Goal: Information Seeking & Learning: Learn about a topic

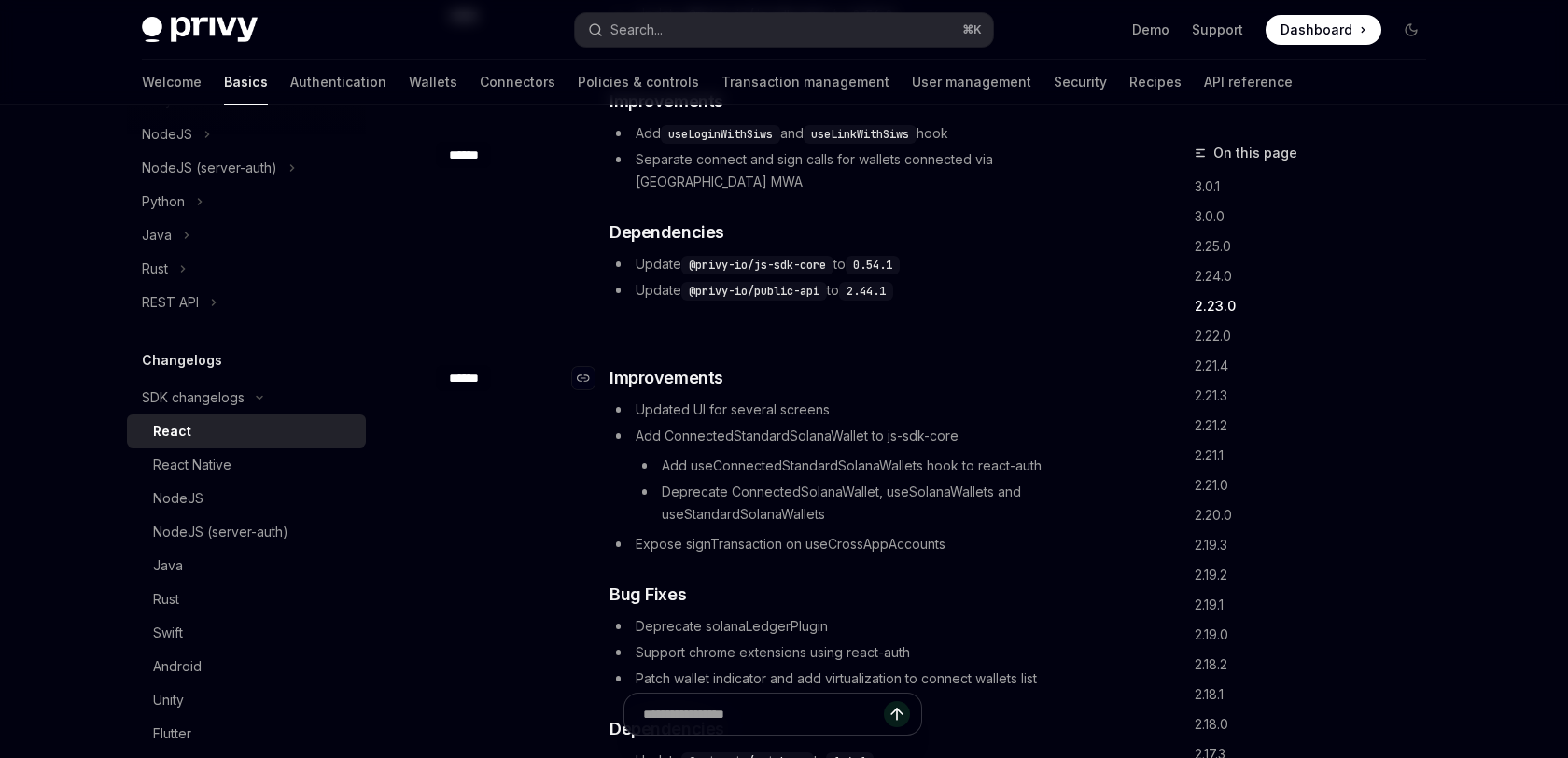
scroll to position [2324, 0]
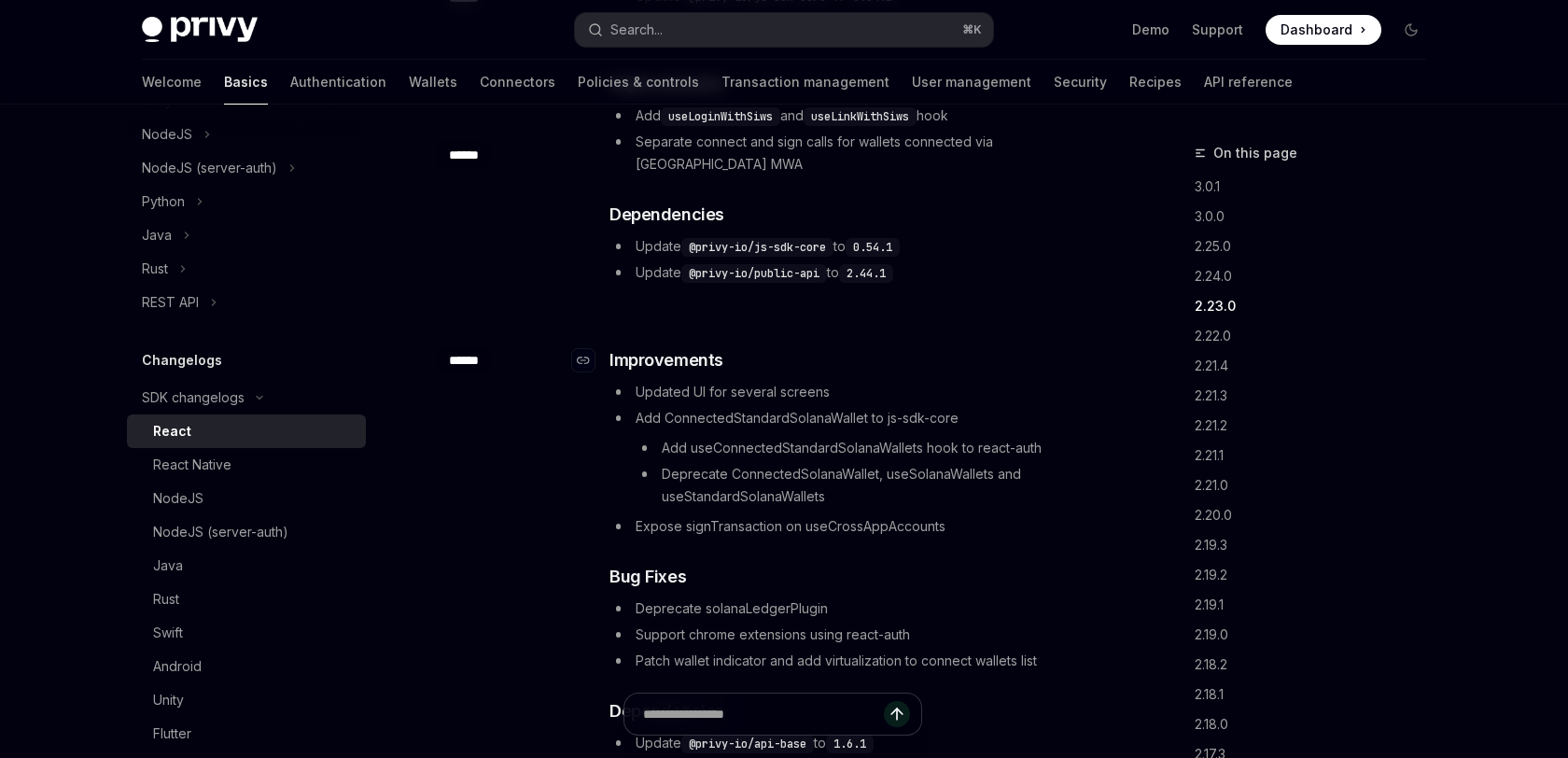
click at [981, 347] on div "​ Improvements Updated UI for several screens Add ConnectedStandardSolanaWallet…" at bounding box center [857, 577] width 498 height 459
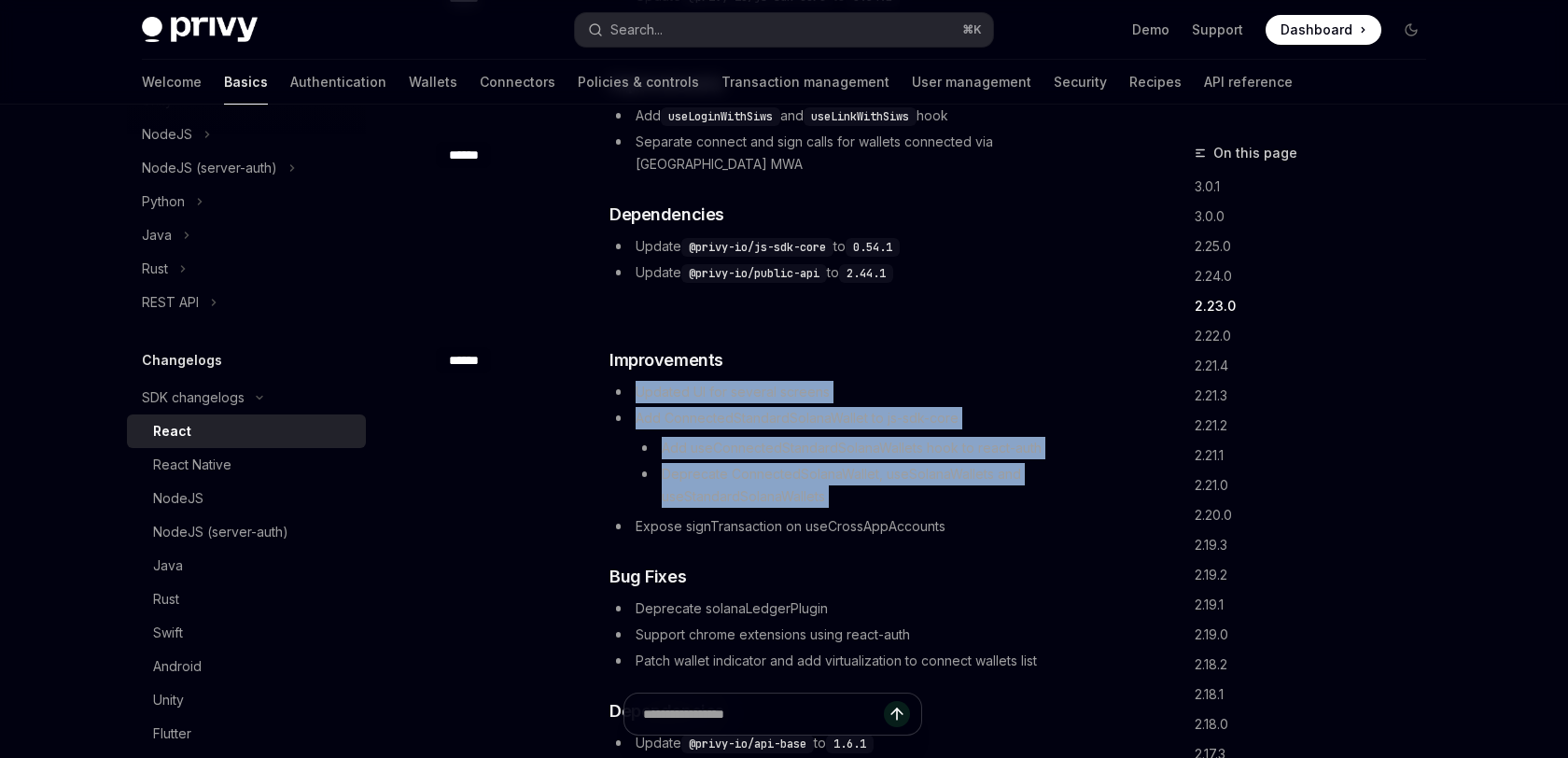
drag, startPoint x: 981, startPoint y: 332, endPoint x: 968, endPoint y: 432, distance: 100.8
click at [968, 432] on div "​ Improvements Updated UI for several screens Add ConnectedStandardSolanaWallet…" at bounding box center [857, 577] width 498 height 459
click at [968, 463] on li "Deprecate ConnectedSolanaWallet, useSolanaWallets and useStandardSolanaWallets" at bounding box center [871, 485] width 471 height 44
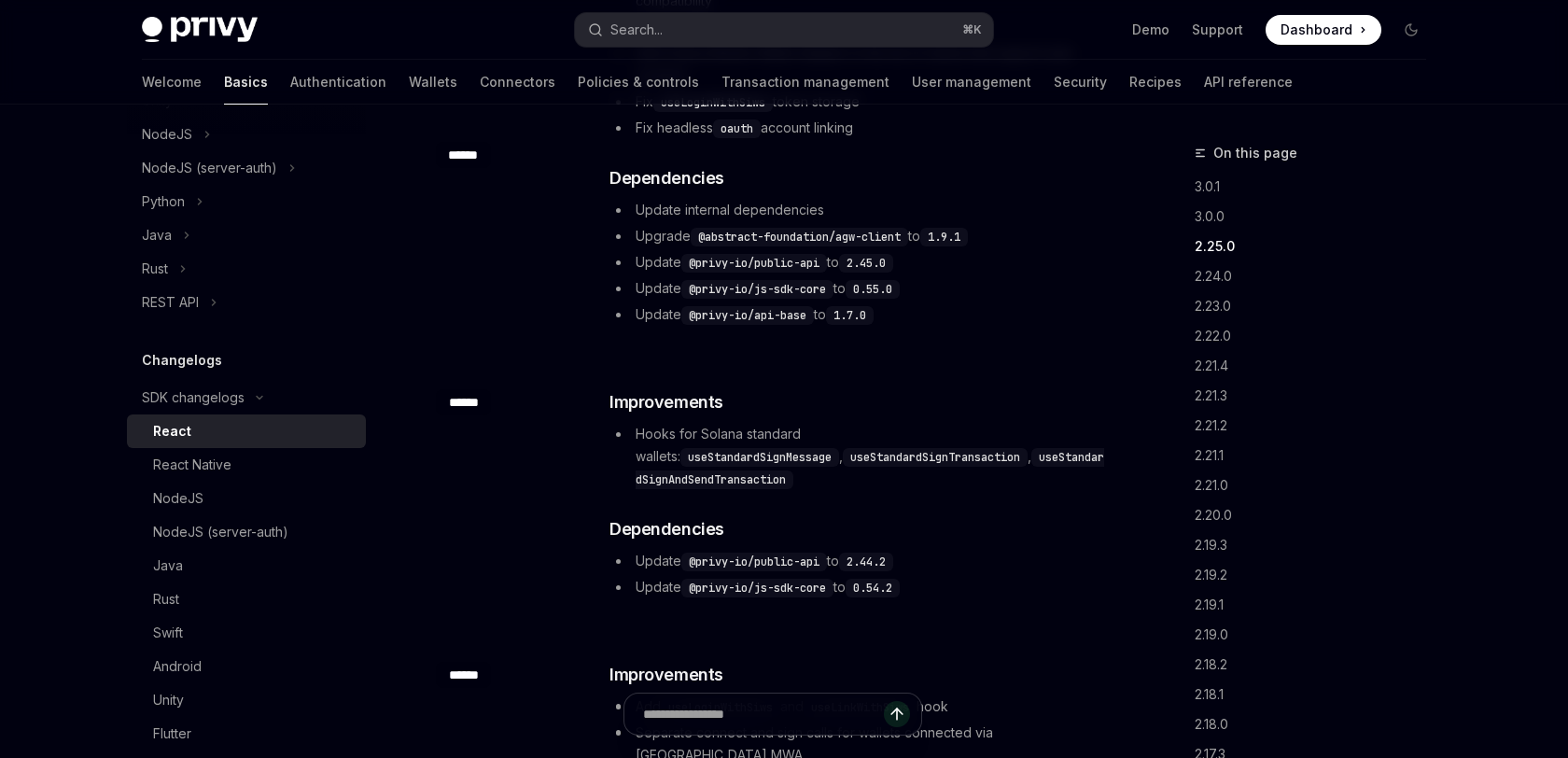
scroll to position [1672, 0]
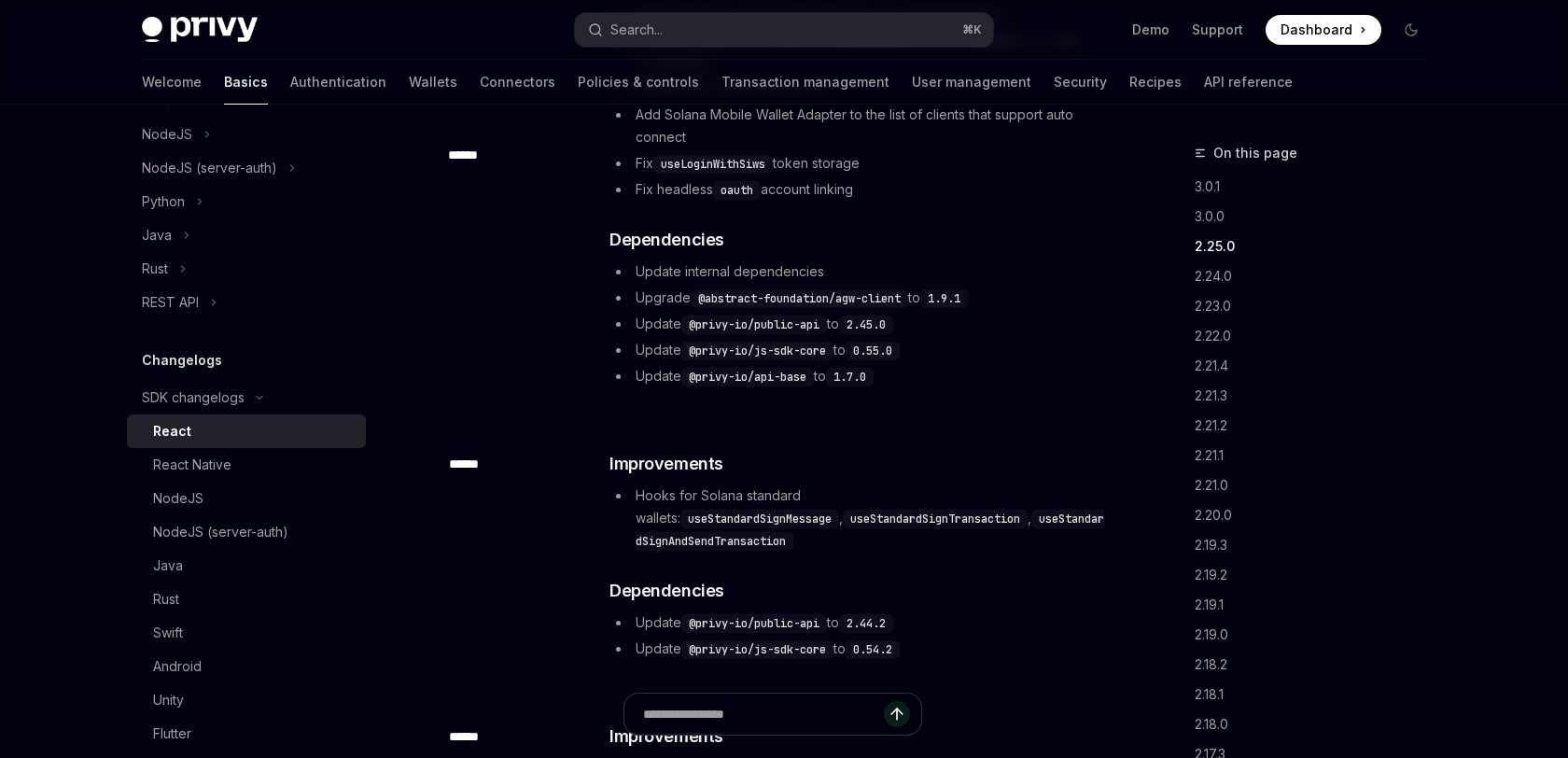
click at [968, 397] on div "​ ****** ​ Improvements Add custom oauth redirect url in provider to support ca…" at bounding box center [772, 103] width 673 height 635
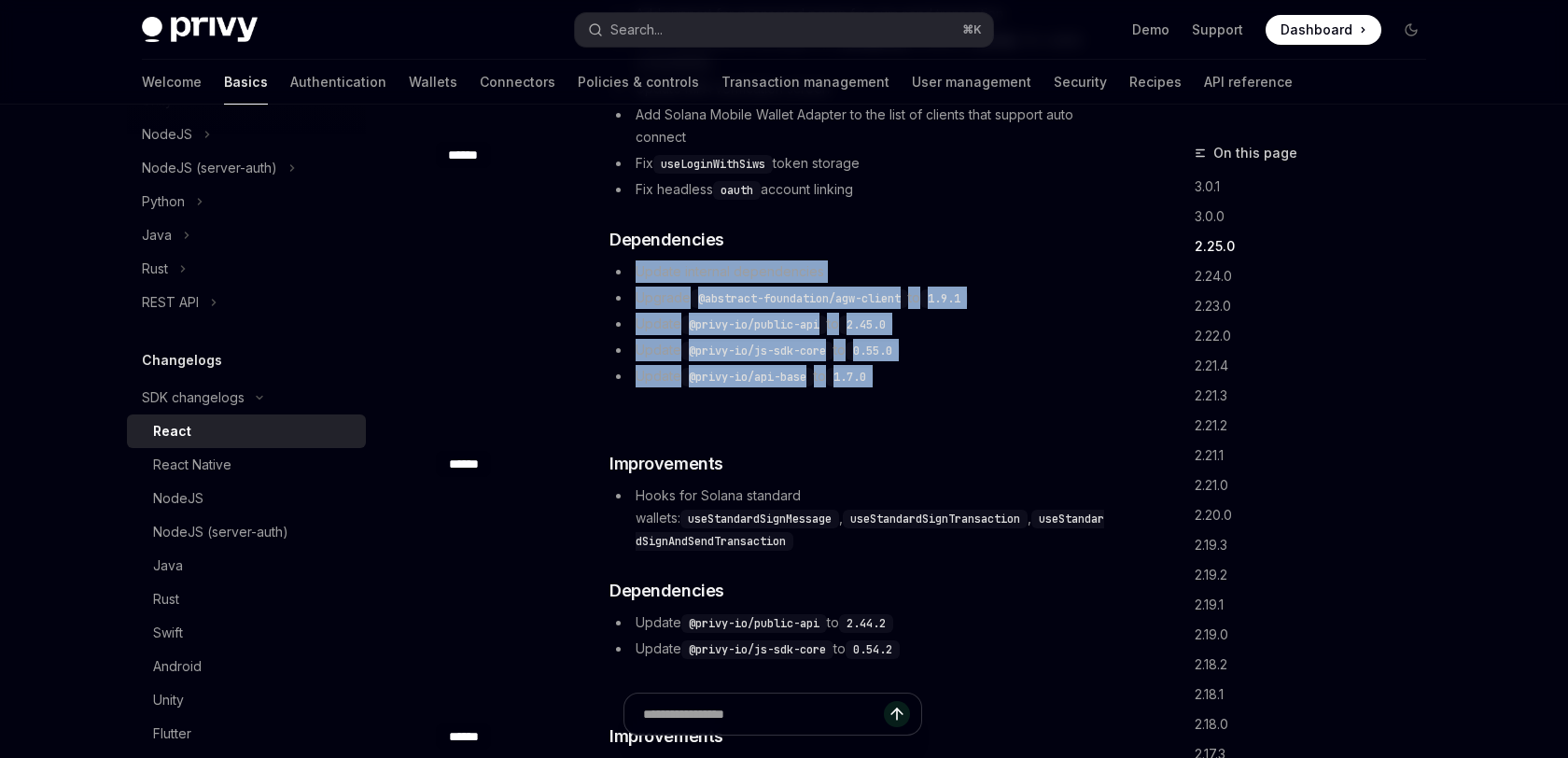
drag, startPoint x: 968, startPoint y: 397, endPoint x: 1005, endPoint y: 264, distance: 138.1
click at [1005, 264] on div "​ ****** ​ Improvements Add custom oauth redirect url in provider to support ca…" at bounding box center [772, 103] width 673 height 635
click at [1005, 264] on li "Update internal dependencies" at bounding box center [857, 271] width 498 height 23
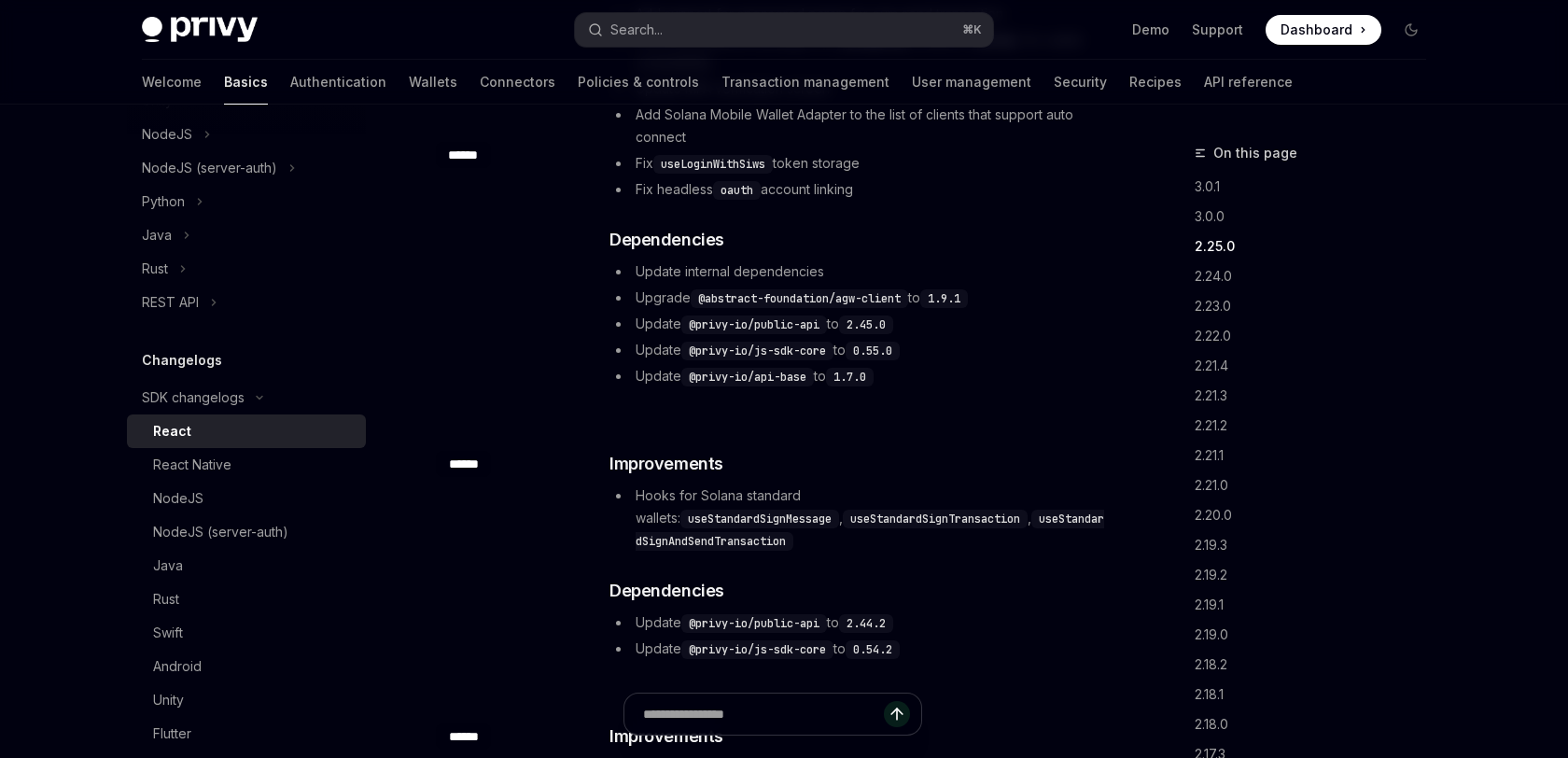
click at [1005, 264] on li "Update internal dependencies" at bounding box center [857, 271] width 498 height 23
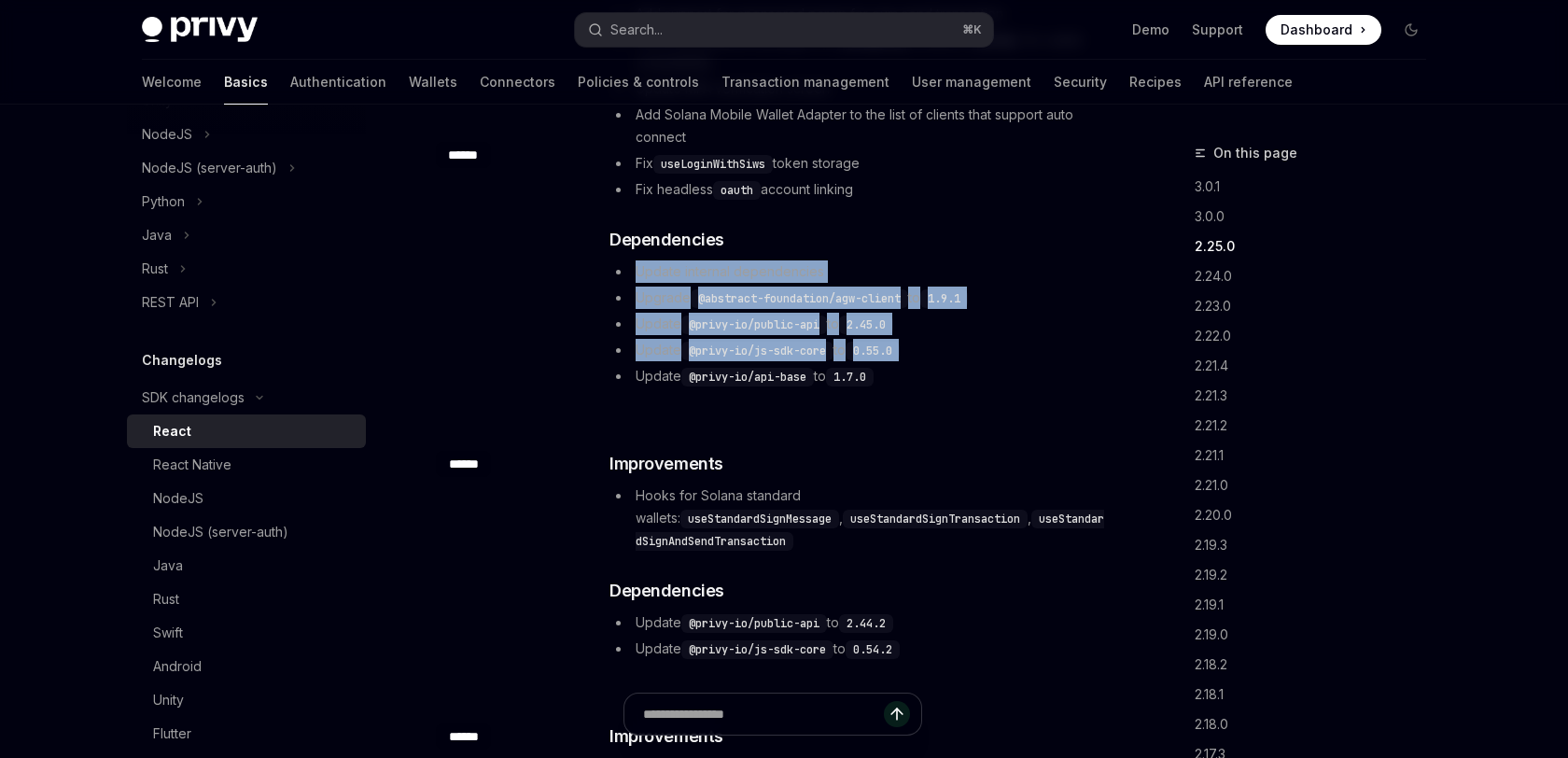
drag, startPoint x: 1005, startPoint y: 264, endPoint x: 992, endPoint y: 357, distance: 93.9
click at [992, 357] on ul "Update internal dependencies Upgrade @abstract-foundation/agw-client to 1.9.1 U…" at bounding box center [857, 323] width 498 height 127
click at [992, 357] on li "Update @privy-io/js-sdk-core to 0.55.0" at bounding box center [857, 350] width 498 height 23
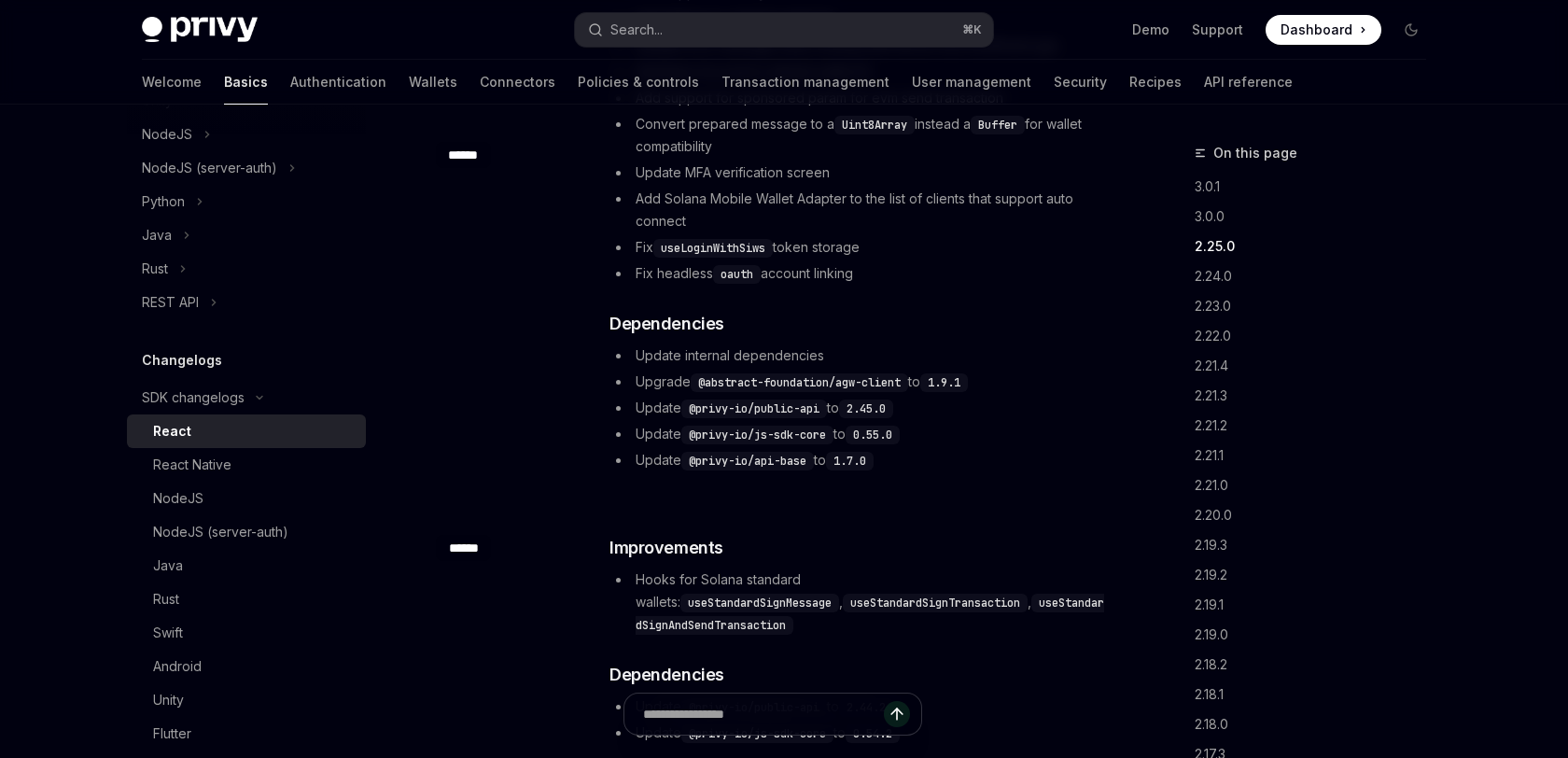
scroll to position [1546, 0]
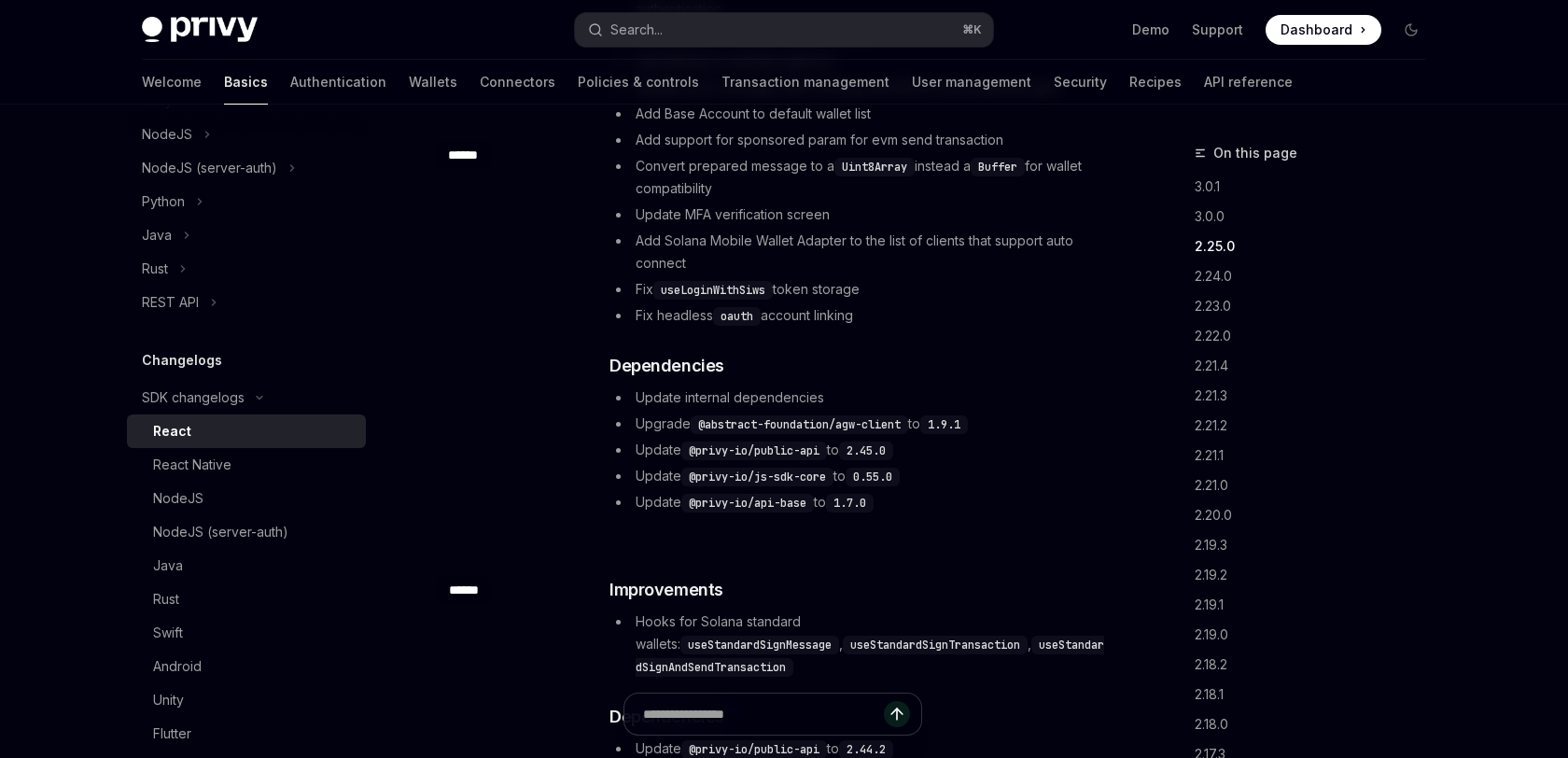
click at [984, 528] on div "​ ****** ​ Improvements Add custom oauth redirect url in provider to support ca…" at bounding box center [772, 230] width 673 height 635
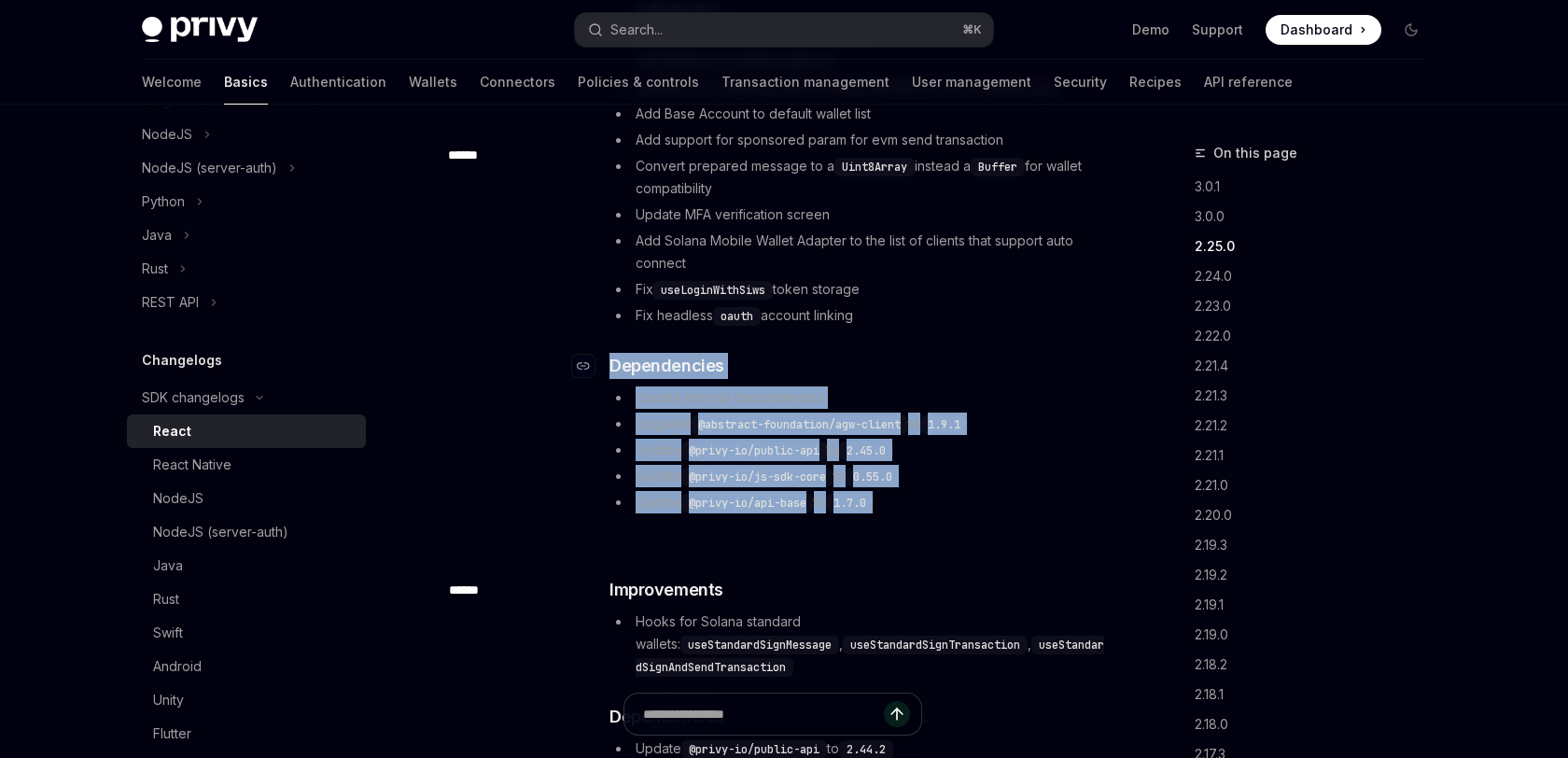
drag, startPoint x: 984, startPoint y: 528, endPoint x: 1012, endPoint y: 353, distance: 177.2
click at [1012, 353] on div "​ ****** ​ Improvements Add custom oauth redirect url in provider to support ca…" at bounding box center [772, 230] width 673 height 635
click at [1012, 353] on h3 "​ Dependencies" at bounding box center [857, 366] width 498 height 27
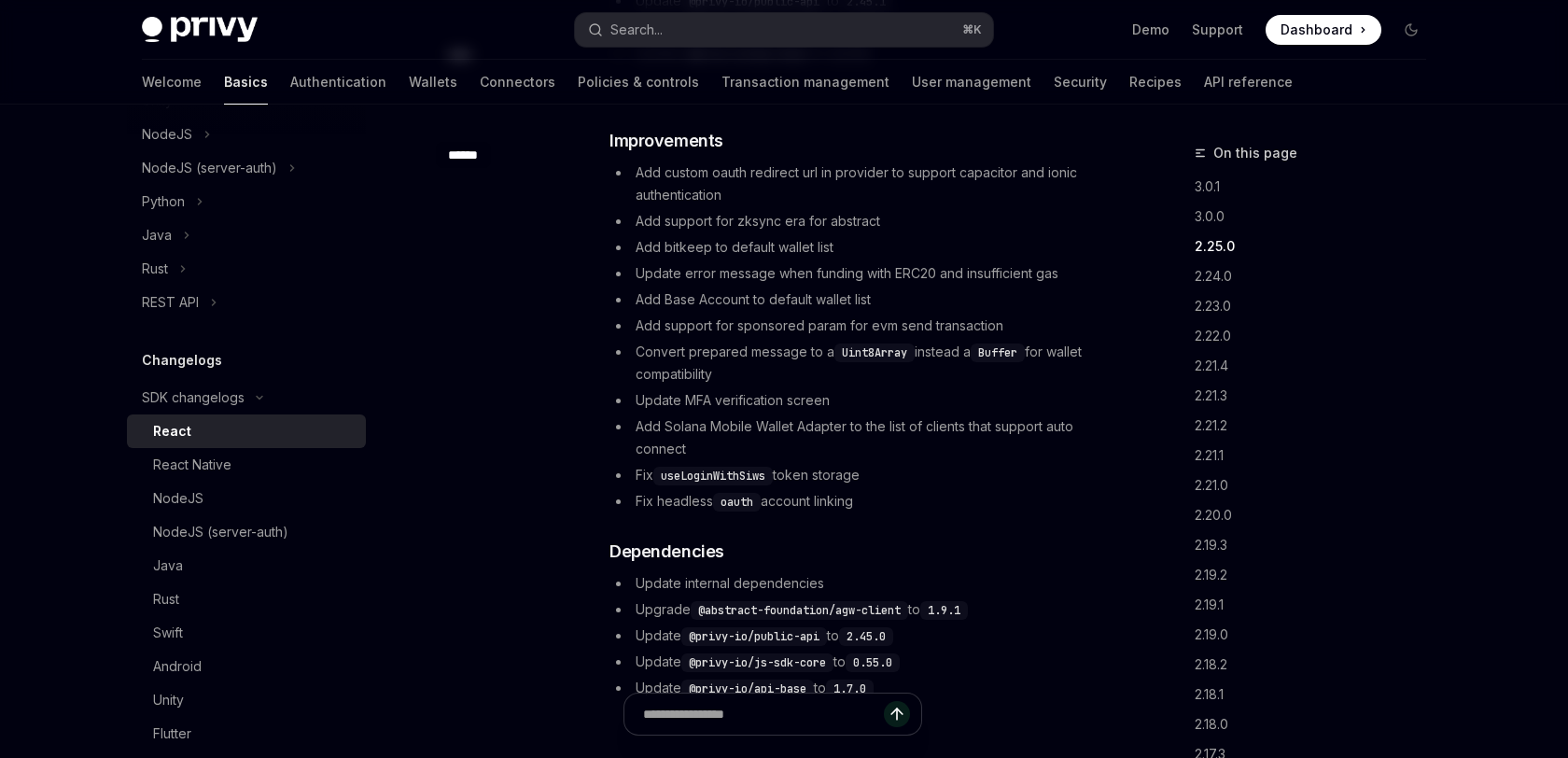
scroll to position [1334, 0]
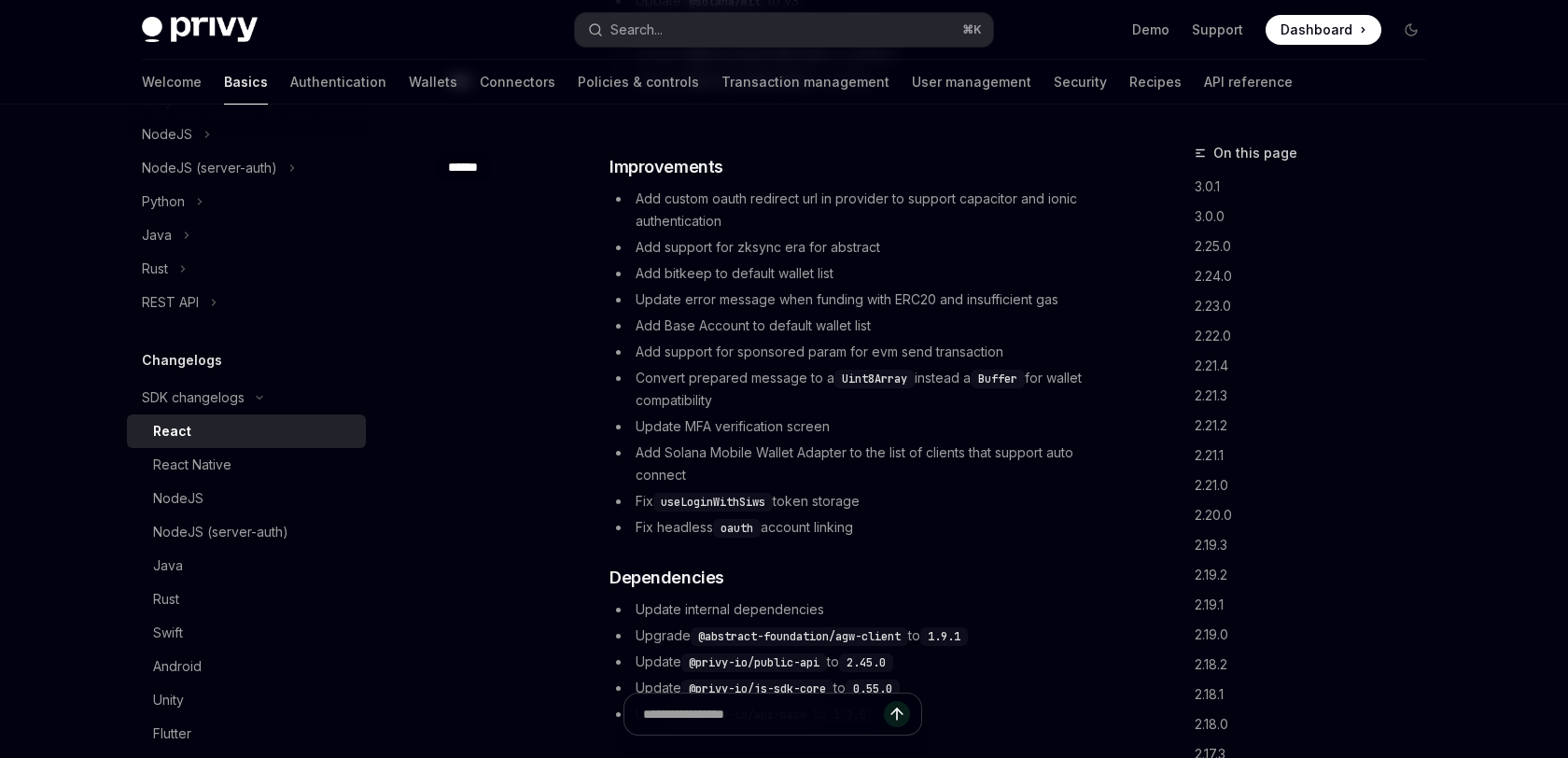
click at [992, 440] on ul "Add custom oauth redirect url in provider to support capacitor and ionic authen…" at bounding box center [857, 363] width 498 height 351
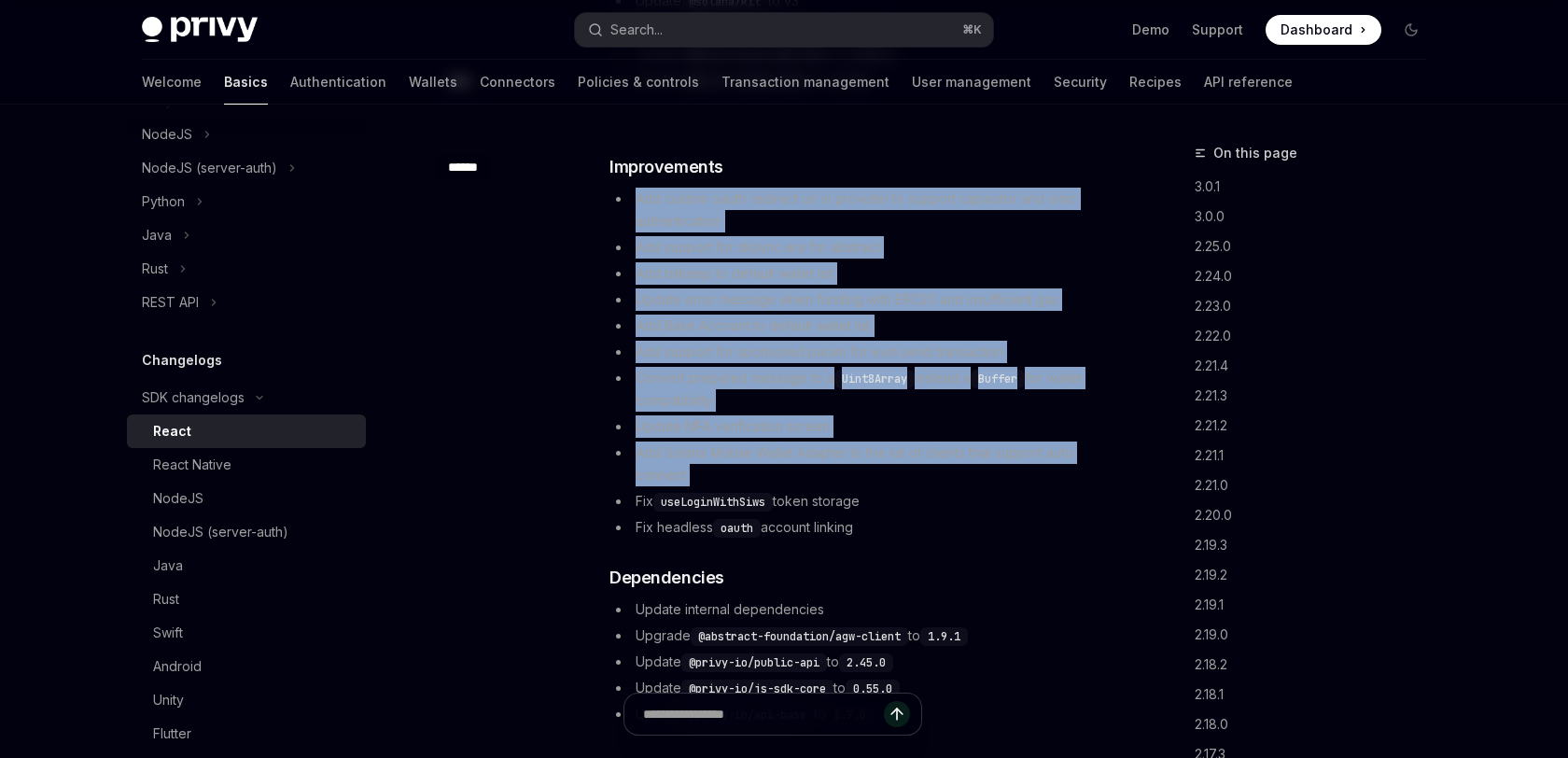
drag, startPoint x: 992, startPoint y: 440, endPoint x: 1009, endPoint y: 210, distance: 230.6
click at [1009, 210] on ul "Add custom oauth redirect url in provider to support capacitor and ionic authen…" at bounding box center [857, 363] width 498 height 351
click at [1009, 210] on li "Add custom oauth redirect url in provider to support capacitor and ionic authen…" at bounding box center [857, 209] width 498 height 44
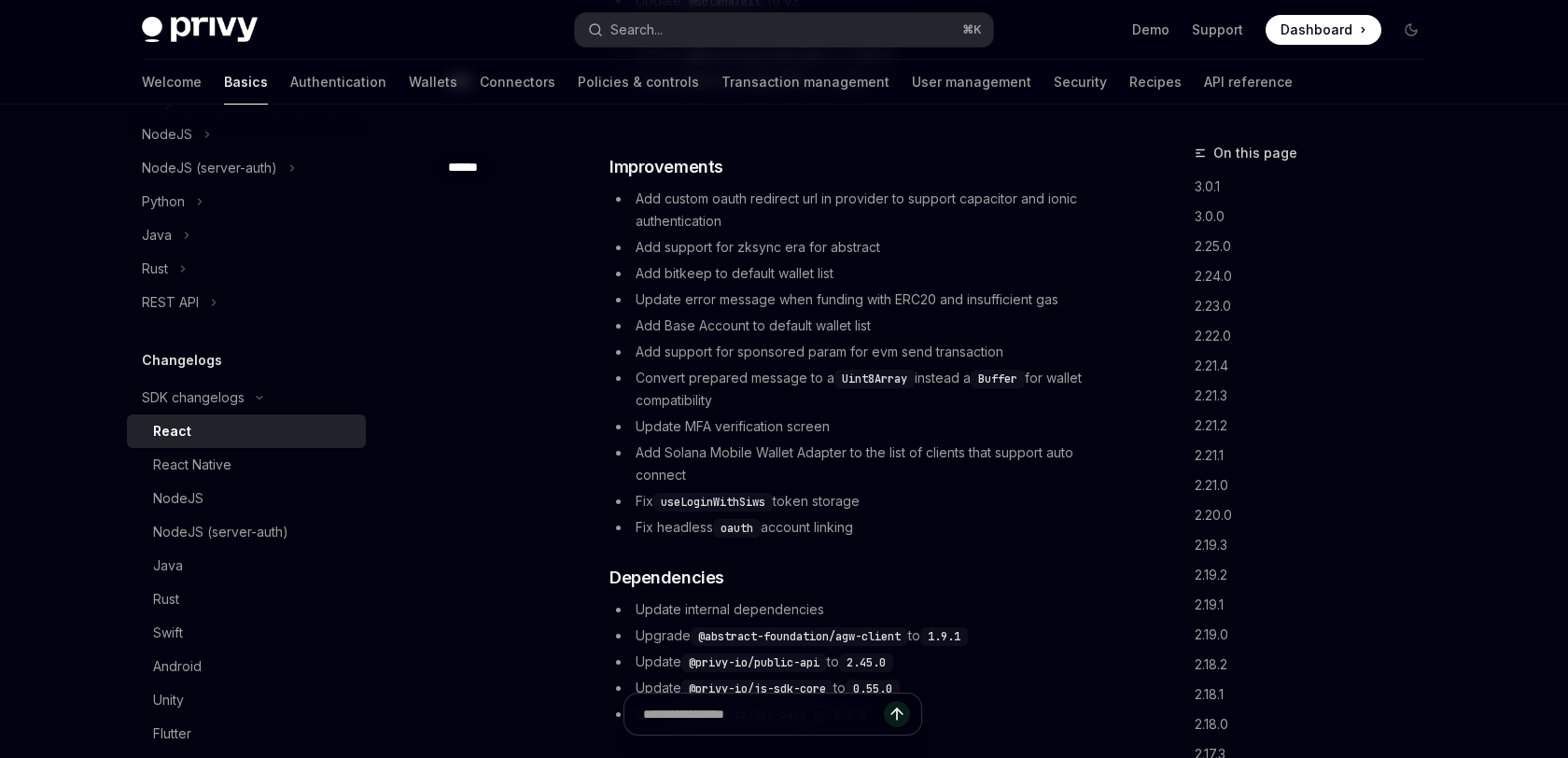
click at [1009, 210] on li "Add custom oauth redirect url in provider to support capacitor and ionic authen…" at bounding box center [857, 209] width 498 height 44
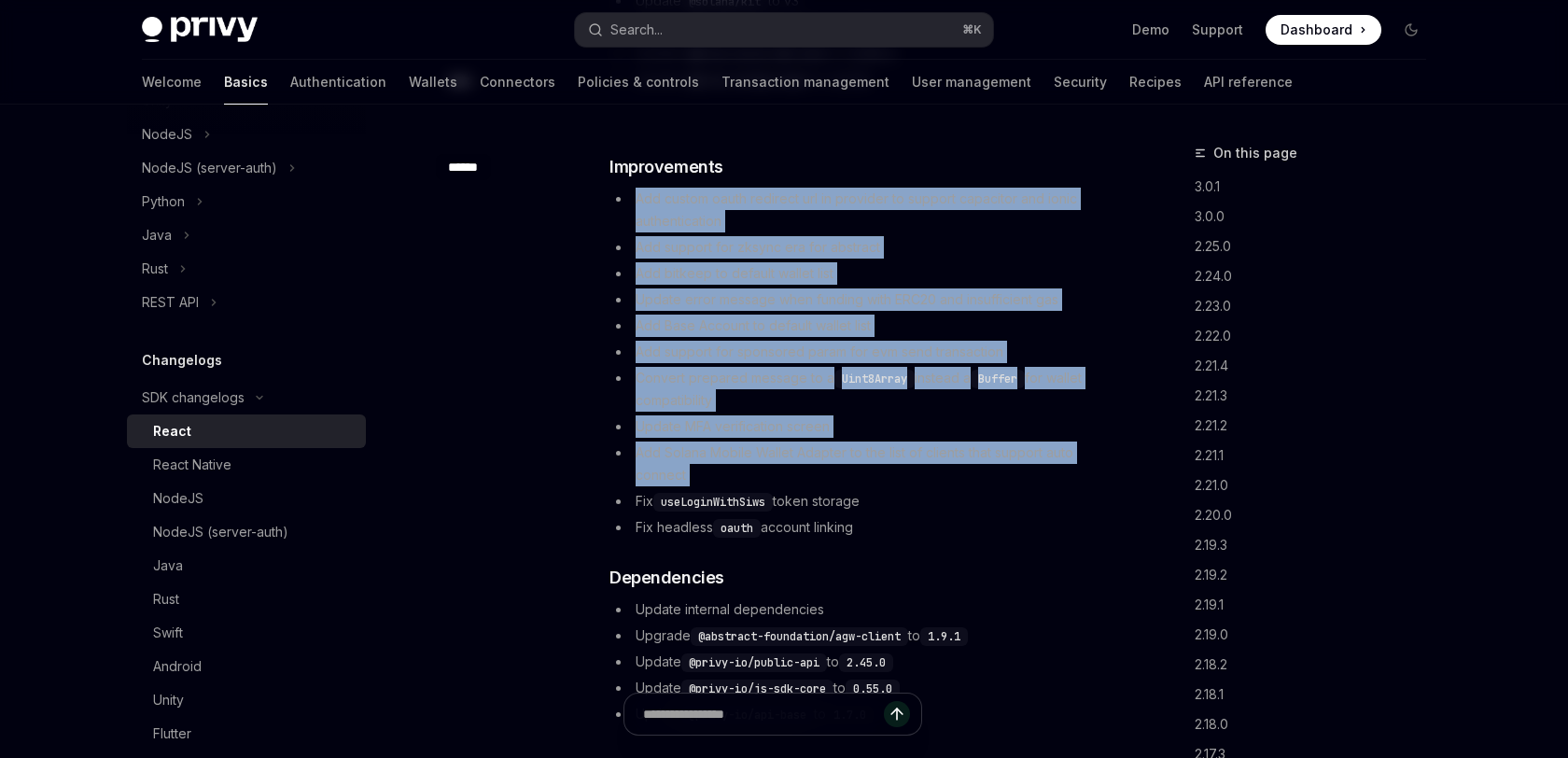
drag, startPoint x: 1009, startPoint y: 210, endPoint x: 980, endPoint y: 471, distance: 262.6
click at [980, 471] on ul "Add custom oauth redirect url in provider to support capacitor and ionic authen…" at bounding box center [857, 363] width 498 height 351
click at [980, 471] on li "Add Solana Mobile Wallet Adapter to the list of clients that support auto conne…" at bounding box center [857, 463] width 498 height 44
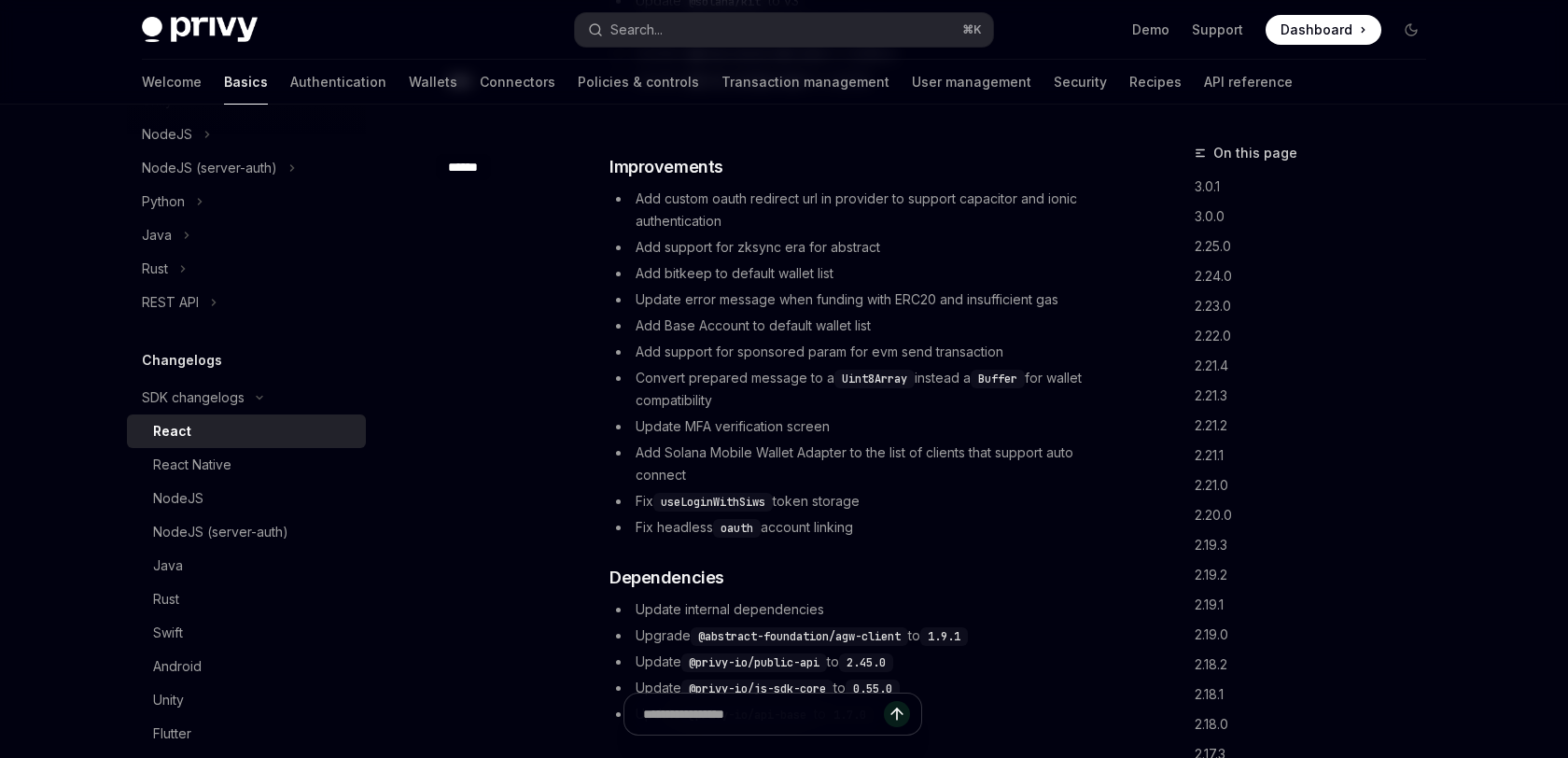
click at [980, 471] on li "Add Solana Mobile Wallet Adapter to the list of clients that support auto conne…" at bounding box center [857, 463] width 498 height 44
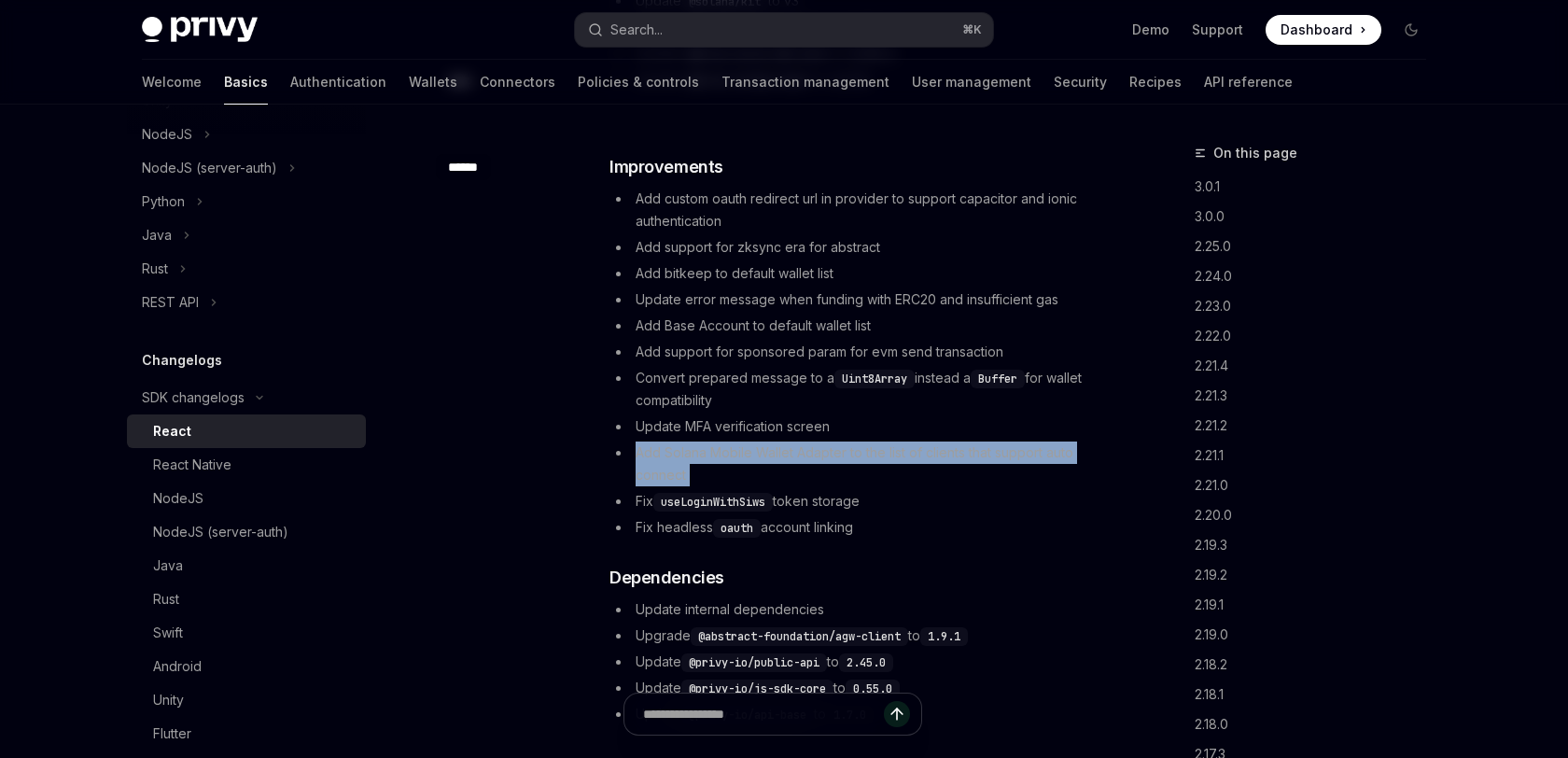
click at [980, 471] on li "Add Solana Mobile Wallet Adapter to the list of clients that support auto conne…" at bounding box center [857, 463] width 498 height 44
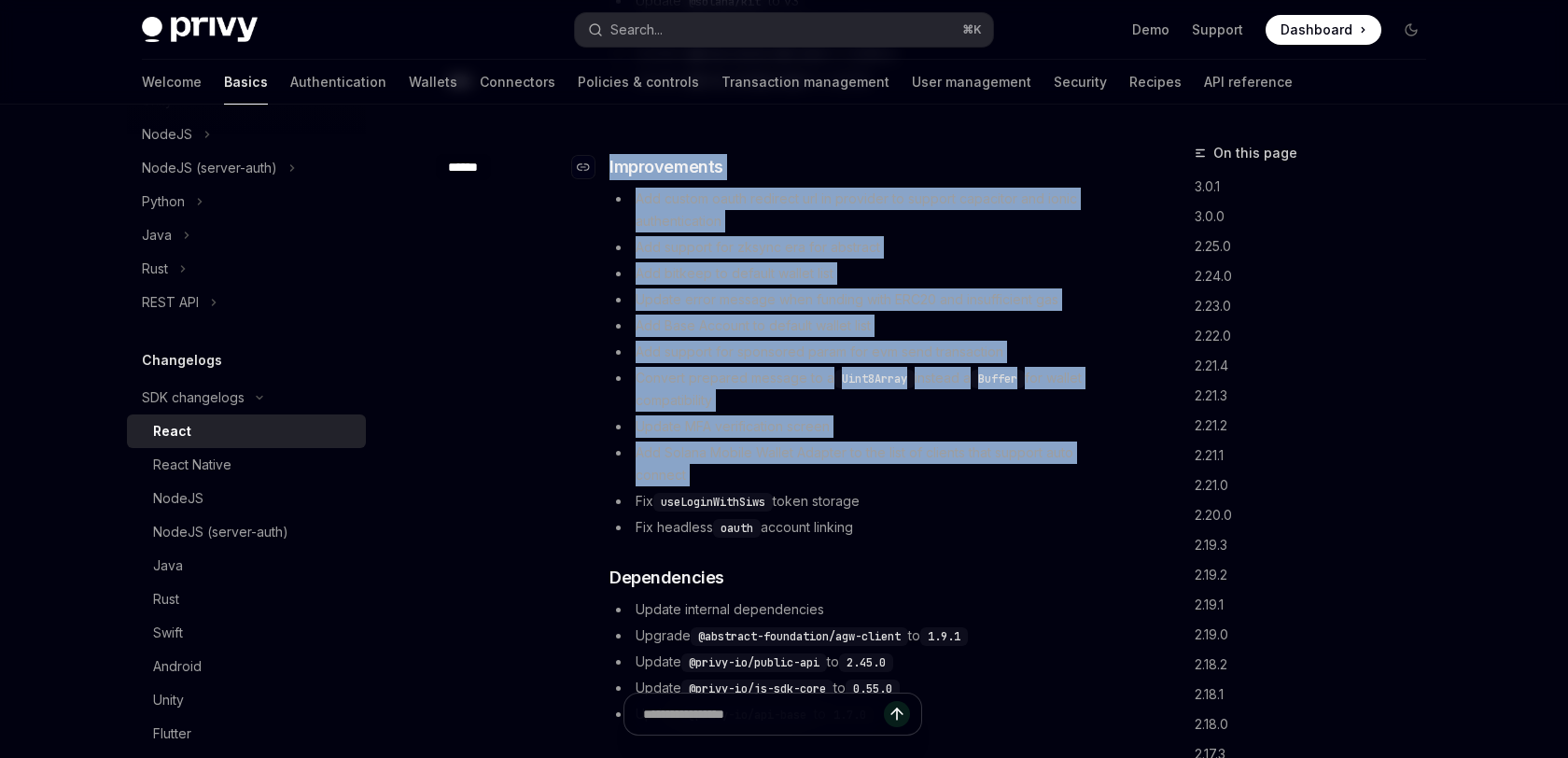
drag, startPoint x: 980, startPoint y: 471, endPoint x: 1002, endPoint y: 174, distance: 297.8
click at [1002, 174] on div "​ Improvements Add custom oauth redirect url in provider to support capacitor a…" at bounding box center [857, 440] width 498 height 572
click at [1002, 174] on h3 "​ Improvements" at bounding box center [857, 167] width 498 height 27
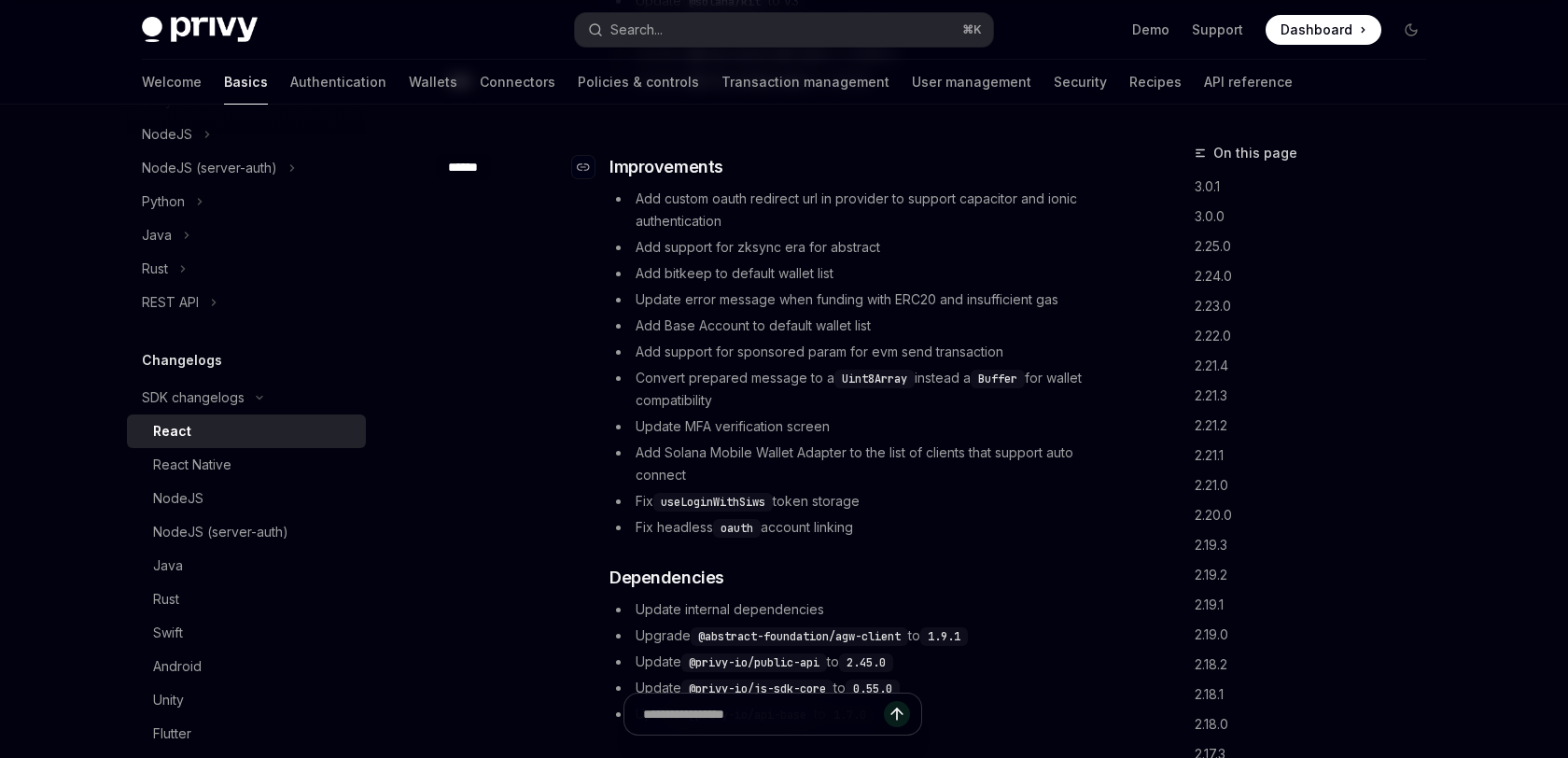
click at [1002, 174] on h3 "​ Improvements" at bounding box center [857, 167] width 498 height 27
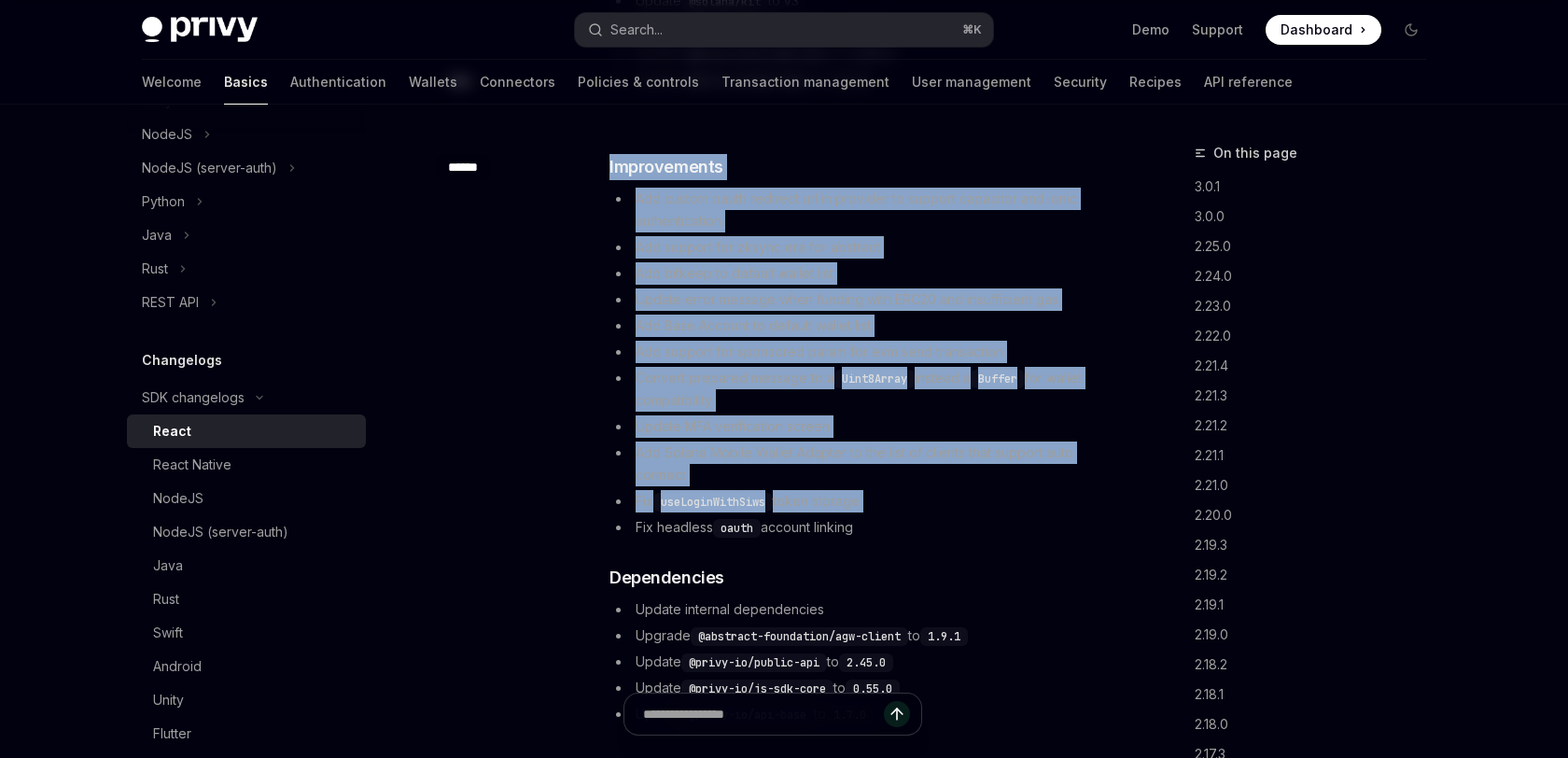
drag, startPoint x: 1002, startPoint y: 174, endPoint x: 959, endPoint y: 490, distance: 318.9
click at [959, 490] on div "​ Improvements Add custom oauth redirect url in provider to support capacitor a…" at bounding box center [857, 440] width 498 height 572
click at [959, 490] on li "Fix useLoginWithSiws token storage" at bounding box center [857, 501] width 498 height 23
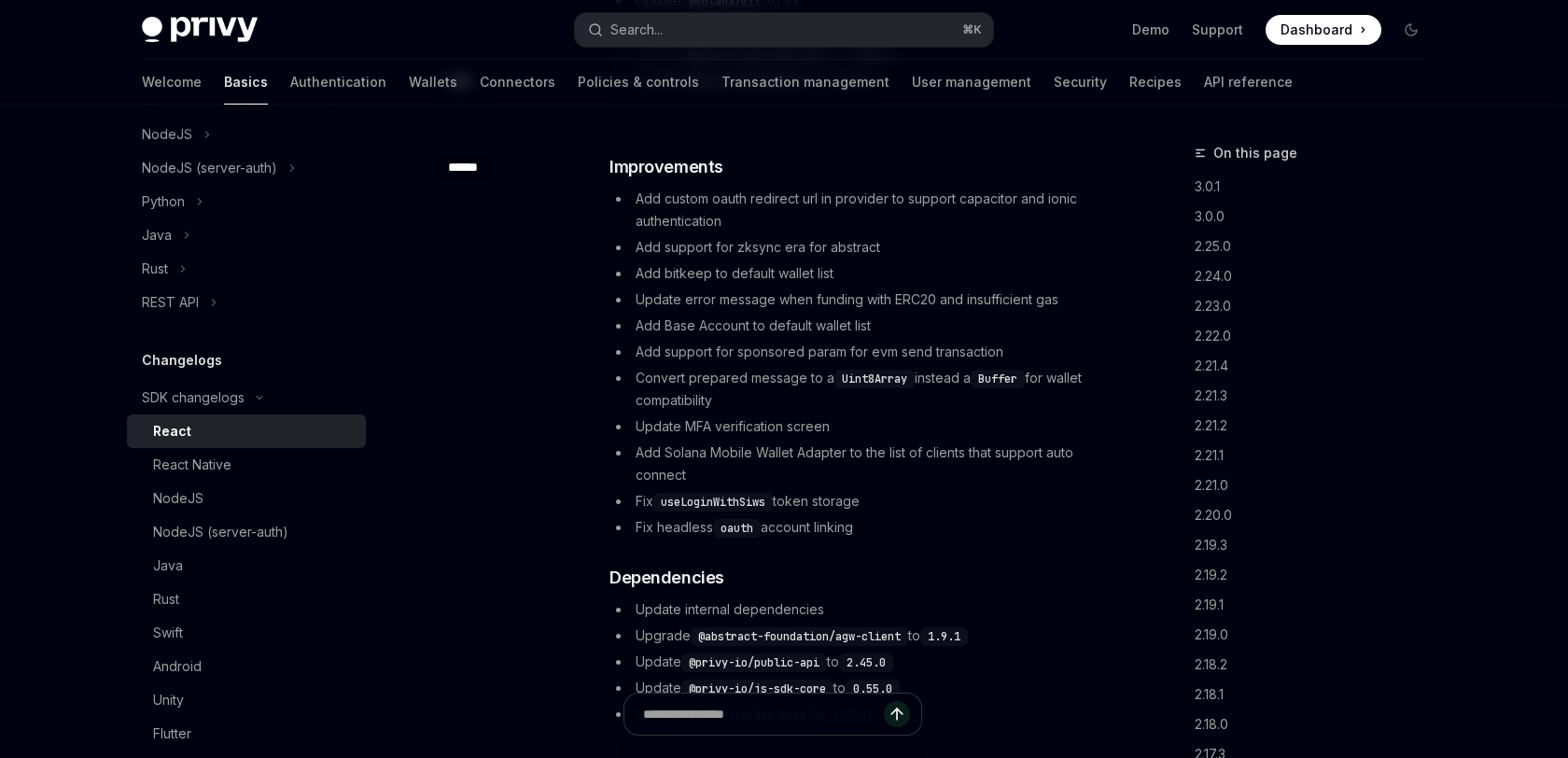
click at [959, 490] on li "Fix useLoginWithSiws token storage" at bounding box center [857, 501] width 498 height 23
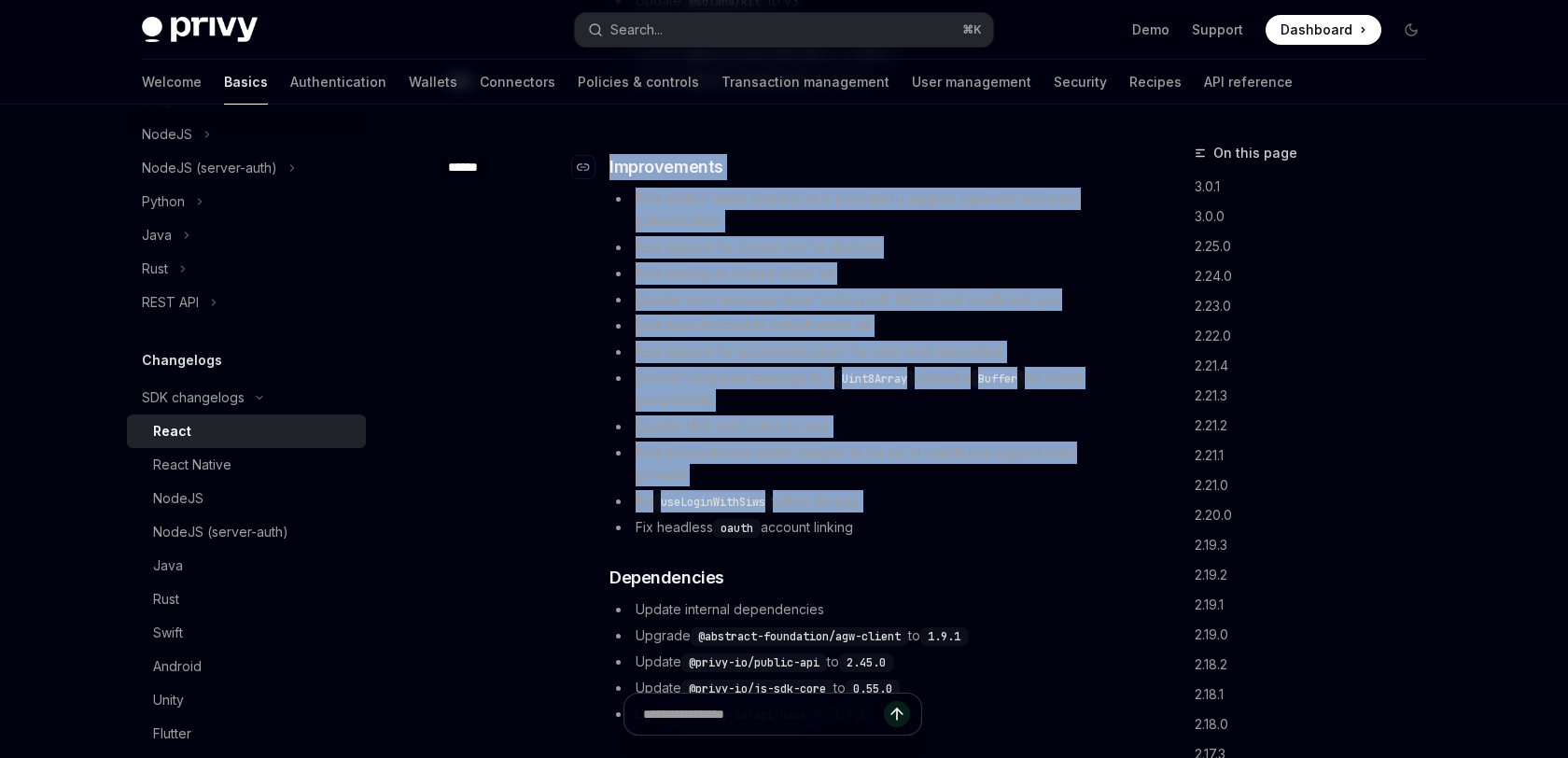
drag, startPoint x: 959, startPoint y: 490, endPoint x: 997, endPoint y: 165, distance: 327.2
click at [997, 165] on div "​ Improvements Add custom oauth redirect url in provider to support capacitor a…" at bounding box center [857, 440] width 498 height 572
click at [997, 165] on h3 "​ Improvements" at bounding box center [857, 167] width 498 height 27
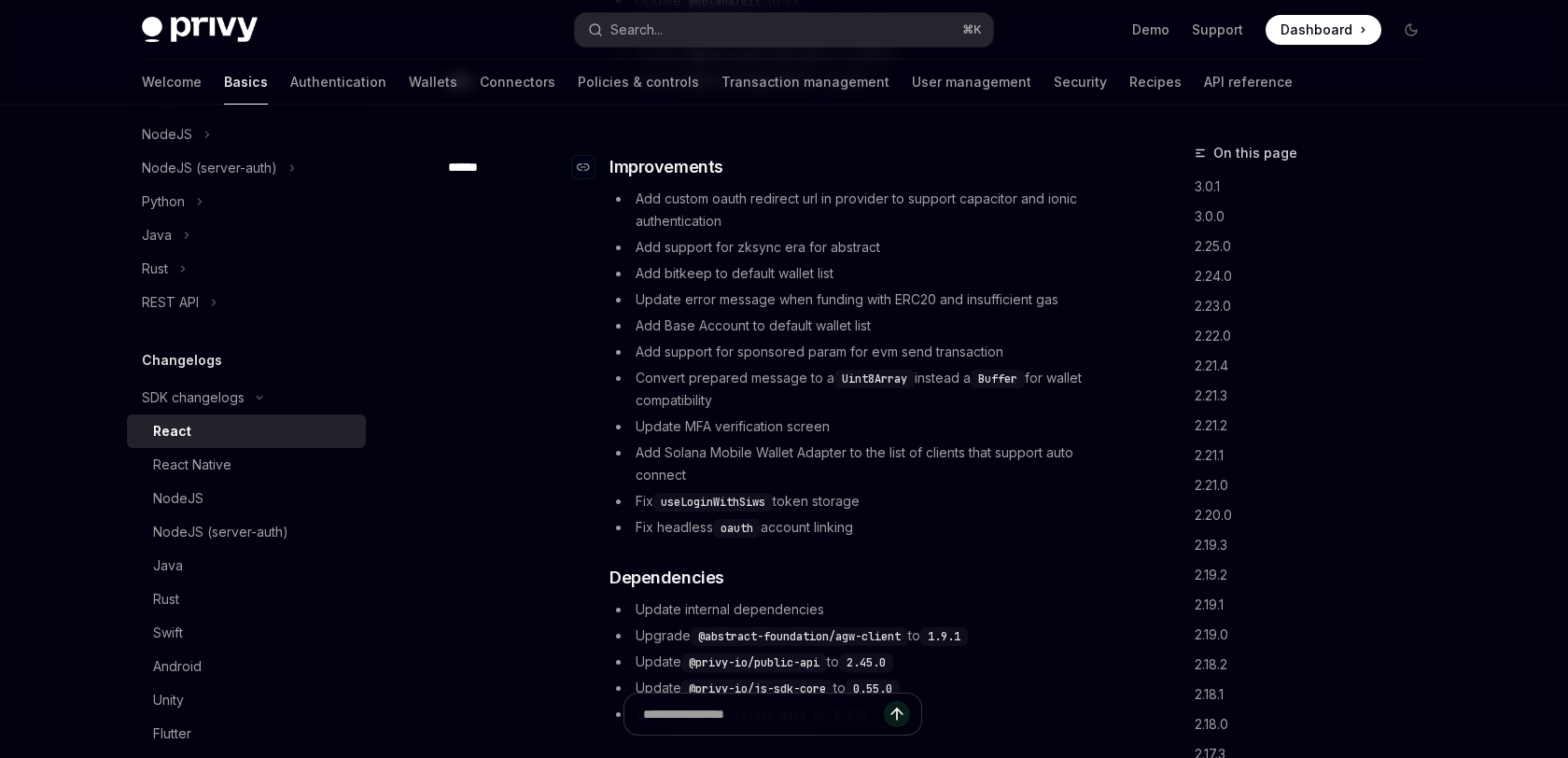
click at [997, 165] on h3 "​ Improvements" at bounding box center [857, 167] width 498 height 27
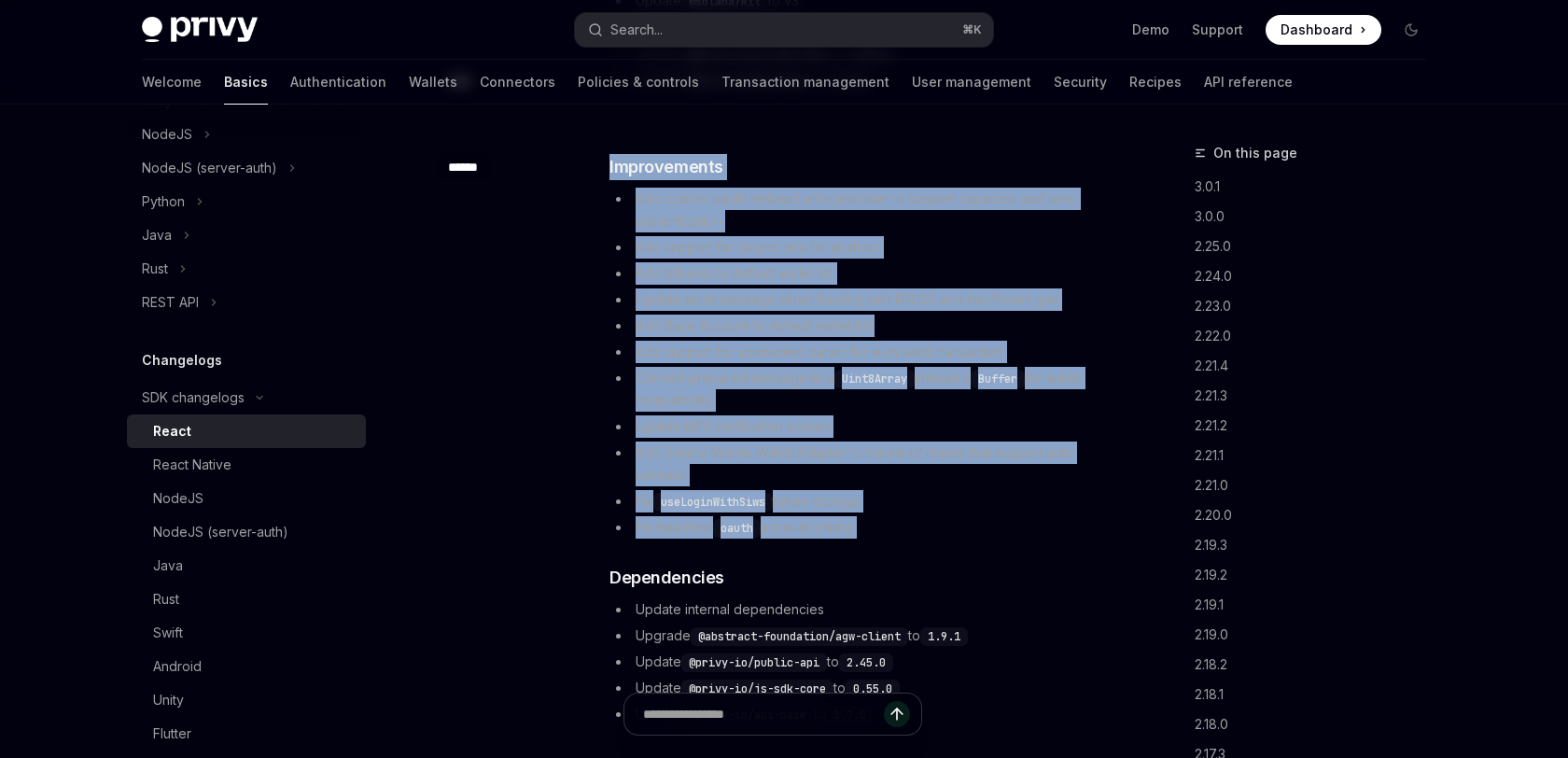
drag, startPoint x: 997, startPoint y: 165, endPoint x: 937, endPoint y: 526, distance: 366.0
click at [937, 526] on div "​ Improvements Add custom oauth redirect url in provider to support capacitor a…" at bounding box center [857, 440] width 498 height 572
click at [937, 526] on li "Fix headless oauth account linking" at bounding box center [857, 527] width 498 height 23
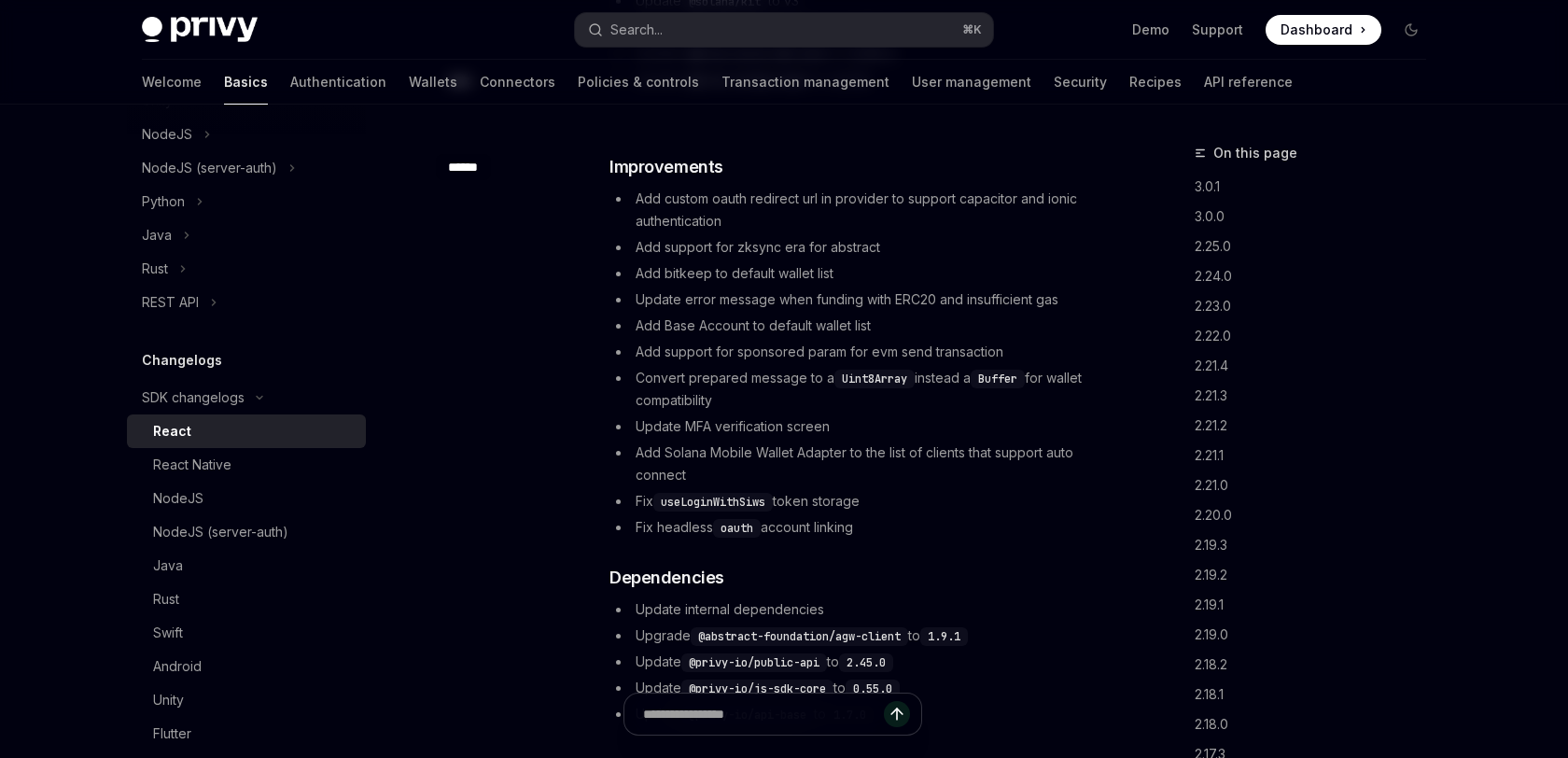
click at [937, 526] on li "Fix headless oauth account linking" at bounding box center [857, 527] width 498 height 23
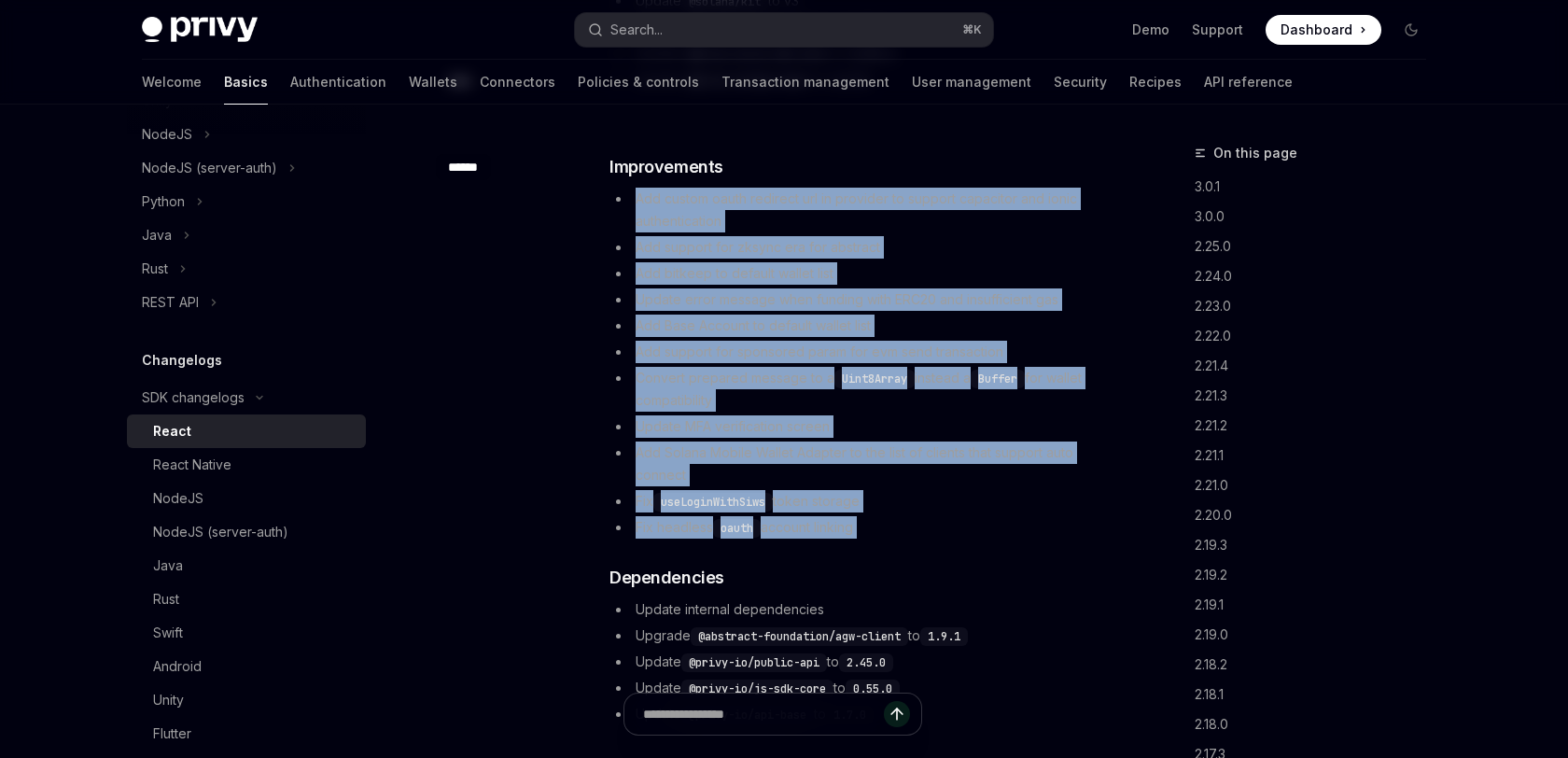
drag, startPoint x: 937, startPoint y: 526, endPoint x: 985, endPoint y: 211, distance: 318.6
click at [985, 211] on ul "Add custom oauth redirect url in provider to support capacitor and ionic authen…" at bounding box center [857, 363] width 498 height 351
click at [985, 211] on li "Add custom oauth redirect url in provider to support capacitor and ionic authen…" at bounding box center [857, 209] width 498 height 44
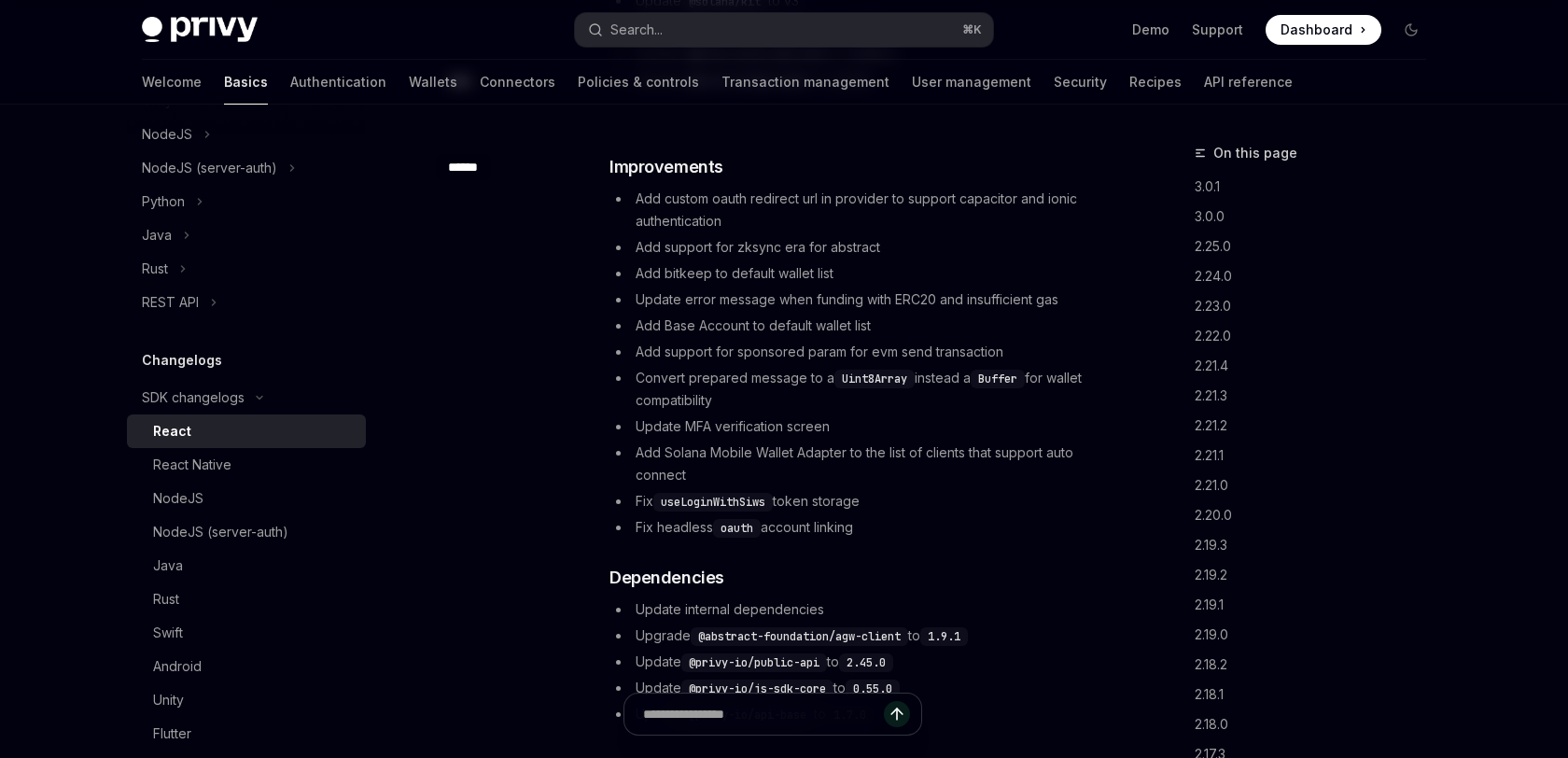
click at [985, 211] on li "Add custom oauth redirect url in provider to support capacitor and ionic authen…" at bounding box center [857, 209] width 498 height 44
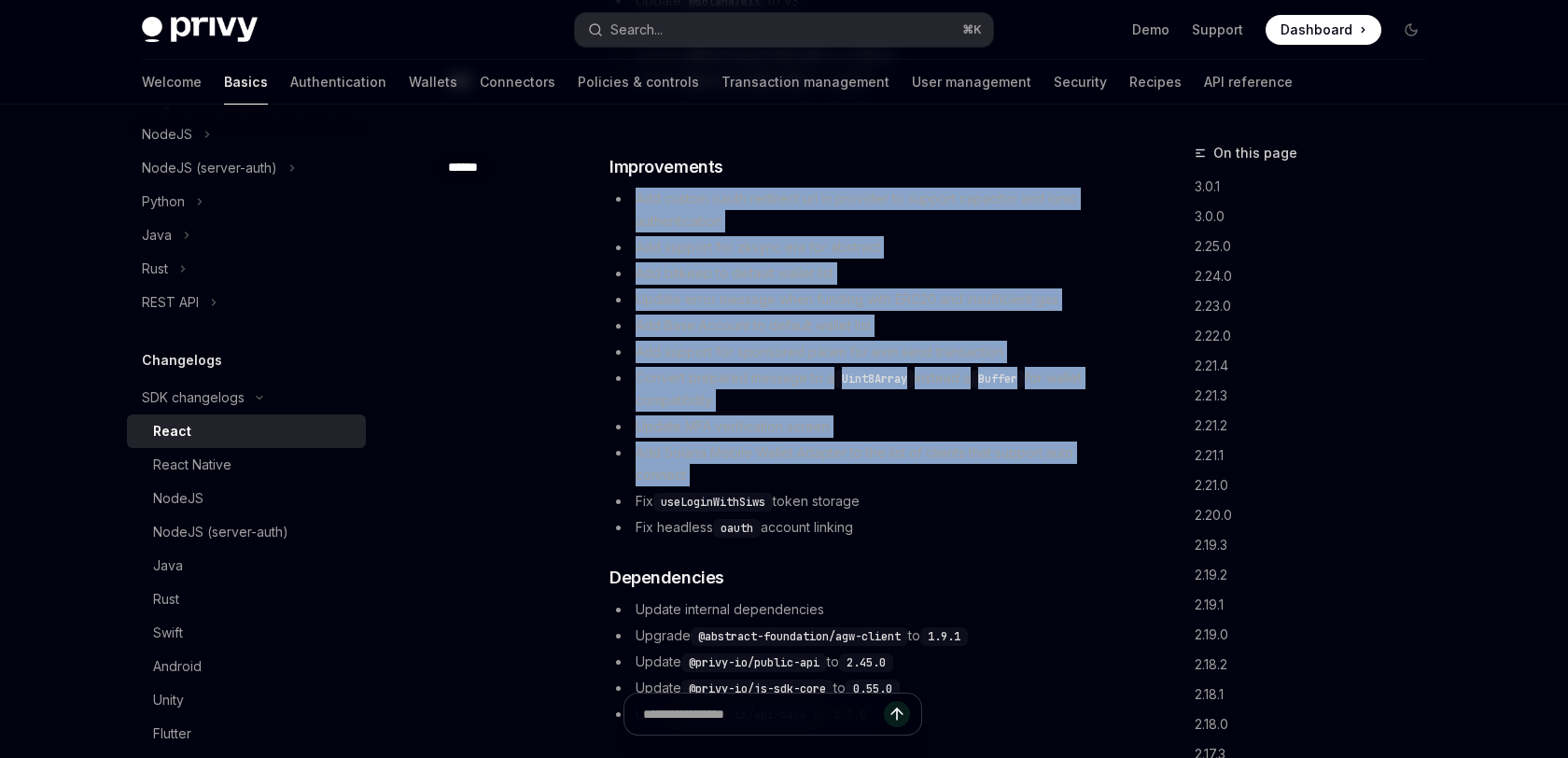
drag, startPoint x: 985, startPoint y: 211, endPoint x: 952, endPoint y: 468, distance: 259.1
click at [952, 468] on ul "Add custom oauth redirect url in provider to support capacitor and ionic authen…" at bounding box center [857, 363] width 498 height 351
click at [952, 468] on li "Add Solana Mobile Wallet Adapter to the list of clients that support auto conne…" at bounding box center [857, 463] width 498 height 44
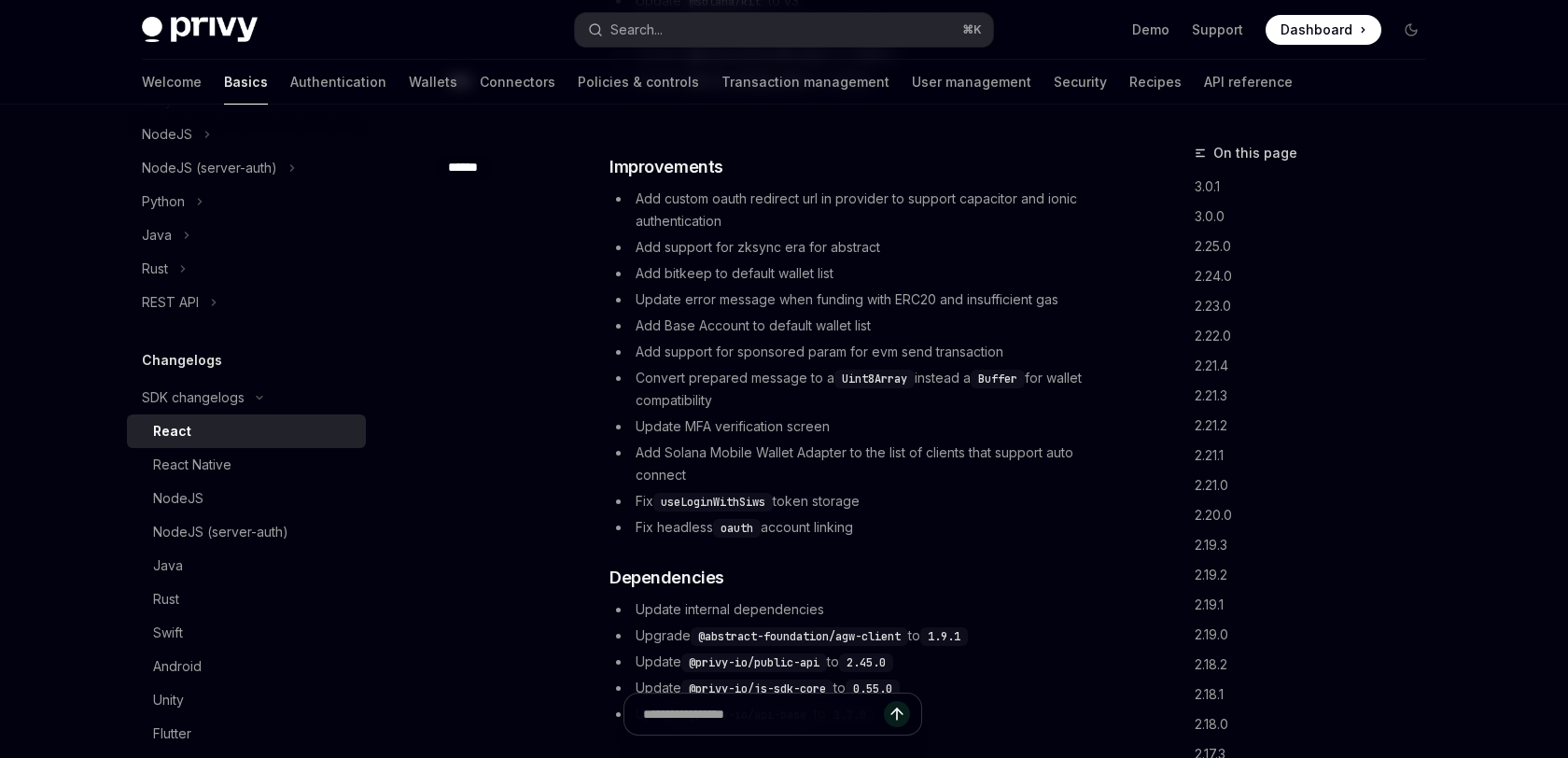
scroll to position [1264, 0]
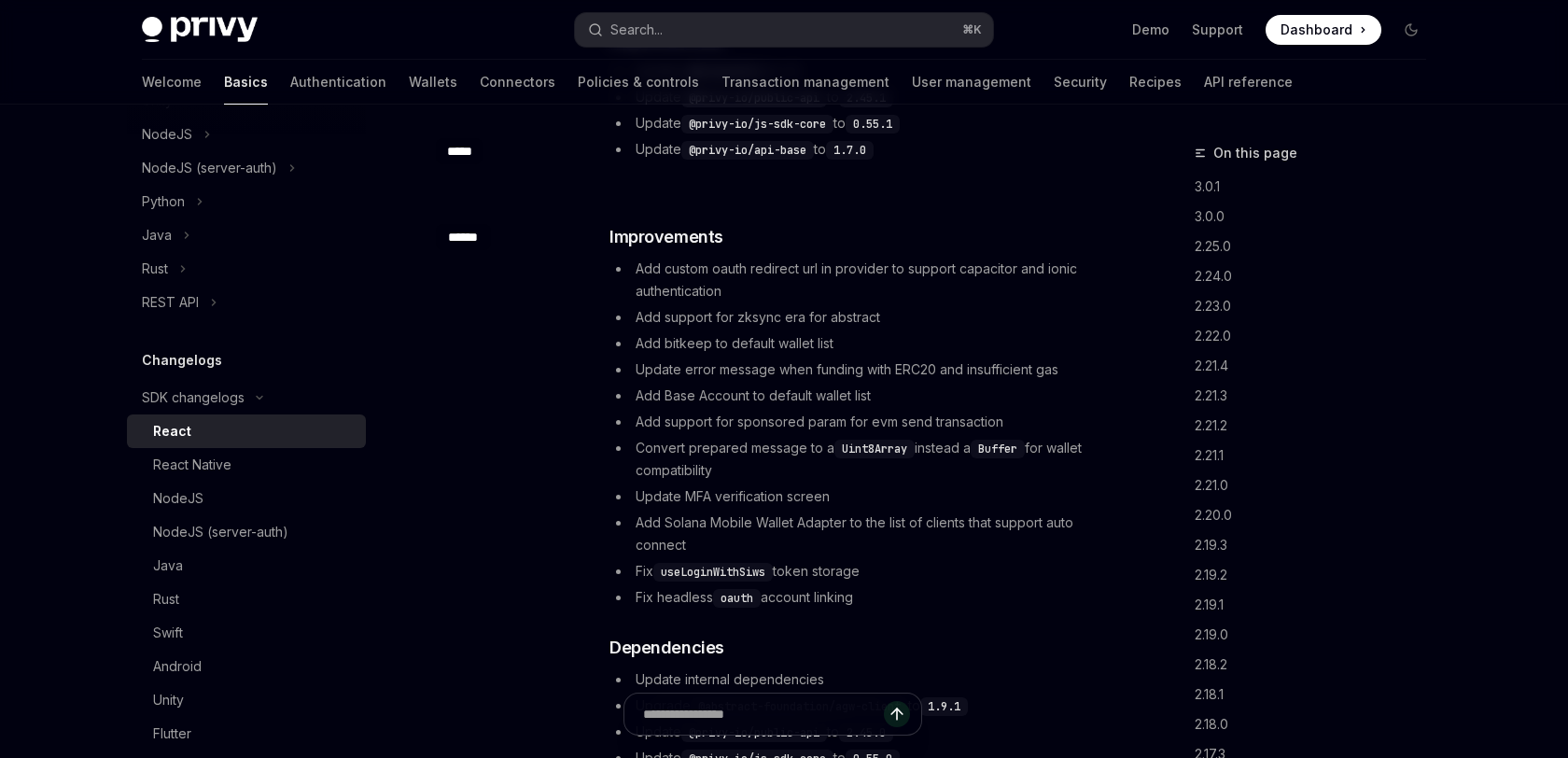
click at [903, 556] on ul "Add custom oauth redirect url in provider to support capacitor and ionic authen…" at bounding box center [857, 433] width 498 height 351
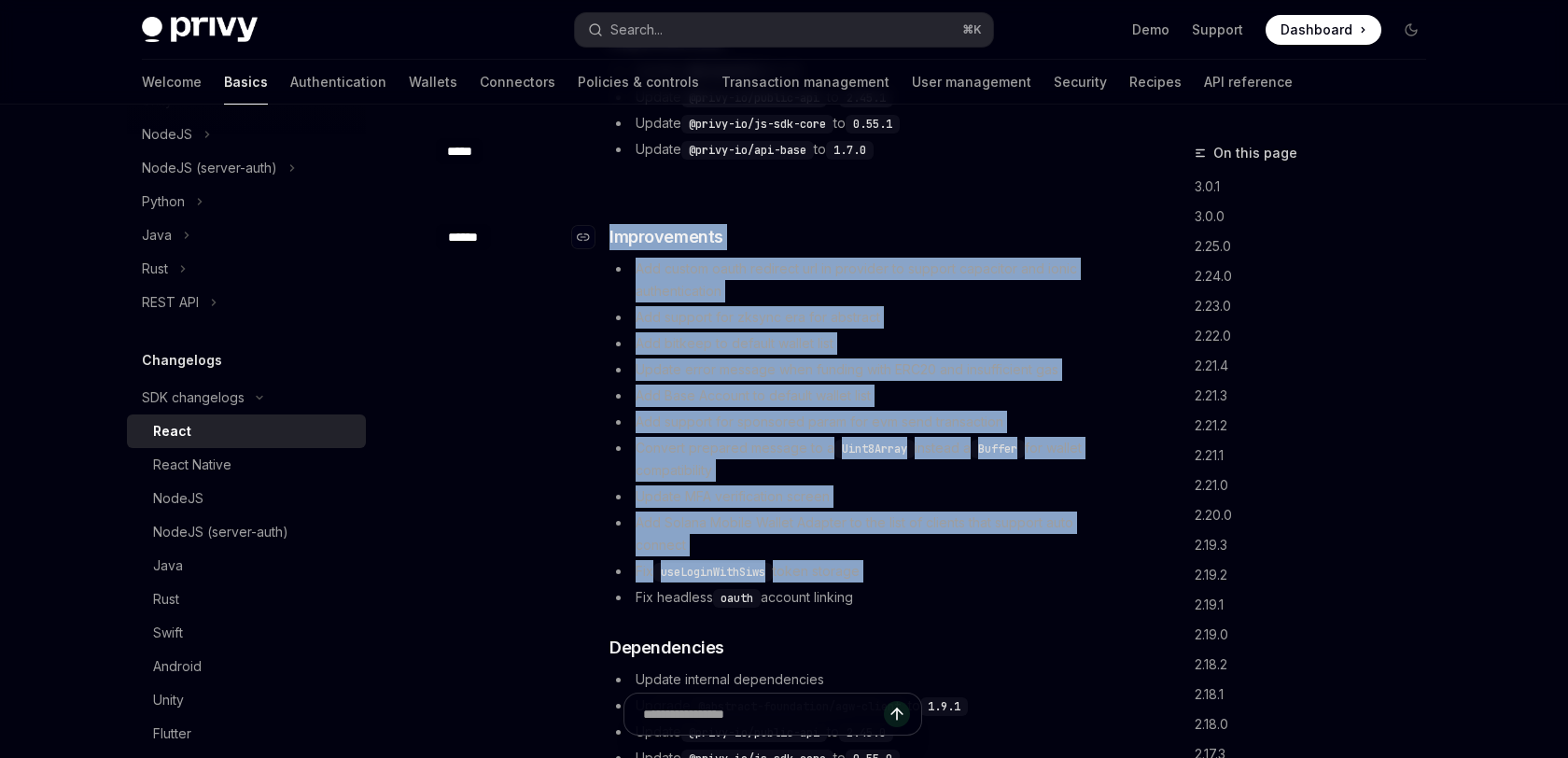
drag, startPoint x: 903, startPoint y: 556, endPoint x: 963, endPoint y: 246, distance: 315.8
click at [963, 246] on div "​ Improvements Add custom oauth redirect url in provider to support capacitor a…" at bounding box center [857, 510] width 498 height 572
click at [963, 246] on h3 "​ Improvements" at bounding box center [857, 237] width 498 height 27
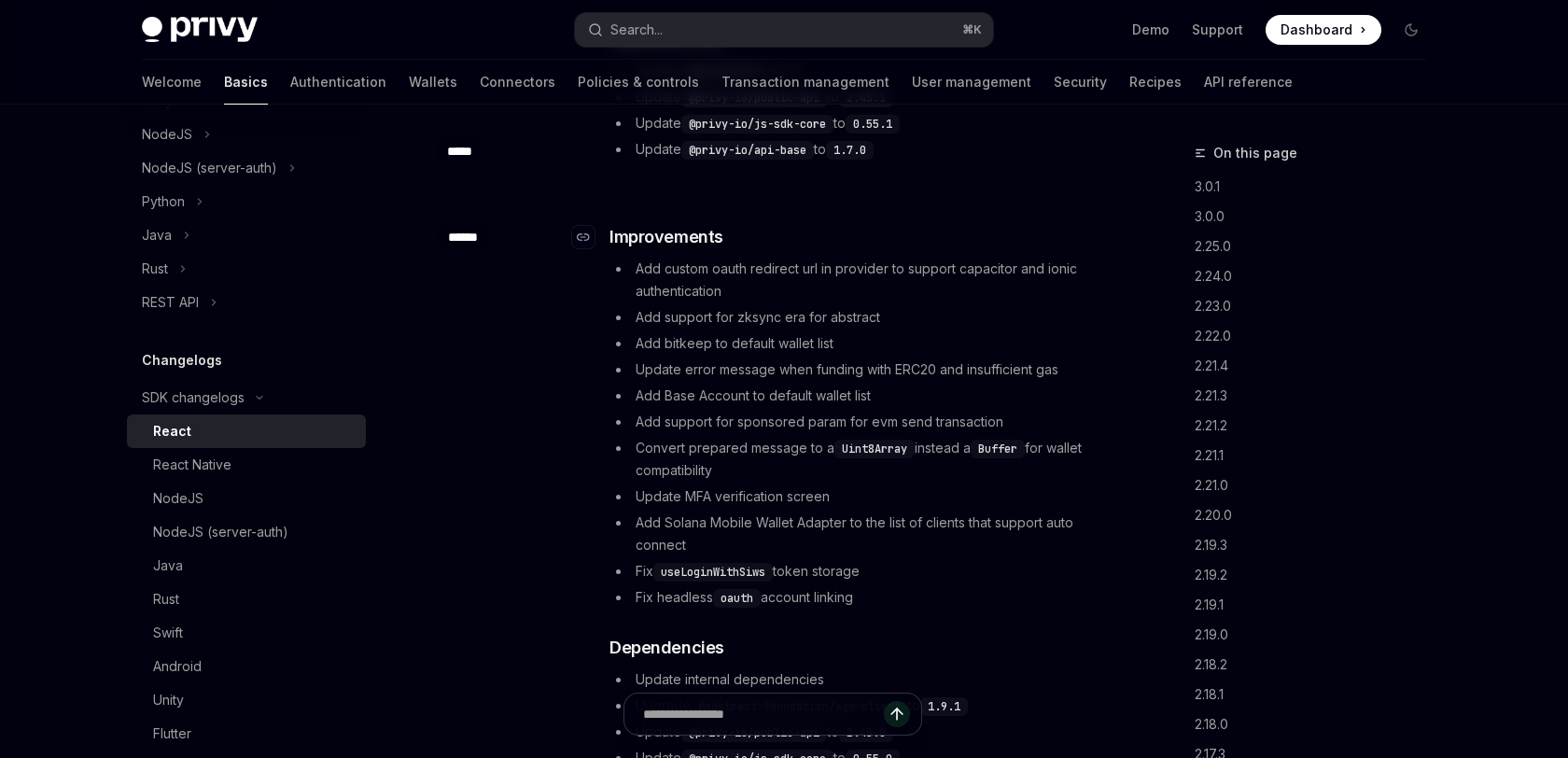
click at [963, 246] on h3 "​ Improvements" at bounding box center [857, 237] width 498 height 27
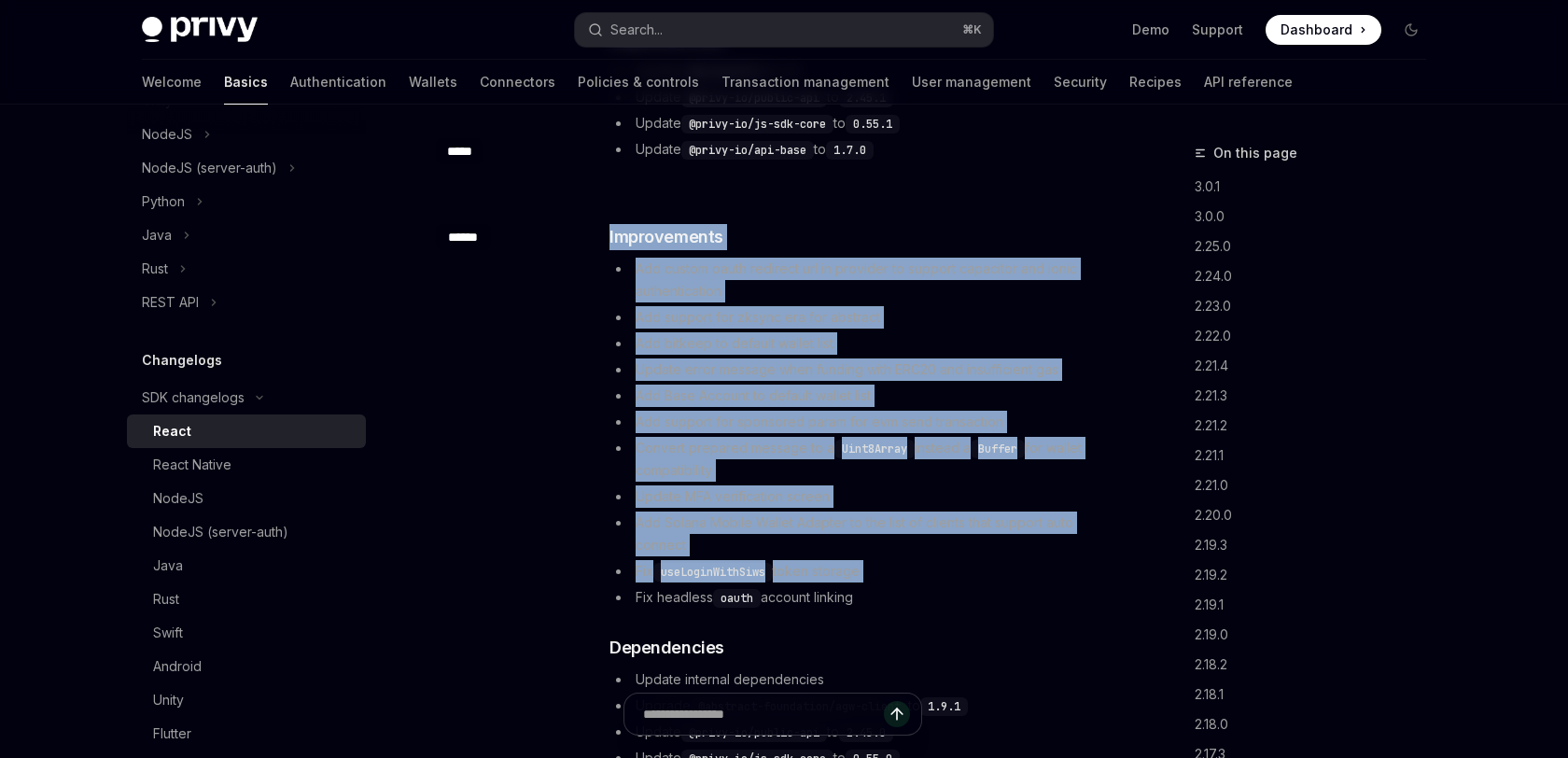
drag, startPoint x: 963, startPoint y: 246, endPoint x: 943, endPoint y: 580, distance: 334.6
click at [943, 580] on div "​ Improvements Add custom oauth redirect url in provider to support capacitor a…" at bounding box center [857, 510] width 498 height 572
click at [939, 592] on li "Fix headless oauth account linking" at bounding box center [857, 597] width 498 height 23
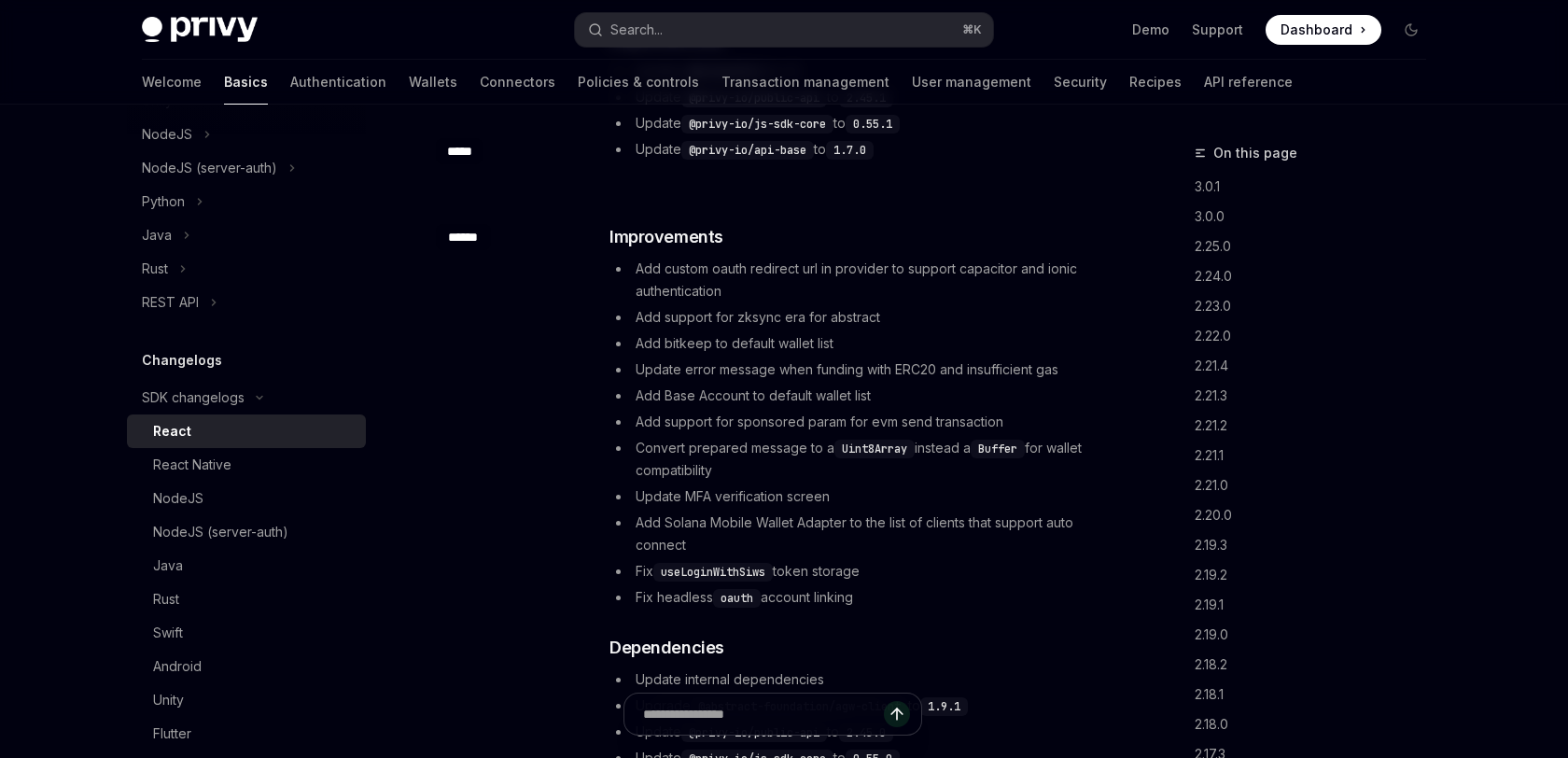
click at [939, 592] on li "Fix headless oauth account linking" at bounding box center [857, 597] width 498 height 23
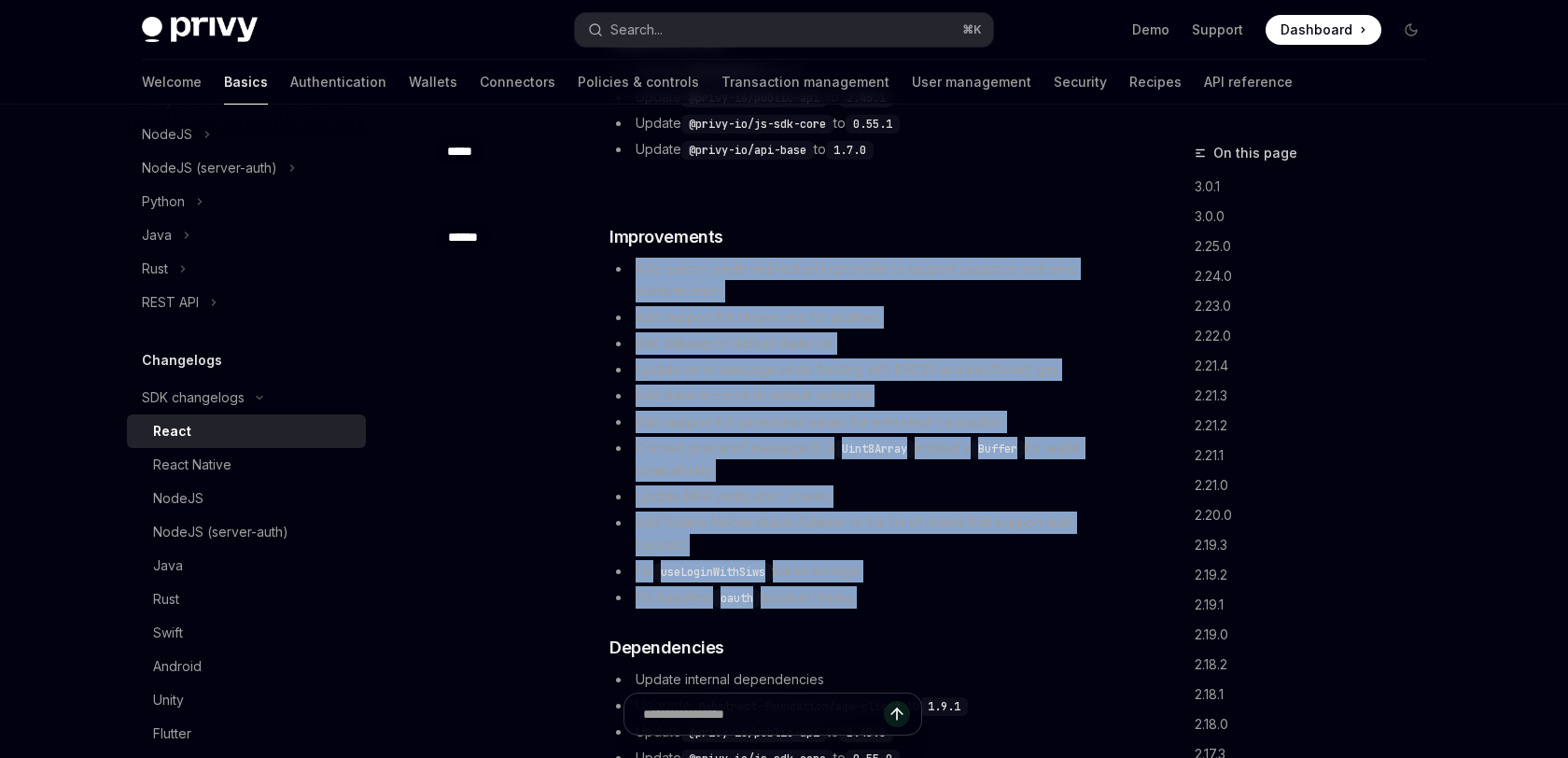
drag, startPoint x: 939, startPoint y: 592, endPoint x: 985, endPoint y: 269, distance: 326.3
click at [985, 269] on ul "Add custom oauth redirect url in provider to support capacitor and ionic authen…" at bounding box center [857, 433] width 498 height 351
click at [985, 269] on li "Add custom oauth redirect url in provider to support capacitor and ionic authen…" at bounding box center [857, 279] width 498 height 44
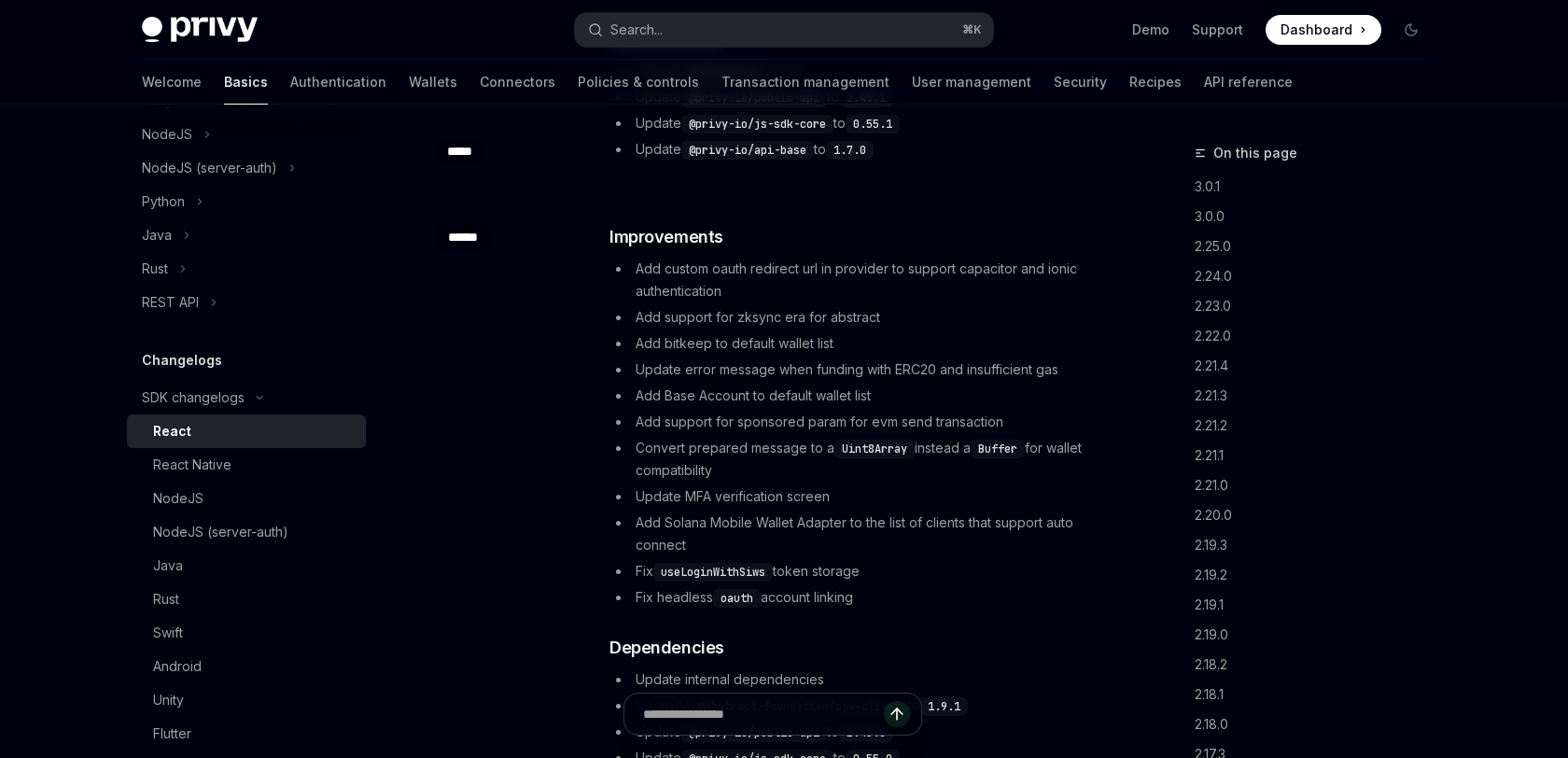
click at [985, 269] on li "Add custom oauth redirect url in provider to support capacitor and ionic authen…" at bounding box center [857, 279] width 498 height 44
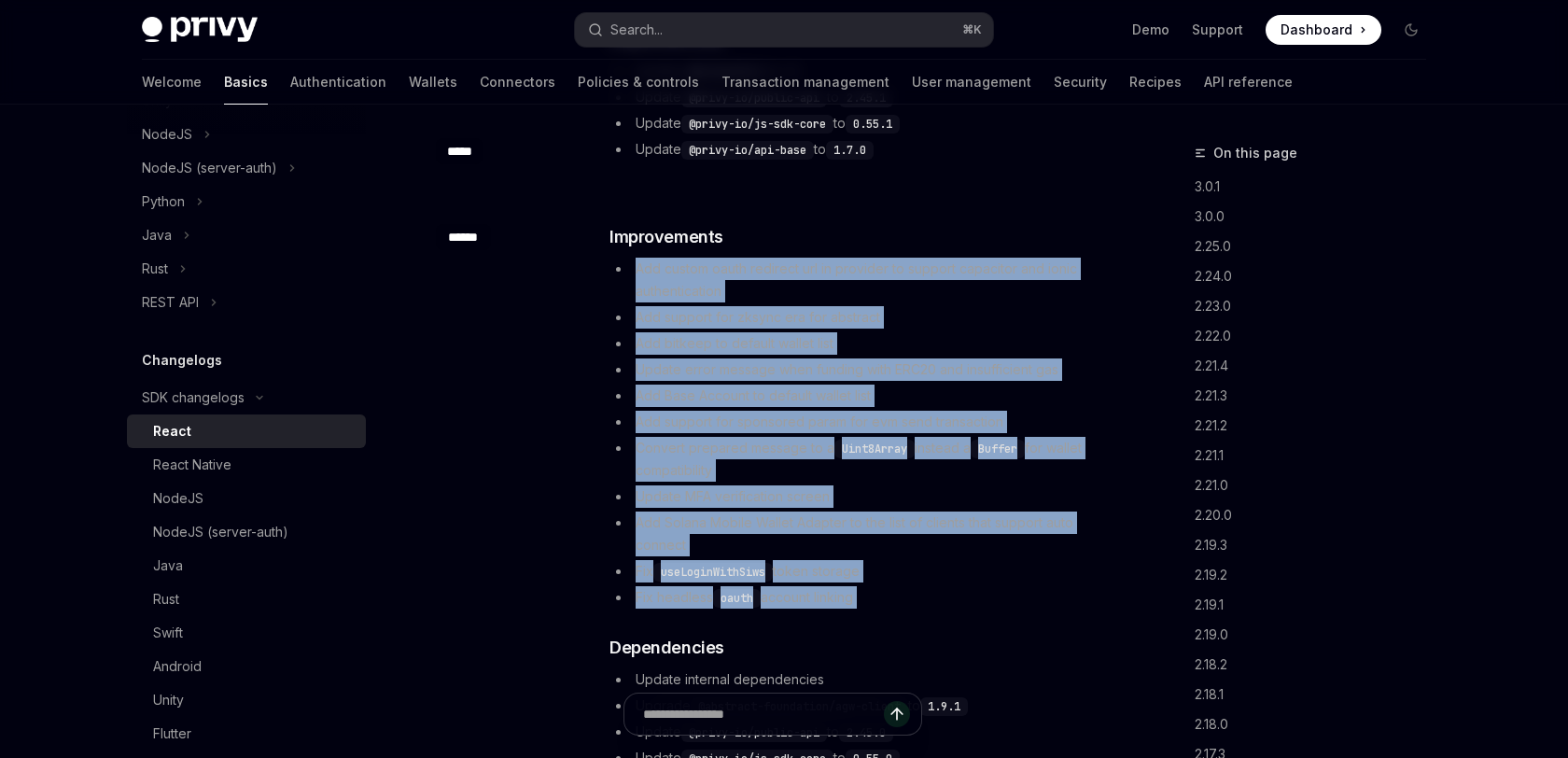
drag, startPoint x: 985, startPoint y: 269, endPoint x: 931, endPoint y: 586, distance: 321.6
click at [931, 586] on ul "Add custom oauth redirect url in provider to support capacitor and ionic authen…" at bounding box center [857, 433] width 498 height 351
click at [930, 600] on li "Fix headless oauth account linking" at bounding box center [857, 597] width 498 height 23
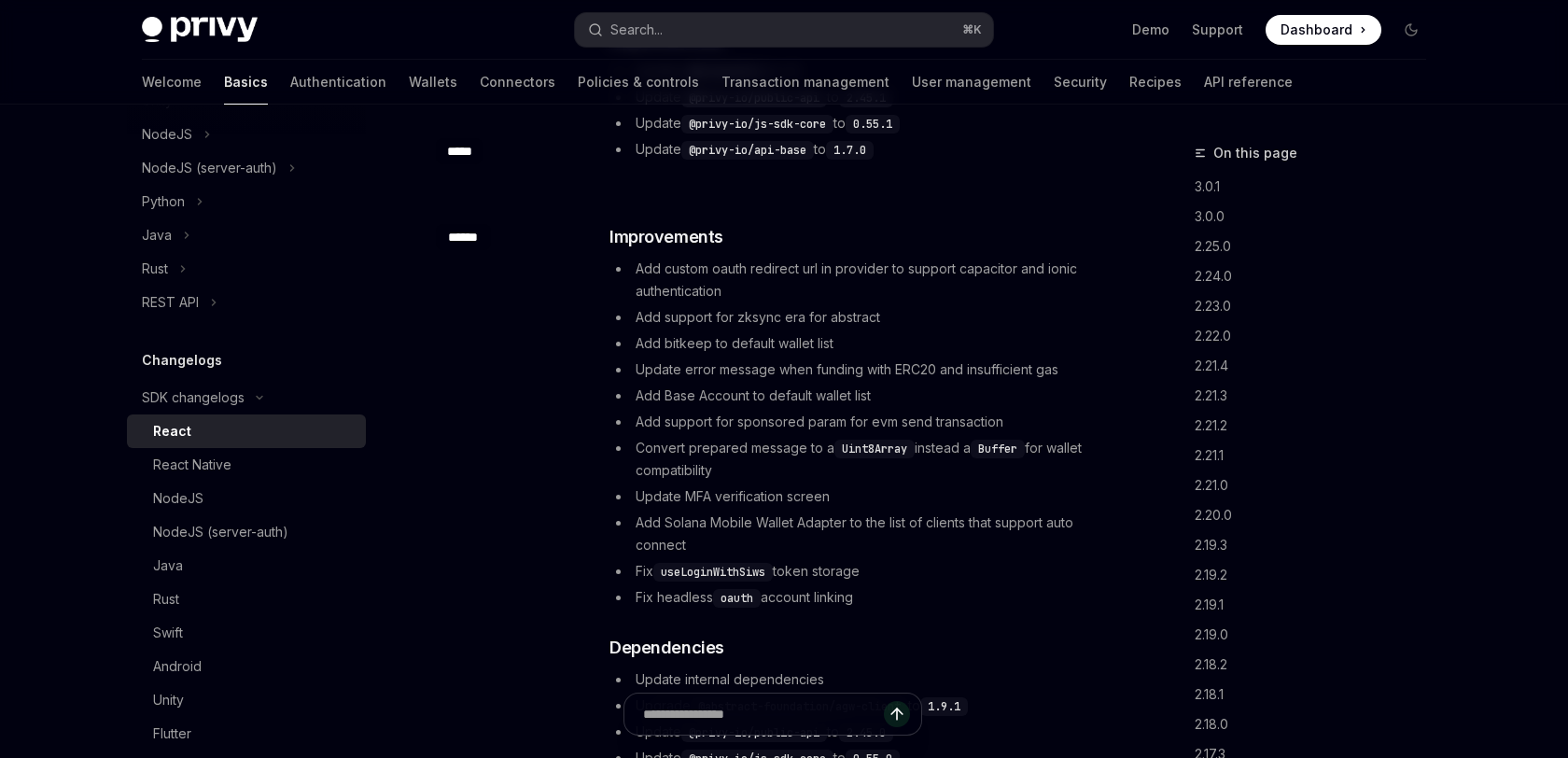
click at [930, 600] on li "Fix headless oauth account linking" at bounding box center [857, 597] width 498 height 23
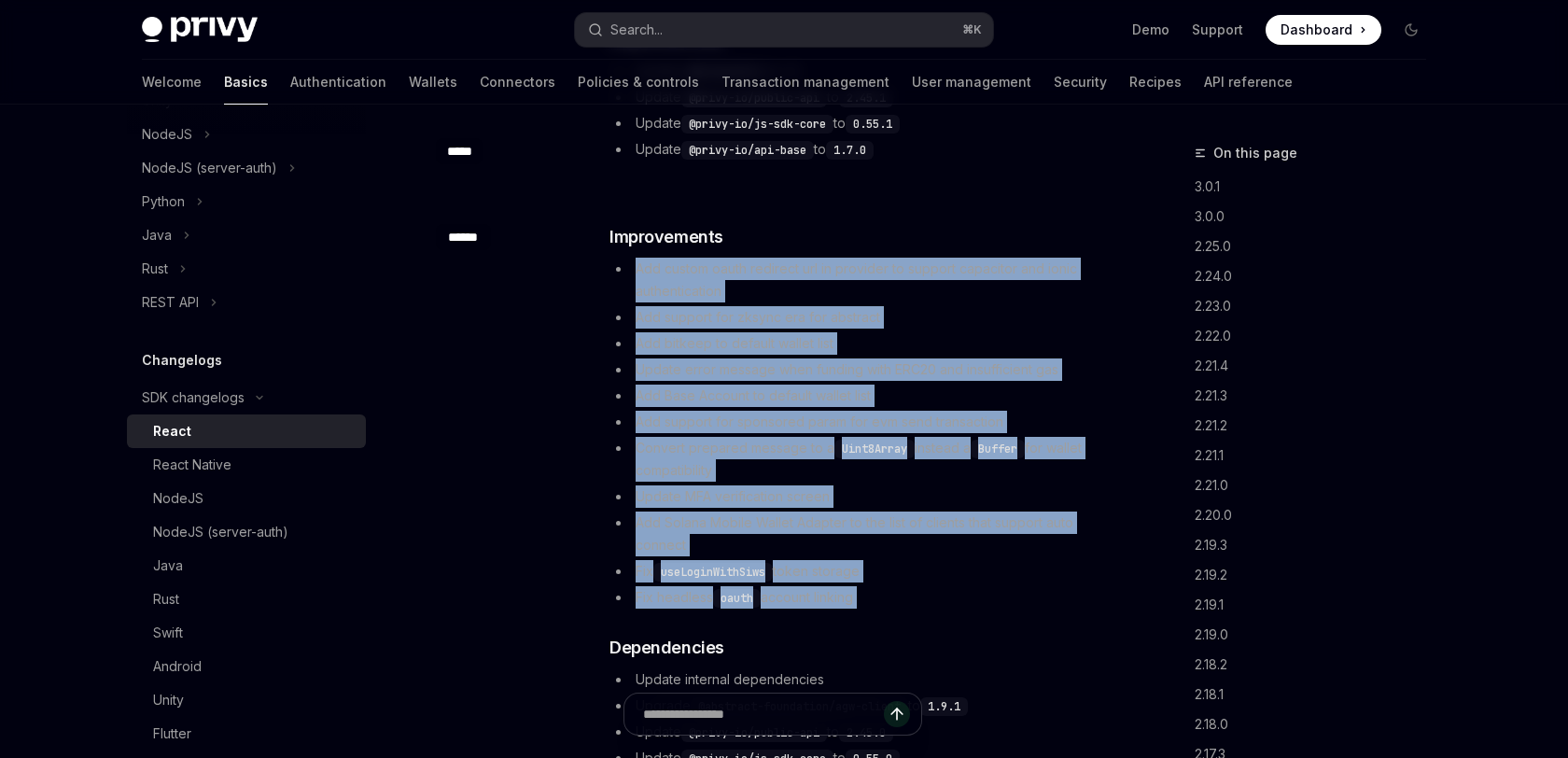
drag, startPoint x: 930, startPoint y: 600, endPoint x: 977, endPoint y: 273, distance: 330.4
click at [977, 273] on ul "Add custom oauth redirect url in provider to support capacitor and ionic authen…" at bounding box center [857, 433] width 498 height 351
click at [977, 273] on li "Add custom oauth redirect url in provider to support capacitor and ionic authen…" at bounding box center [857, 279] width 498 height 44
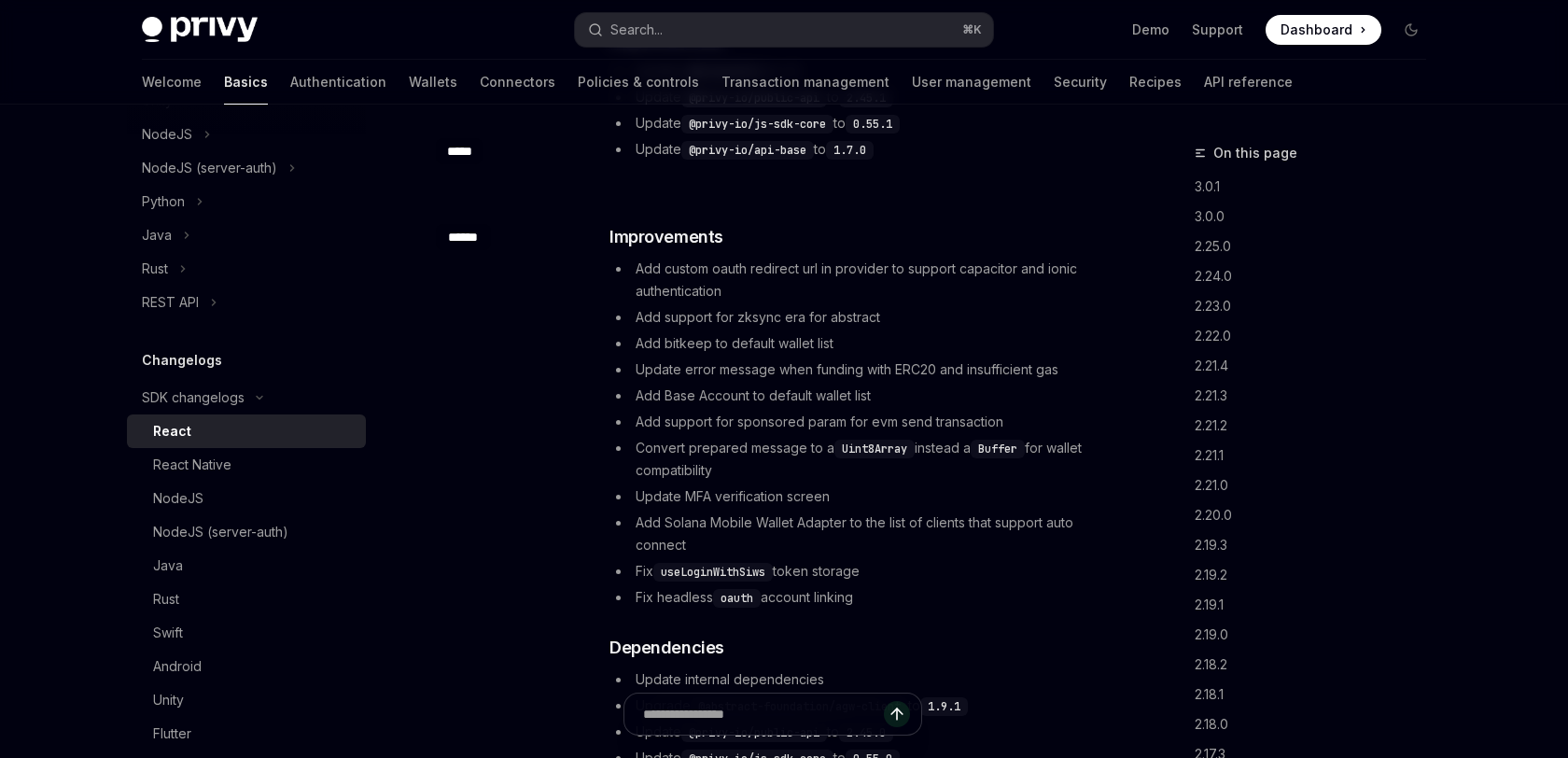
click at [977, 273] on li "Add custom oauth redirect url in provider to support capacitor and ionic authen…" at bounding box center [857, 279] width 498 height 44
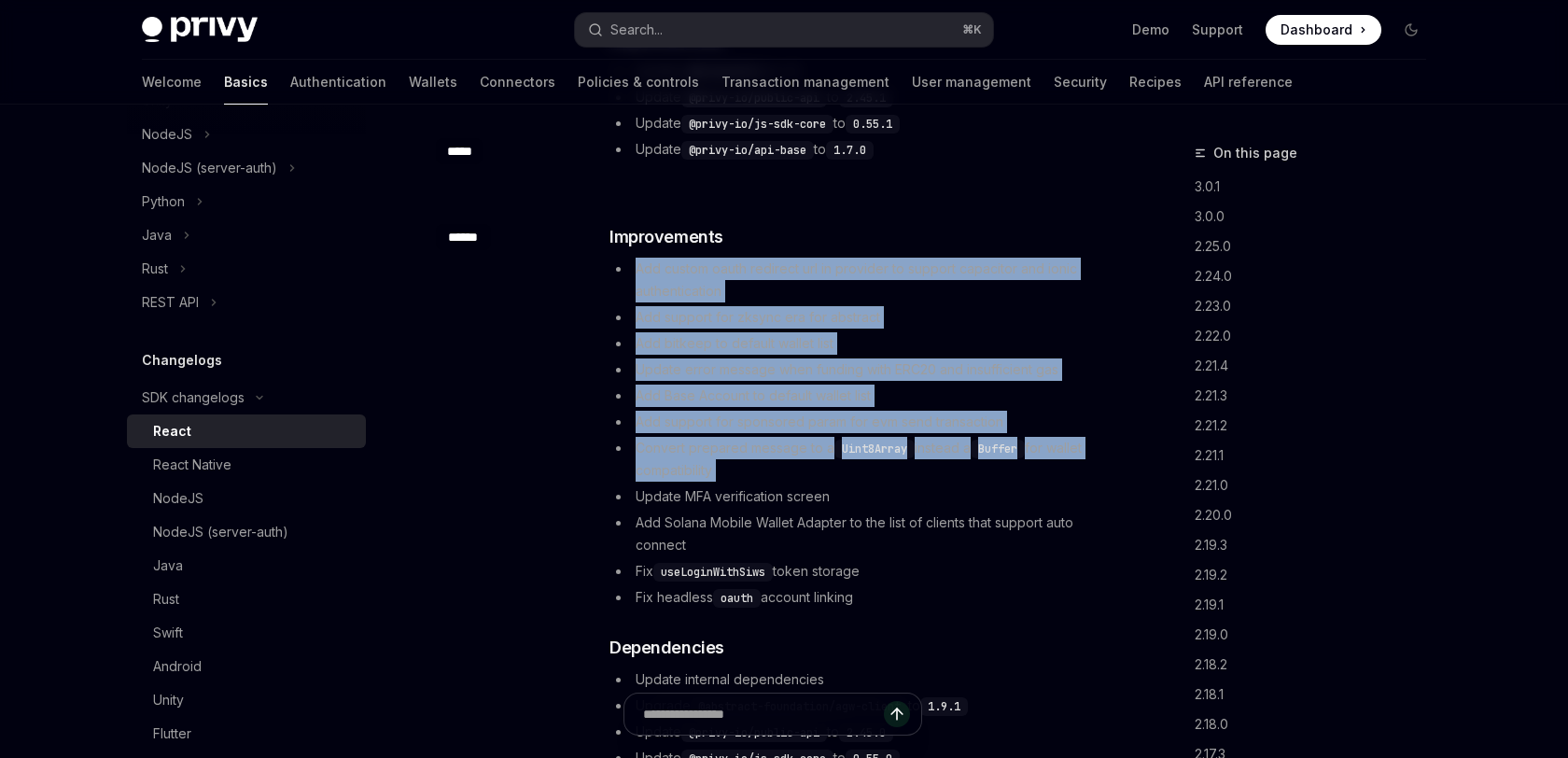
drag, startPoint x: 977, startPoint y: 273, endPoint x: 961, endPoint y: 467, distance: 194.7
click at [961, 467] on ul "Add custom oauth redirect url in provider to support capacitor and ionic authen…" at bounding box center [857, 433] width 498 height 351
click at [961, 467] on li "Convert prepared message to a Uint8Array instead a Buffer for wallet compatibil…" at bounding box center [857, 458] width 498 height 44
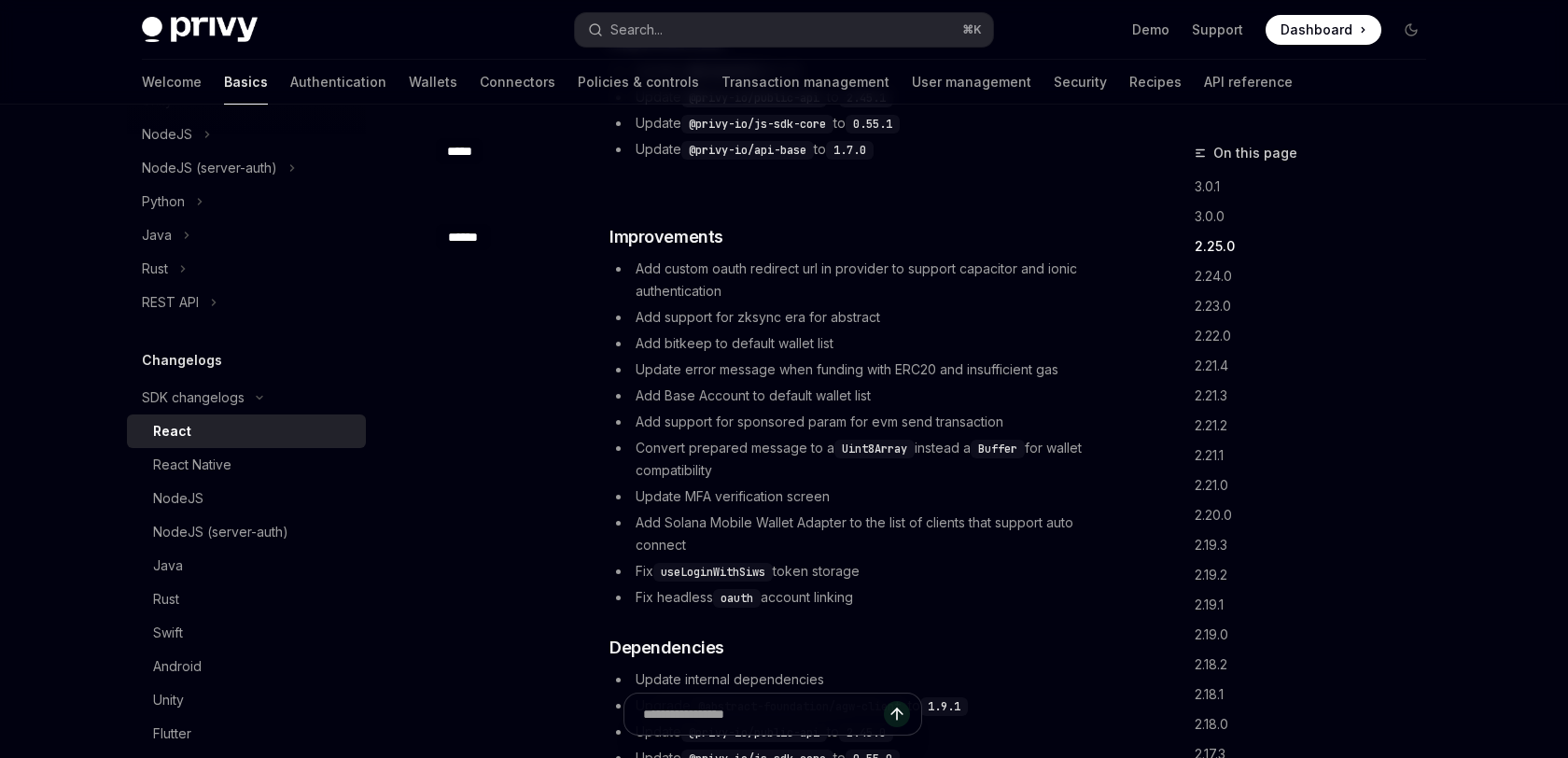
scroll to position [1548, 0]
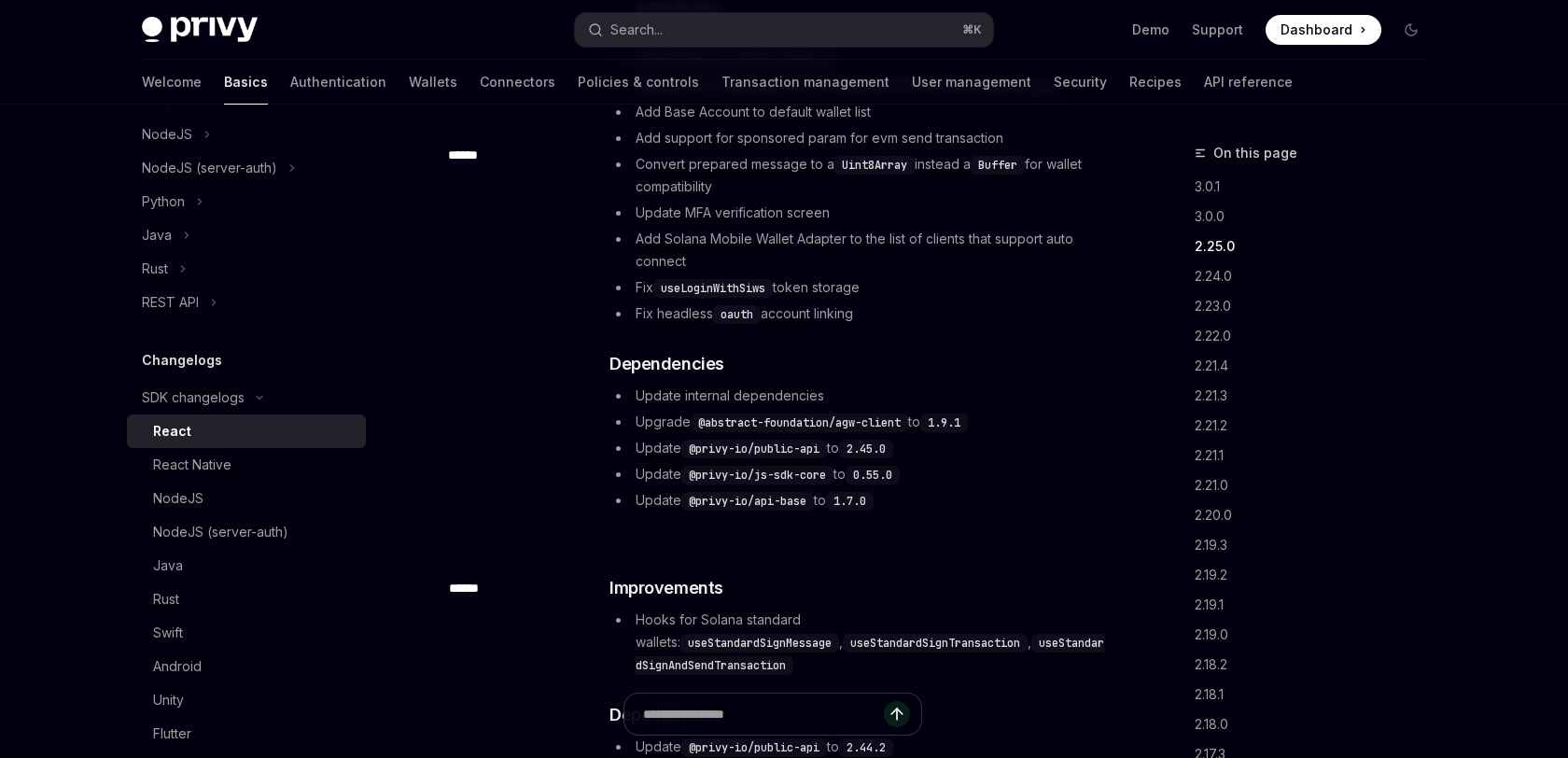
click at [959, 525] on div "​ ****** ​ Improvements Add custom oauth redirect url in provider to support ca…" at bounding box center [772, 228] width 673 height 635
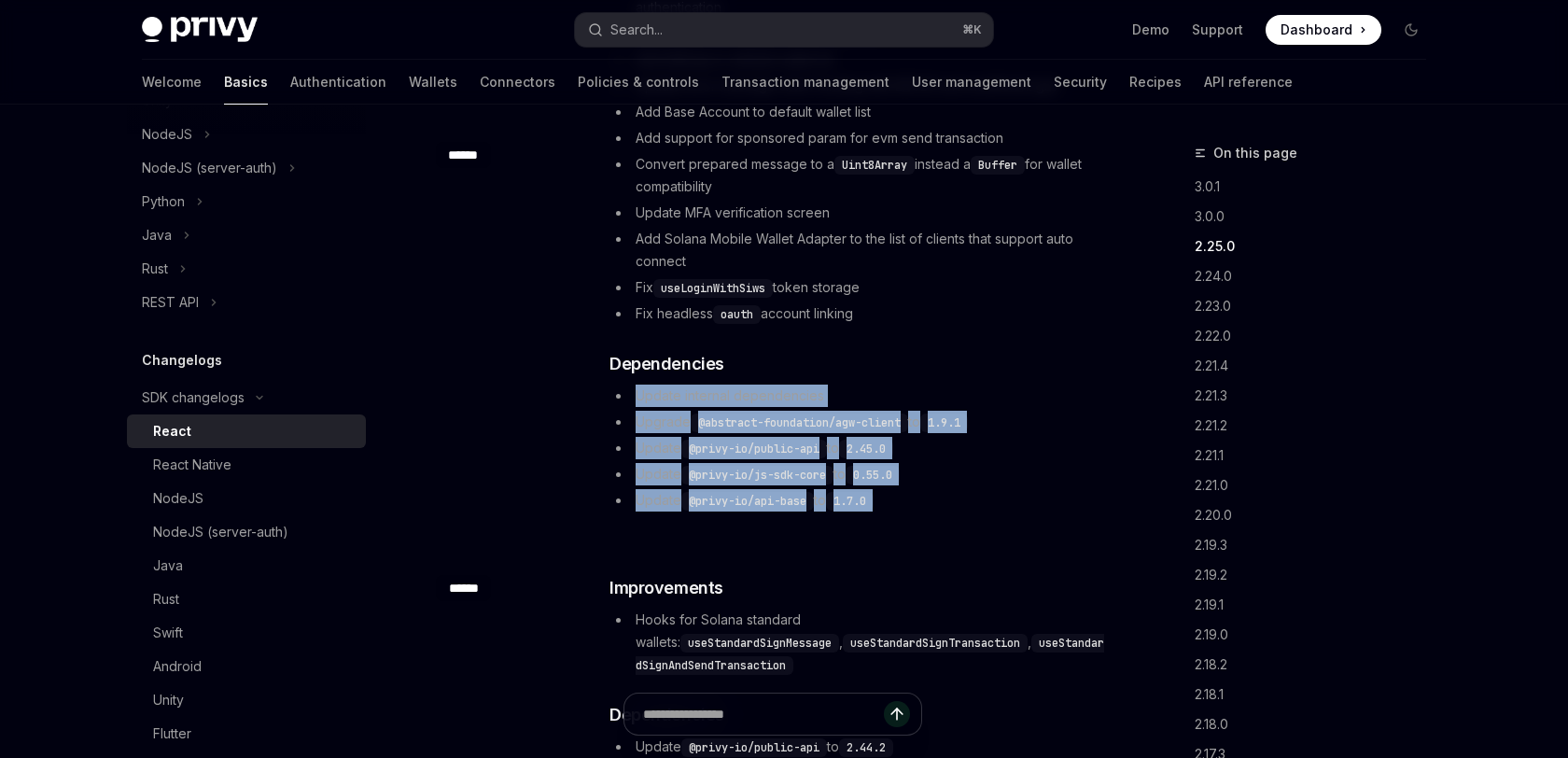
drag, startPoint x: 959, startPoint y: 525, endPoint x: 990, endPoint y: 379, distance: 149.3
click at [990, 379] on div "​ ****** ​ Improvements Add custom oauth redirect url in provider to support ca…" at bounding box center [772, 228] width 673 height 635
click at [990, 379] on div "​ Improvements Add custom oauth redirect url in provider to support capacitor a…" at bounding box center [857, 226] width 498 height 572
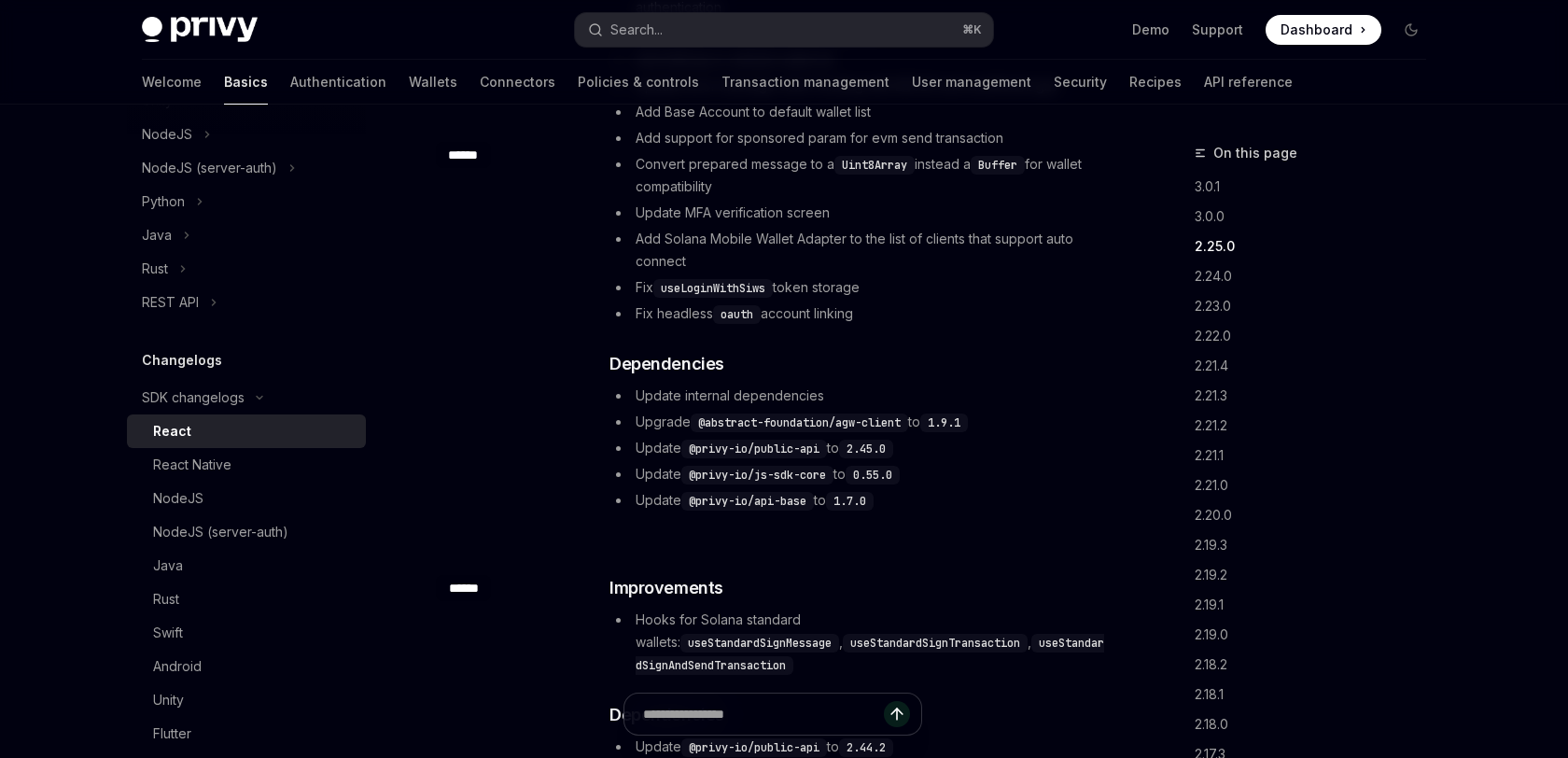
click at [990, 379] on div "​ Improvements Add custom oauth redirect url in provider to support capacitor a…" at bounding box center [857, 226] width 498 height 572
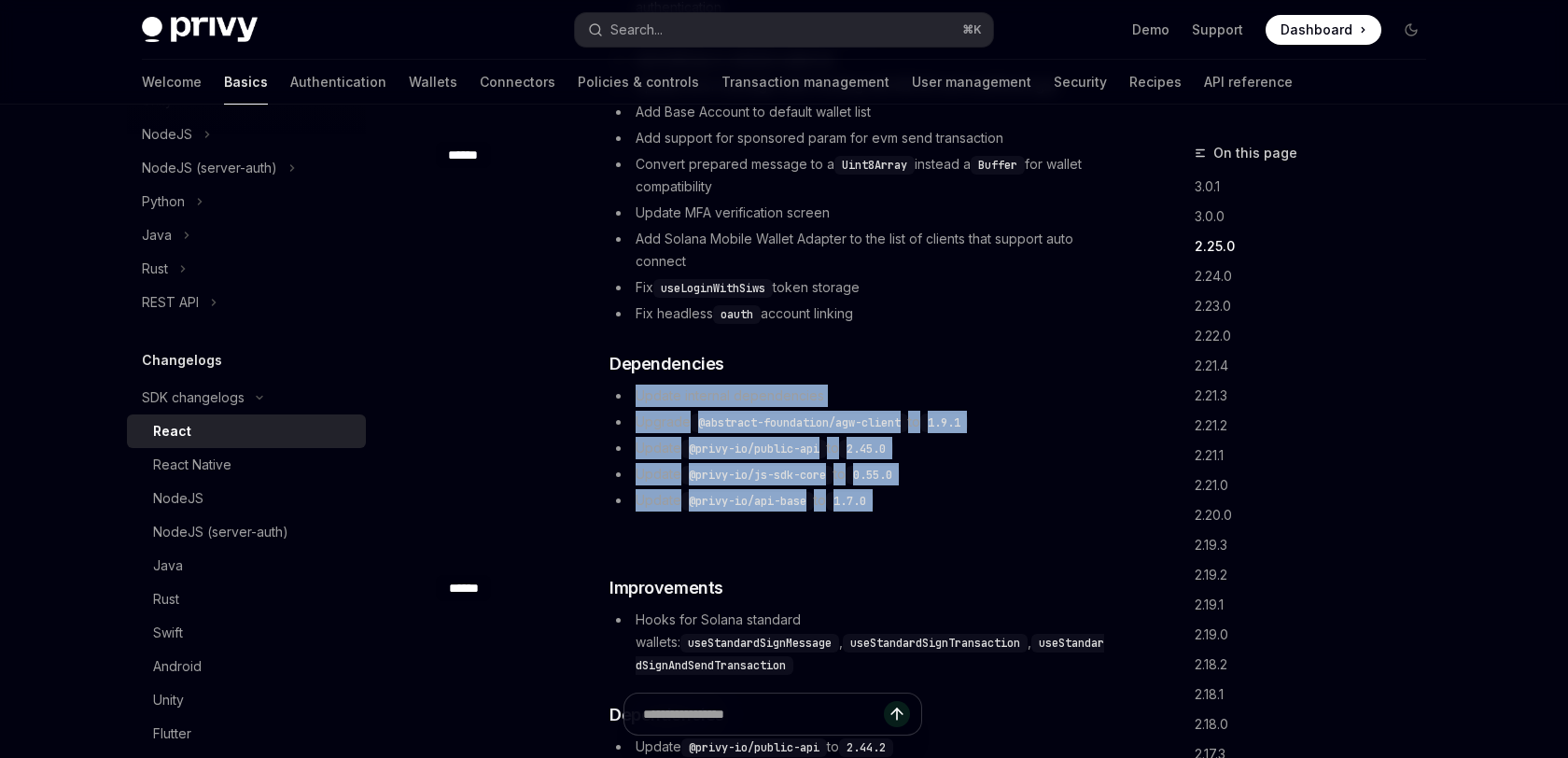
drag, startPoint x: 990, startPoint y: 379, endPoint x: 992, endPoint y: 510, distance: 131.0
click at [992, 510] on div "​ Improvements Add custom oauth redirect url in provider to support capacitor a…" at bounding box center [857, 226] width 498 height 572
click at [992, 510] on li "Update @privy-io/api-base to 1.7.0" at bounding box center [857, 500] width 498 height 23
drag, startPoint x: 992, startPoint y: 510, endPoint x: 1025, endPoint y: 347, distance: 166.3
click at [1025, 347] on div "​ Improvements Add custom oauth redirect url in provider to support capacitor a…" at bounding box center [857, 226] width 498 height 572
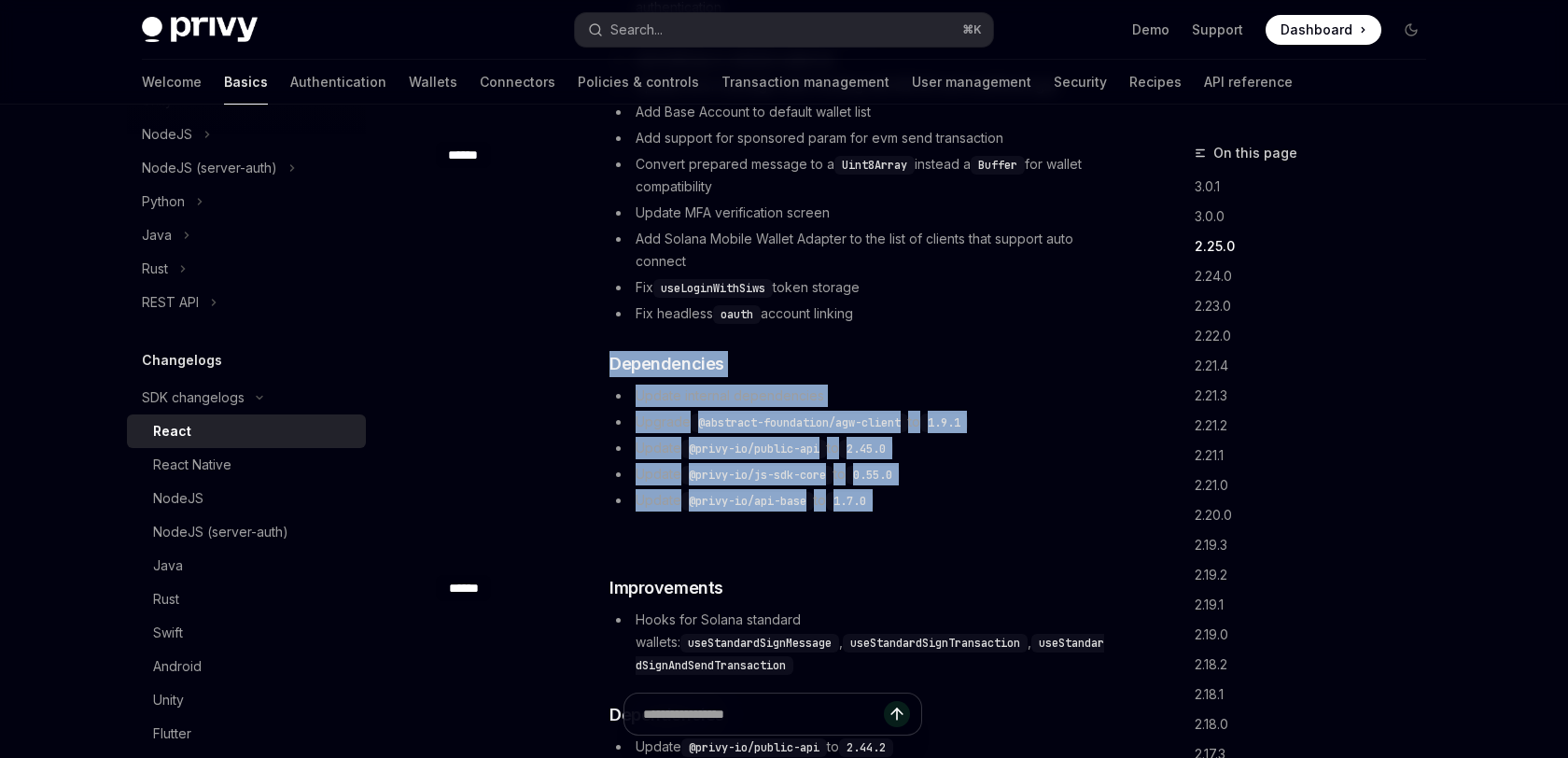
click at [1025, 347] on div "​ Improvements Add custom oauth redirect url in provider to support capacitor a…" at bounding box center [857, 226] width 498 height 572
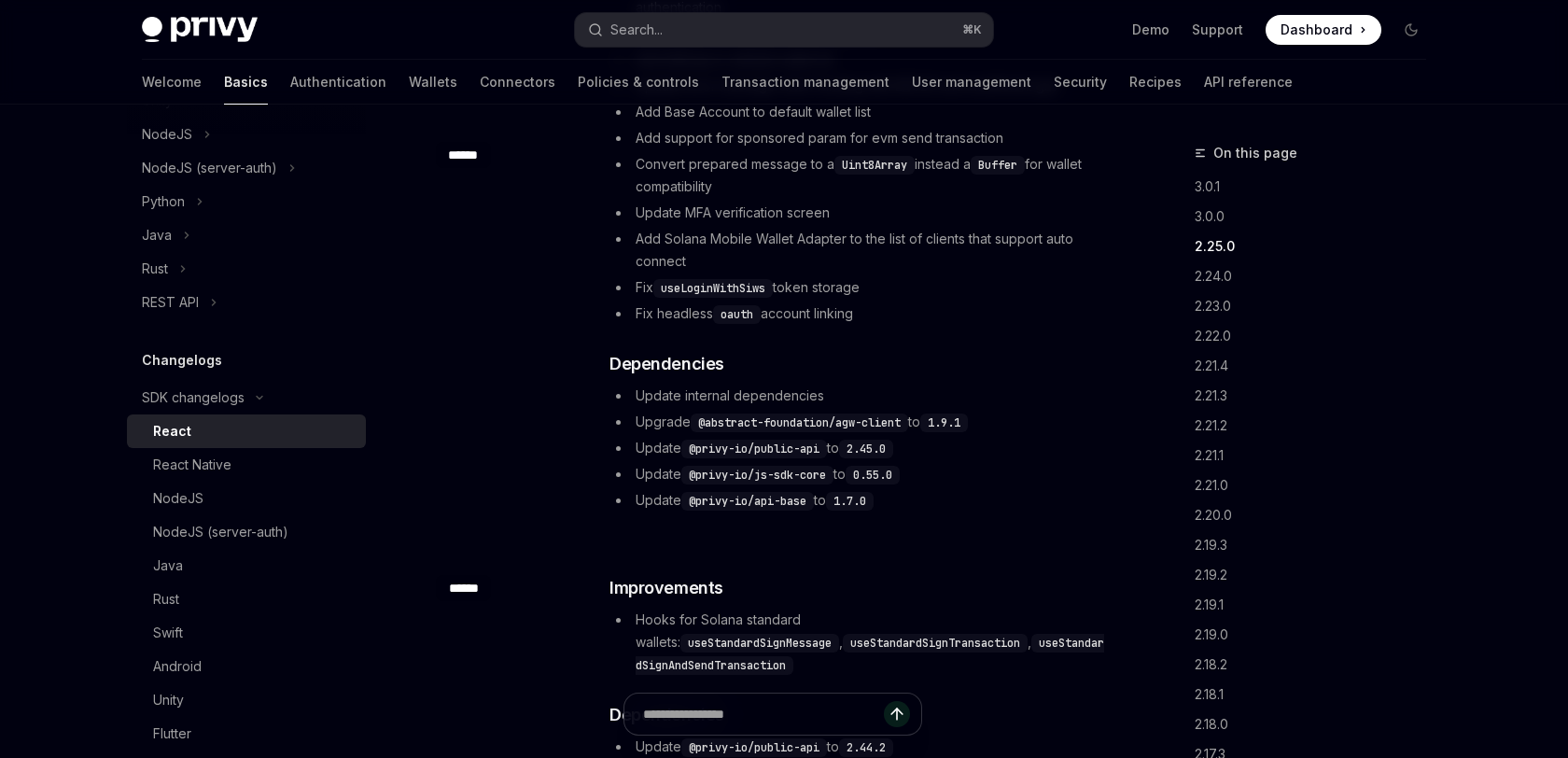
click at [1025, 347] on div "​ Improvements Add custom oauth redirect url in provider to support capacitor a…" at bounding box center [857, 226] width 498 height 572
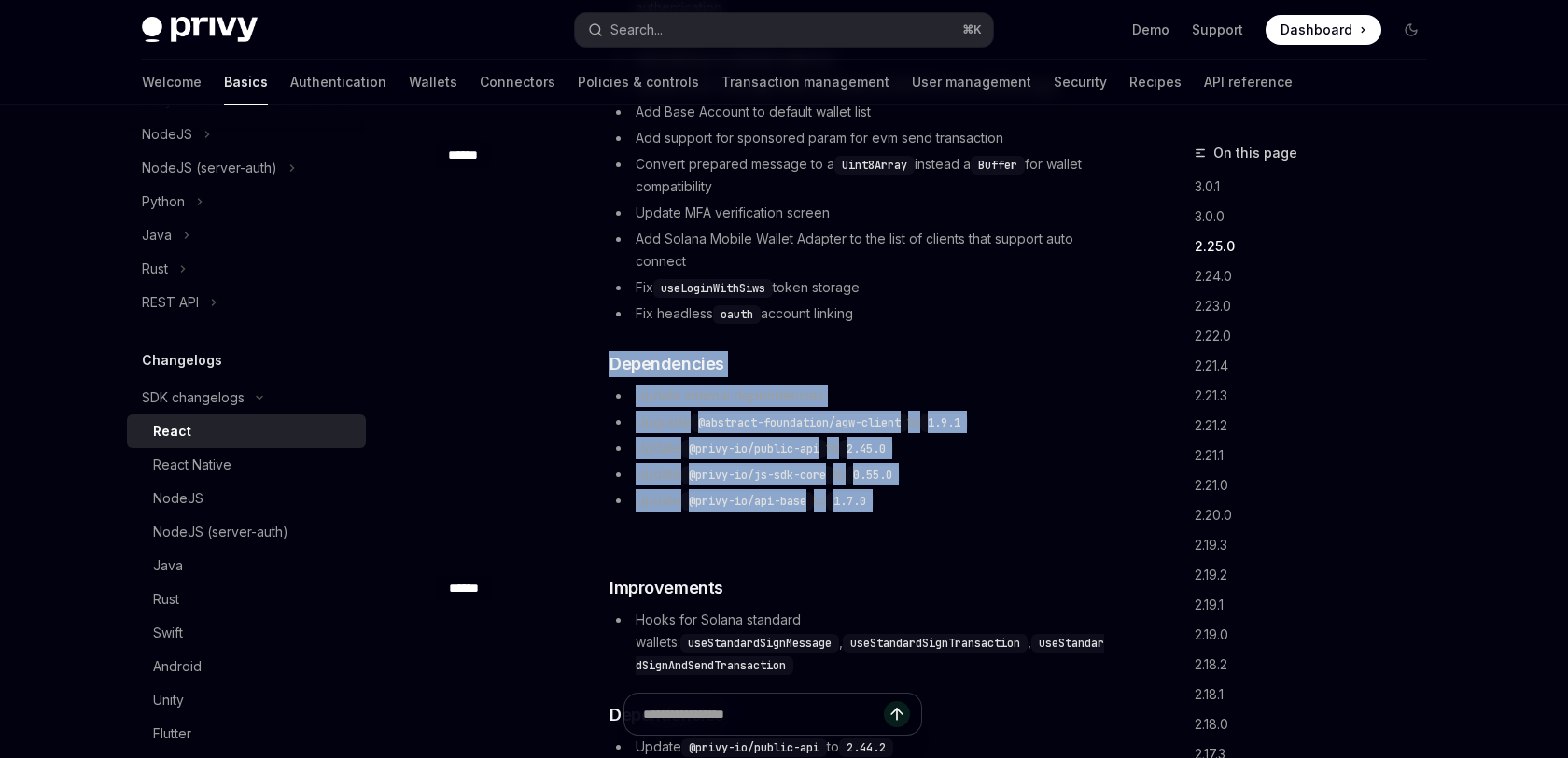
drag, startPoint x: 1025, startPoint y: 347, endPoint x: 995, endPoint y: 490, distance: 146.1
click at [995, 490] on div "​ Improvements Add custom oauth redirect url in provider to support capacitor a…" at bounding box center [857, 226] width 498 height 572
click at [995, 490] on li "Update @privy-io/api-base to 1.7.0" at bounding box center [857, 500] width 498 height 23
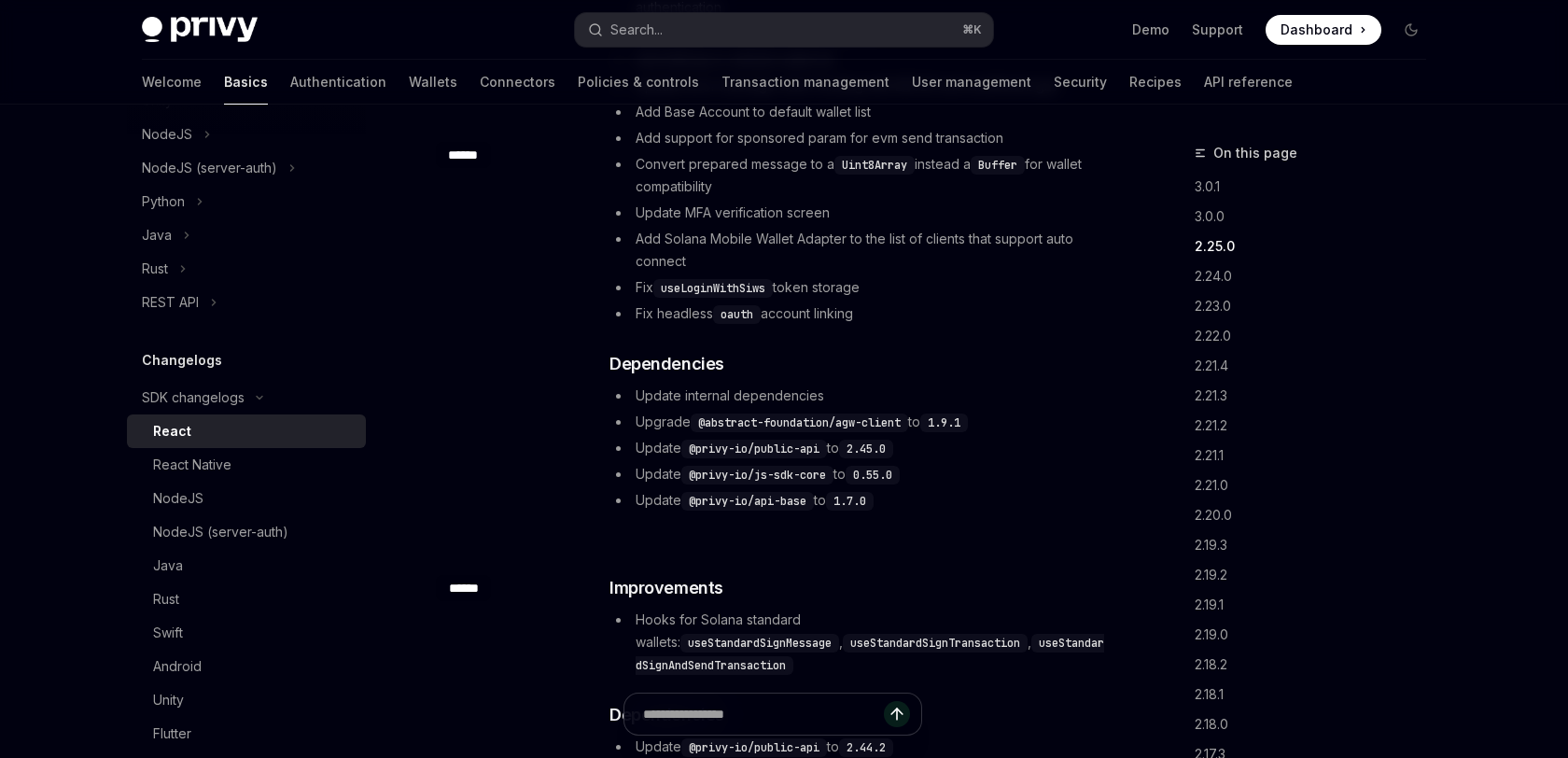
click at [995, 490] on li "Update @privy-io/api-base to 1.7.0" at bounding box center [857, 500] width 498 height 23
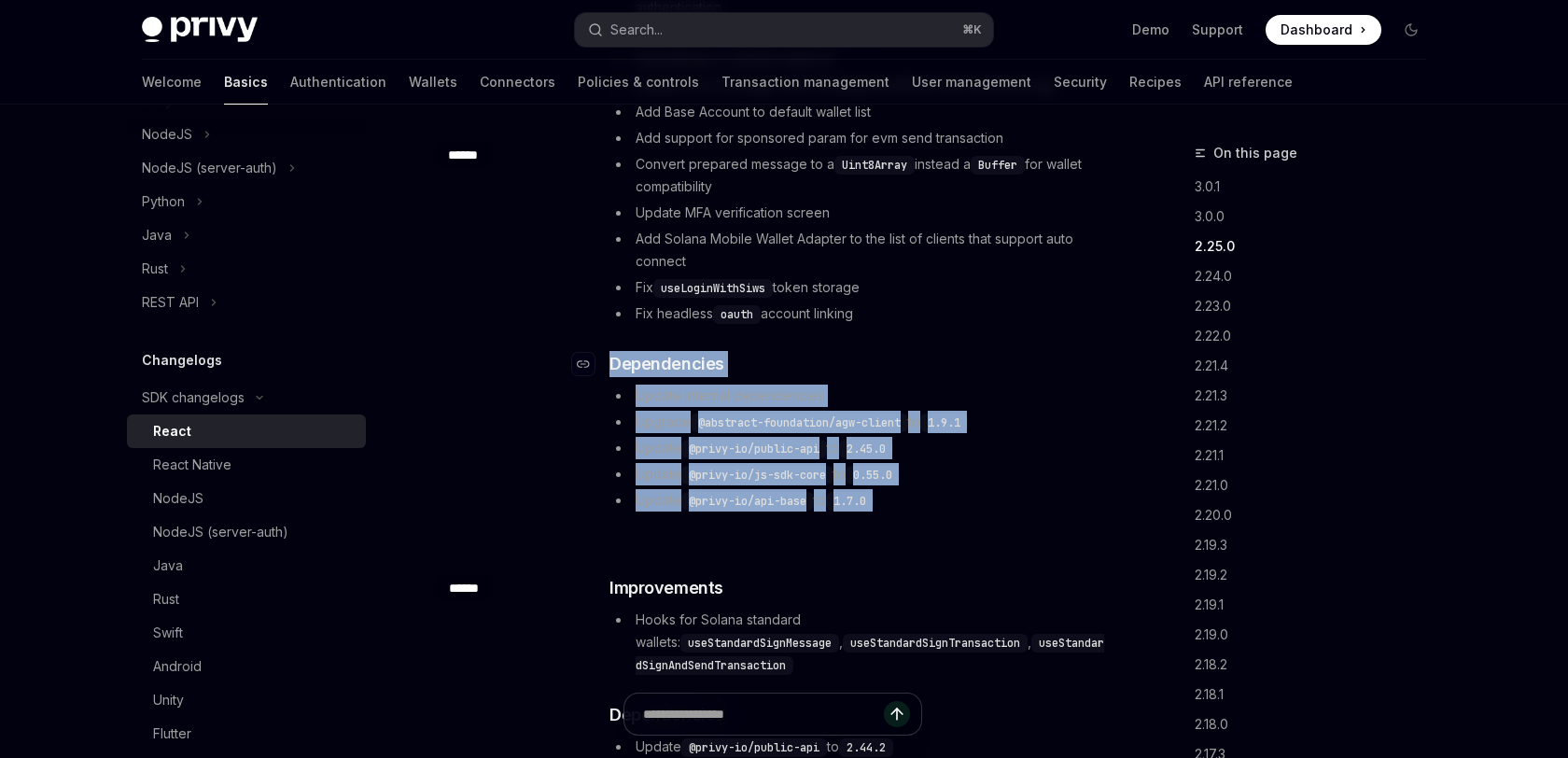
drag, startPoint x: 995, startPoint y: 490, endPoint x: 1029, endPoint y: 365, distance: 129.5
click at [1029, 365] on div "​ Improvements Add custom oauth redirect url in provider to support capacitor a…" at bounding box center [857, 226] width 498 height 572
click at [1029, 365] on h3 "​ Dependencies" at bounding box center [857, 364] width 498 height 27
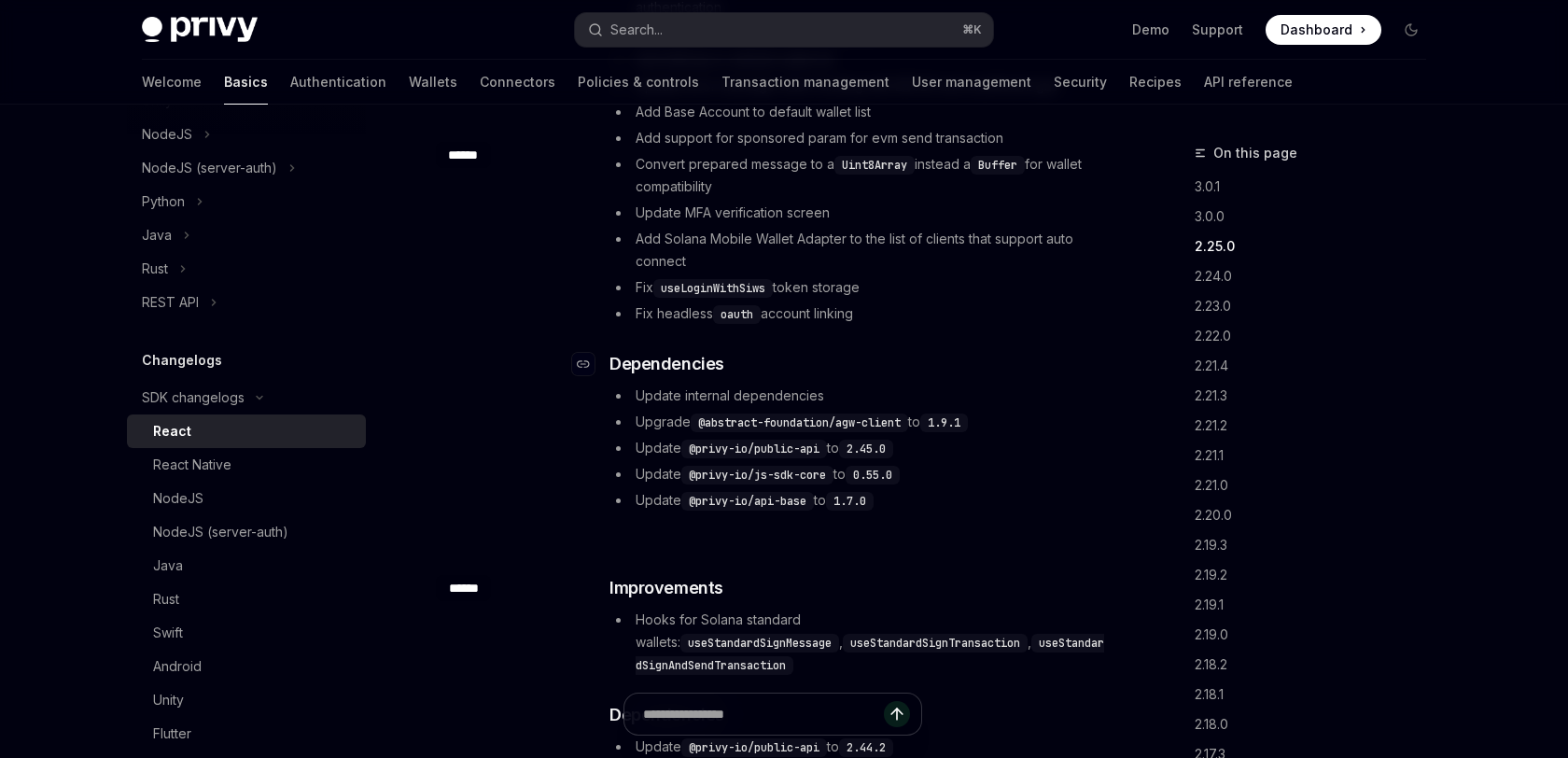
click at [1029, 365] on h3 "​ Dependencies" at bounding box center [857, 364] width 498 height 27
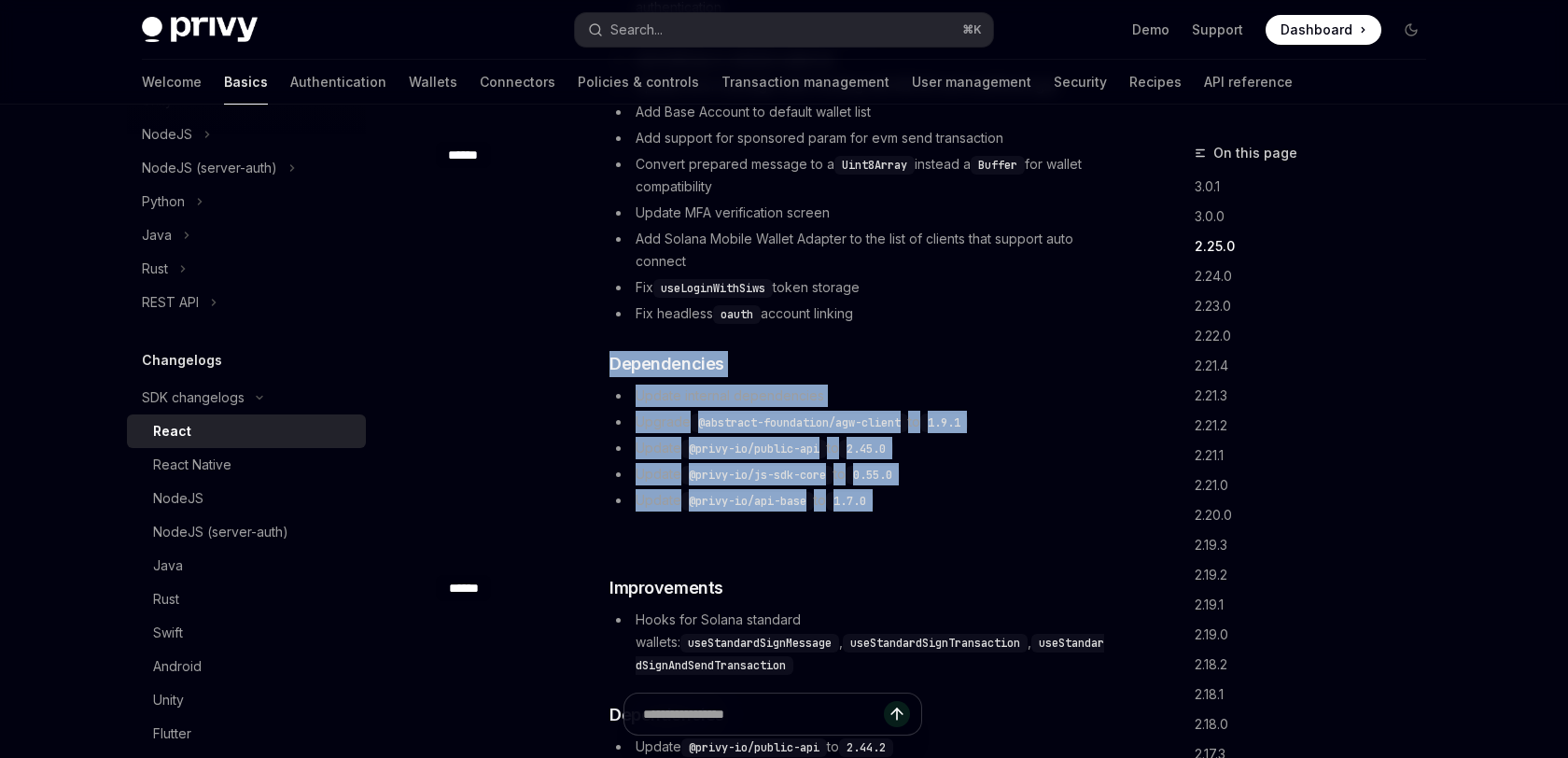
drag, startPoint x: 1029, startPoint y: 365, endPoint x: 993, endPoint y: 486, distance: 126.2
click at [993, 486] on div "​ Improvements Add custom oauth redirect url in provider to support capacitor a…" at bounding box center [857, 226] width 498 height 572
click at [993, 486] on ul "Update internal dependencies Upgrade @abstract-foundation/agw-client to 1.9.1 U…" at bounding box center [857, 448] width 498 height 127
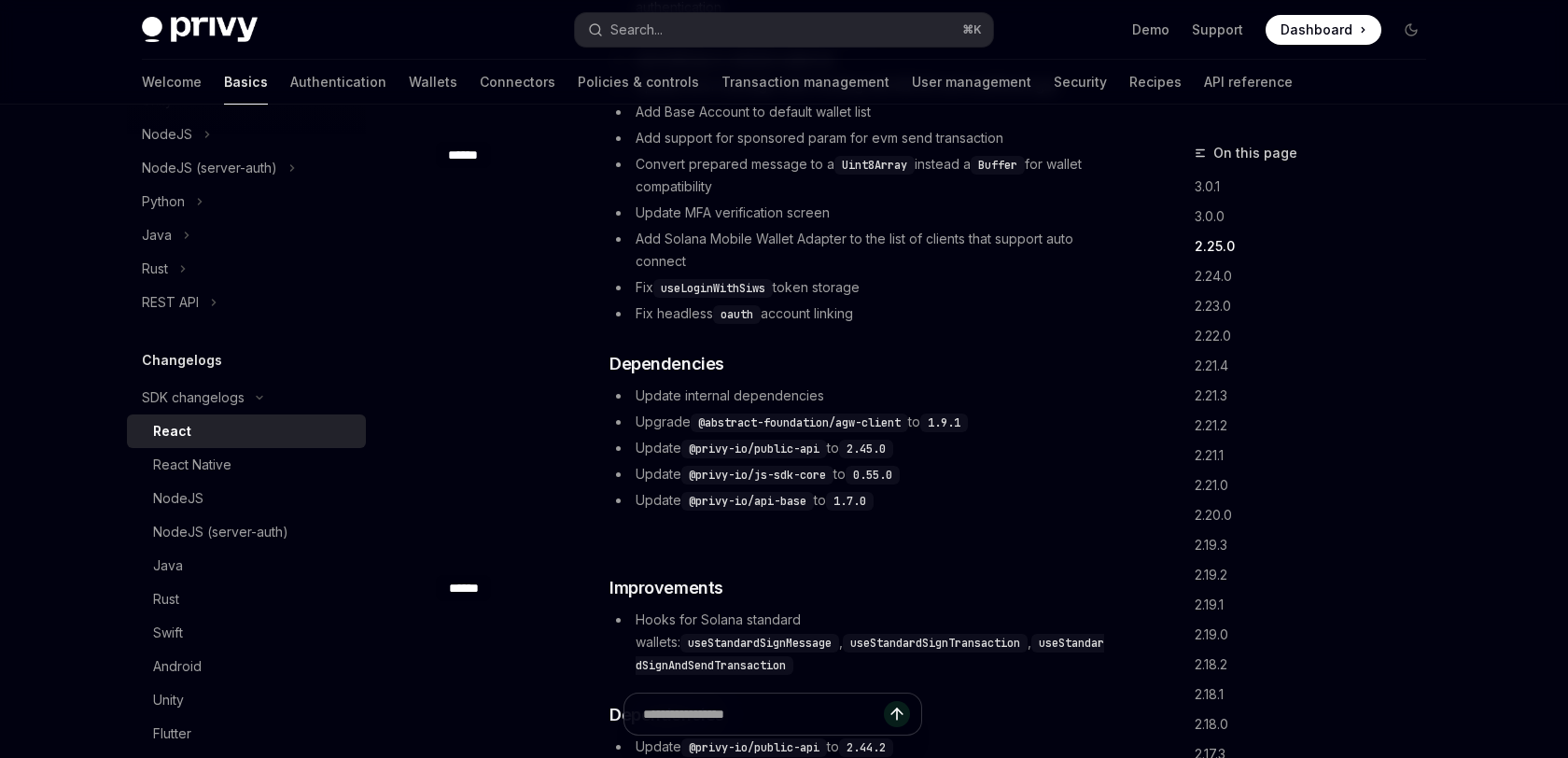
scroll to position [1916, 0]
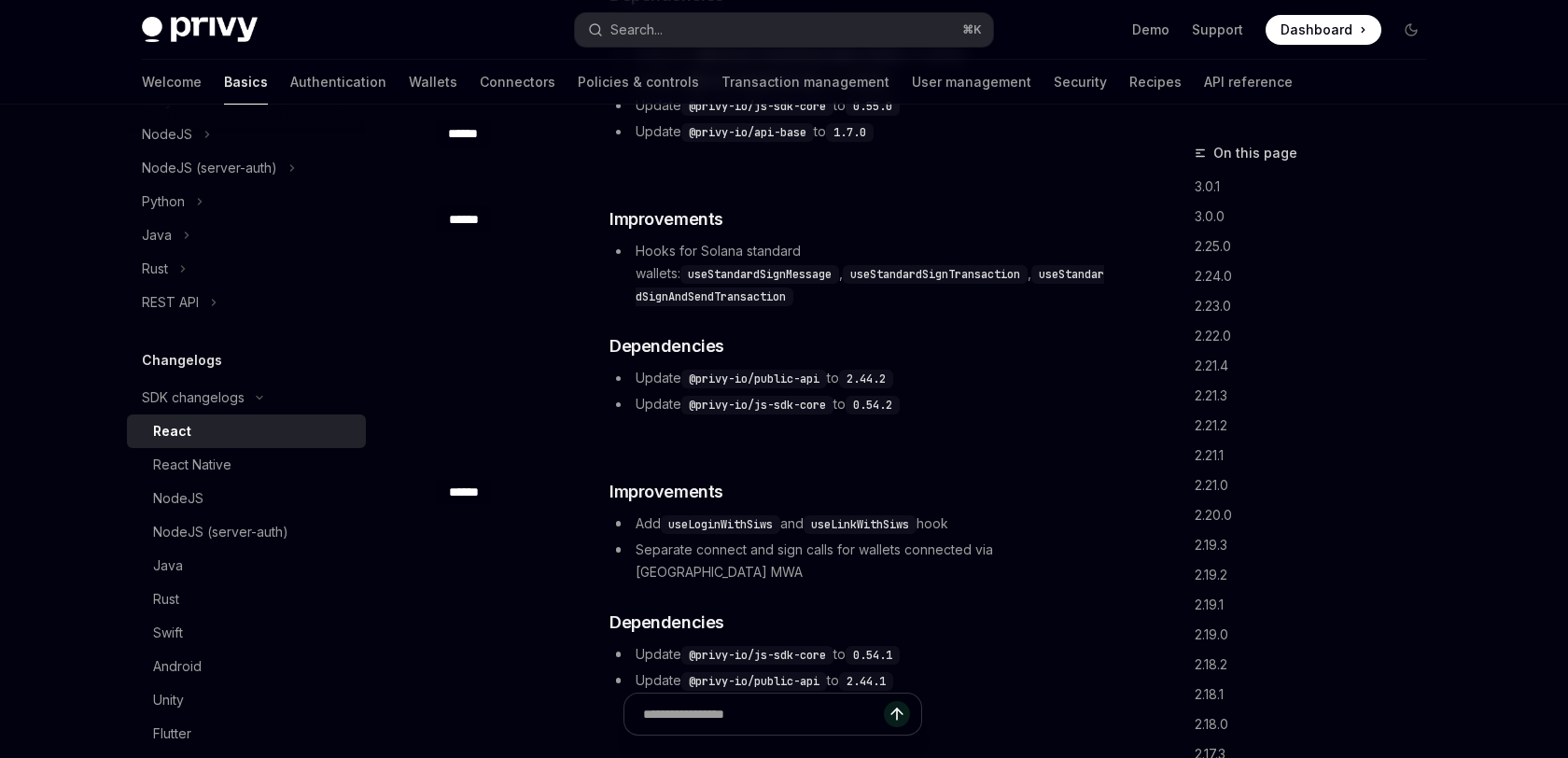
click at [993, 486] on div "​ Improvements Add useLoginWithSiws and useLinkWithSiws hook Separate connect a…" at bounding box center [857, 586] width 498 height 213
click at [1004, 449] on div "​ ****** ​ Improvements Add useLoginWithSiws and useLinkWithSiws hook Separate …" at bounding box center [772, 587] width 673 height 276
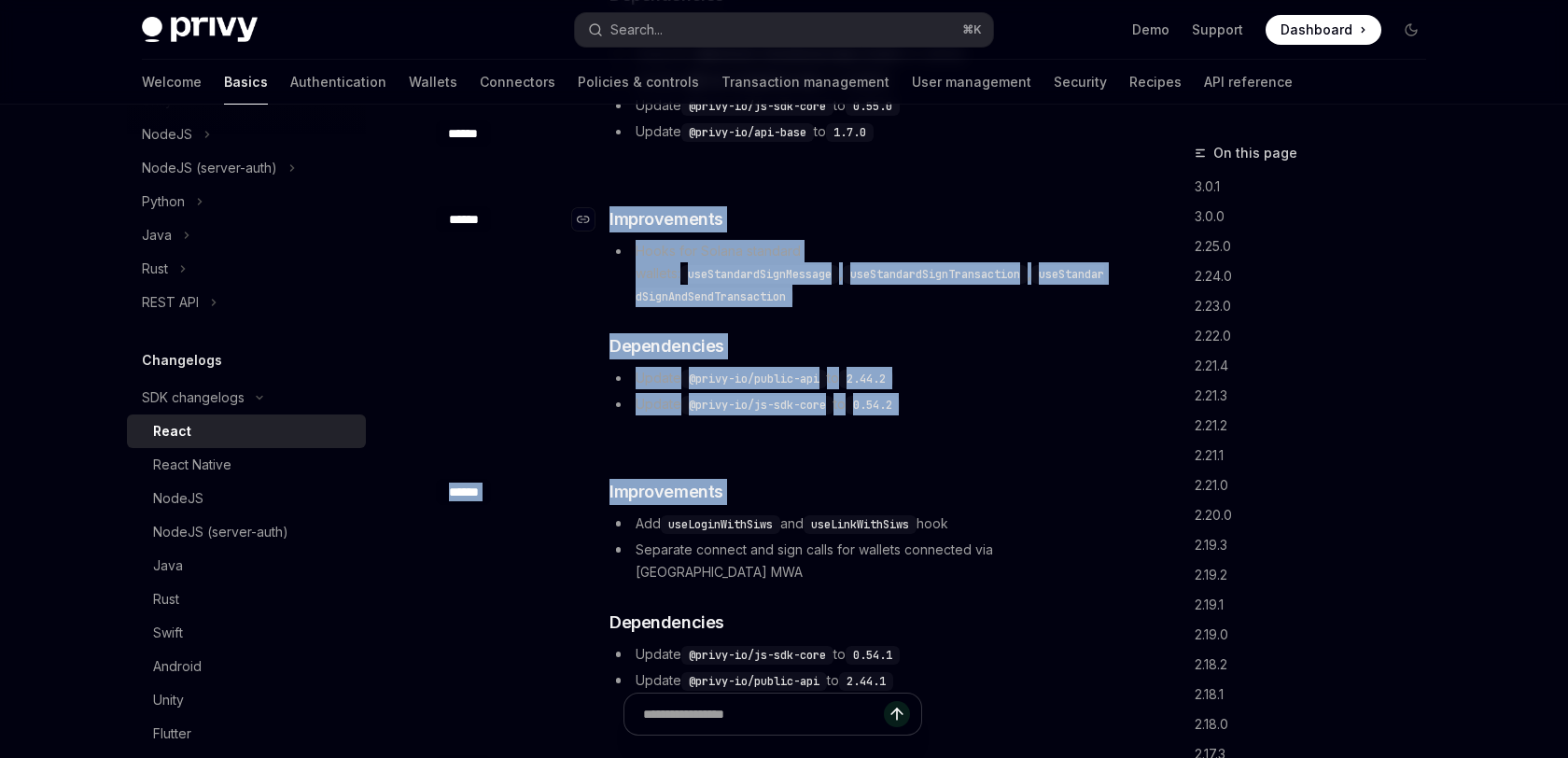
drag, startPoint x: 1004, startPoint y: 448, endPoint x: 1057, endPoint y: 230, distance: 224.4
click at [1057, 230] on h3 "​ Improvements" at bounding box center [857, 219] width 498 height 27
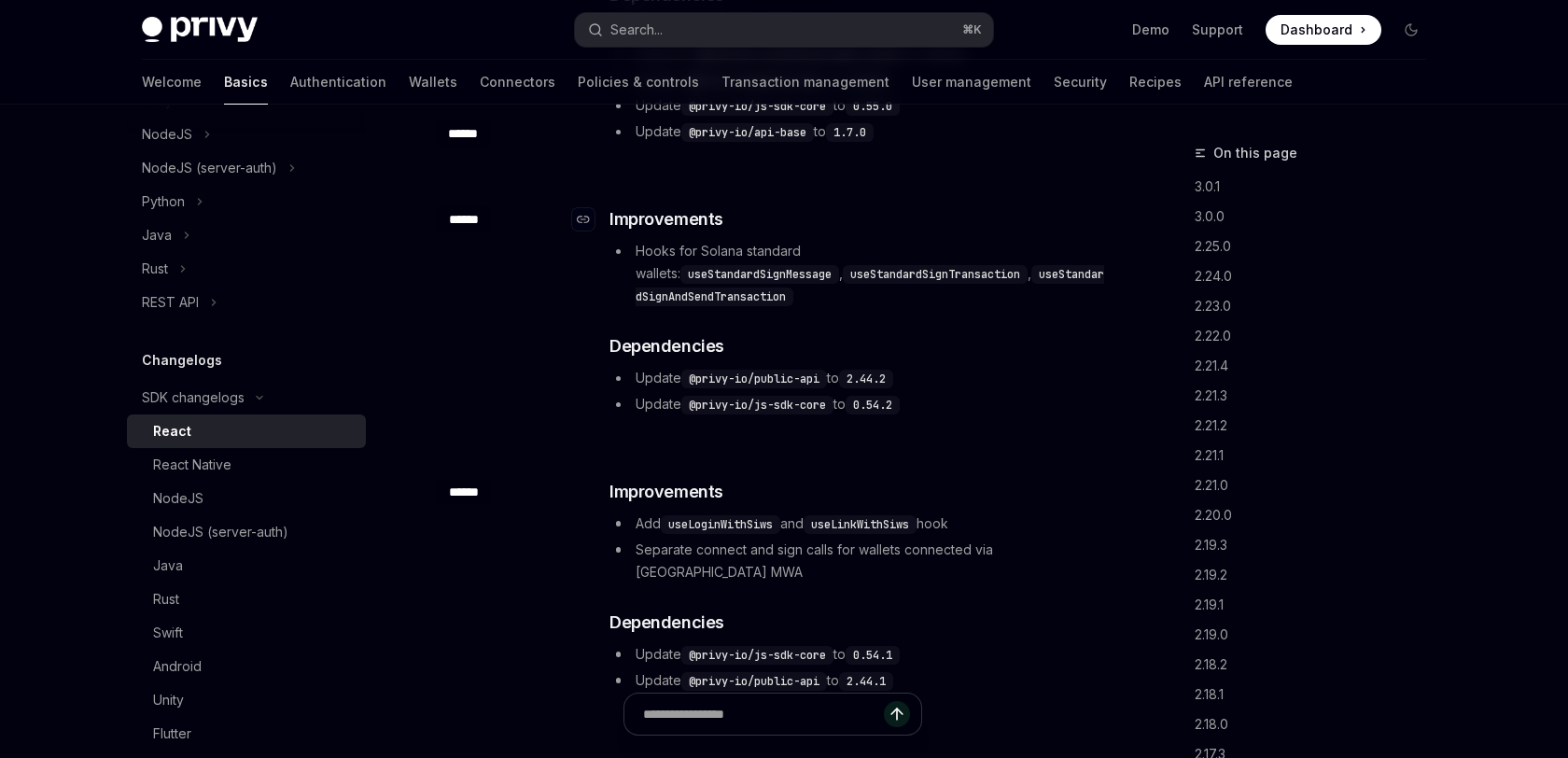
click at [1057, 230] on h3 "​ Improvements" at bounding box center [857, 219] width 498 height 27
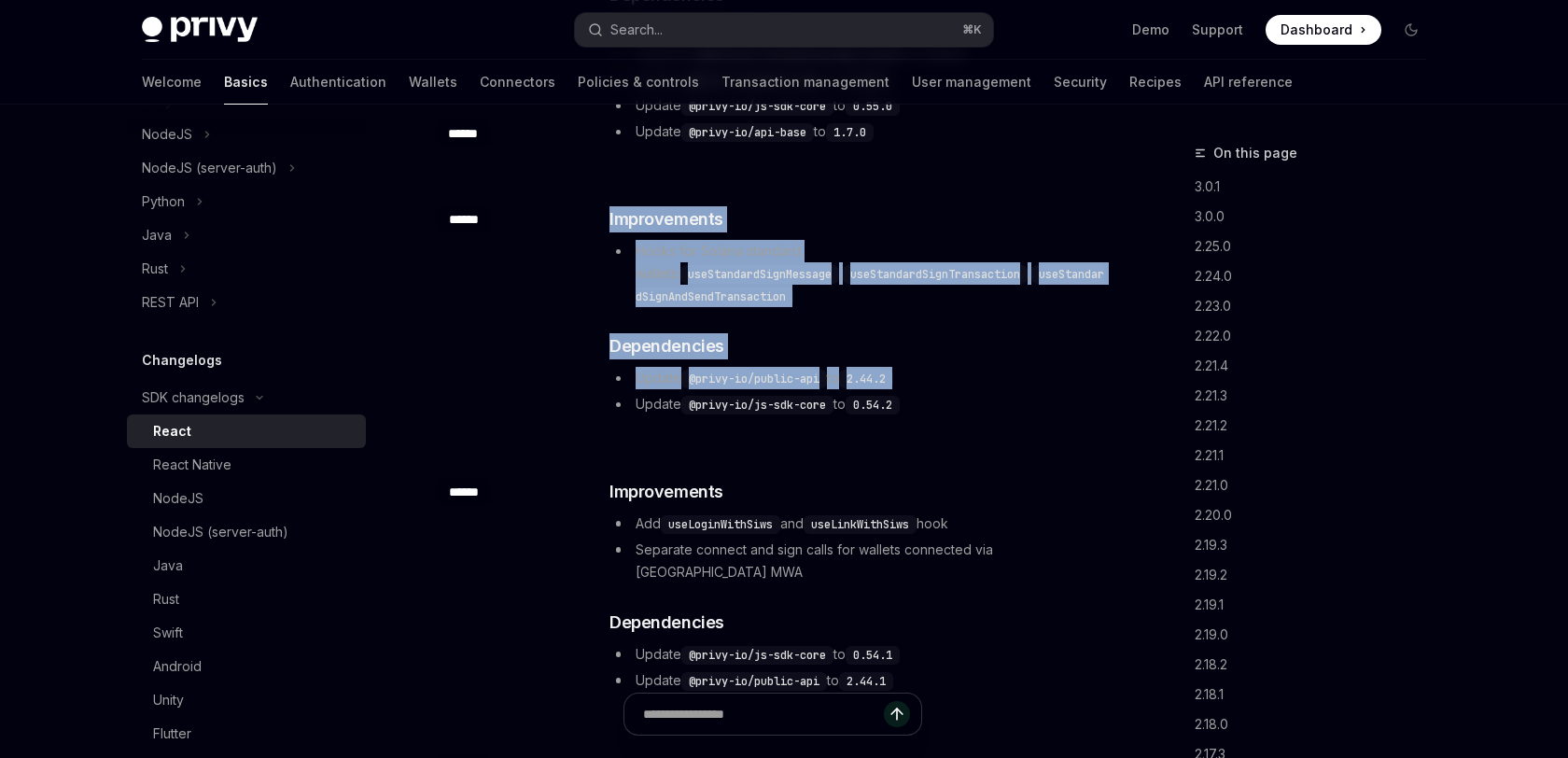
drag, startPoint x: 1057, startPoint y: 230, endPoint x: 1025, endPoint y: 355, distance: 129.0
click at [1025, 355] on div "​ Improvements Hooks for Solana standard wallets: useStandardSignMessage , useS…" at bounding box center [857, 310] width 498 height 209
click at [1025, 367] on li "Update @privy-io/public-api to 2.44.2" at bounding box center [857, 378] width 498 height 23
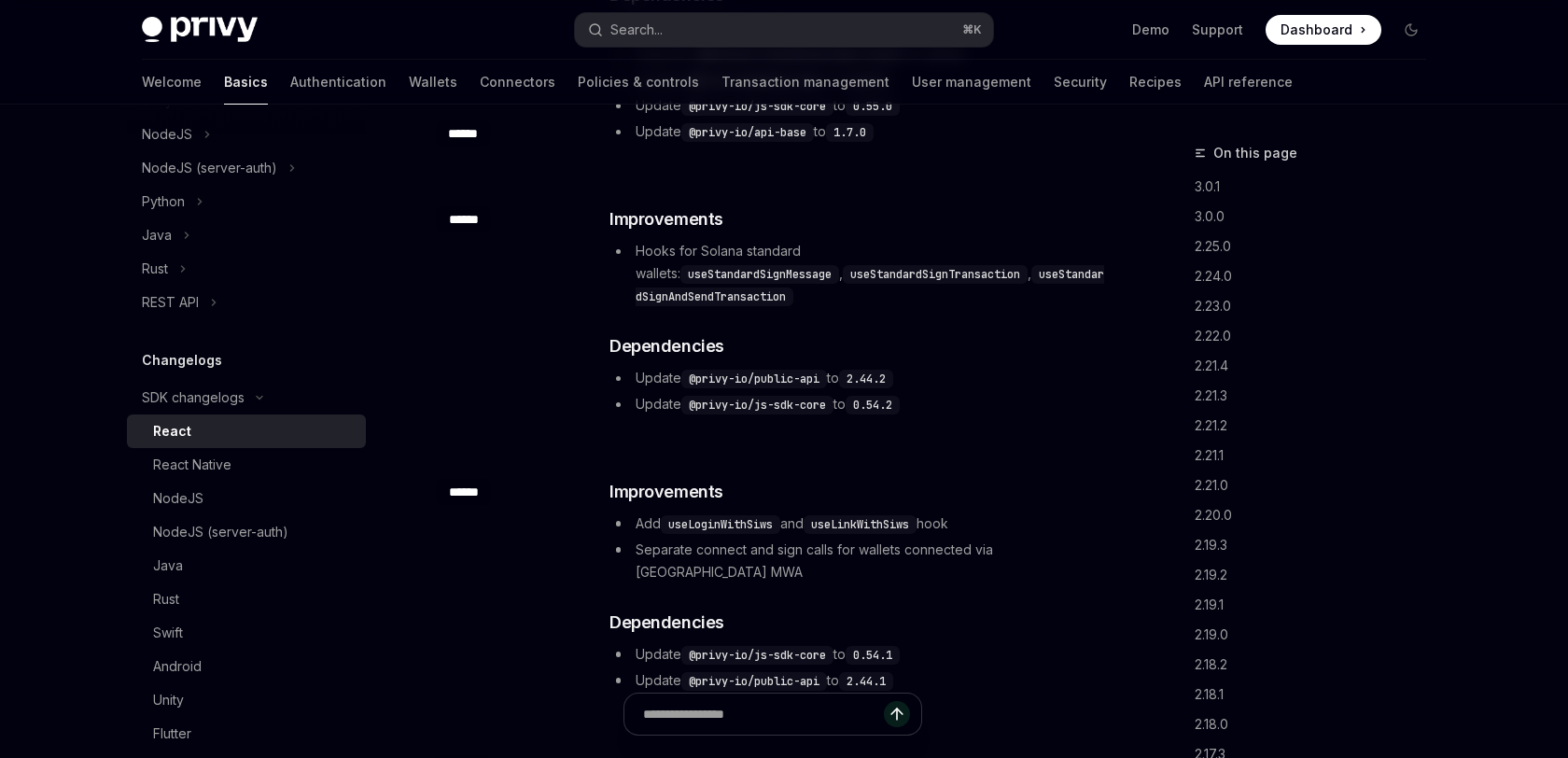
scroll to position [2006, 0]
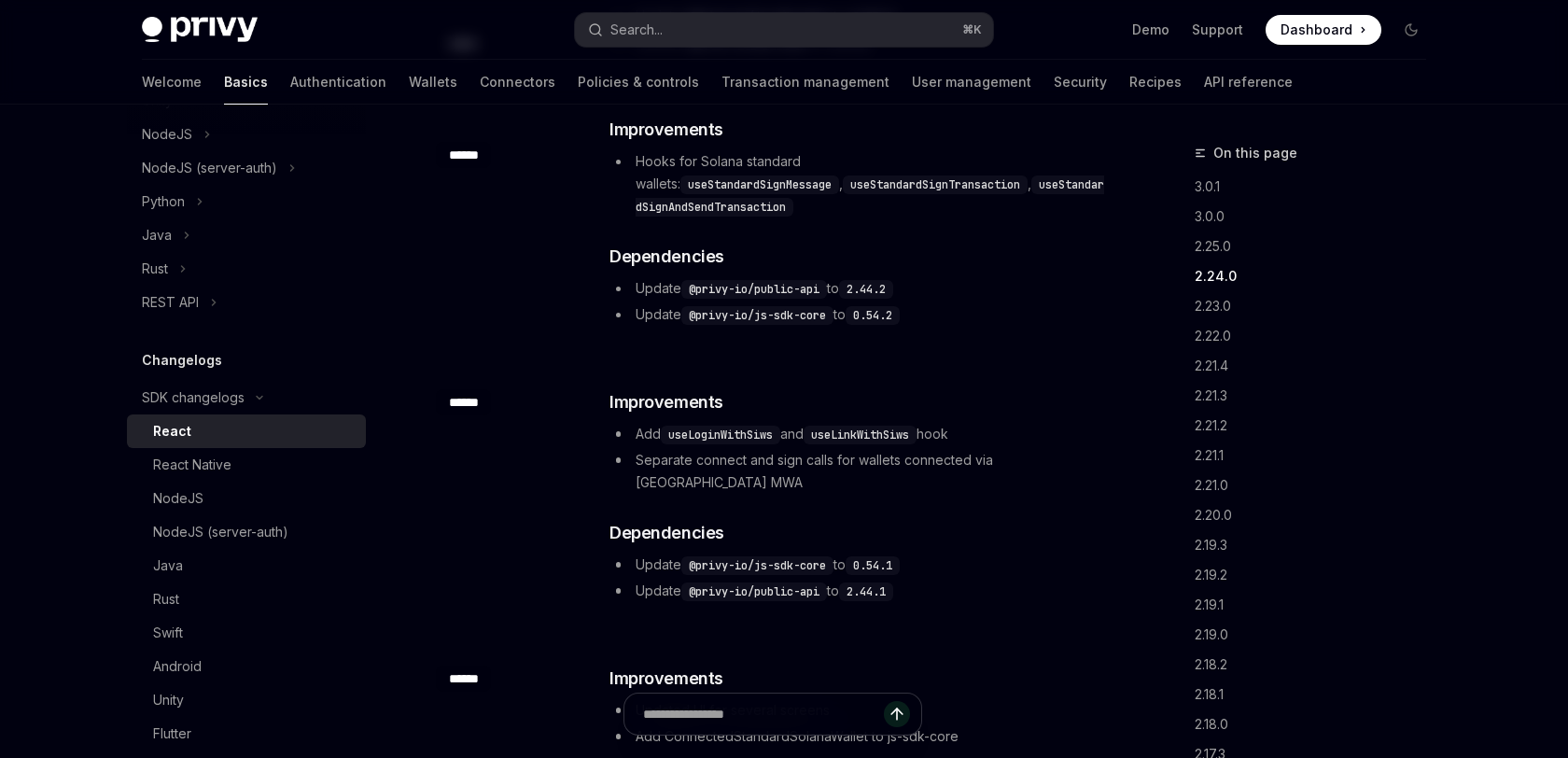
click at [1014, 449] on li "Separate connect and sign calls for wallets connected via [GEOGRAPHIC_DATA] MWA" at bounding box center [857, 471] width 498 height 44
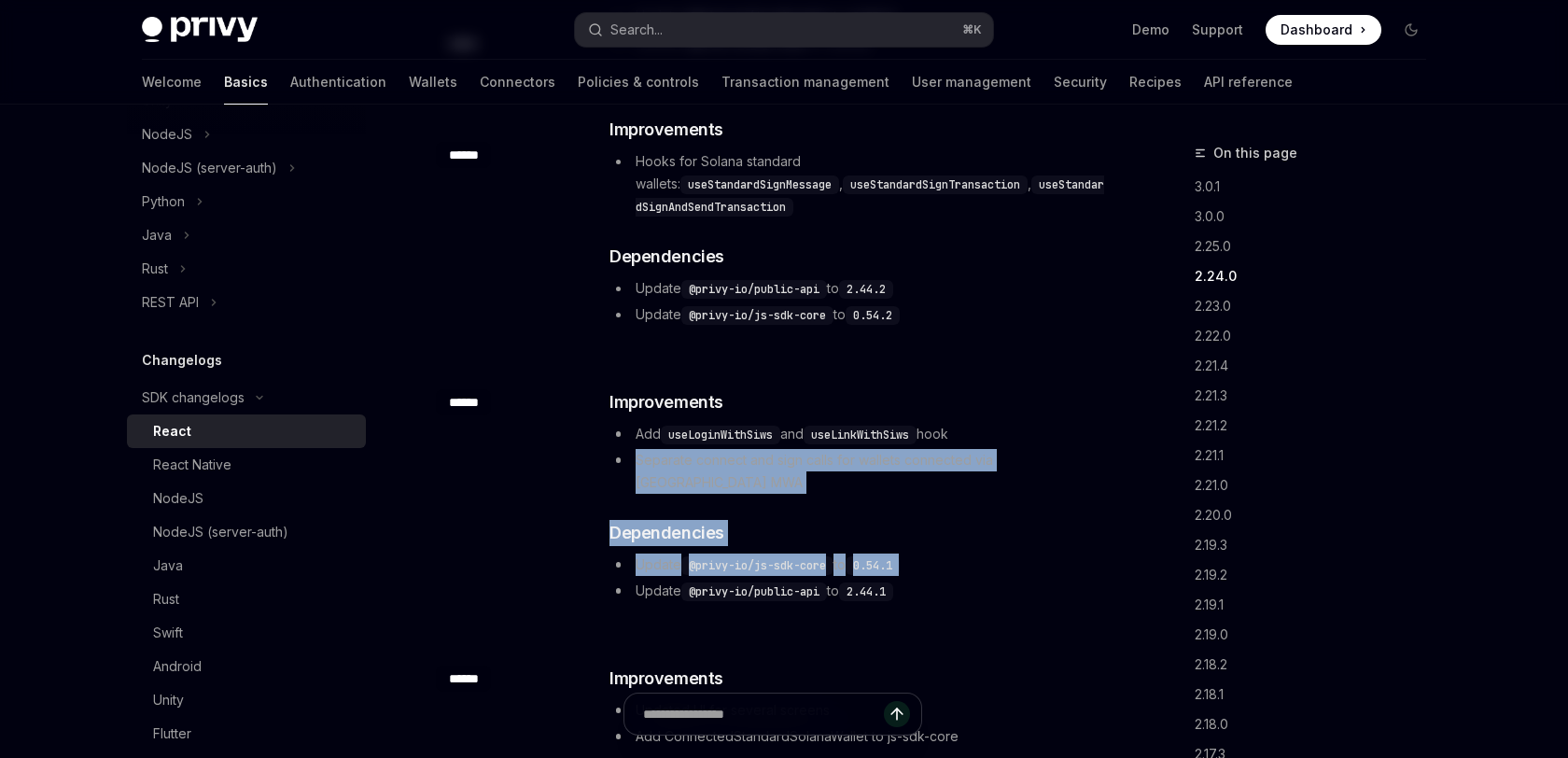
drag, startPoint x: 1014, startPoint y: 444, endPoint x: 1001, endPoint y: 513, distance: 70.2
click at [1001, 513] on div "​ Improvements Add useLoginWithSiws and useLinkWithSiws hook Separate connect a…" at bounding box center [857, 496] width 498 height 213
click at [993, 580] on li "Update @privy-io/public-api to 2.44.1" at bounding box center [857, 590] width 498 height 23
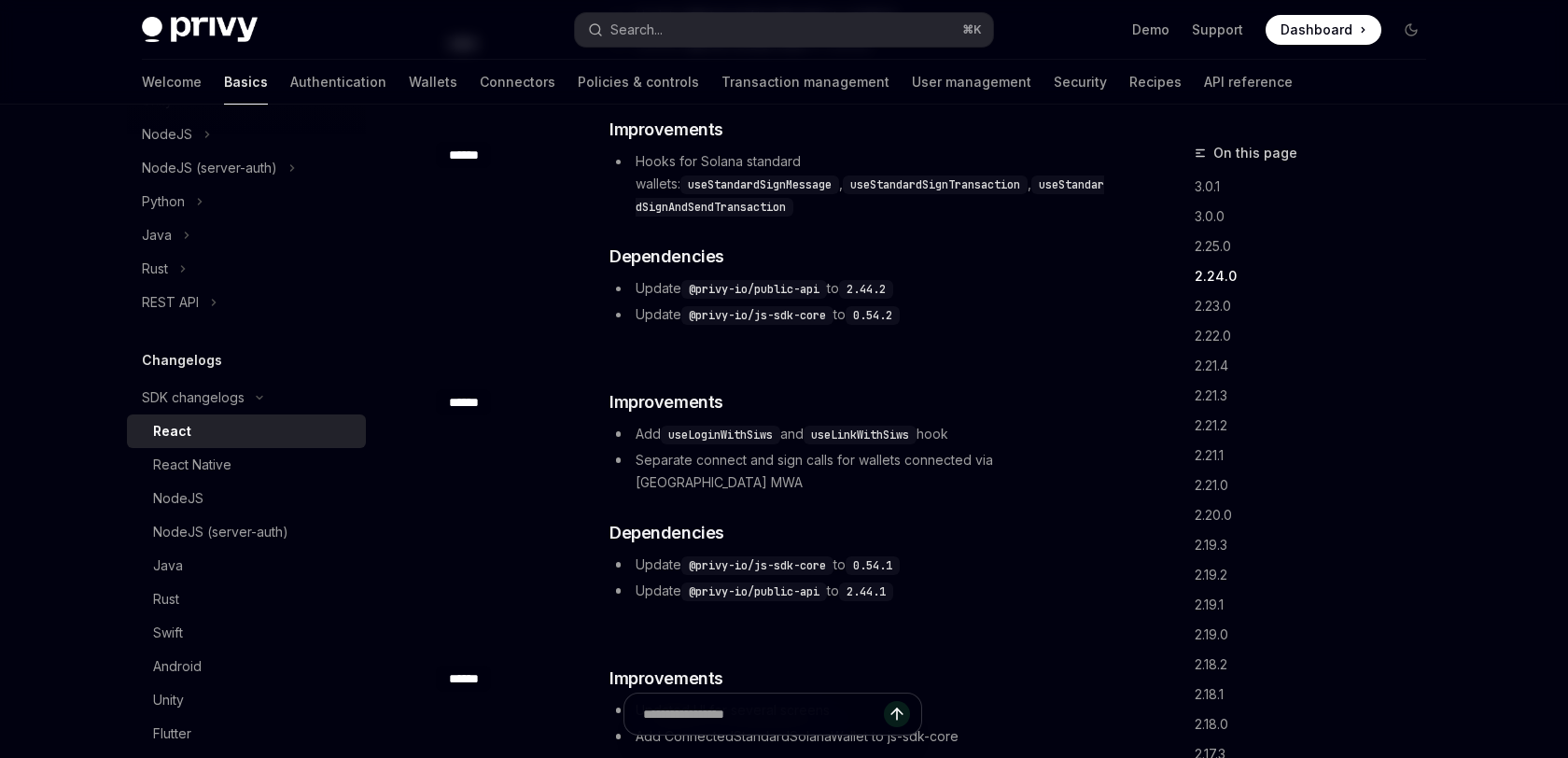
click at [993, 580] on li "Update @privy-io/public-api to 2.44.1" at bounding box center [857, 590] width 498 height 23
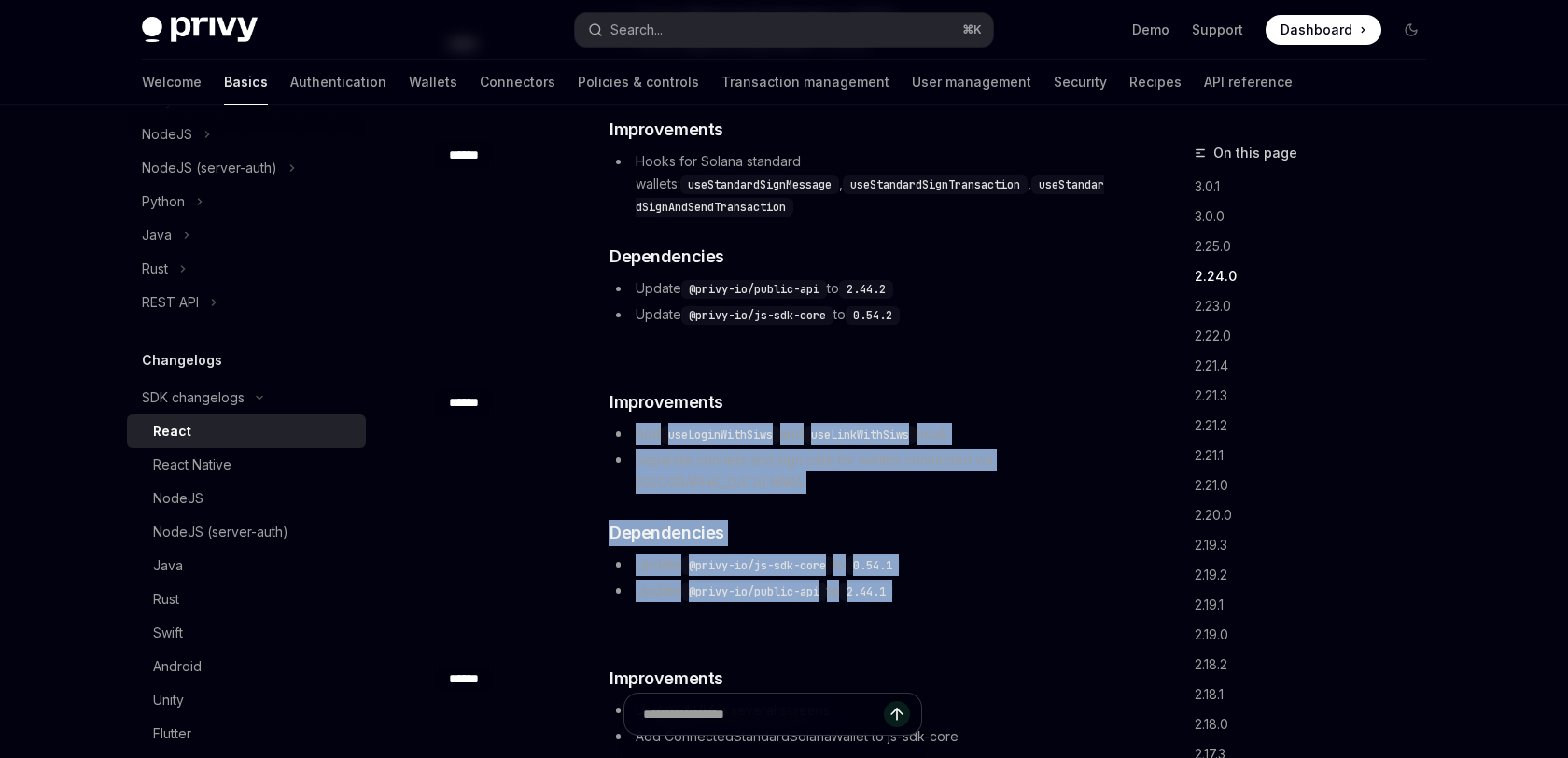
drag, startPoint x: 993, startPoint y: 548, endPoint x: 1024, endPoint y: 401, distance: 150.2
click at [1024, 401] on div "​ Improvements Add useLoginWithSiws and useLinkWithSiws hook Separate connect a…" at bounding box center [857, 496] width 498 height 213
click at [1024, 423] on li "Add useLoginWithSiws and useLinkWithSiws hook" at bounding box center [857, 434] width 498 height 23
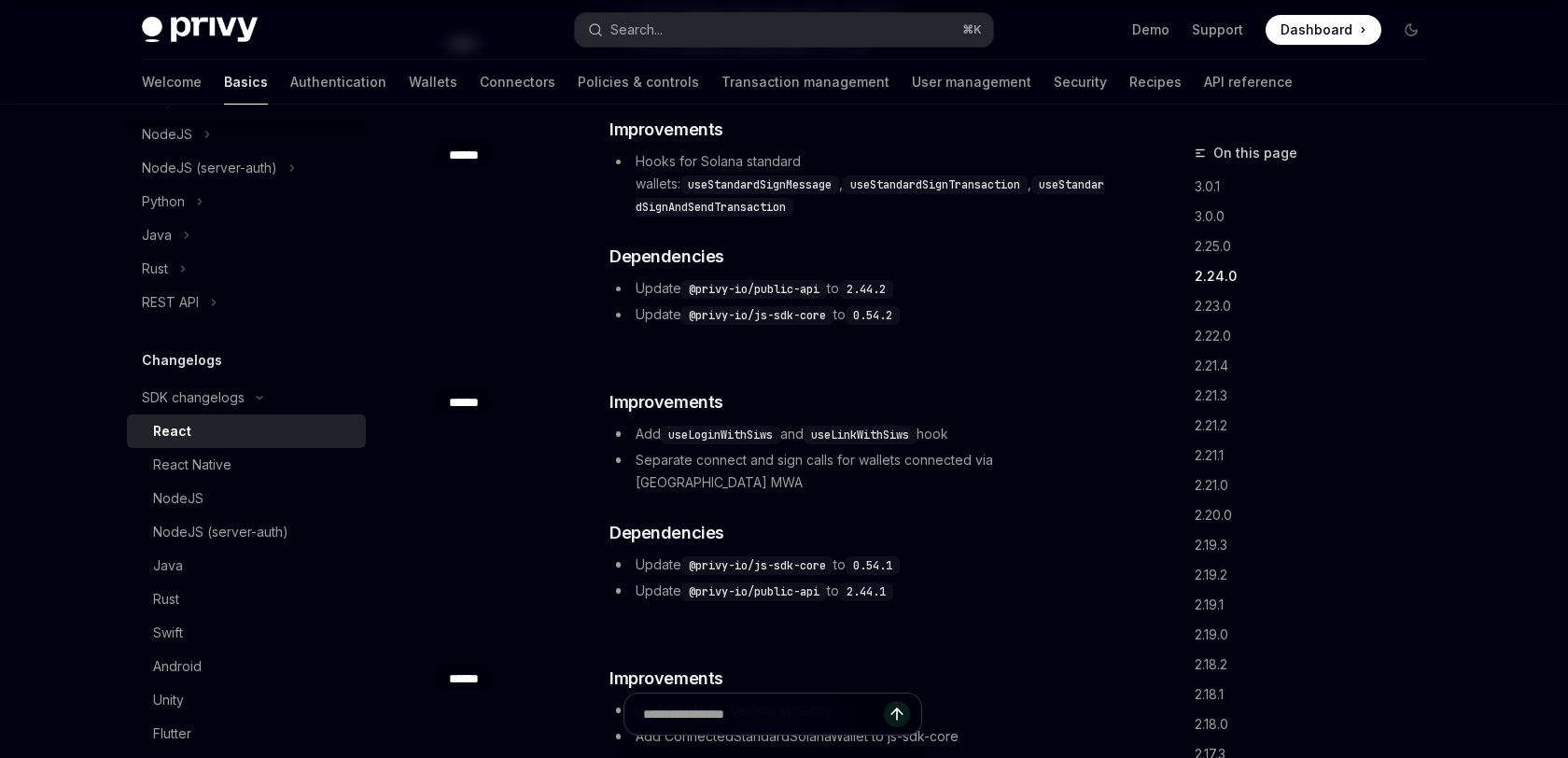
click at [1024, 423] on li "Add useLoginWithSiws and useLinkWithSiws hook" at bounding box center [857, 434] width 498 height 23
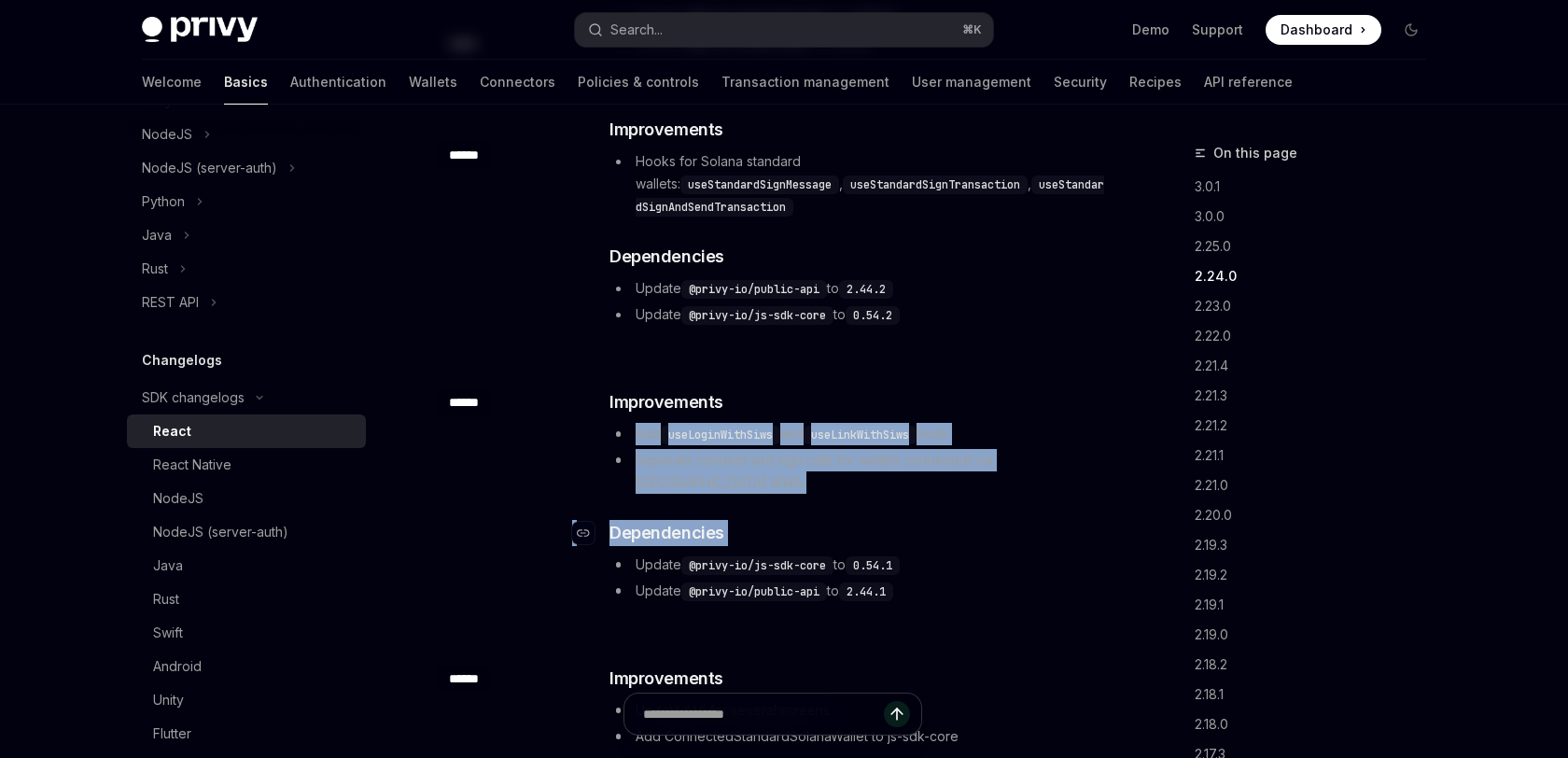
drag, startPoint x: 1024, startPoint y: 401, endPoint x: 1006, endPoint y: 483, distance: 84.0
click at [1006, 483] on div "​ Improvements Add useLoginWithSiws and useLinkWithSiws hook Separate connect a…" at bounding box center [857, 496] width 498 height 213
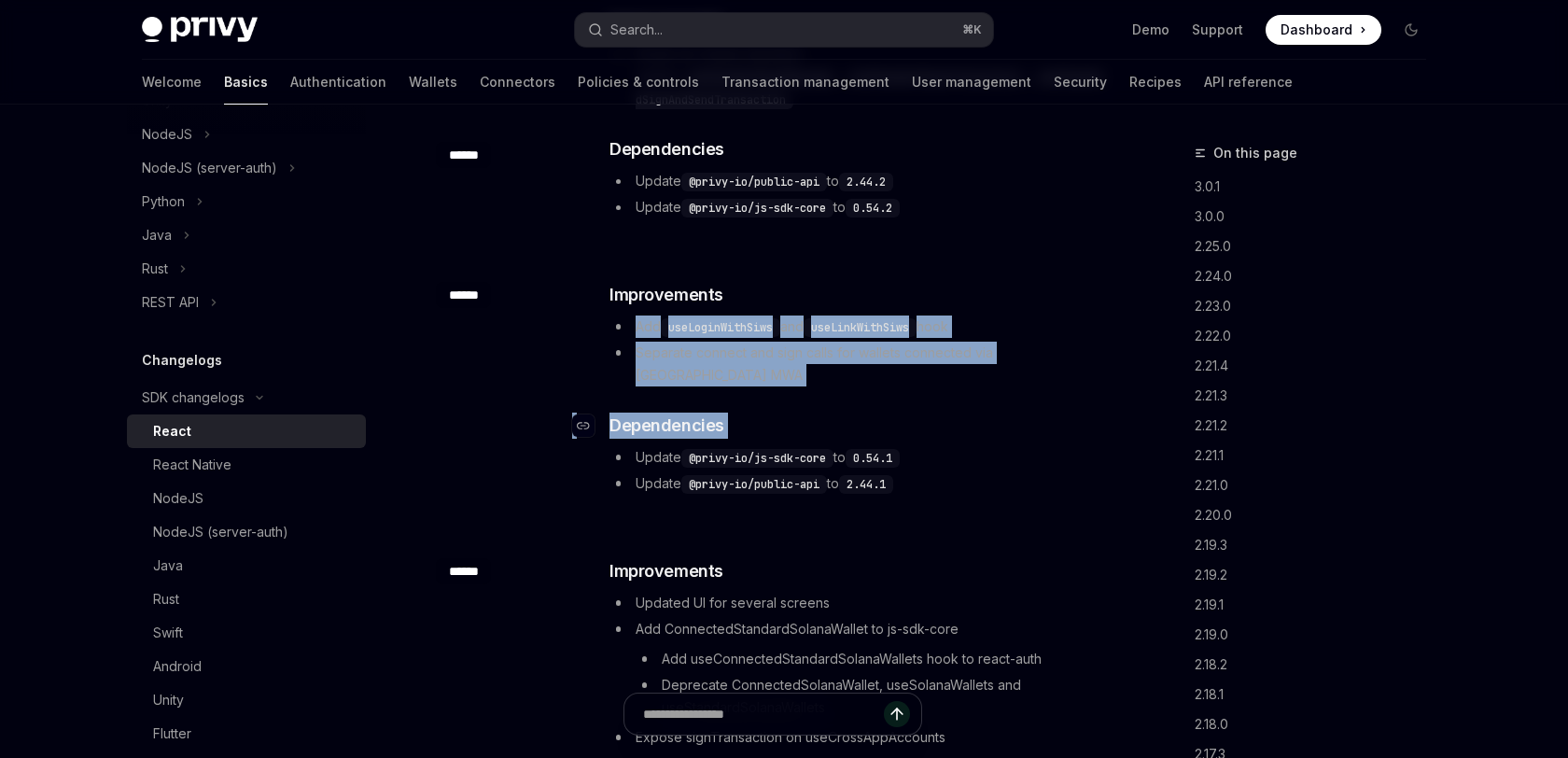
scroll to position [2216, 0]
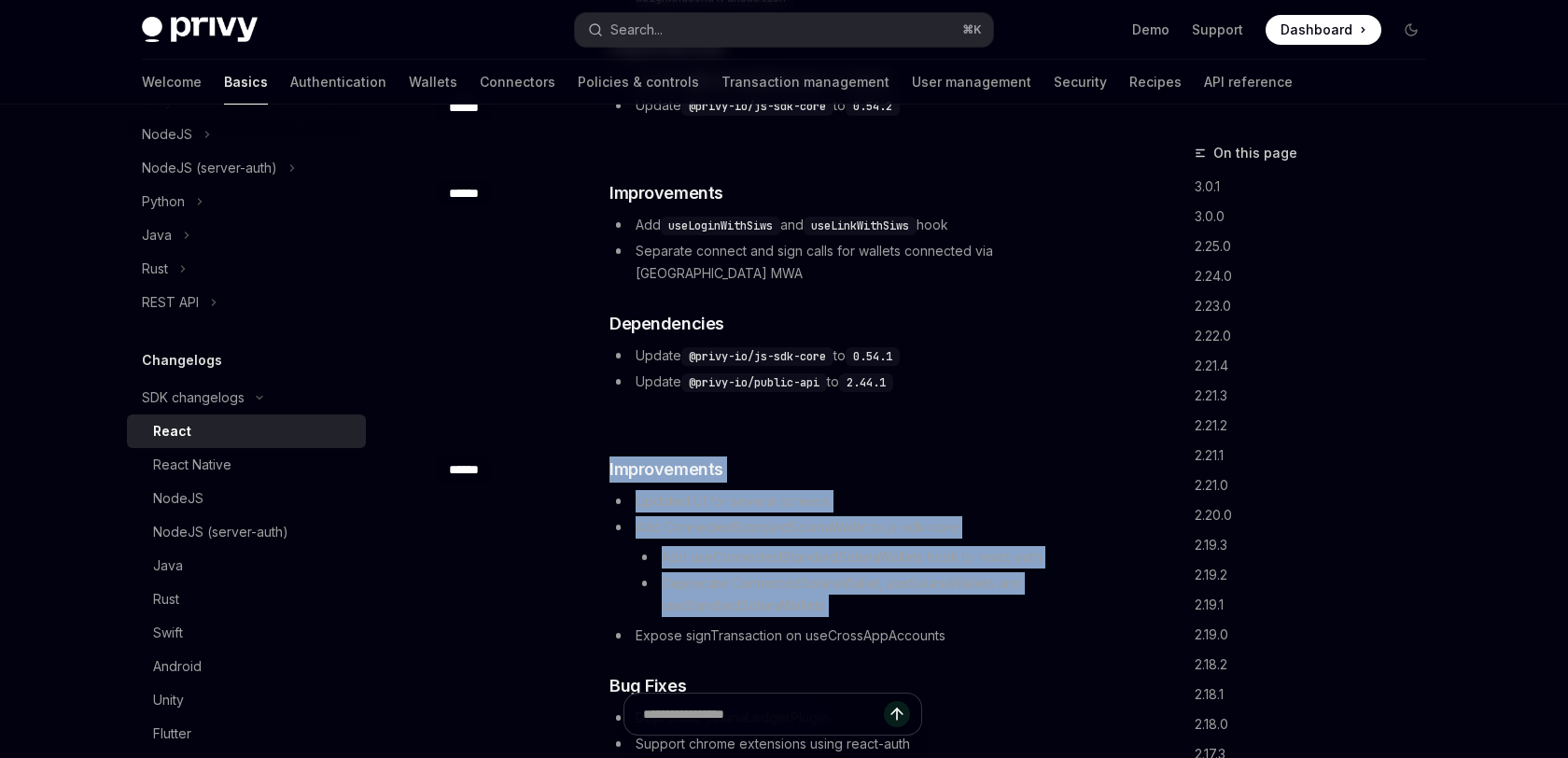
drag, startPoint x: 1018, startPoint y: 383, endPoint x: 979, endPoint y: 573, distance: 194.0
click at [979, 573] on div "​ ****** ​ Improvements Updated UI for several screens Add ConnectedStandardSol…" at bounding box center [772, 688] width 673 height 522
click at [979, 573] on ul "Updated UI for several screens Add ConnectedStandardSolanaWallet to js-sdk-core…" at bounding box center [857, 568] width 498 height 157
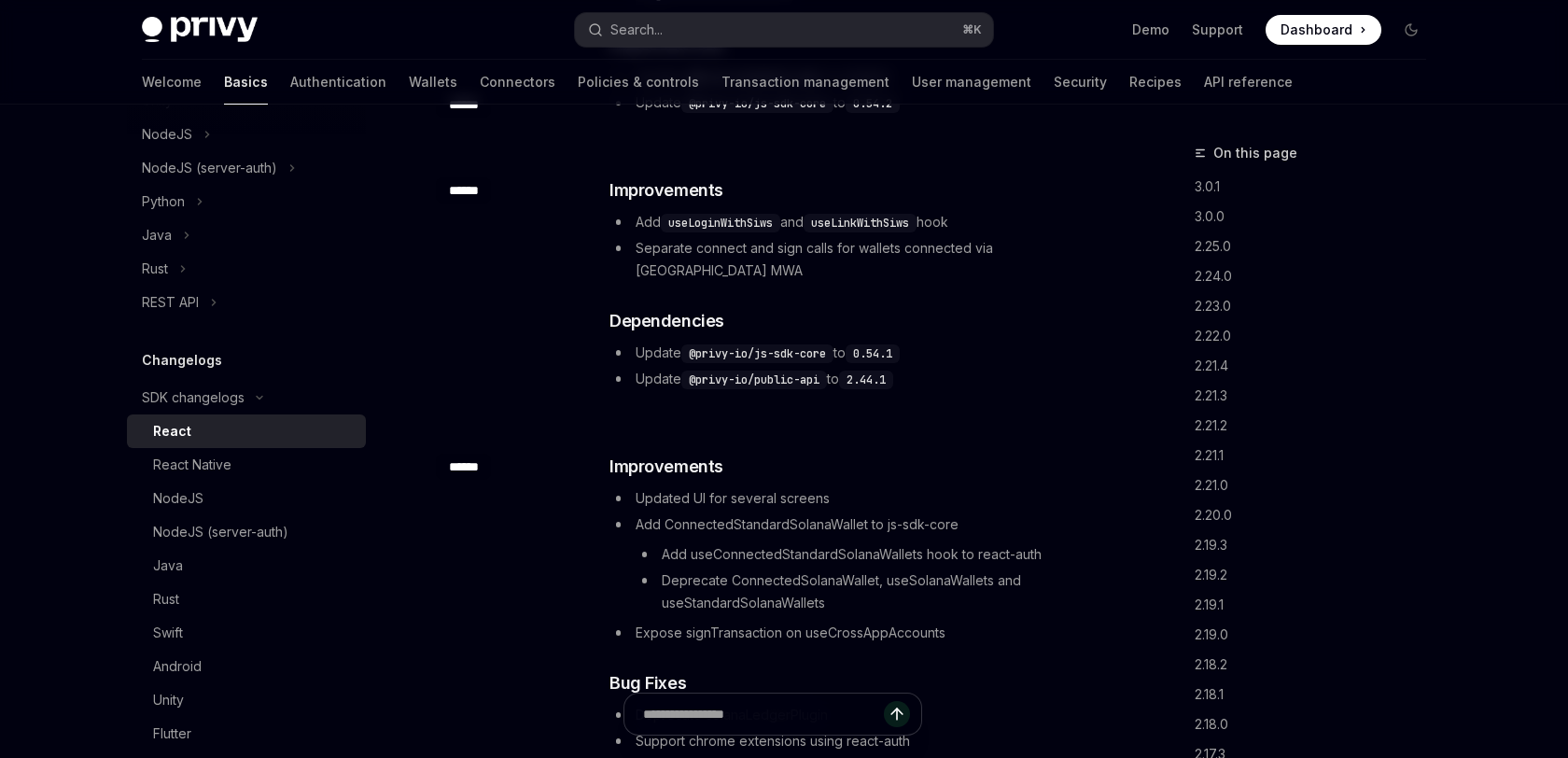
scroll to position [2392, 0]
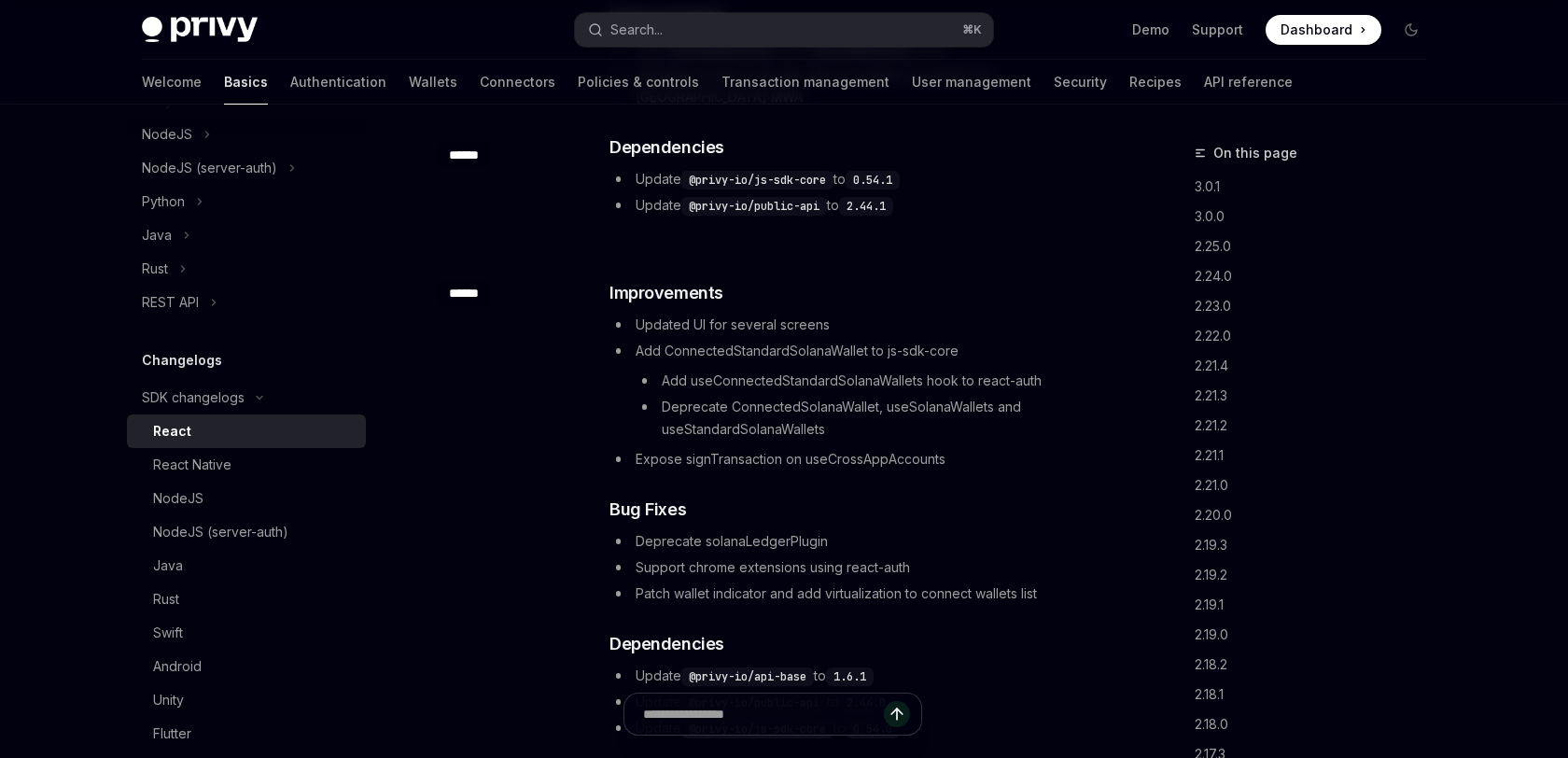
click at [979, 573] on div "​ Improvements Updated UI for several screens Add ConnectedStandardSolanaWallet…" at bounding box center [857, 510] width 498 height 459
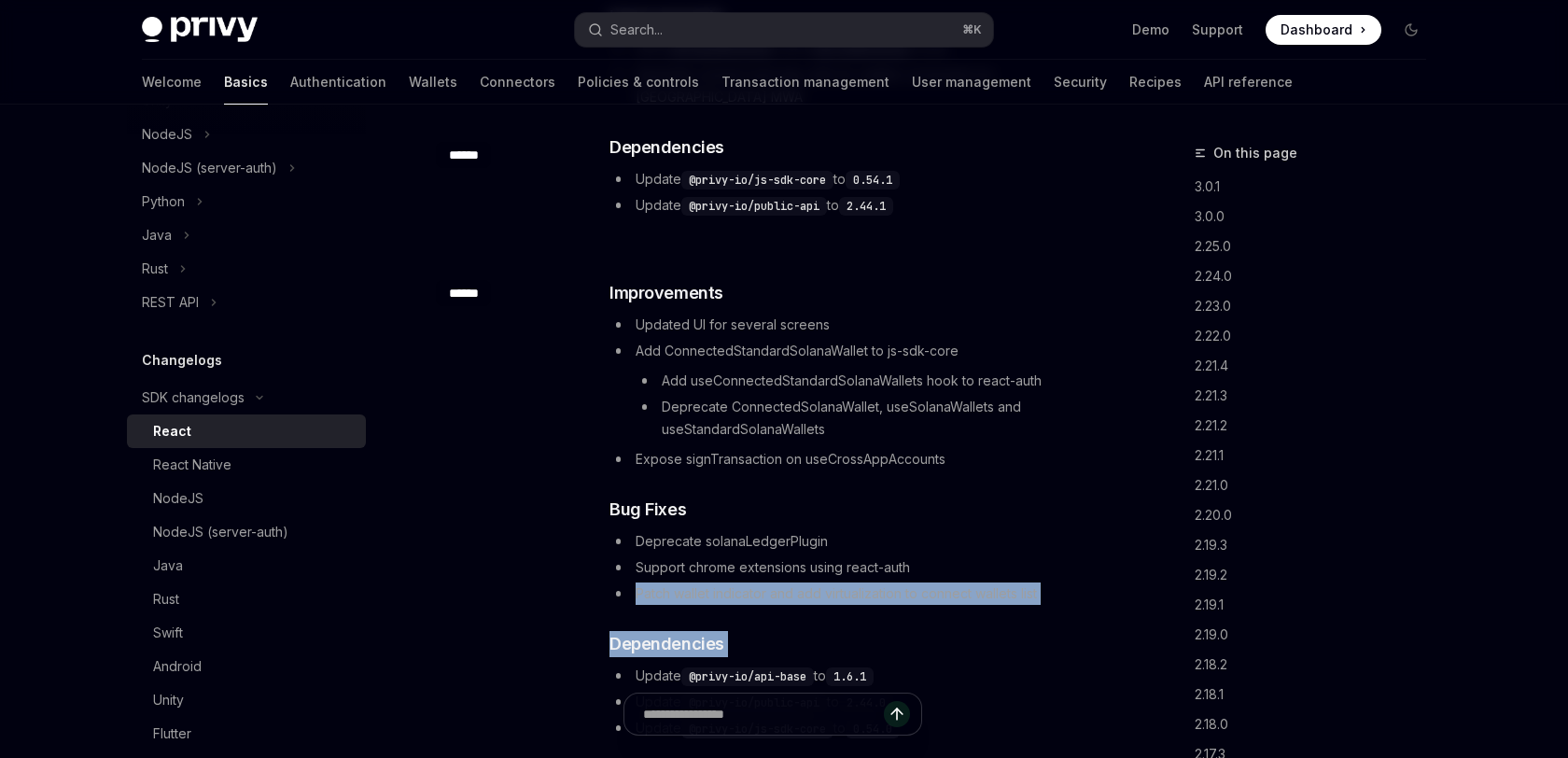
drag
click at [985, 534] on div "​ Improvements Updated UI for several screens Add ConnectedStandardSolanaWallet…" at bounding box center [857, 510] width 498 height 459
click at [985, 534] on ul "Deprecate solanaLedgerPlugin Support chrome extensions using react-auth Patch w…" at bounding box center [857, 568] width 498 height 75
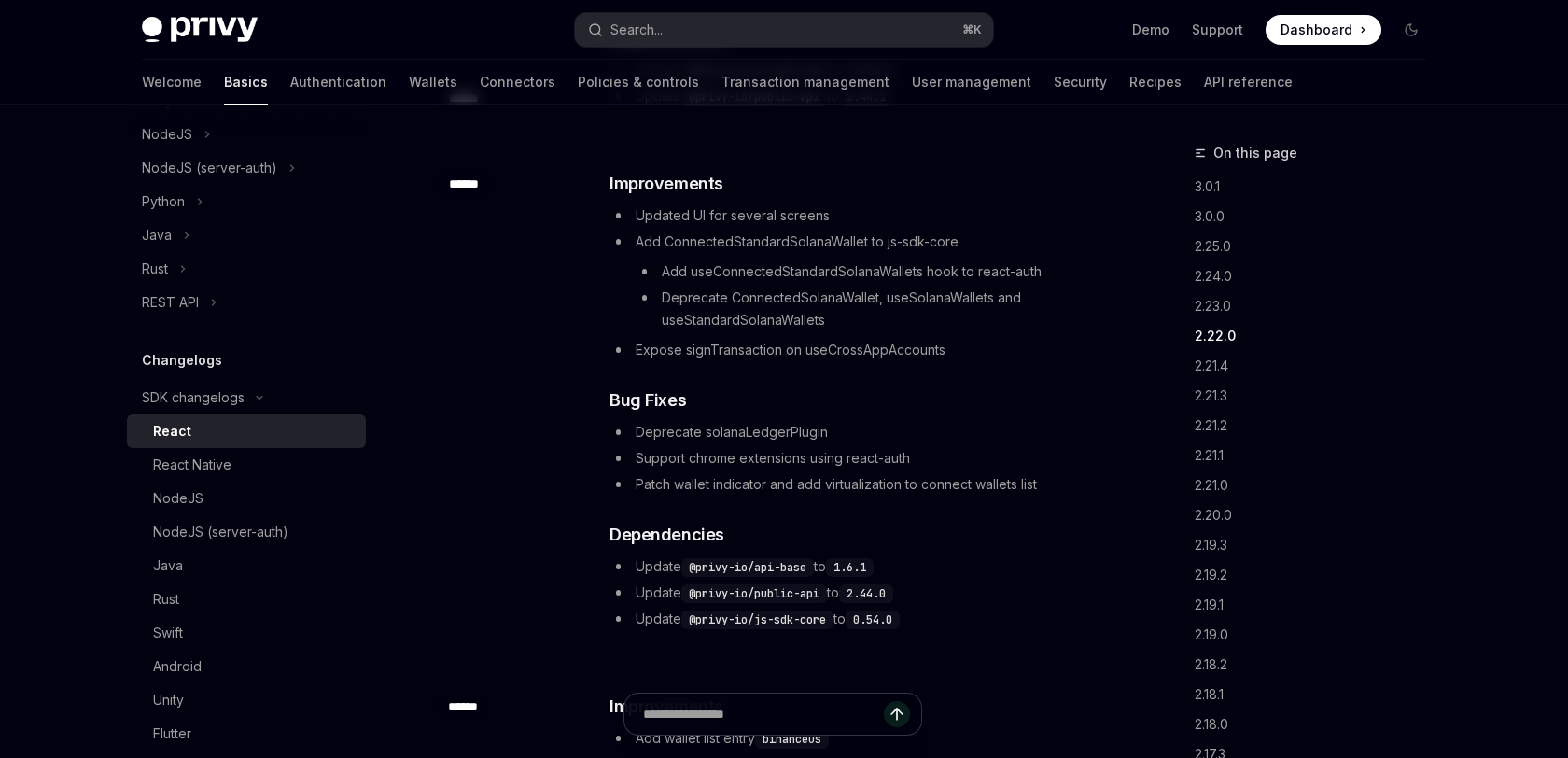
click at [985, 556] on ul "Update @privy-io/api-base to 1.6.1 Update @privy-io/public-api to 2.44.0 Update…" at bounding box center [857, 593] width 498 height 75
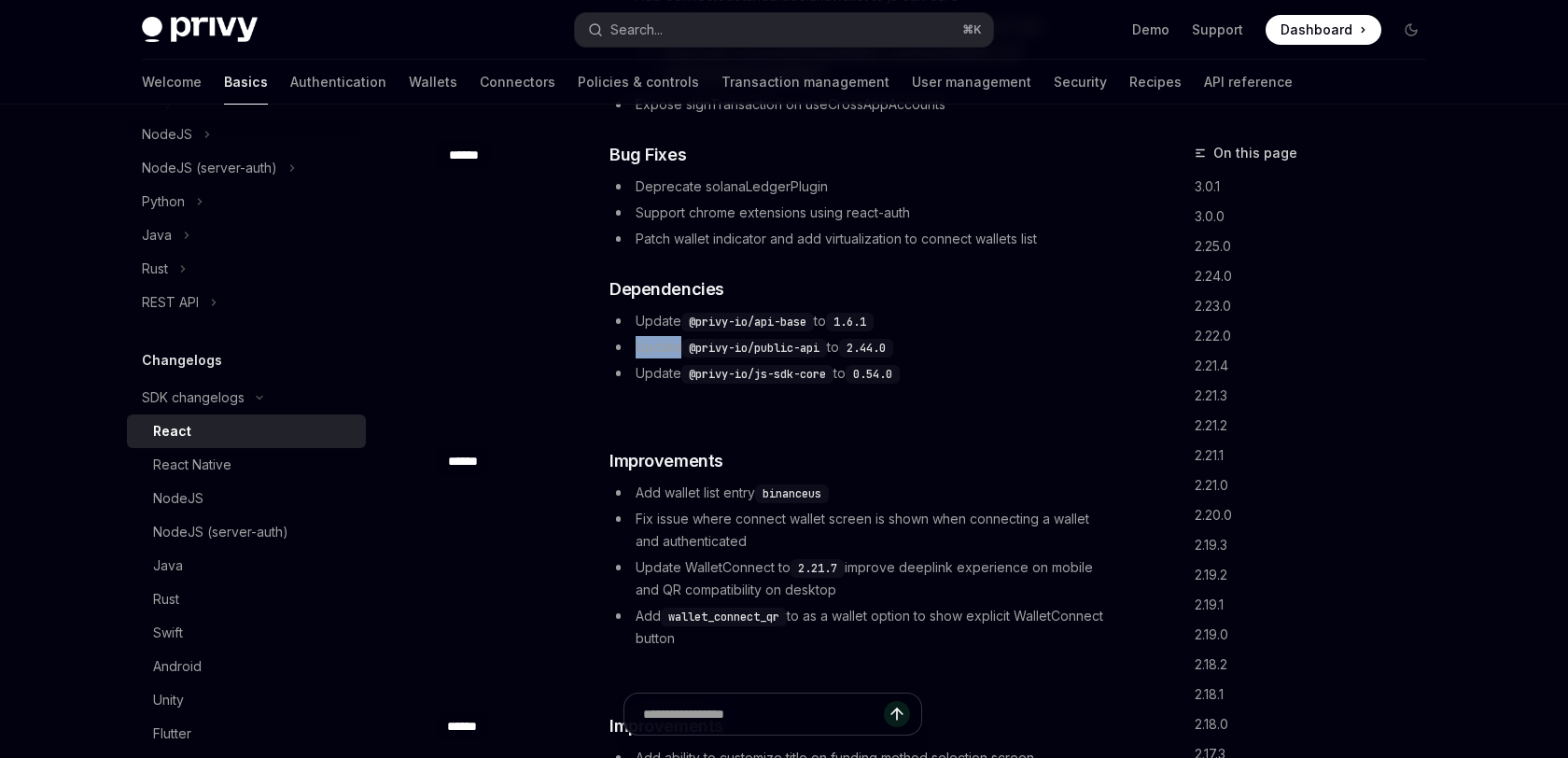
click at [985, 556] on li "Update WalletConnect to 2.21.7 improve deeplink experience on mobile and QR com…" at bounding box center [857, 578] width 498 height 44
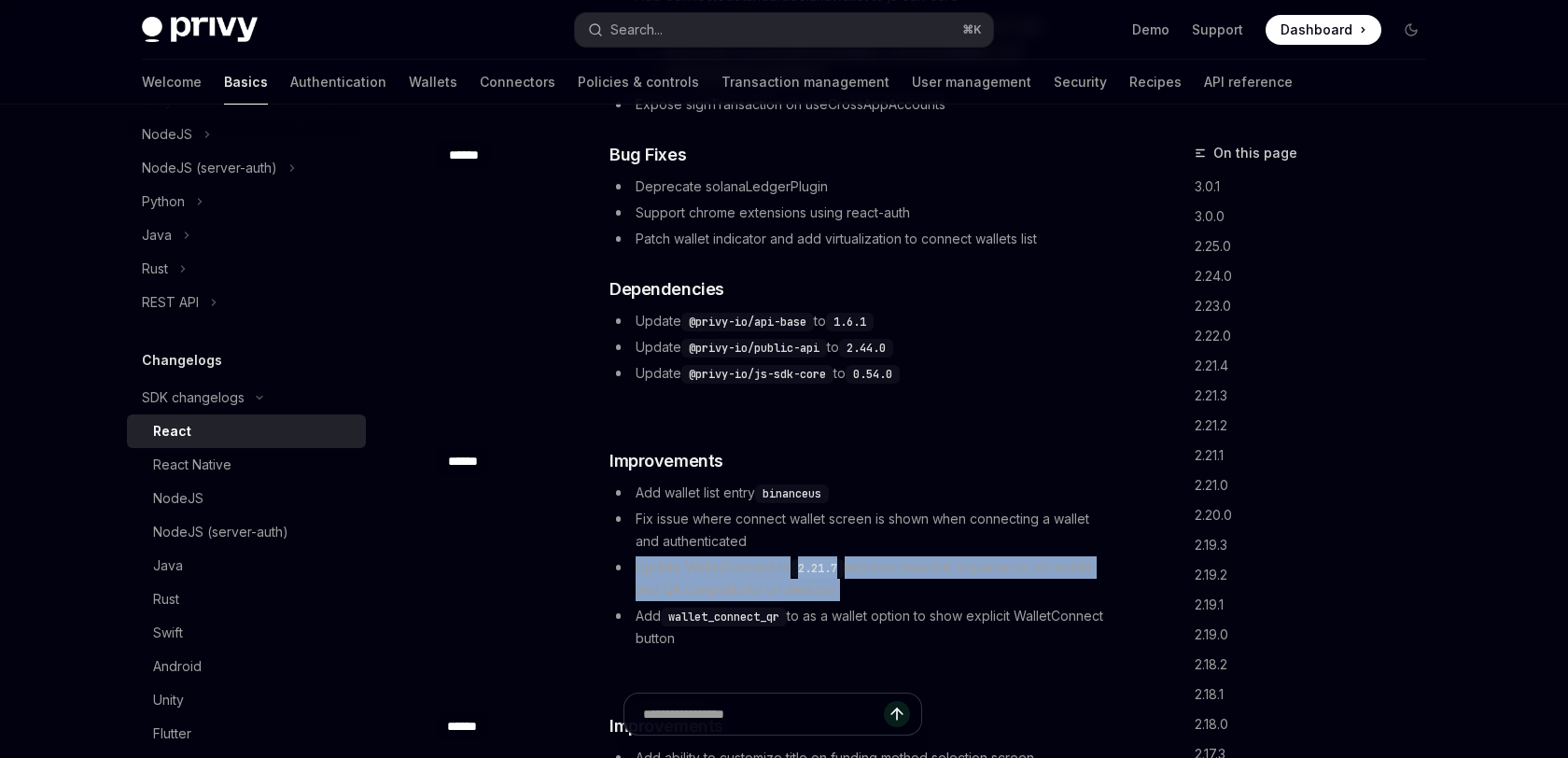
click at [985, 556] on li "Update WalletConnect to 2.21.7 improve deeplink experience on mobile and QR com…" at bounding box center [857, 578] width 498 height 44
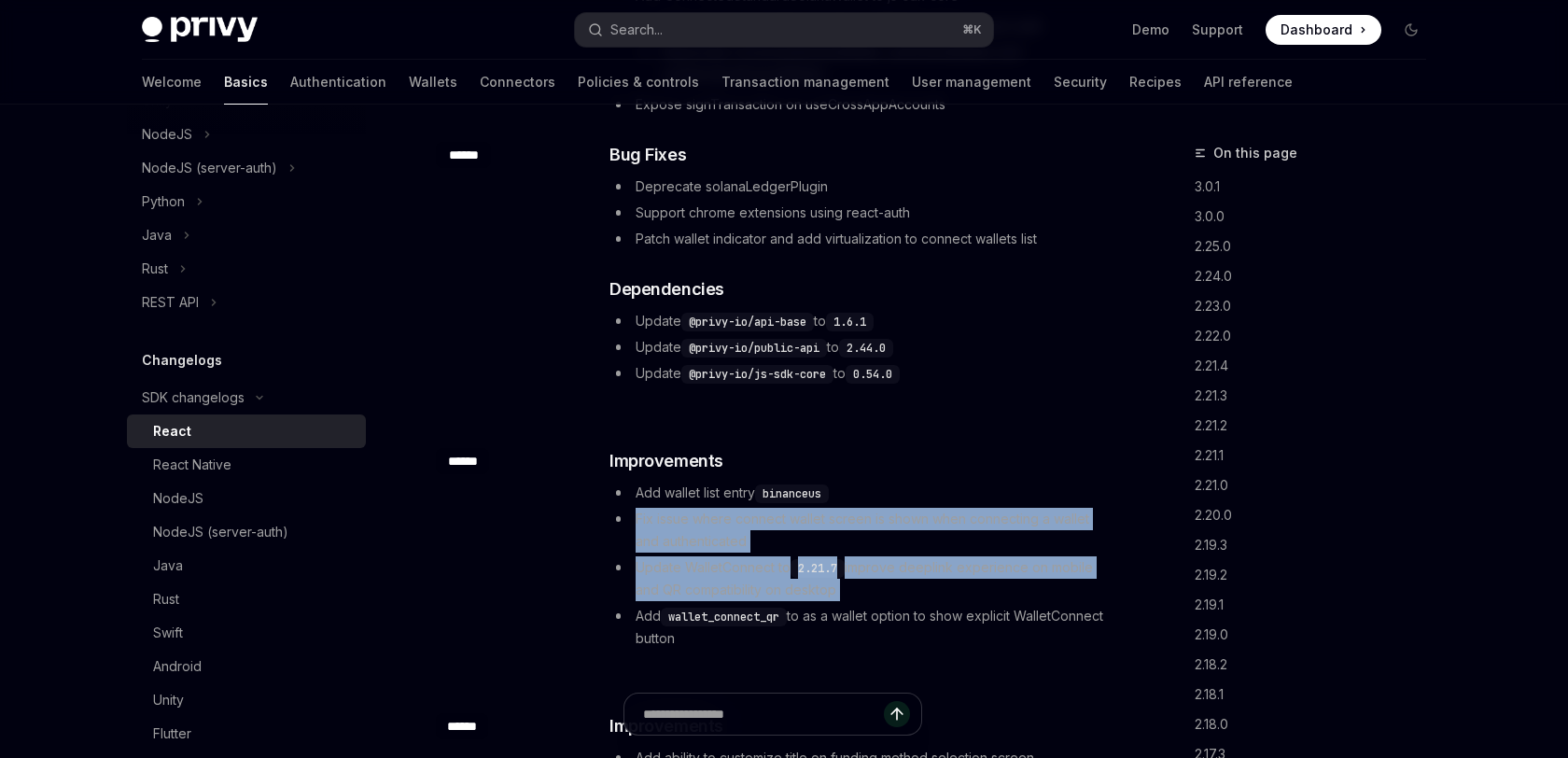
click at [1000, 482] on ul "Add wallet list entry binanceus Fix issue where connect wallet screen is shown …" at bounding box center [857, 566] width 498 height 168
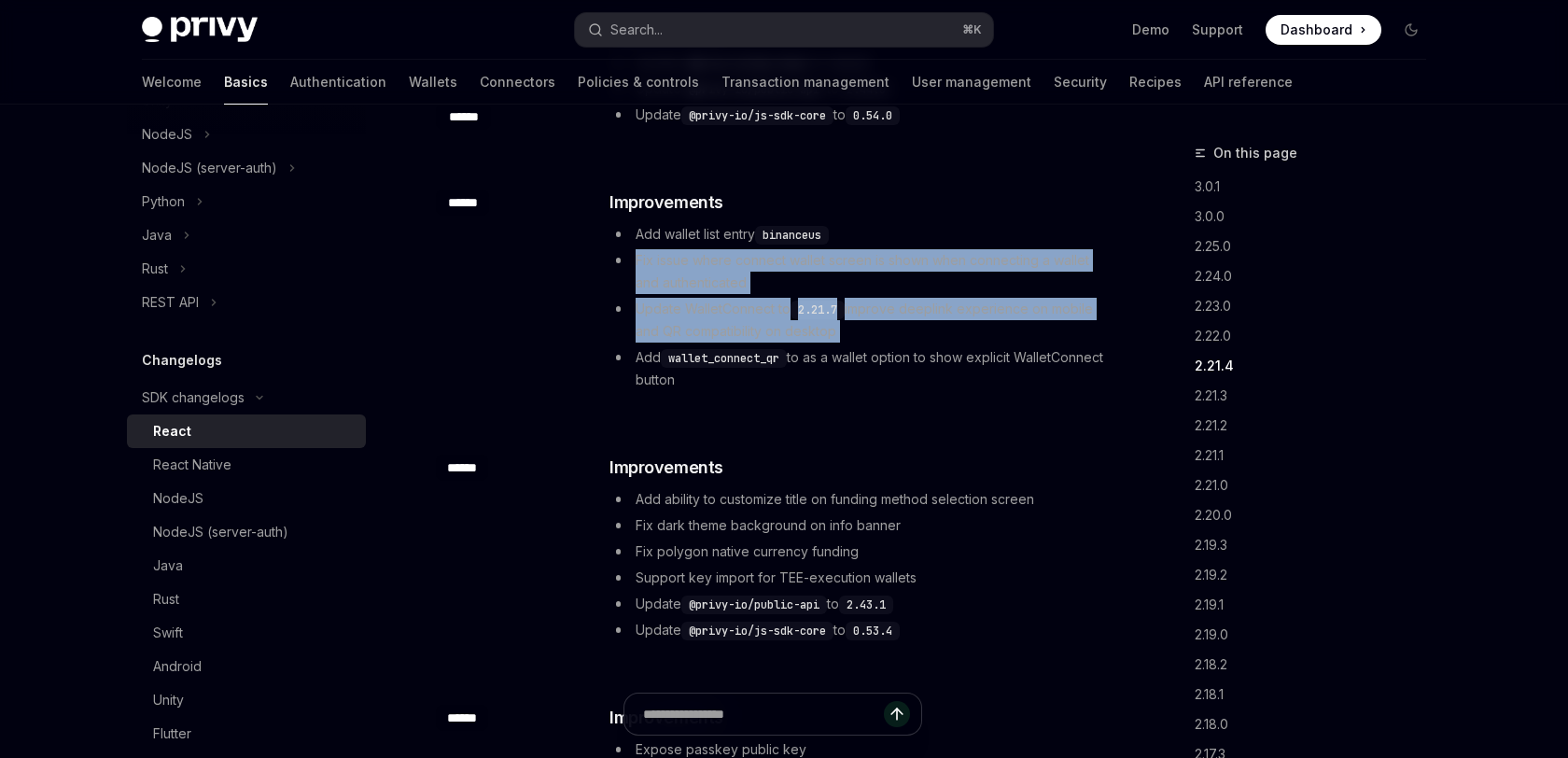
scroll to position [3028, 0]
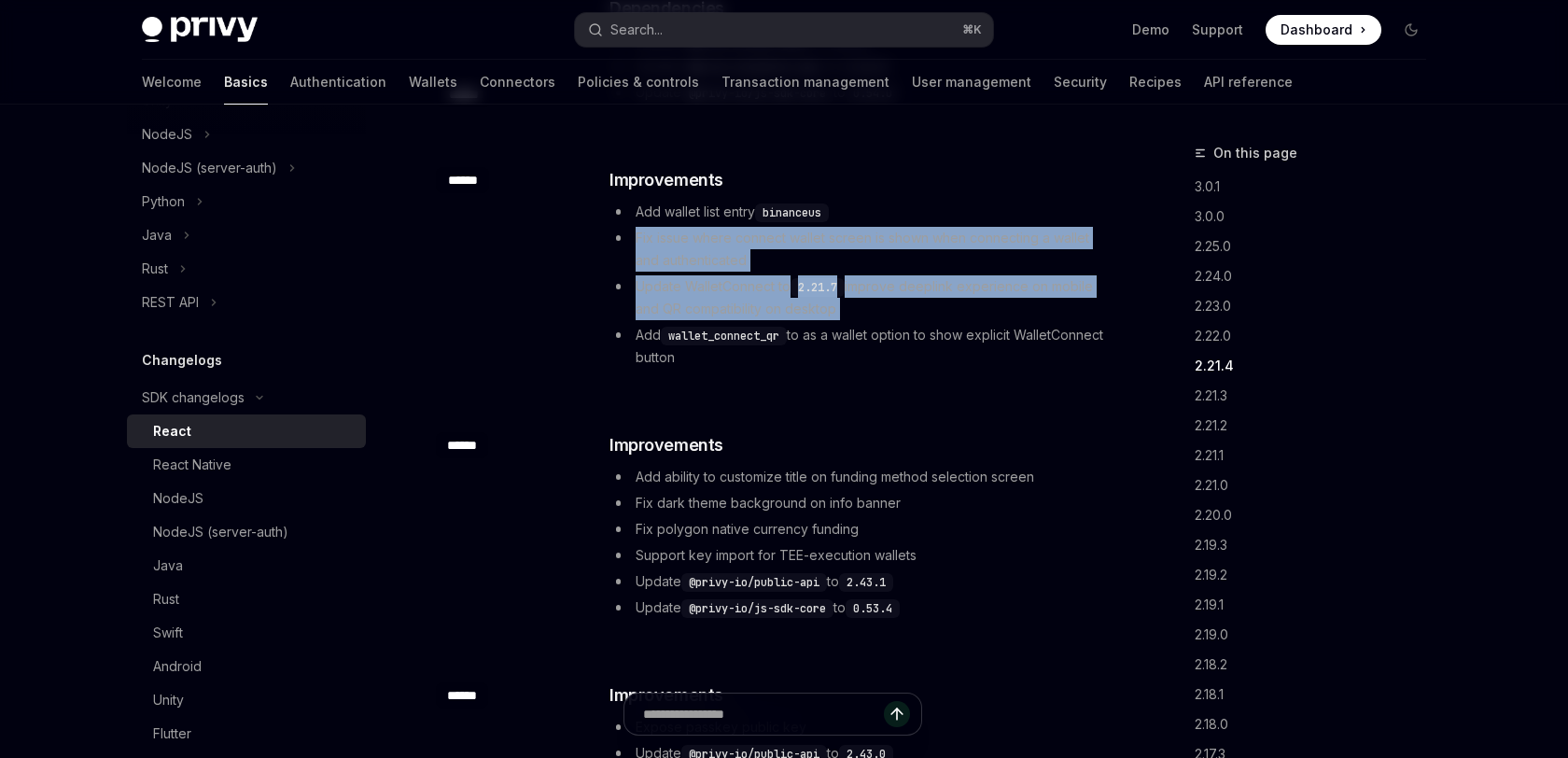
click at [989, 571] on li "Update @privy-io/public-api to 2.43.1" at bounding box center [857, 582] width 498 height 23
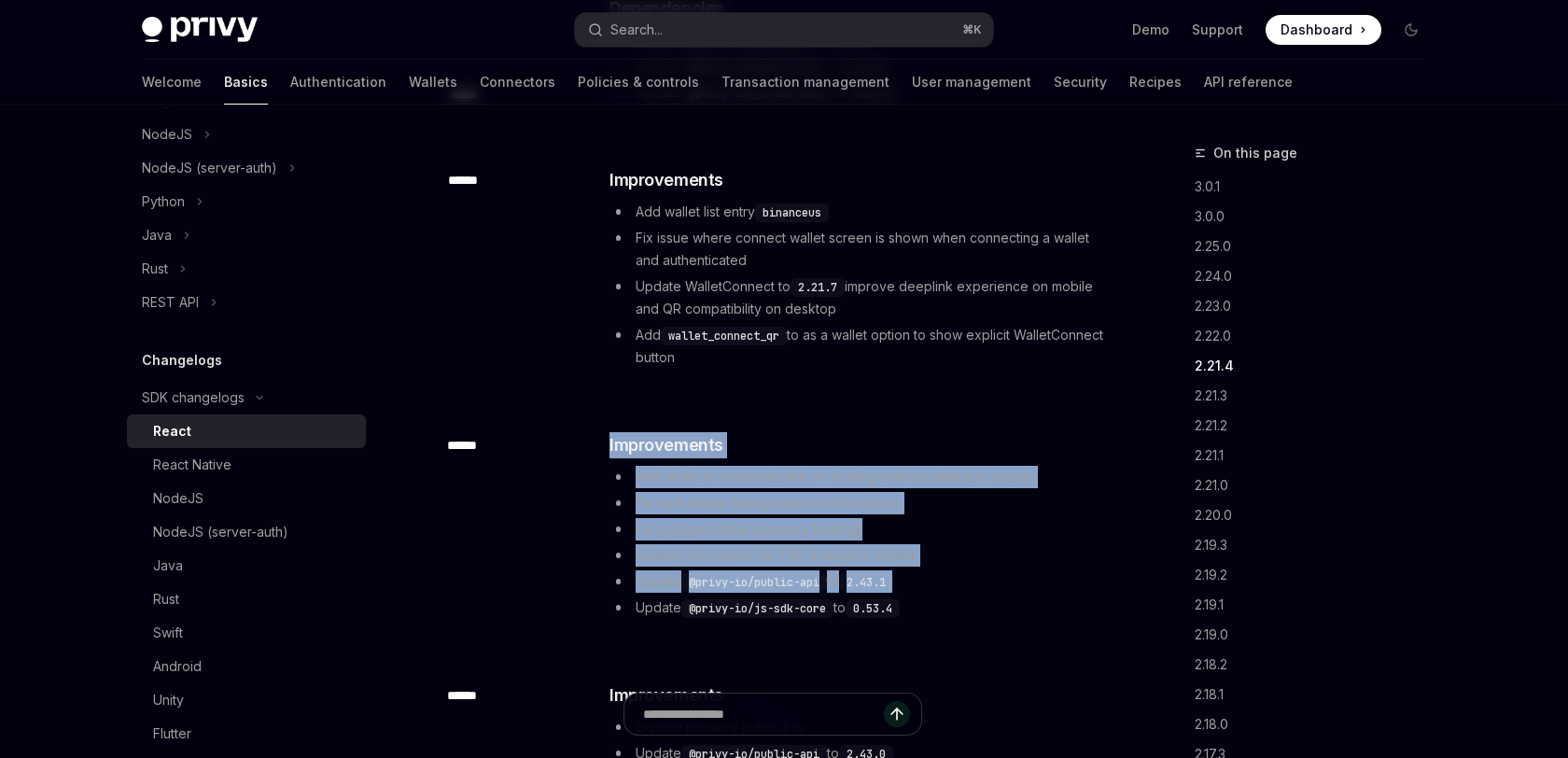
click at [1020, 402] on div "​ ****** ​ Improvements Add ability to customize title on funding method select…" at bounding box center [772, 527] width 673 height 250
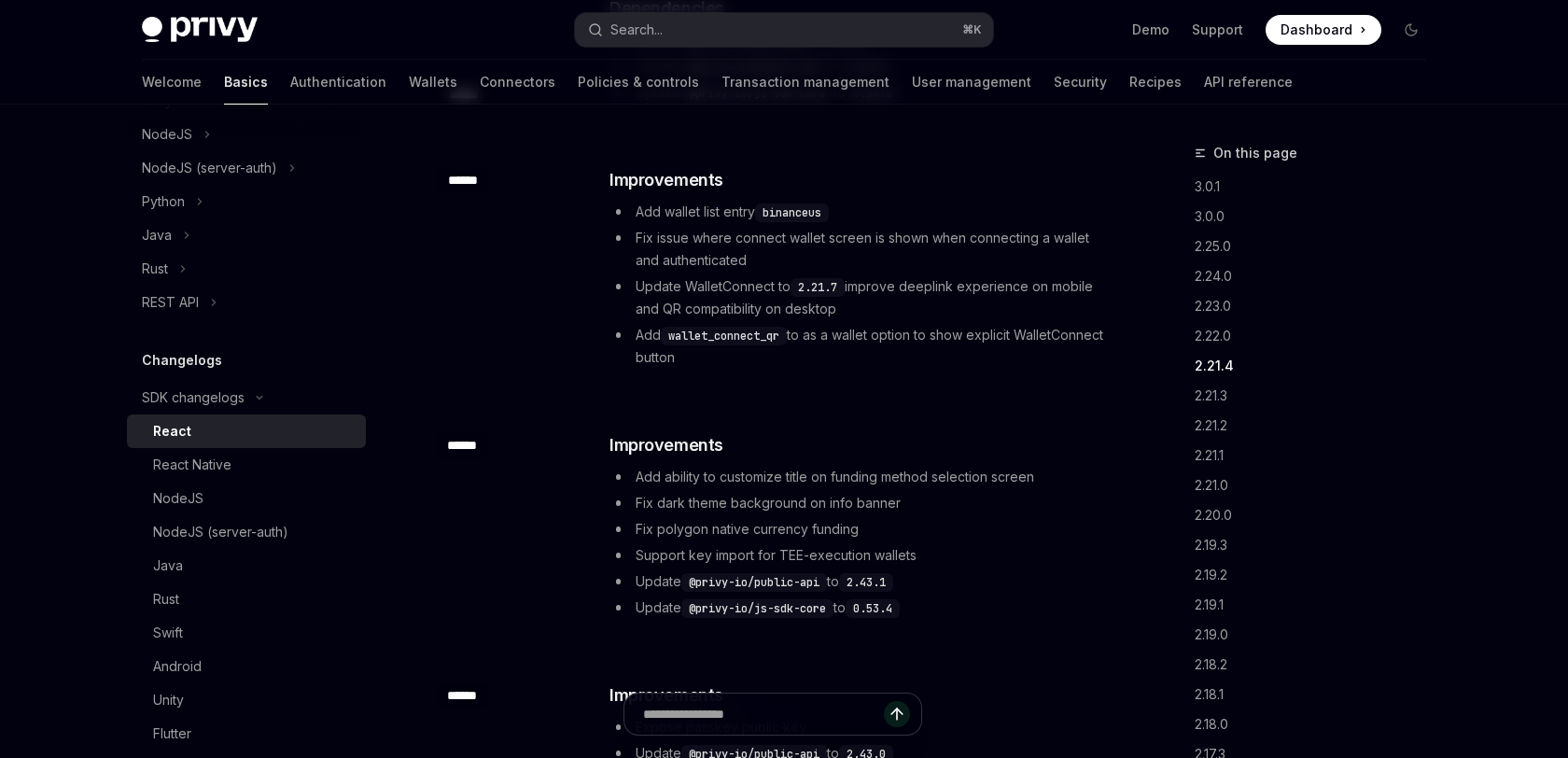
scroll to position [3322, 0]
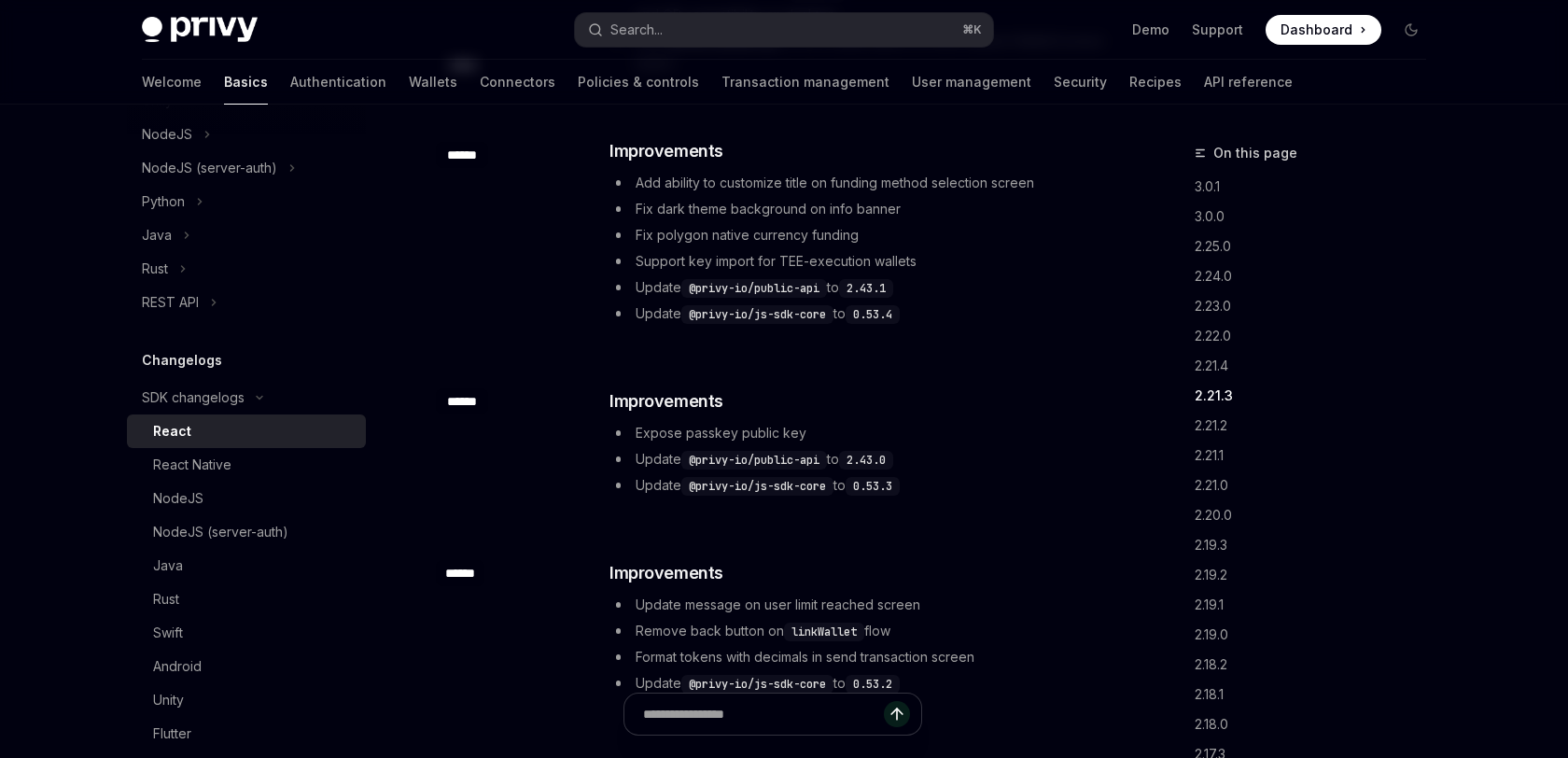
click at [1020, 388] on div "​ Improvements Expose passkey public key Update @privy-io/public-api to 2.43.0 …" at bounding box center [857, 443] width 498 height 108
click at [1014, 415] on div "​ Improvements Expose passkey public key Update @privy-io/public-api to 2.43.0 …" at bounding box center [857, 443] width 498 height 108
click at [1014, 448] on li "Update @privy-io/public-api to 2.43.0" at bounding box center [857, 459] width 498 height 23
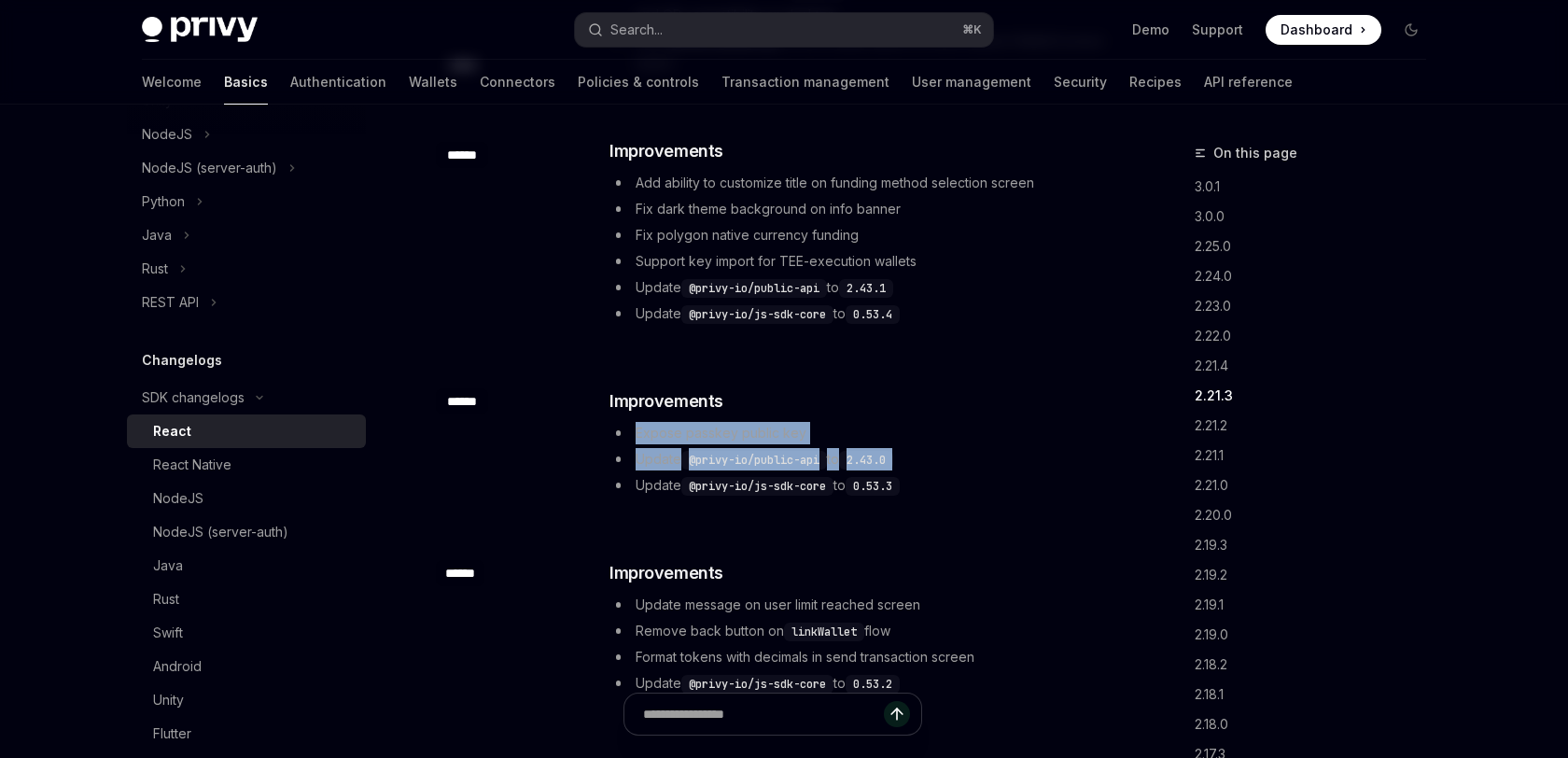
click at [1020, 388] on div "​ Improvements Expose passkey public key Update @privy-io/public-api to 2.43.0 …" at bounding box center [857, 443] width 498 height 108
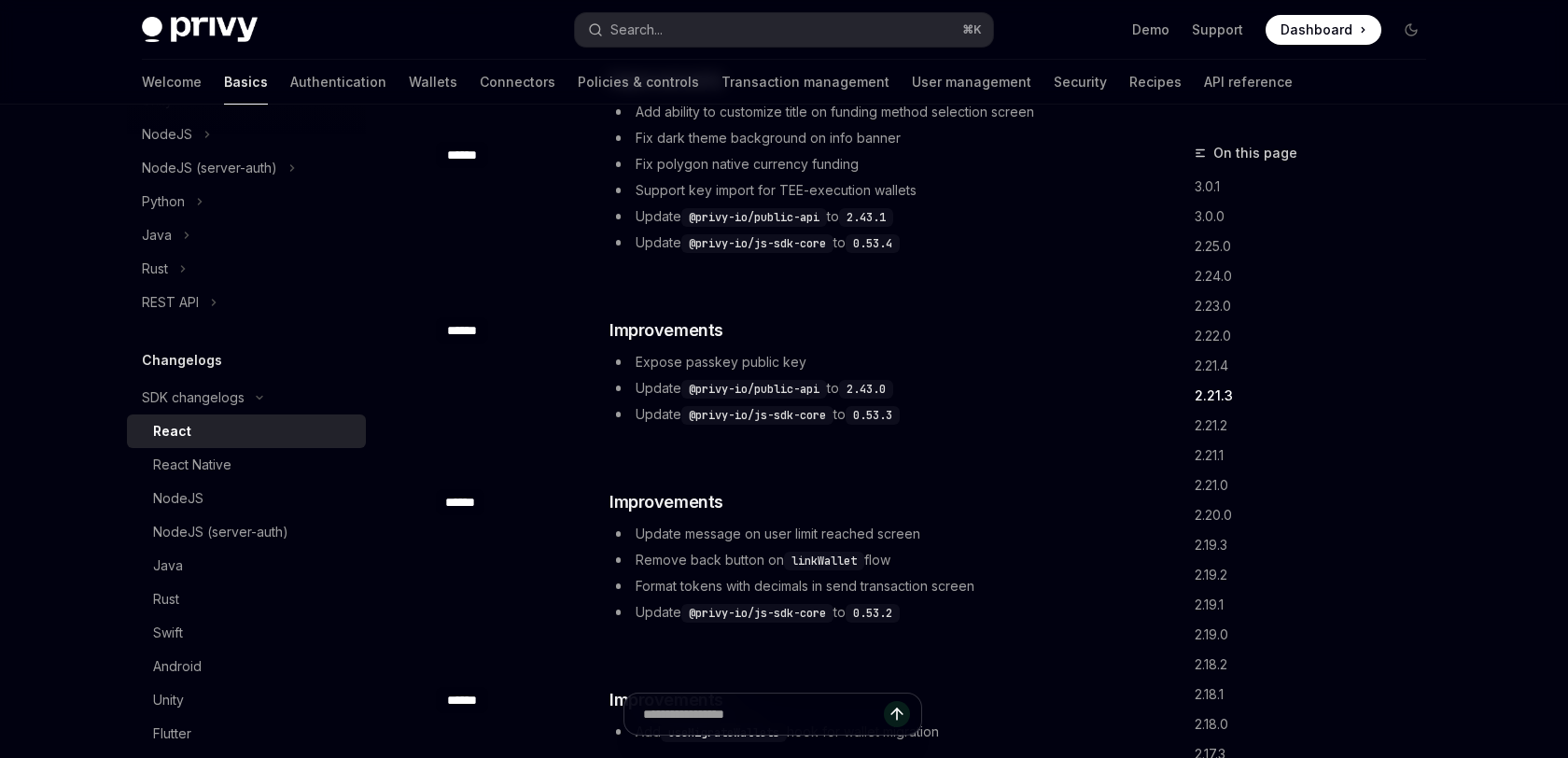
click at [1014, 409] on div "​ ****** ​ Improvements Expose passkey public key Update @privy-io/public-api t…" at bounding box center [772, 374] width 673 height 172
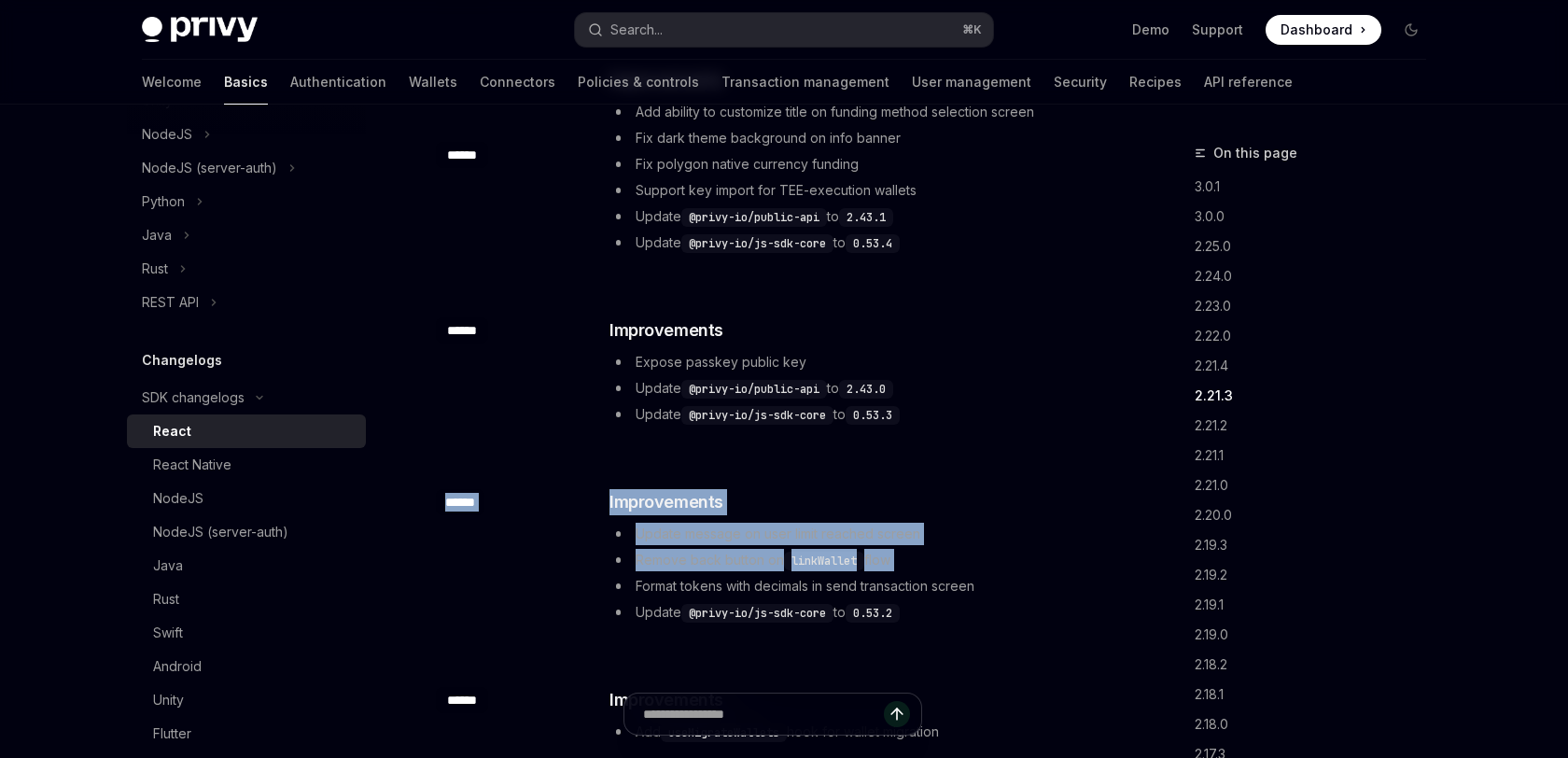
click at [999, 549] on li "Remove back button on linkWallet flow" at bounding box center [857, 560] width 498 height 23
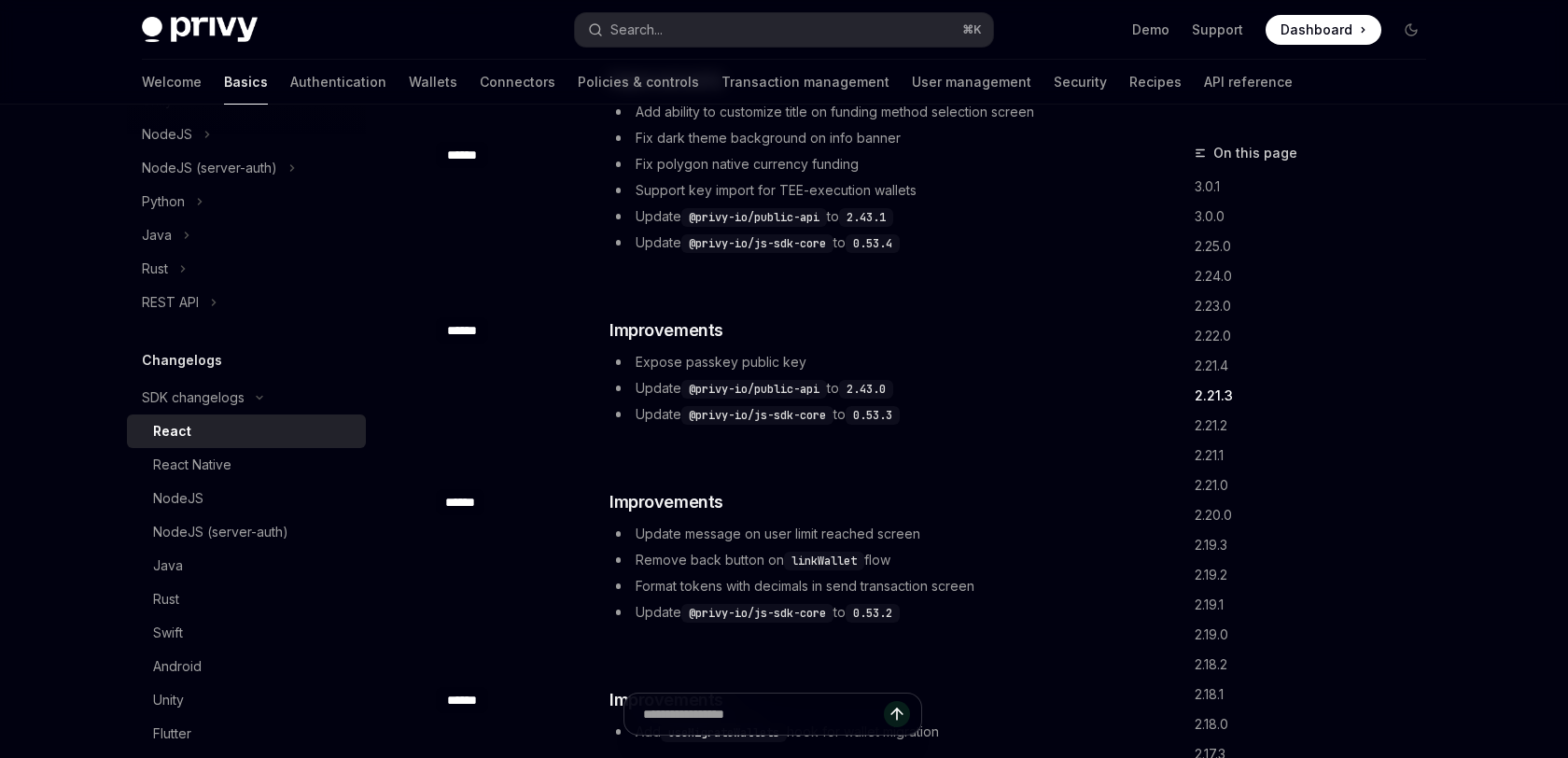
scroll to position [3549, 0]
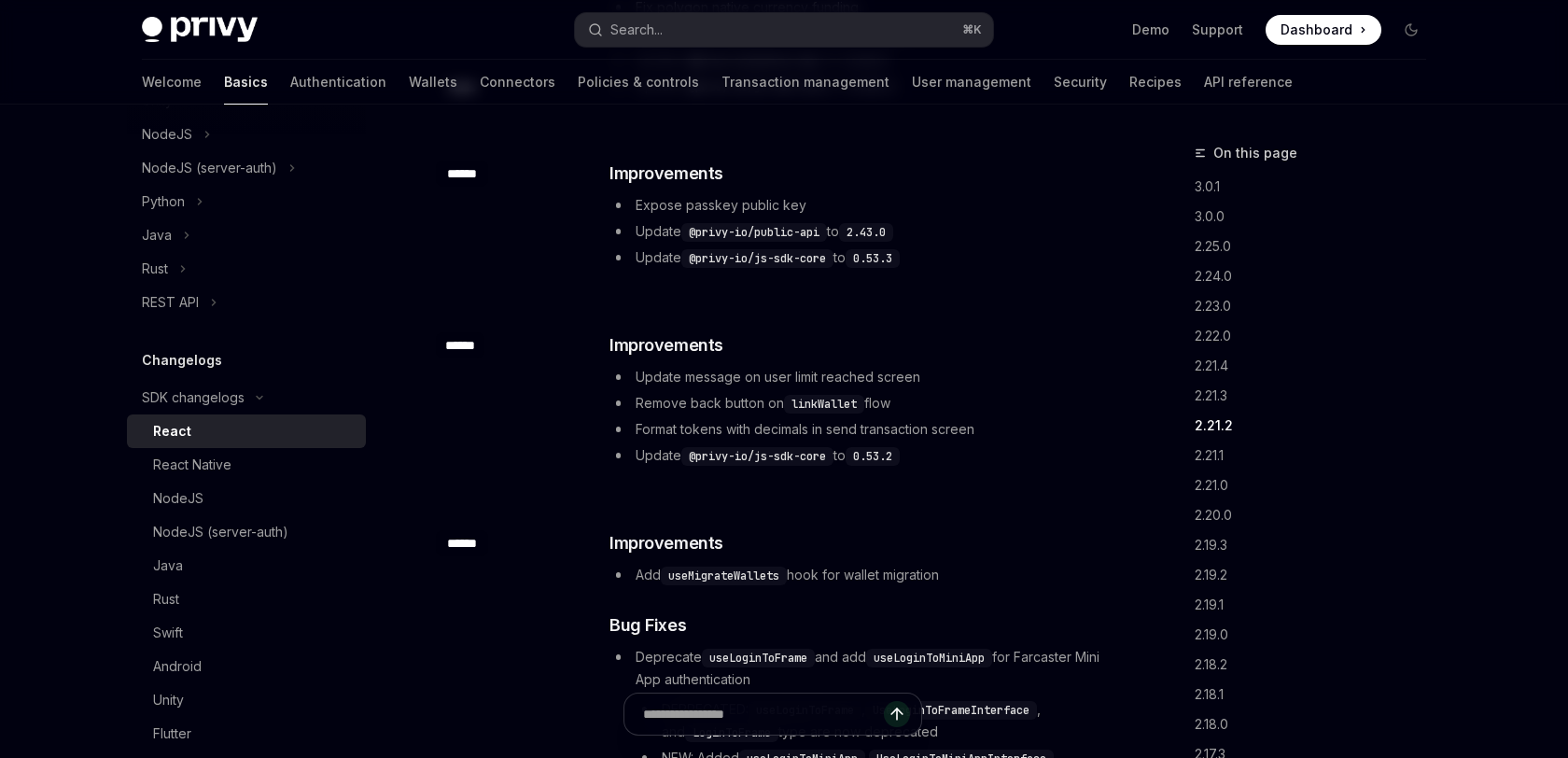
click at [999, 530] on div "​ Improvements Add useMigrateWallets hook for wallet migration ​ Bug Fixes Depr…" at bounding box center [857, 769] width 498 height 478
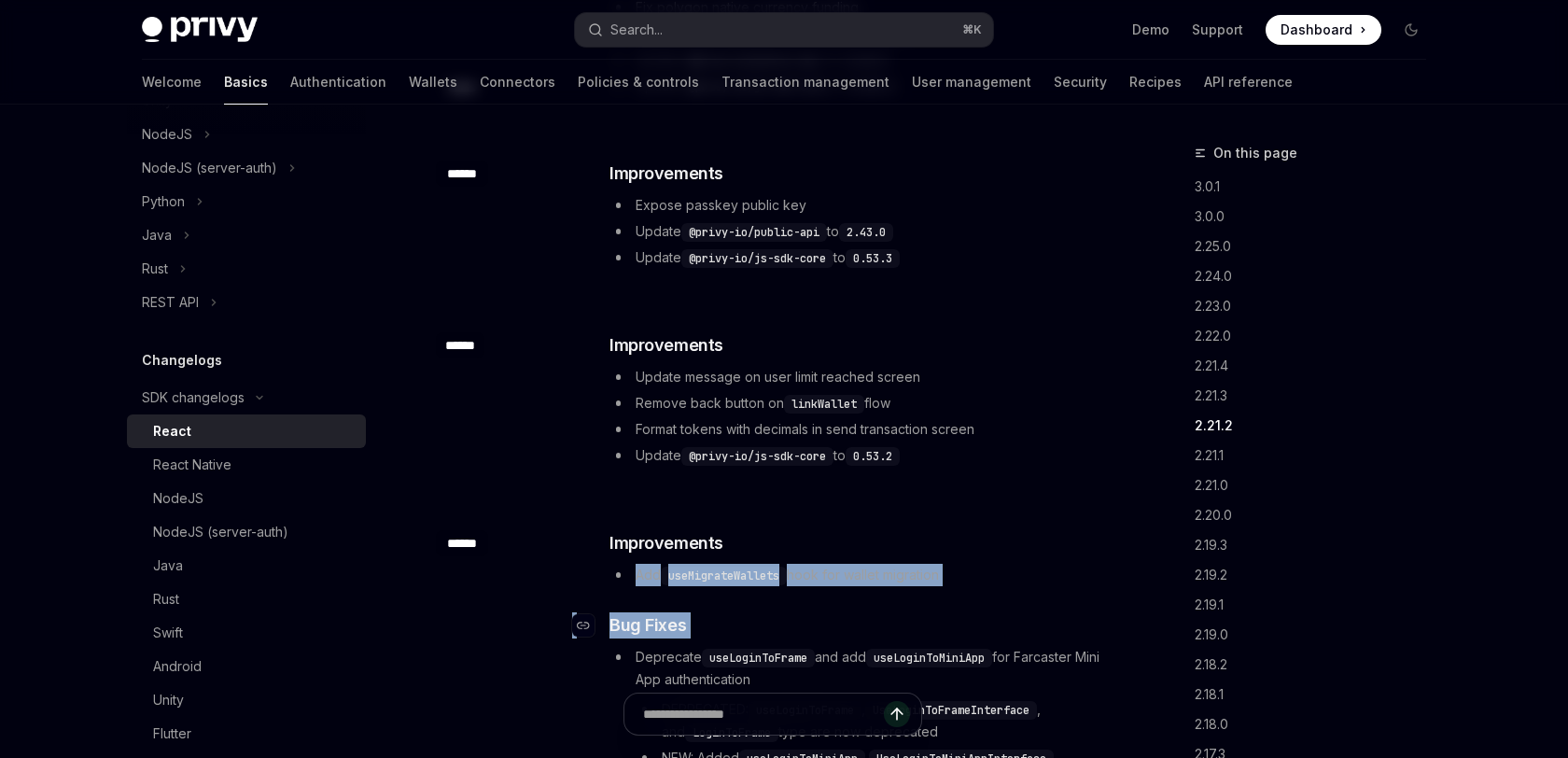
click at [996, 575] on div "​ Improvements Add useMigrateWallets hook for wallet migration ​ Bug Fixes Depr…" at bounding box center [857, 769] width 498 height 478
click at [996, 612] on h3 "​ Bug Fixes" at bounding box center [857, 625] width 498 height 27
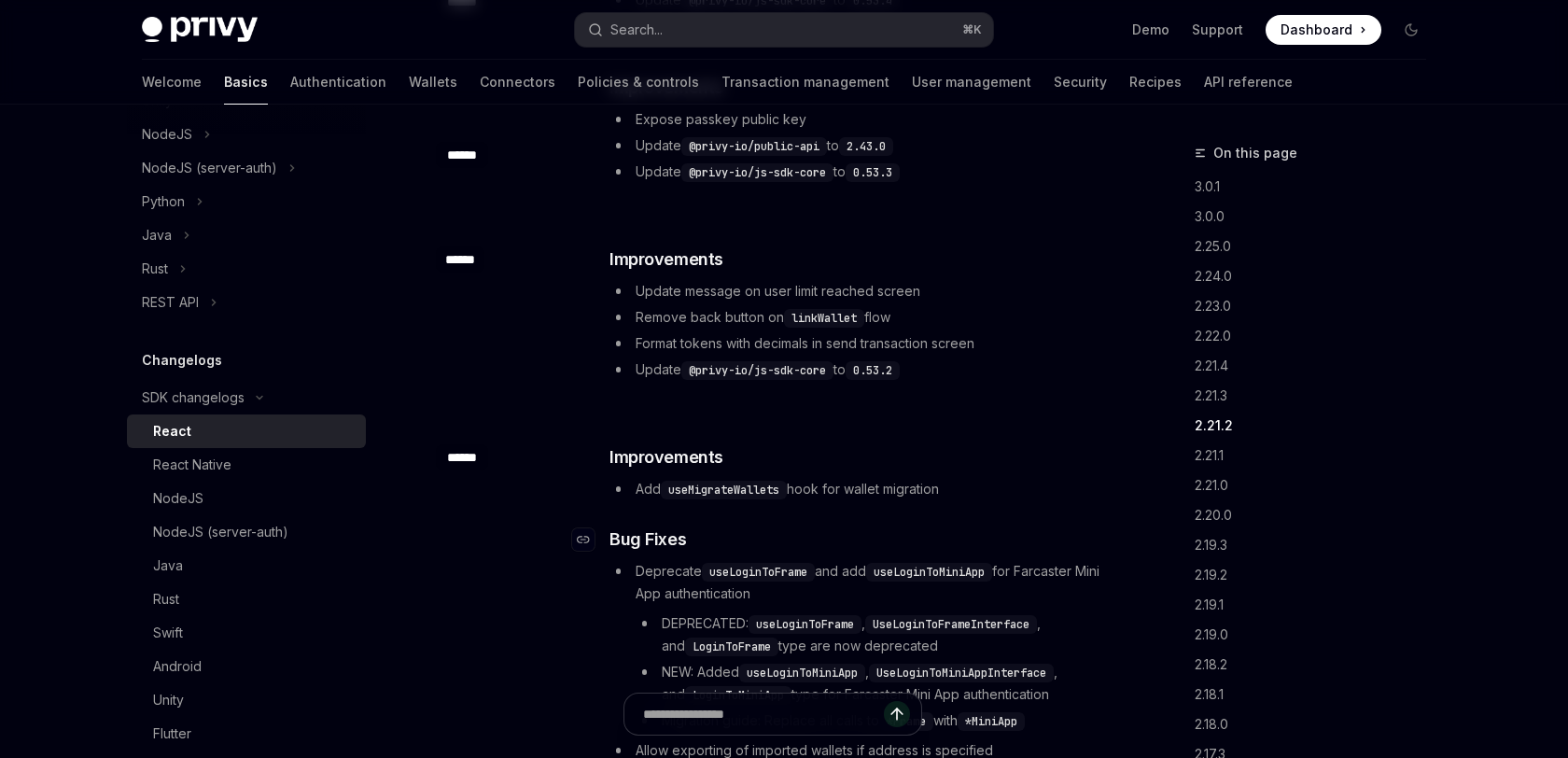
scroll to position [3723, 0]
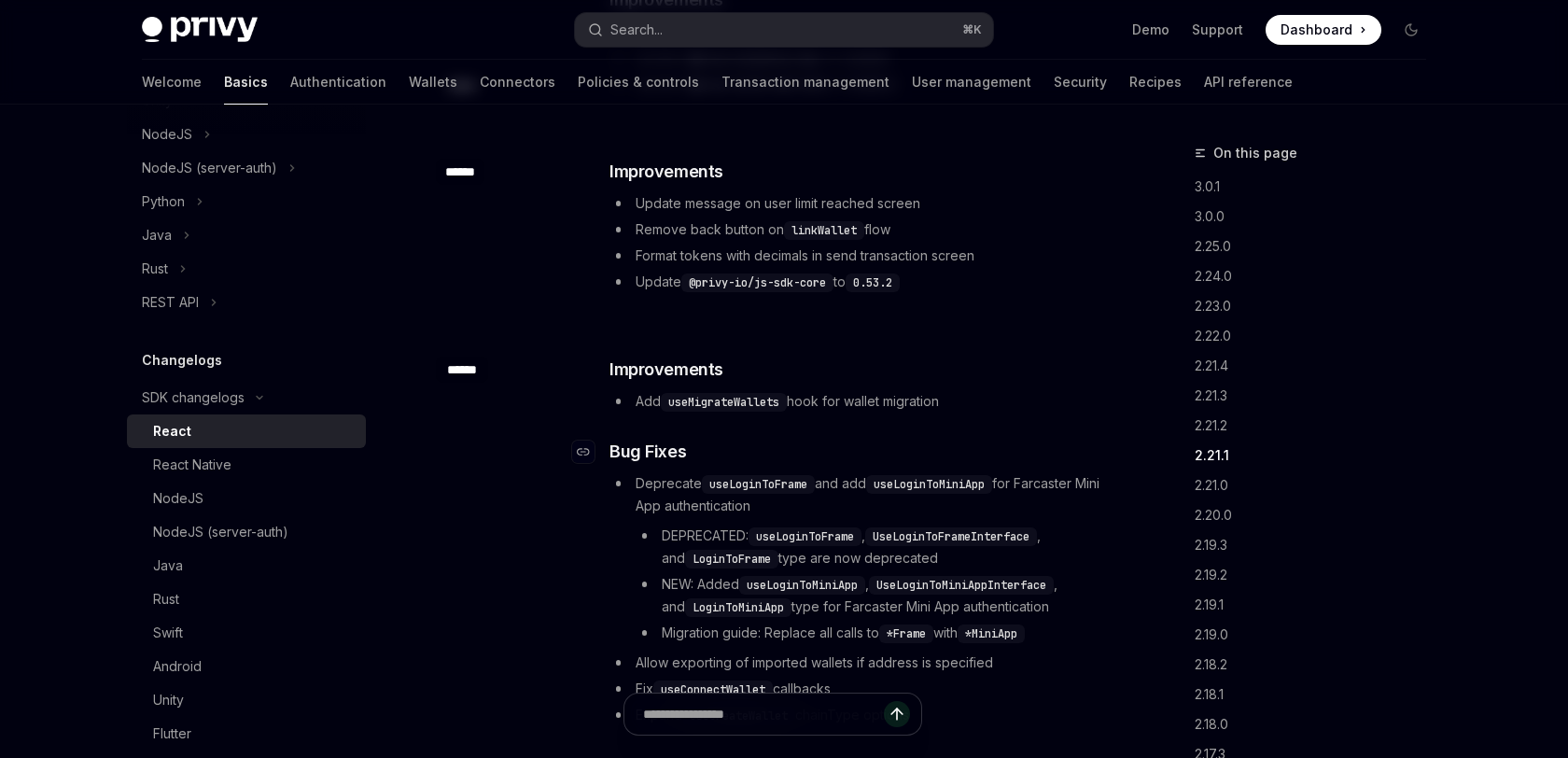
click at [996, 575] on ul "DEPRECATED: useLoginToFrame , UseLoginToFrameInterface , and LoginToFrame type …" at bounding box center [871, 584] width 471 height 119
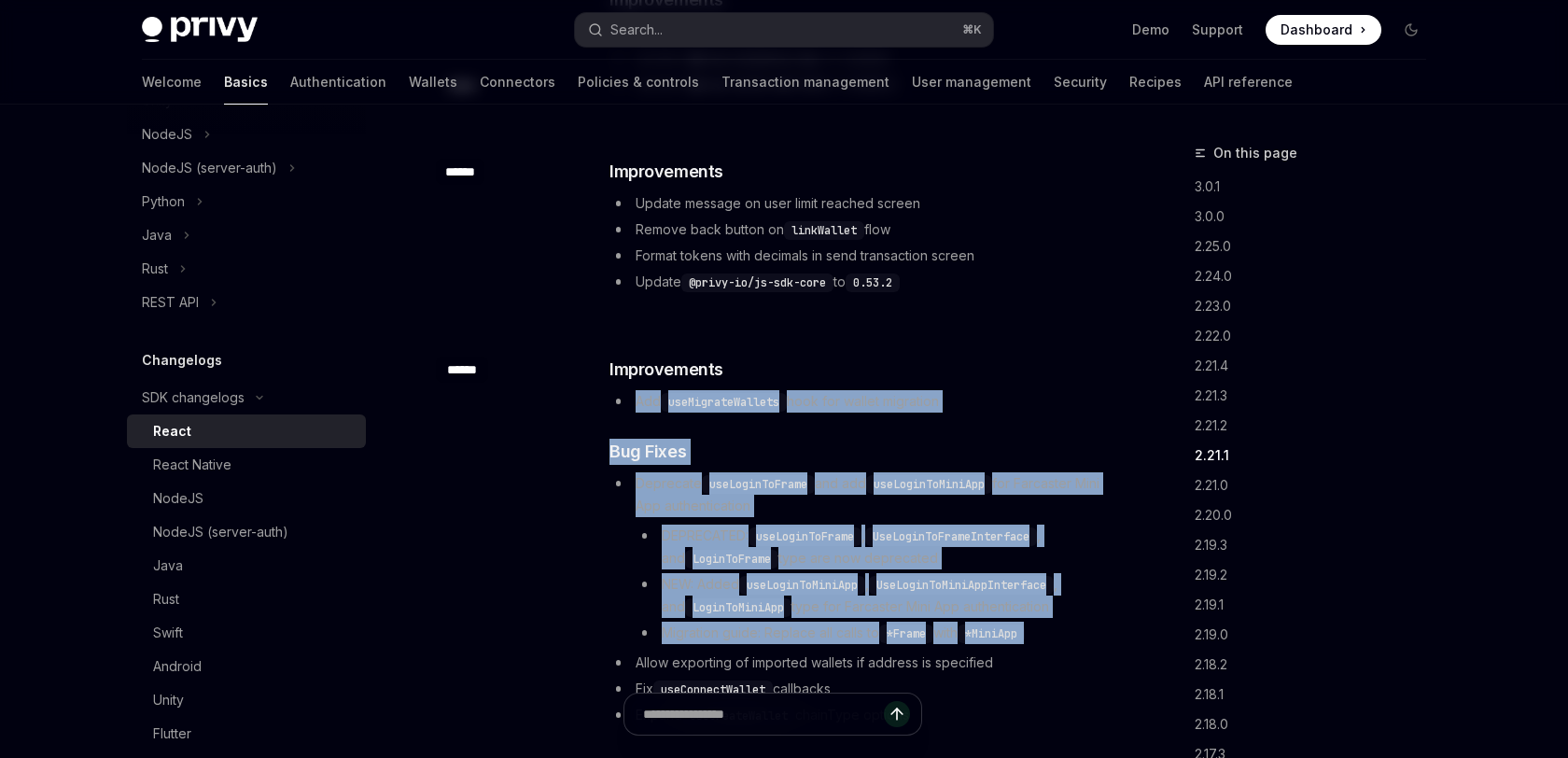
click at [1040, 357] on div "​ Improvements Add useMigrateWallets hook for wallet migration ​ Bug Fixes Depr…" at bounding box center [857, 595] width 498 height 478
click at [1040, 390] on li "Add useMigrateWallets hook for wallet migration" at bounding box center [857, 401] width 498 height 23
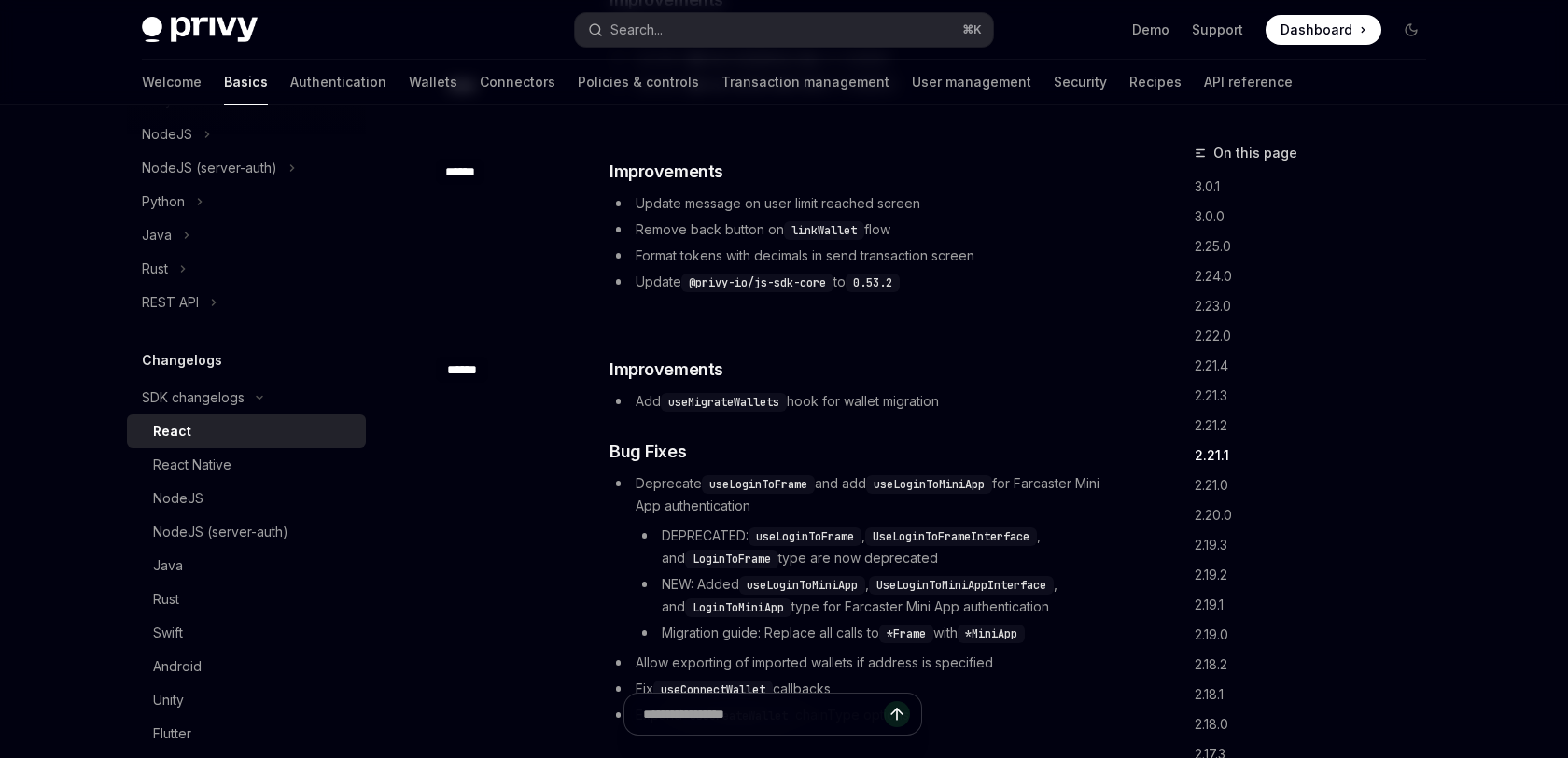
click at [1040, 390] on li "Add useMigrateWallets hook for wallet migration" at bounding box center [857, 401] width 498 height 23
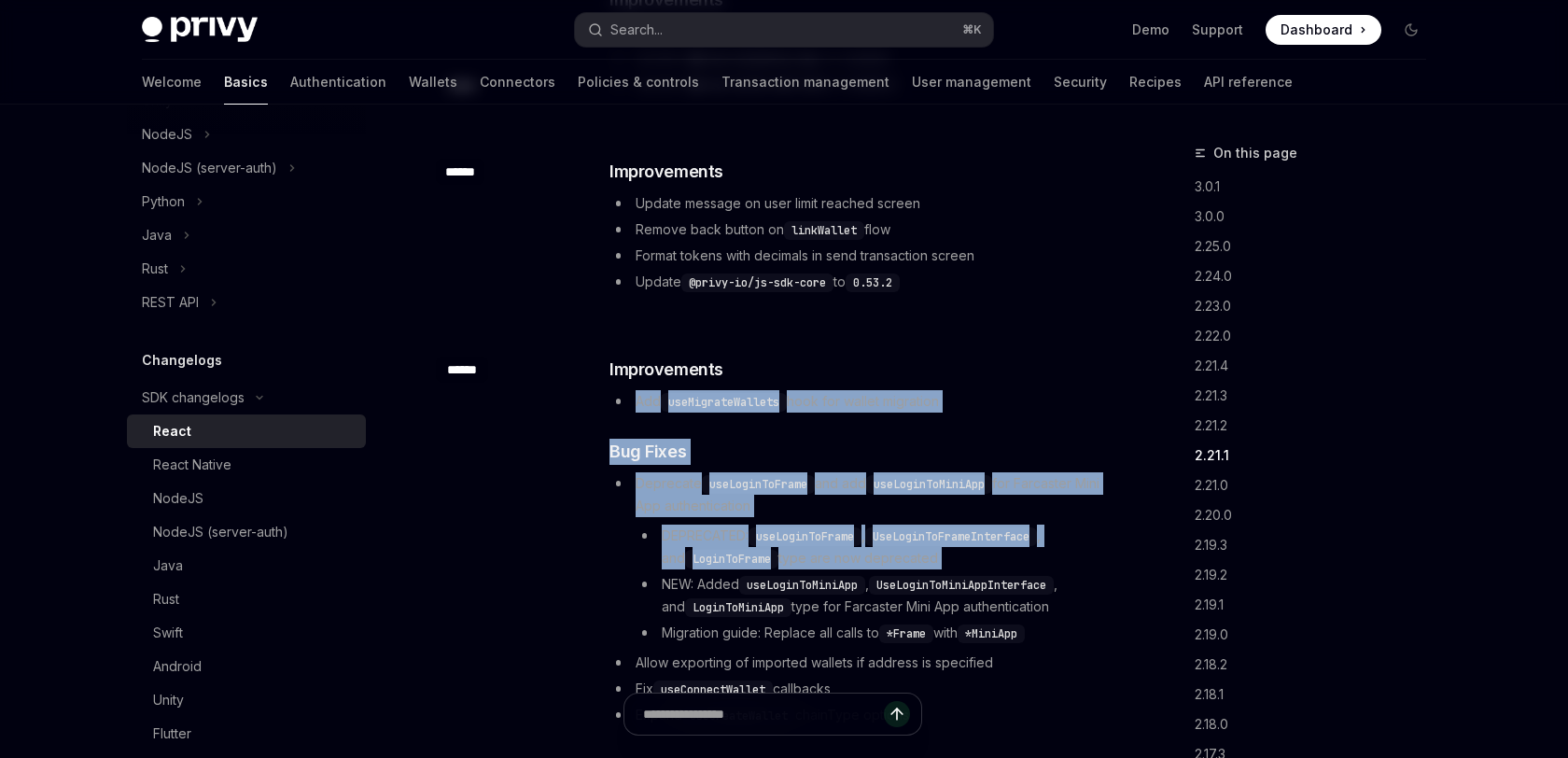
click at [1020, 511] on div "​ Improvements Add useMigrateWallets hook for wallet migration ​ Bug Fixes Depr…" at bounding box center [857, 595] width 498 height 478
click at [1020, 524] on li "DEPRECATED: useLoginToFrame , UseLoginToFrameInterface , and LoginToFrame type …" at bounding box center [871, 546] width 471 height 44
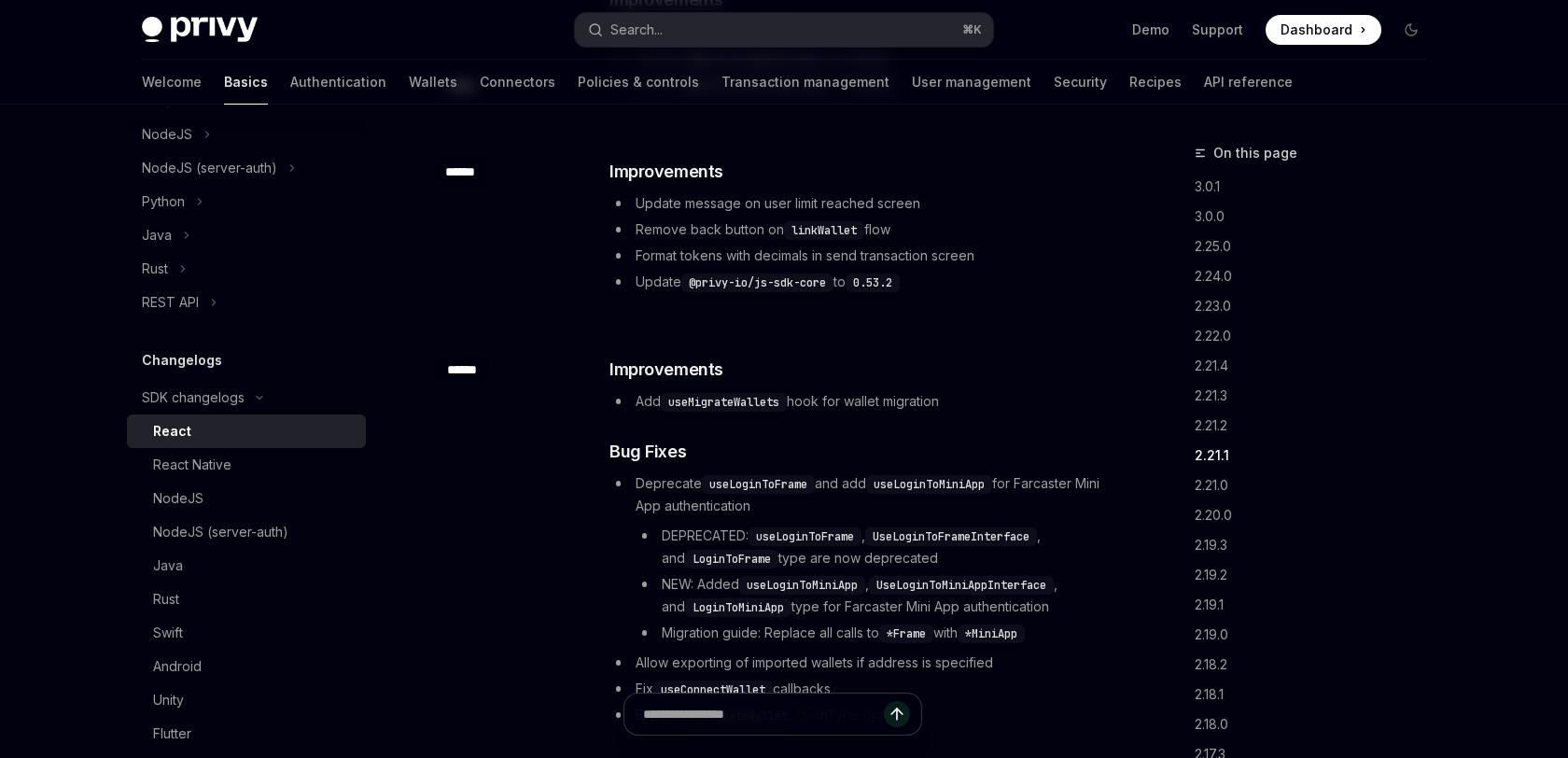
scroll to position [3842, 0]
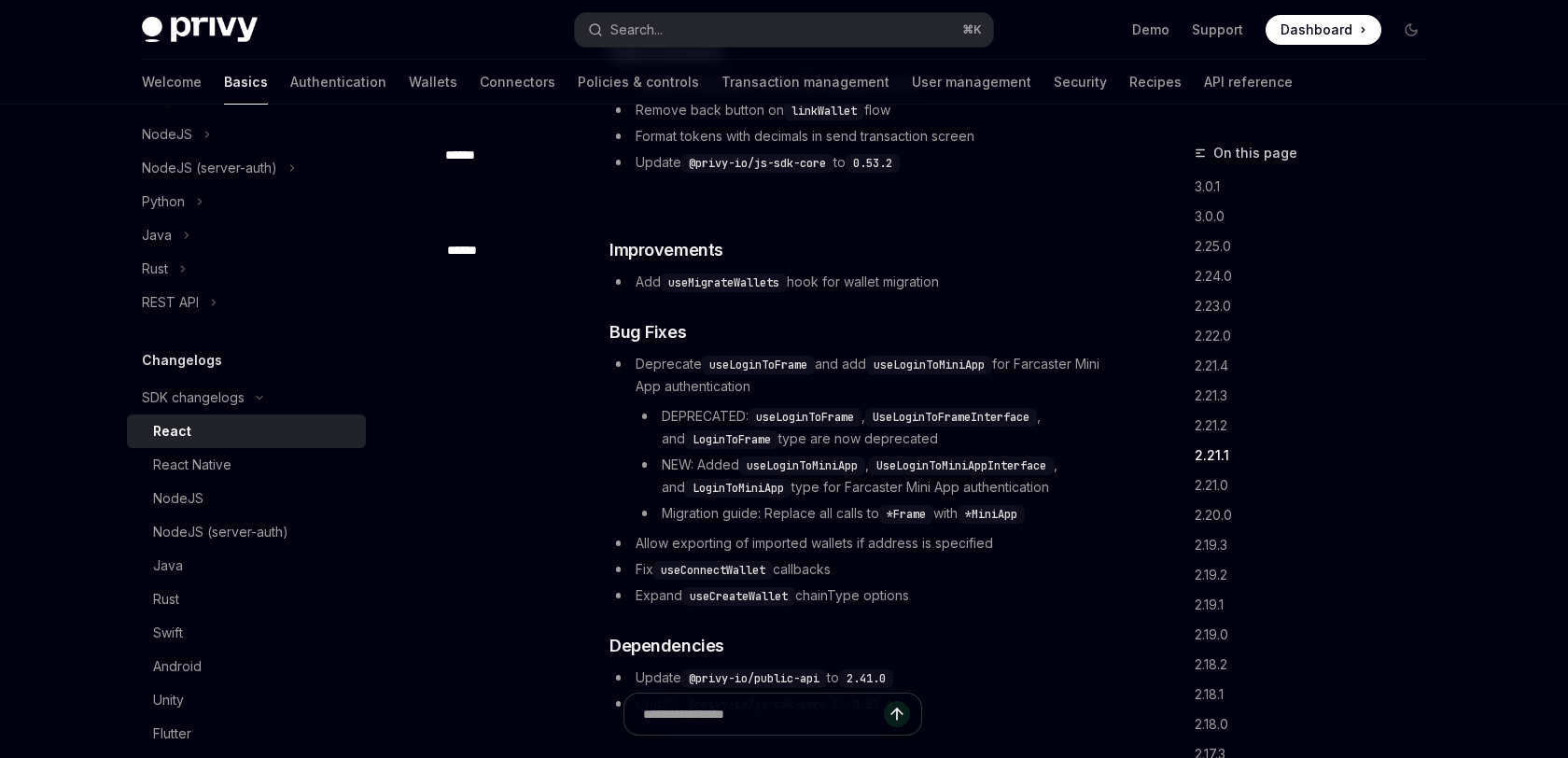
click at [1020, 511] on ul "Deprecate useLoginToFrame and add useLoginToMiniApp for Farcaster Mini App auth…" at bounding box center [857, 480] width 498 height 254
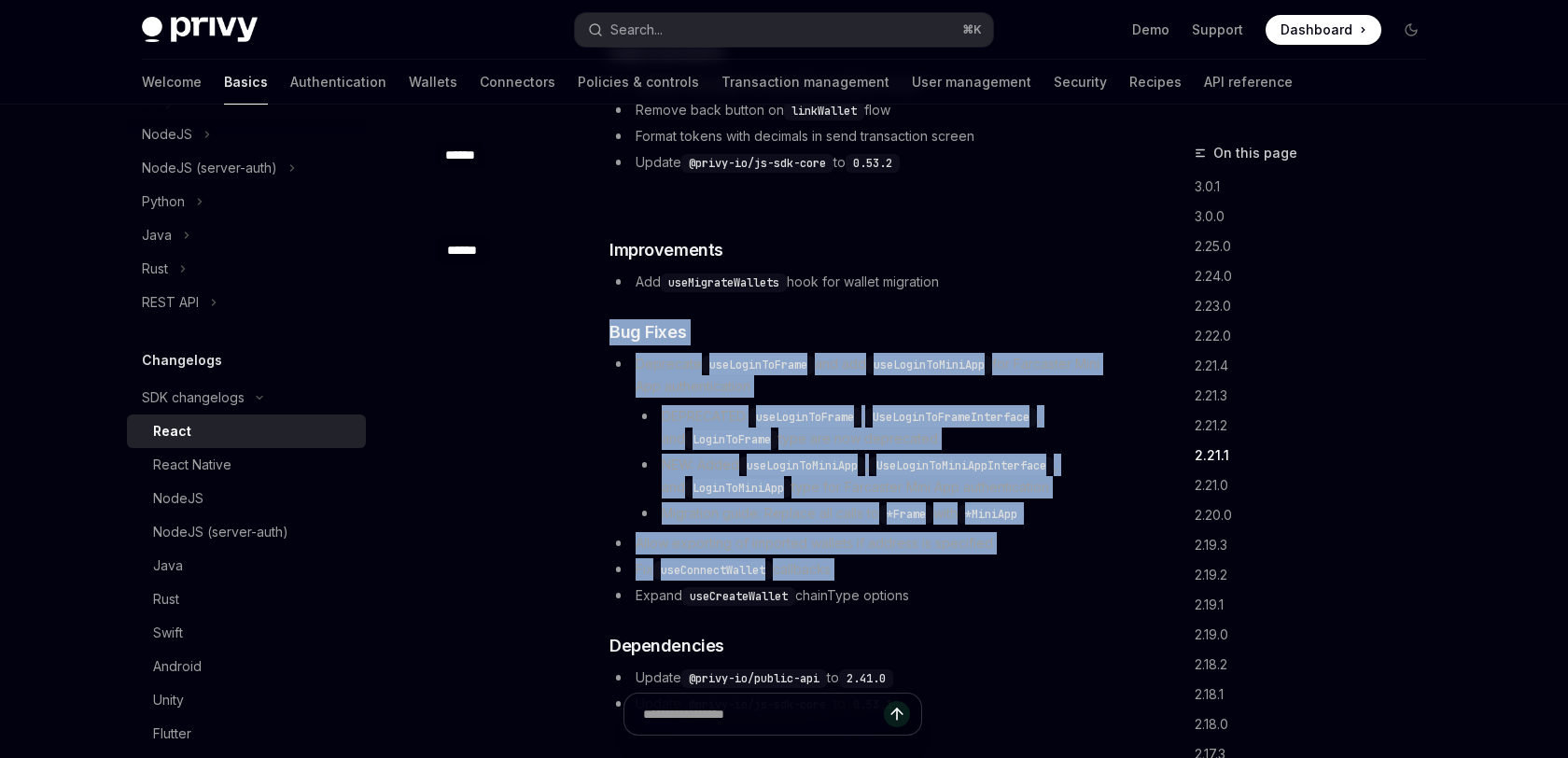
click at [1055, 250] on div "​ Improvements Add useMigrateWallets hook for wallet migration ​ Bug Fixes Depr…" at bounding box center [857, 476] width 498 height 478
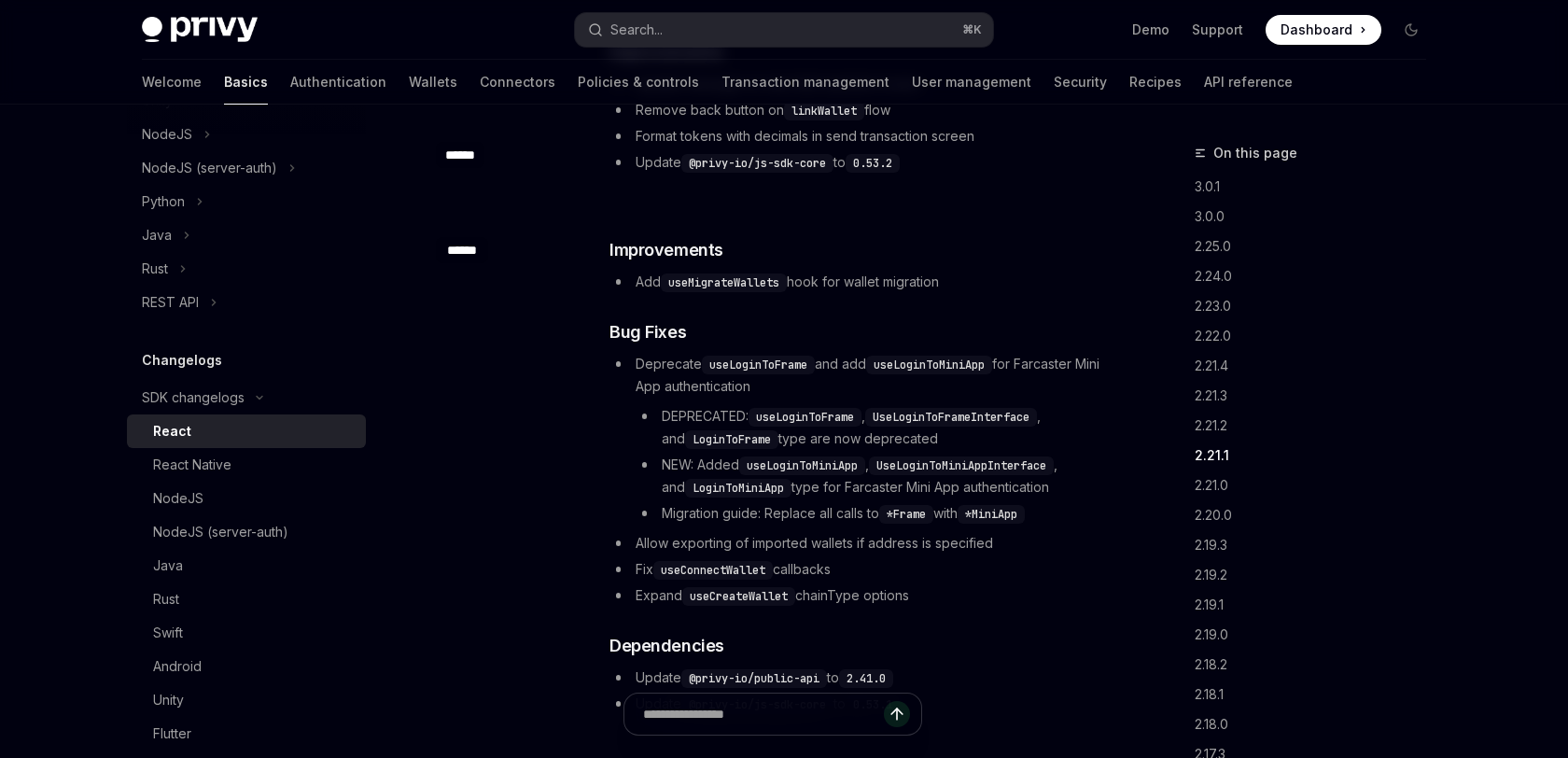
click at [1055, 250] on div "​ Improvements Add useMigrateWallets hook for wallet migration ​ Bug Fixes Depr…" at bounding box center [857, 476] width 498 height 478
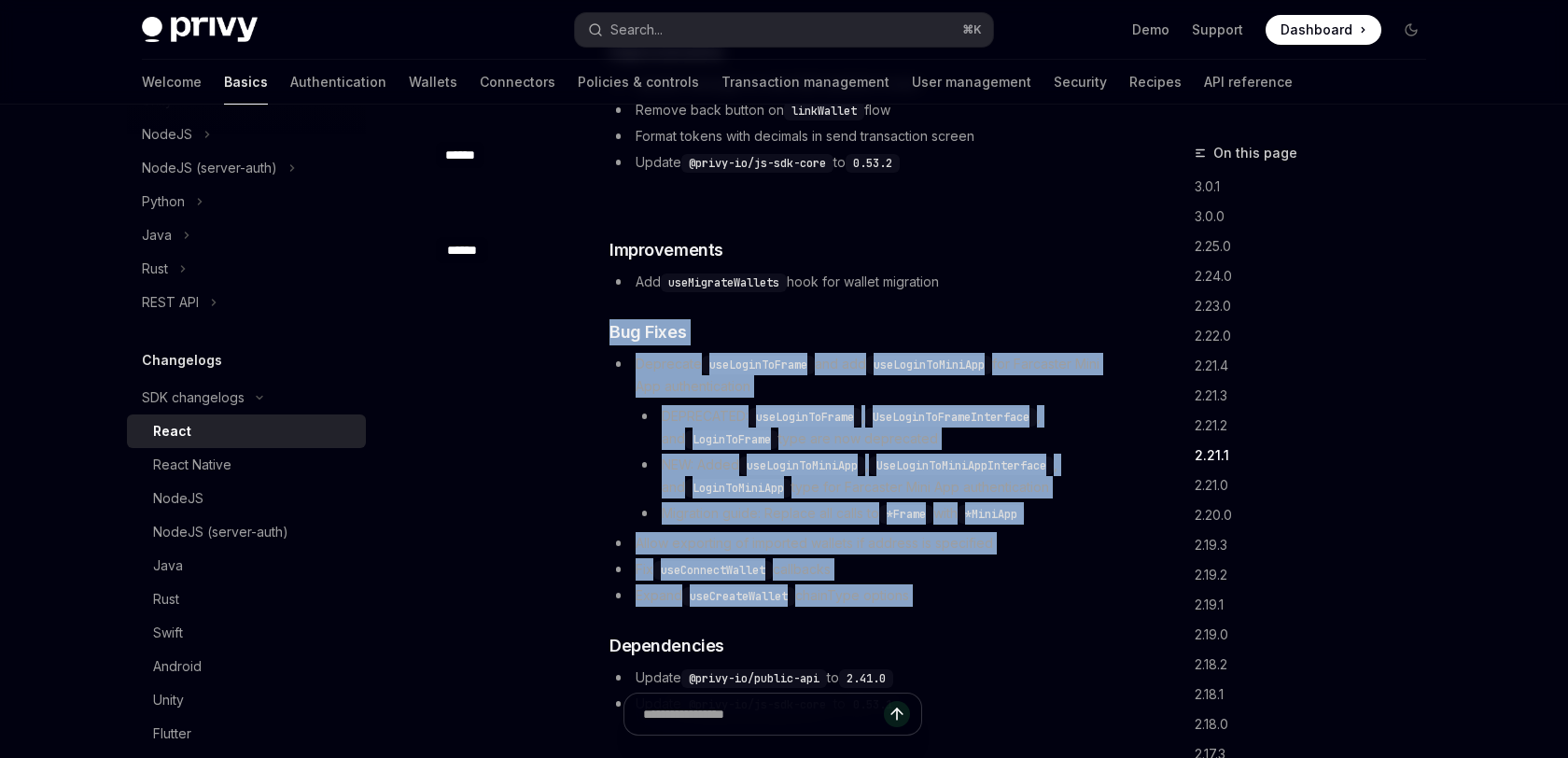
click at [990, 560] on div "​ Improvements Add useMigrateWallets hook for wallet migration ​ Bug Fixes Depr…" at bounding box center [857, 476] width 498 height 478
click at [990, 585] on li "Expand useCreateWallet chainType options" at bounding box center [857, 595] width 498 height 23
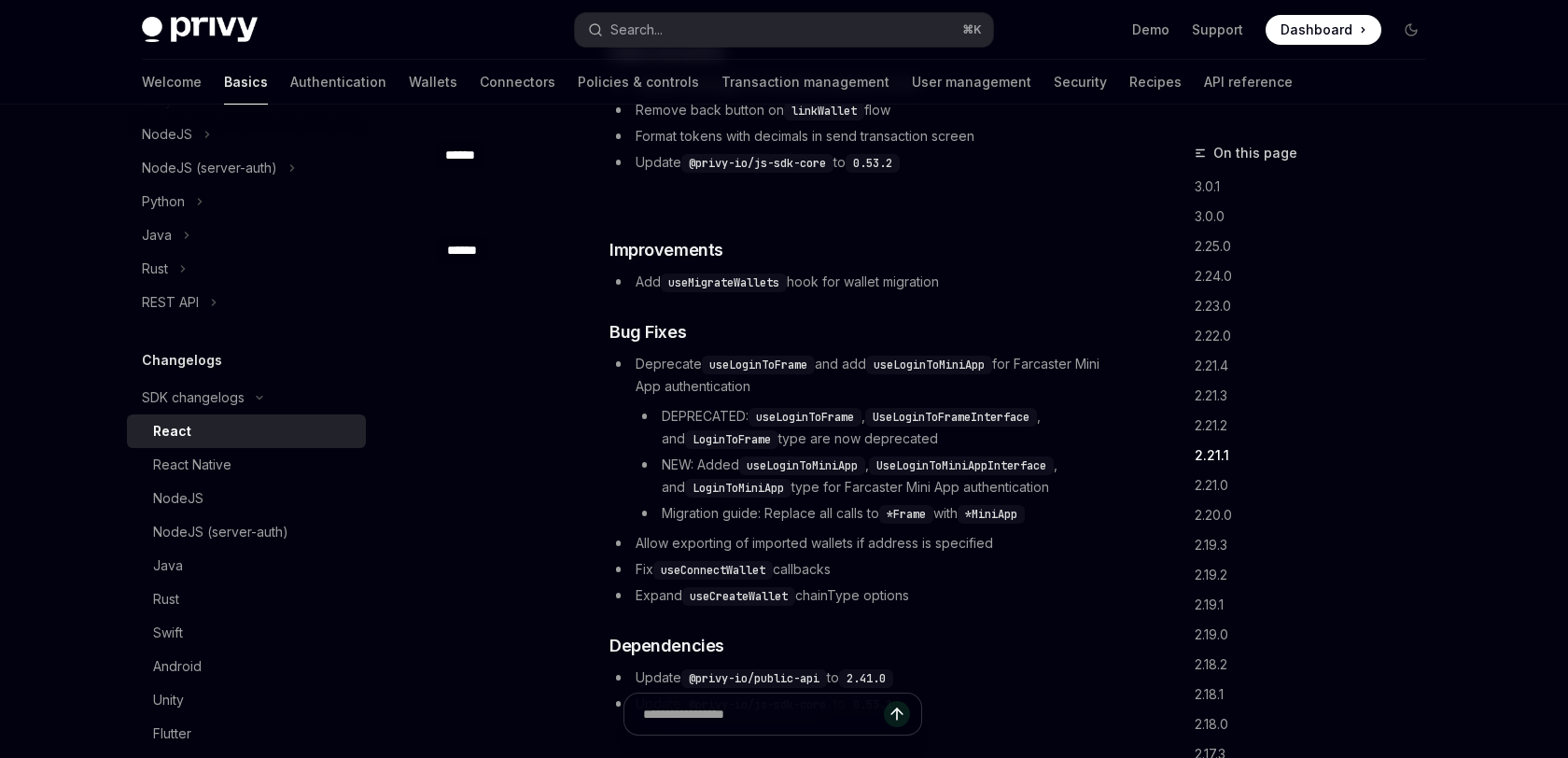
scroll to position [3882, 0]
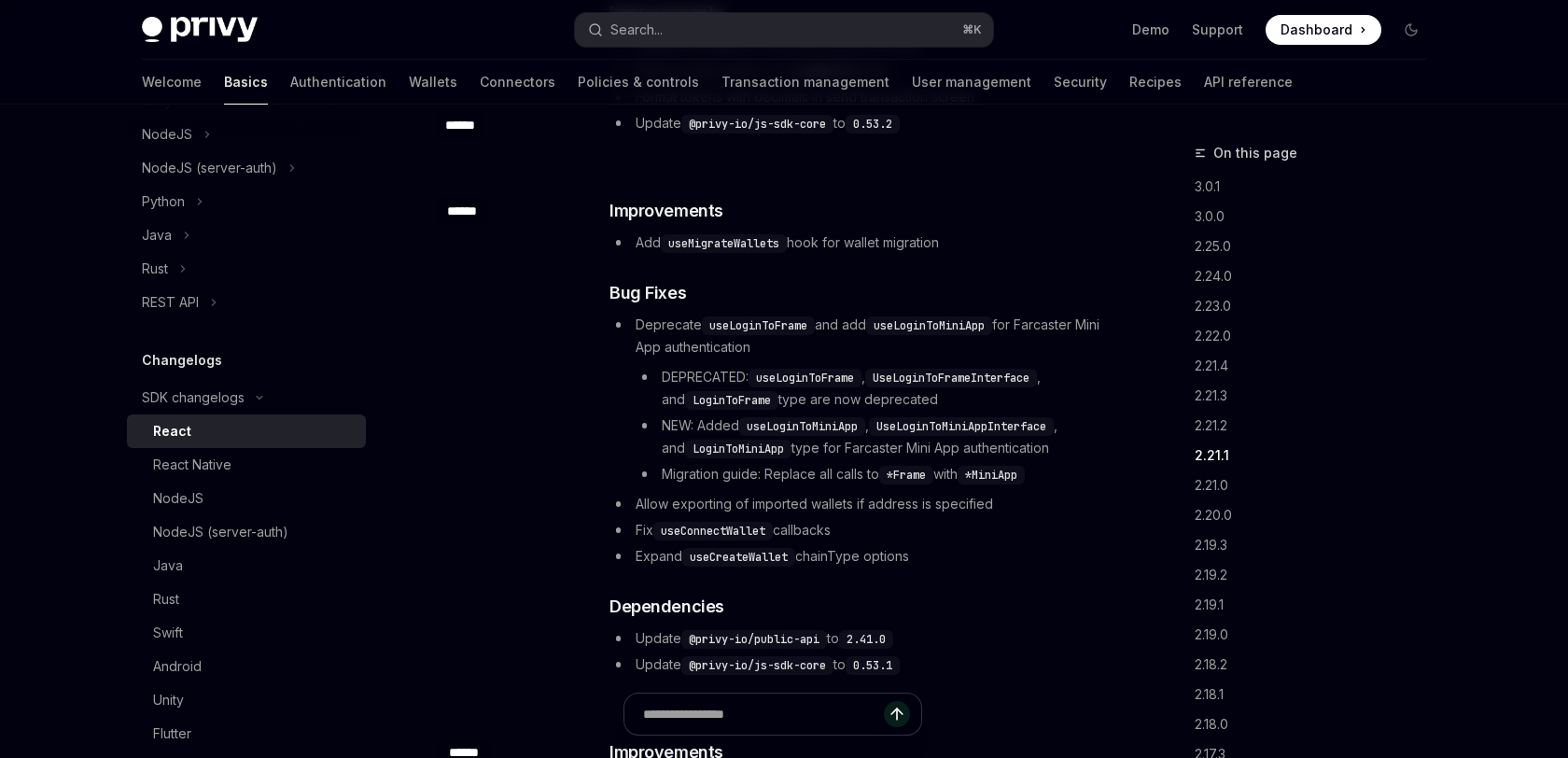
click at [979, 654] on li "Update @privy-io/js-sdk-core to 0.53.1" at bounding box center [857, 664] width 498 height 23
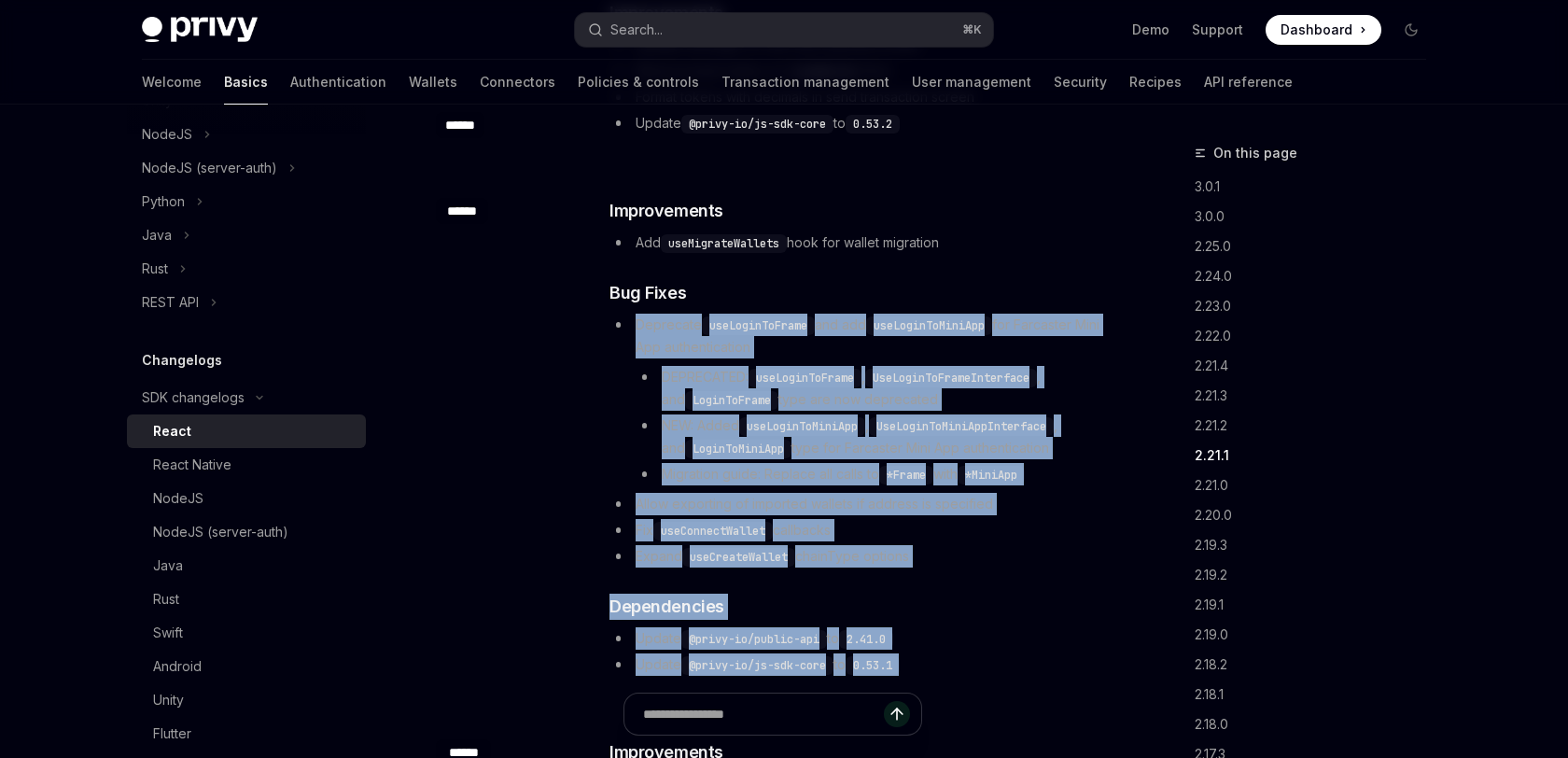
click at [1028, 268] on div "​ Improvements Add useMigrateWallets hook for wallet migration ​ Bug Fixes Depr…" at bounding box center [857, 437] width 498 height 478
click at [1028, 313] on li "Deprecate useLoginToFrame and add useLoginToMiniApp for Farcaster Mini App auth…" at bounding box center [857, 399] width 498 height 172
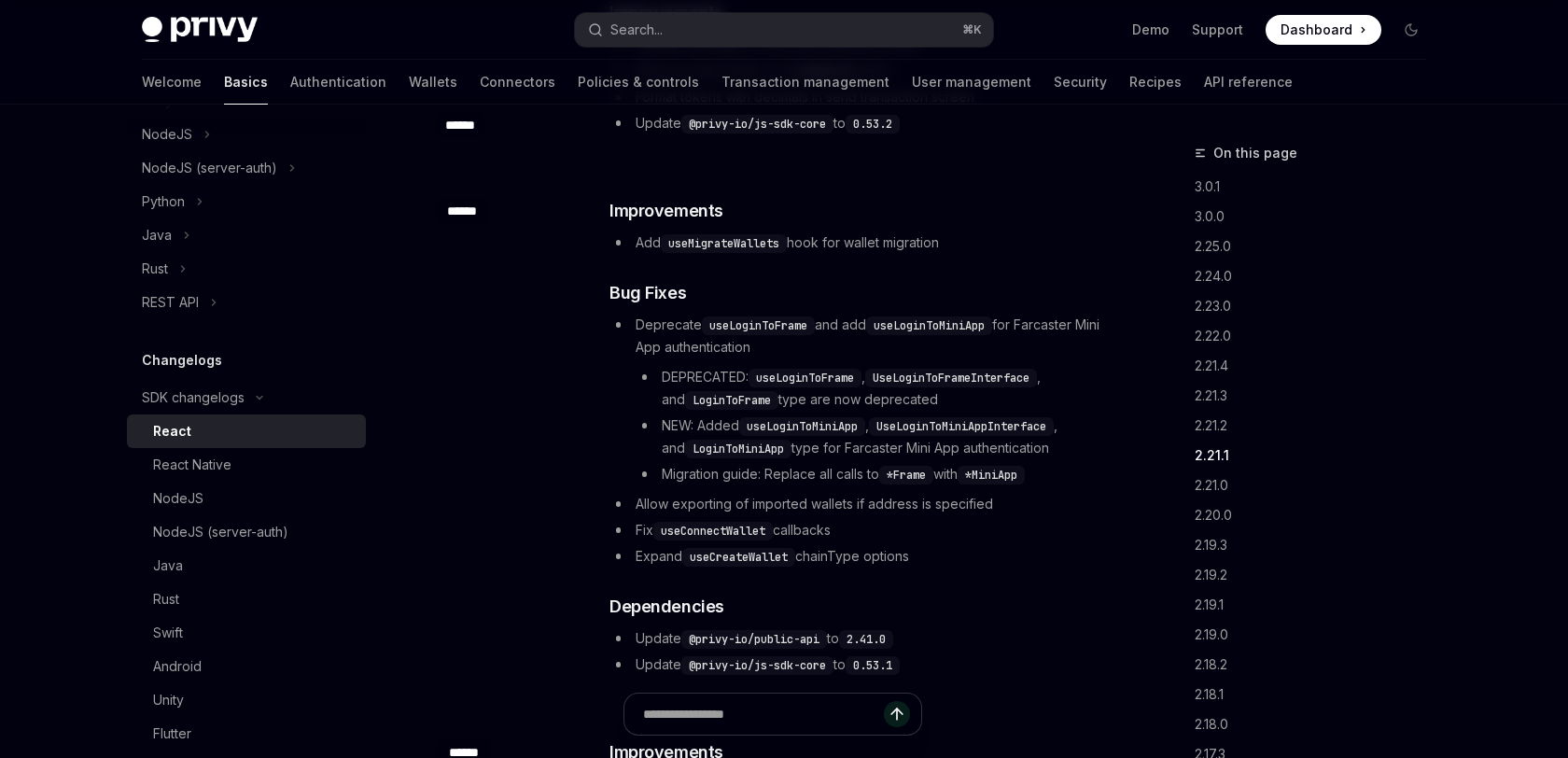
click at [1028, 313] on li "Deprecate useLoginToFrame and add useLoginToMiniApp for Farcaster Mini App auth…" at bounding box center [857, 399] width 498 height 172
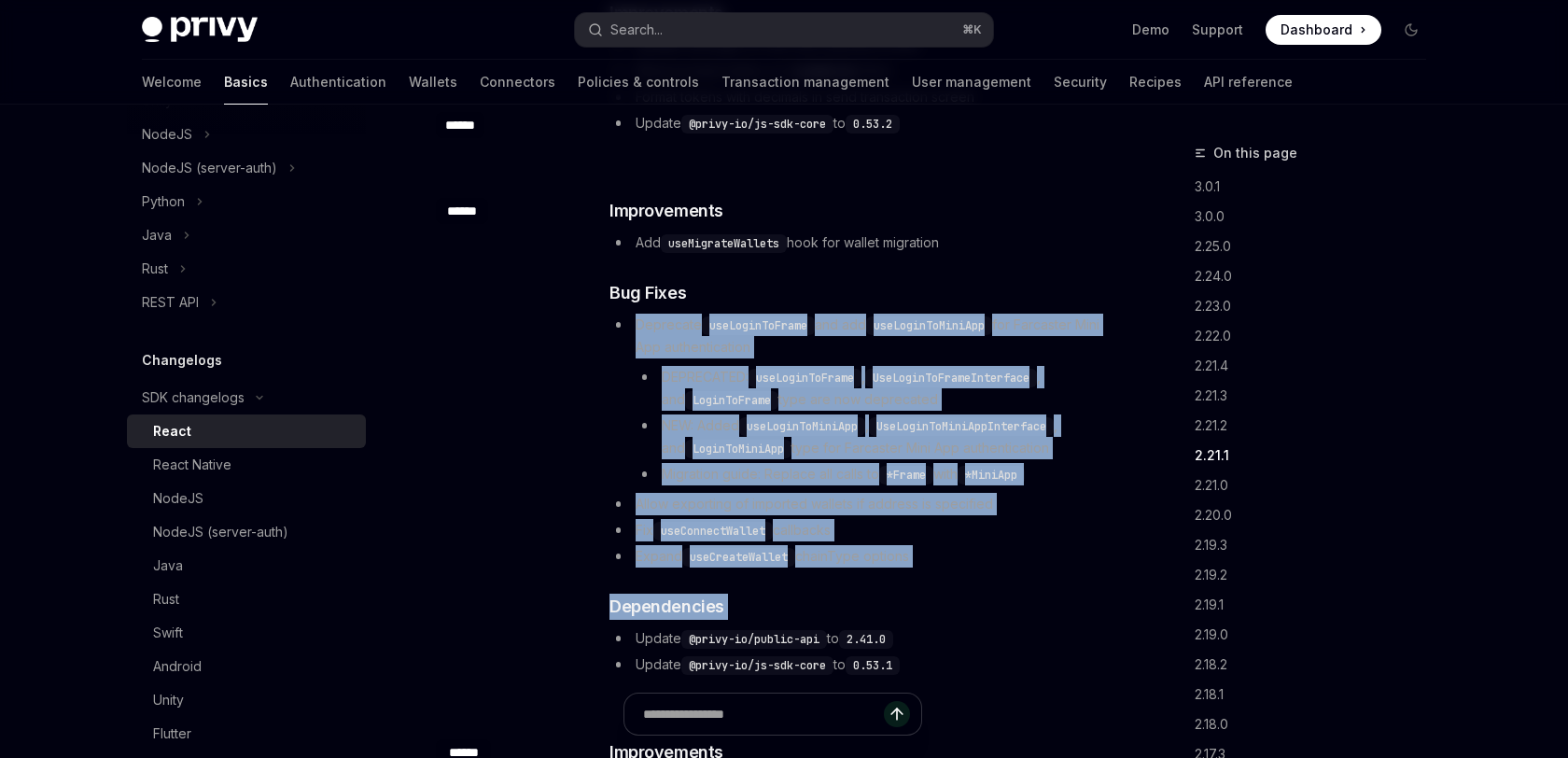
click at [990, 522] on div "​ Improvements Add useMigrateWallets hook for wallet migration ​ Bug Fixes Depr…" at bounding box center [857, 437] width 498 height 478
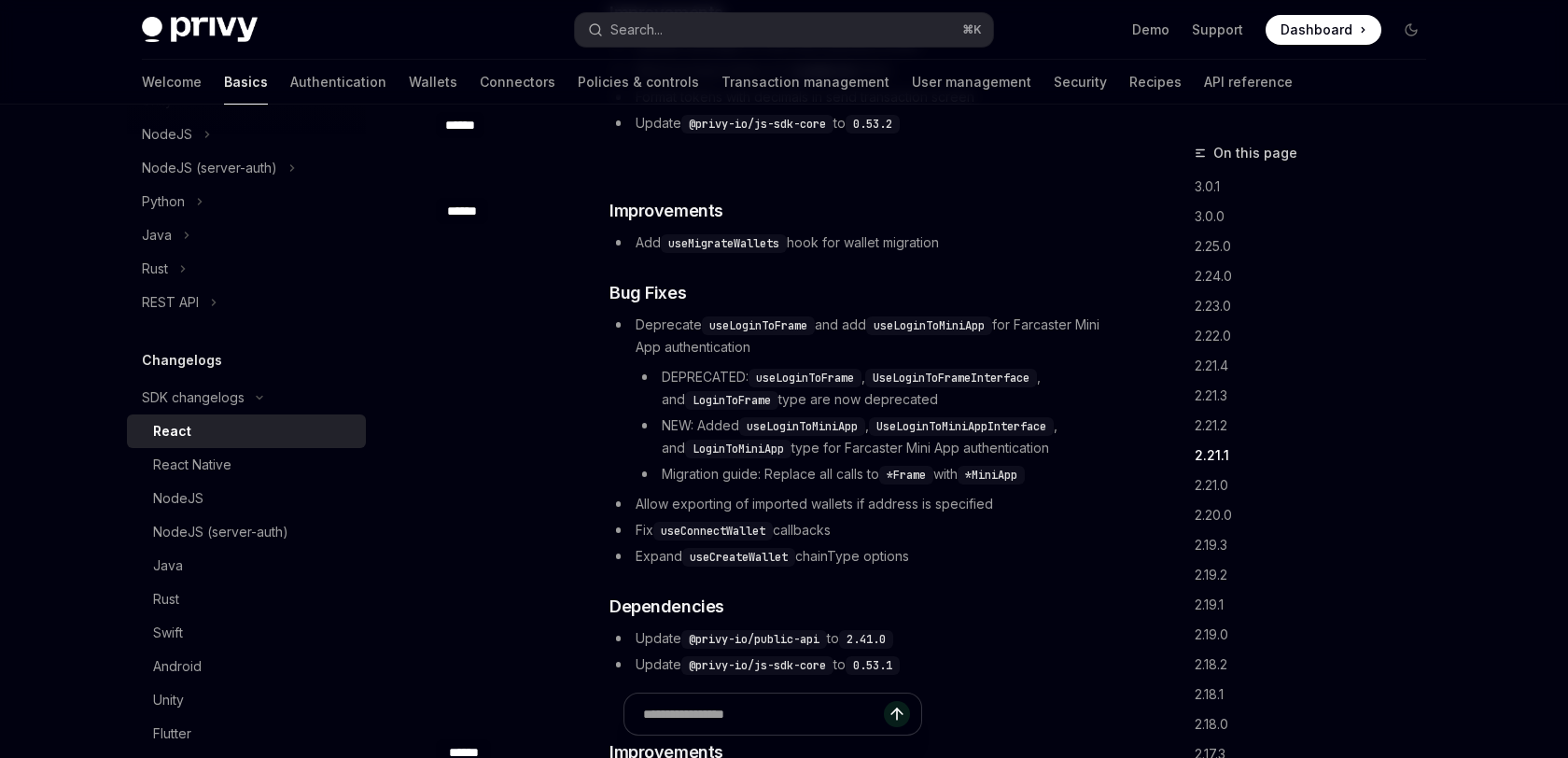
click at [980, 639] on div "​ ****** ​ Improvements Add useMigrateWallets hook for wallet migration ​ Bug F…" at bounding box center [772, 438] width 673 height 541
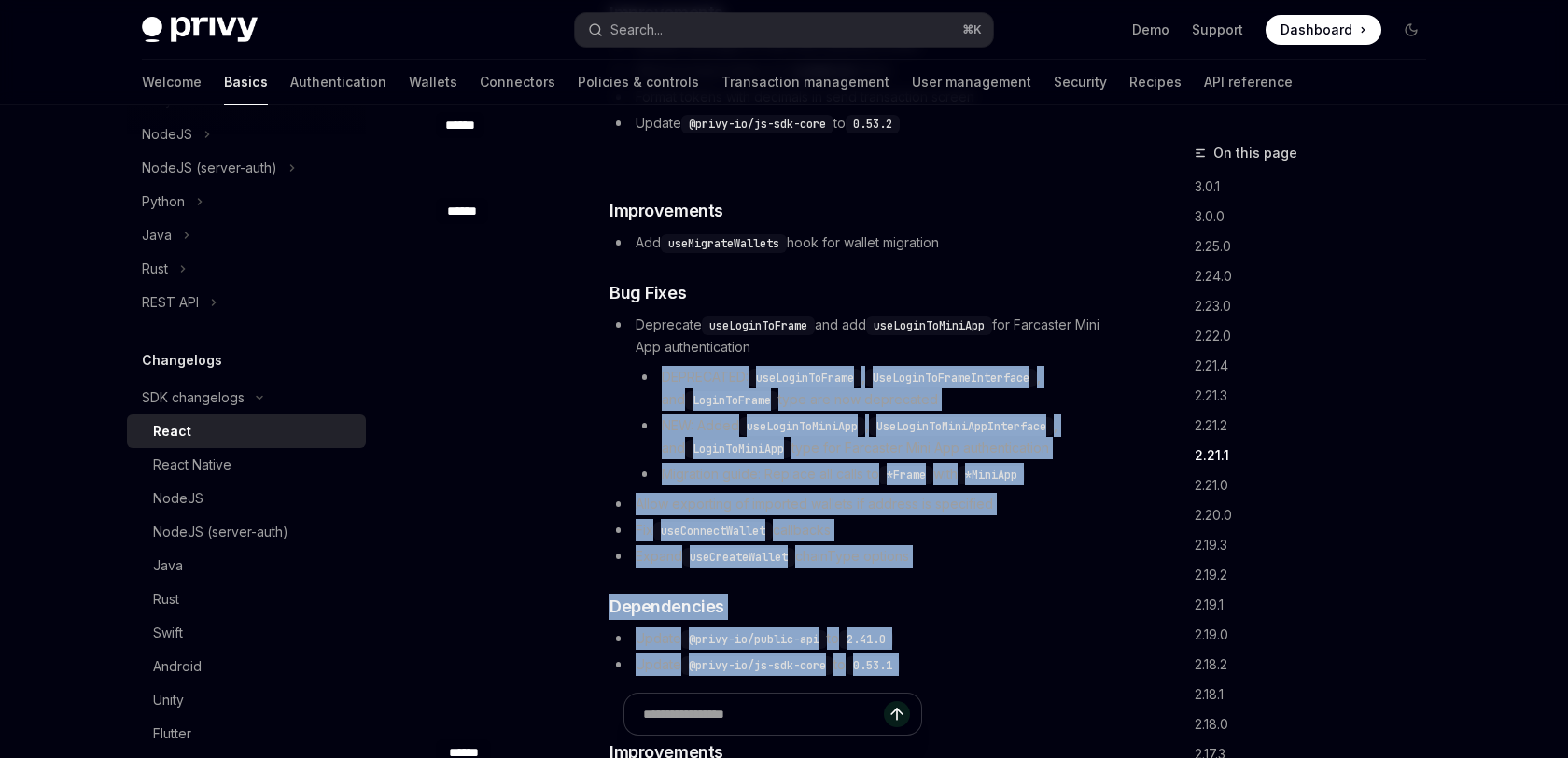
click at [1034, 330] on div "​ ****** ​ Improvements Add useMigrateWallets hook for wallet migration ​ Bug F…" at bounding box center [772, 438] width 673 height 541
click at [1034, 369] on code "UseLoginToFrameInterface" at bounding box center [951, 378] width 171 height 19
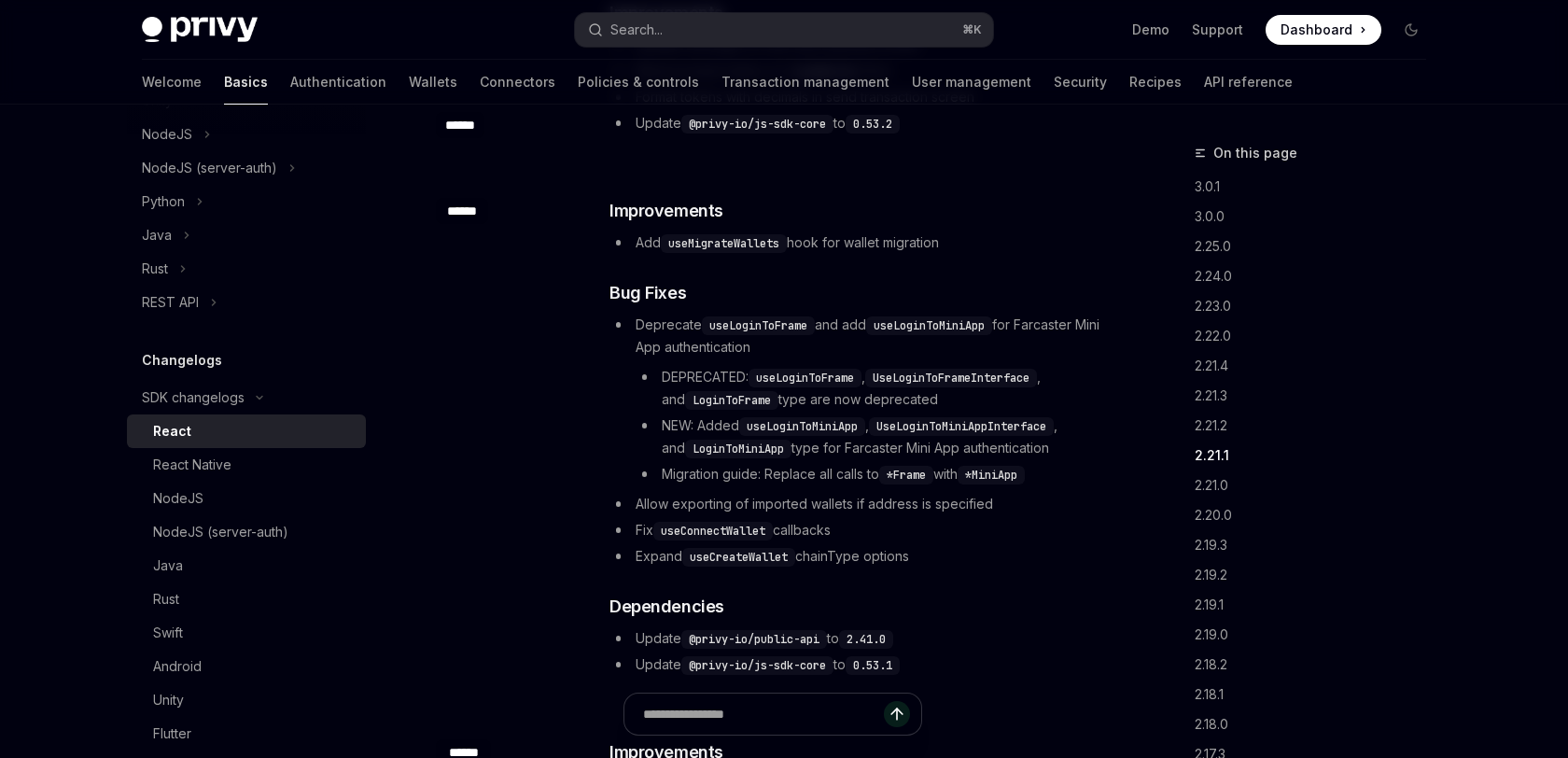
click at [1034, 369] on code "UseLoginToFrameInterface" at bounding box center [951, 378] width 171 height 19
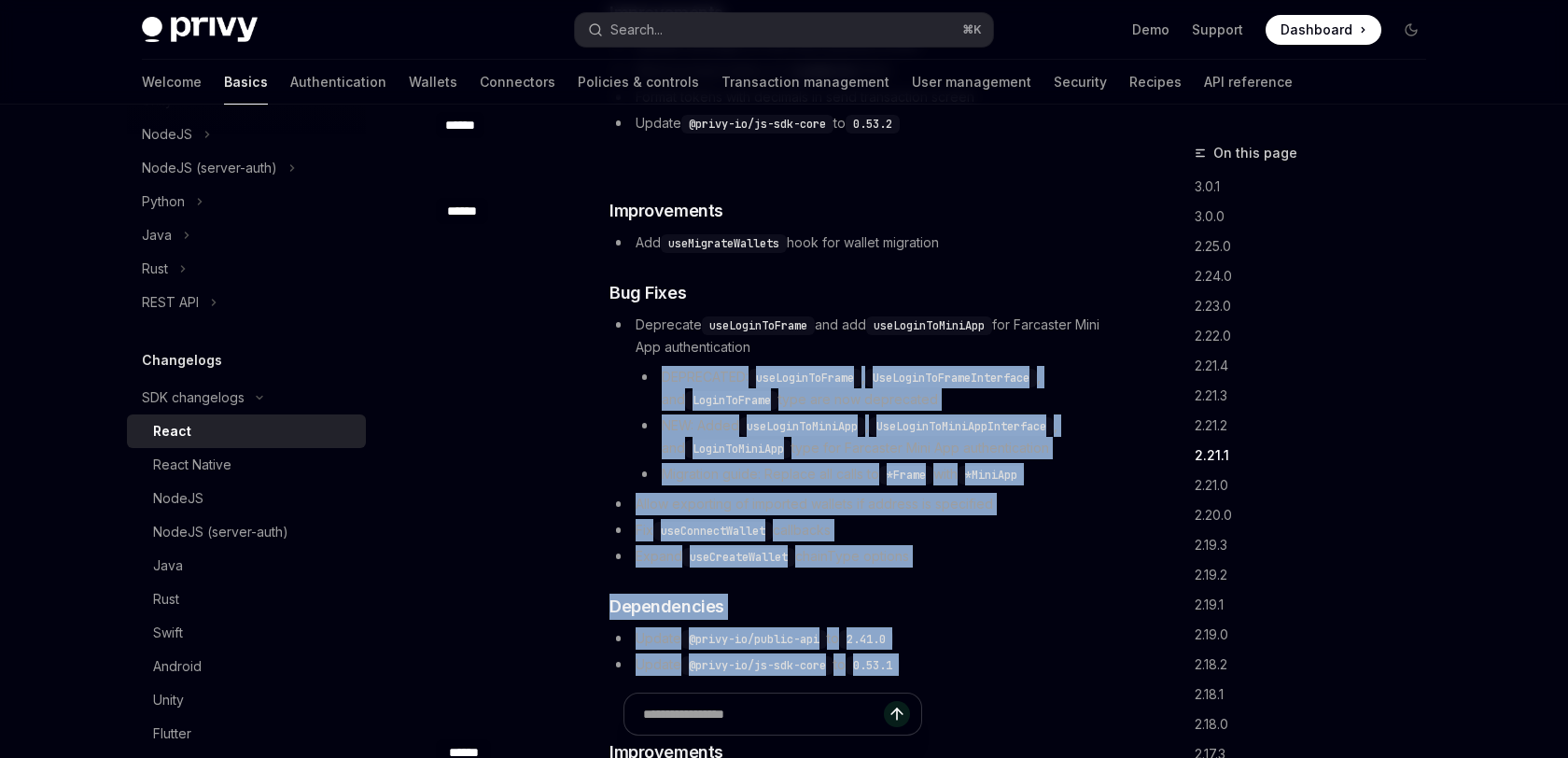
click at [1009, 617] on div "​ Improvements Add useMigrateWallets hook for wallet migration ​ Bug Fixes Depr…" at bounding box center [857, 437] width 498 height 478
click at [1009, 654] on li "Update @privy-io/js-sdk-core to 0.53.1" at bounding box center [857, 664] width 498 height 23
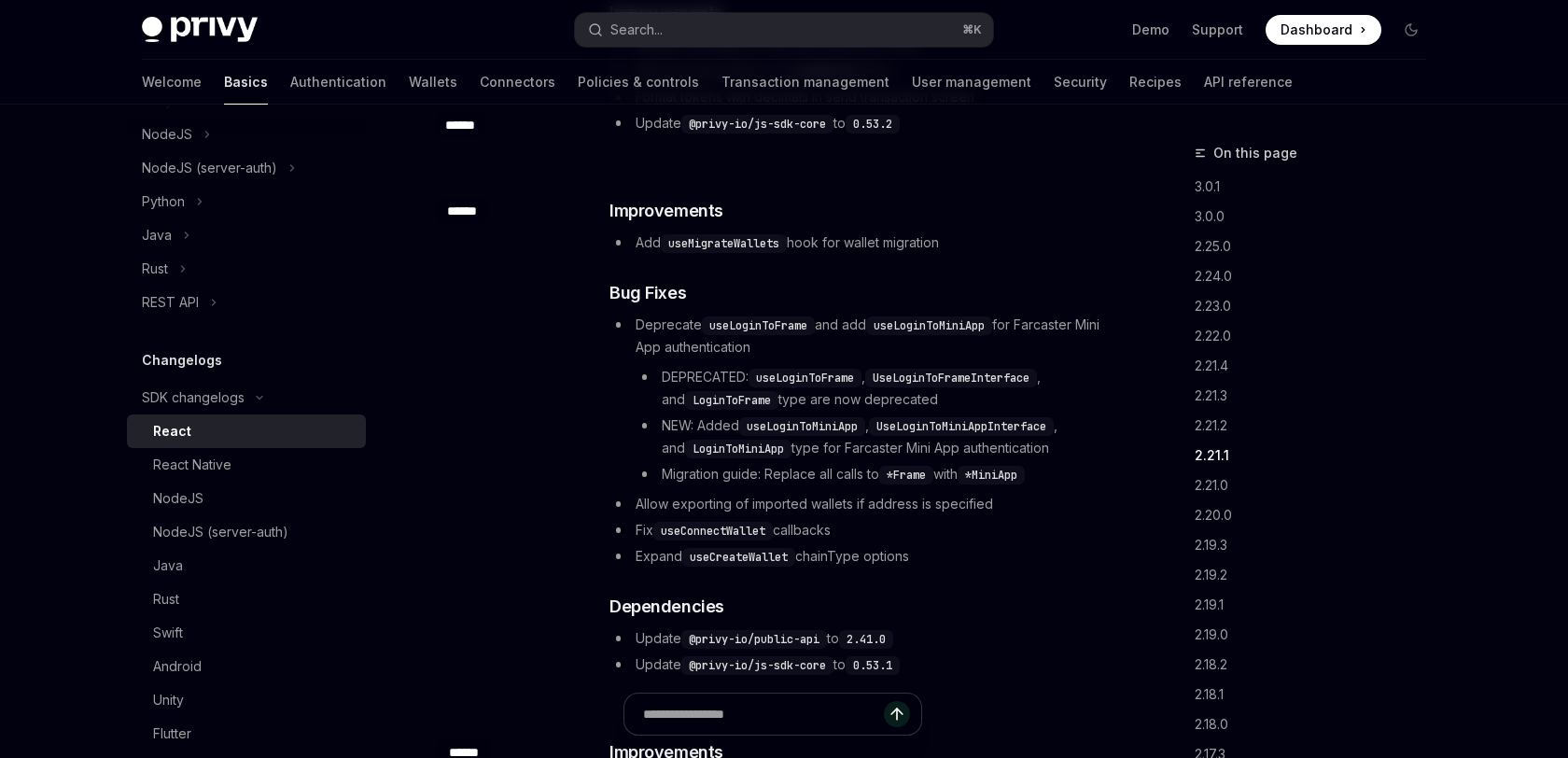
click at [1009, 654] on li "Update @privy-io/js-sdk-core to 0.53.1" at bounding box center [857, 664] width 498 height 23
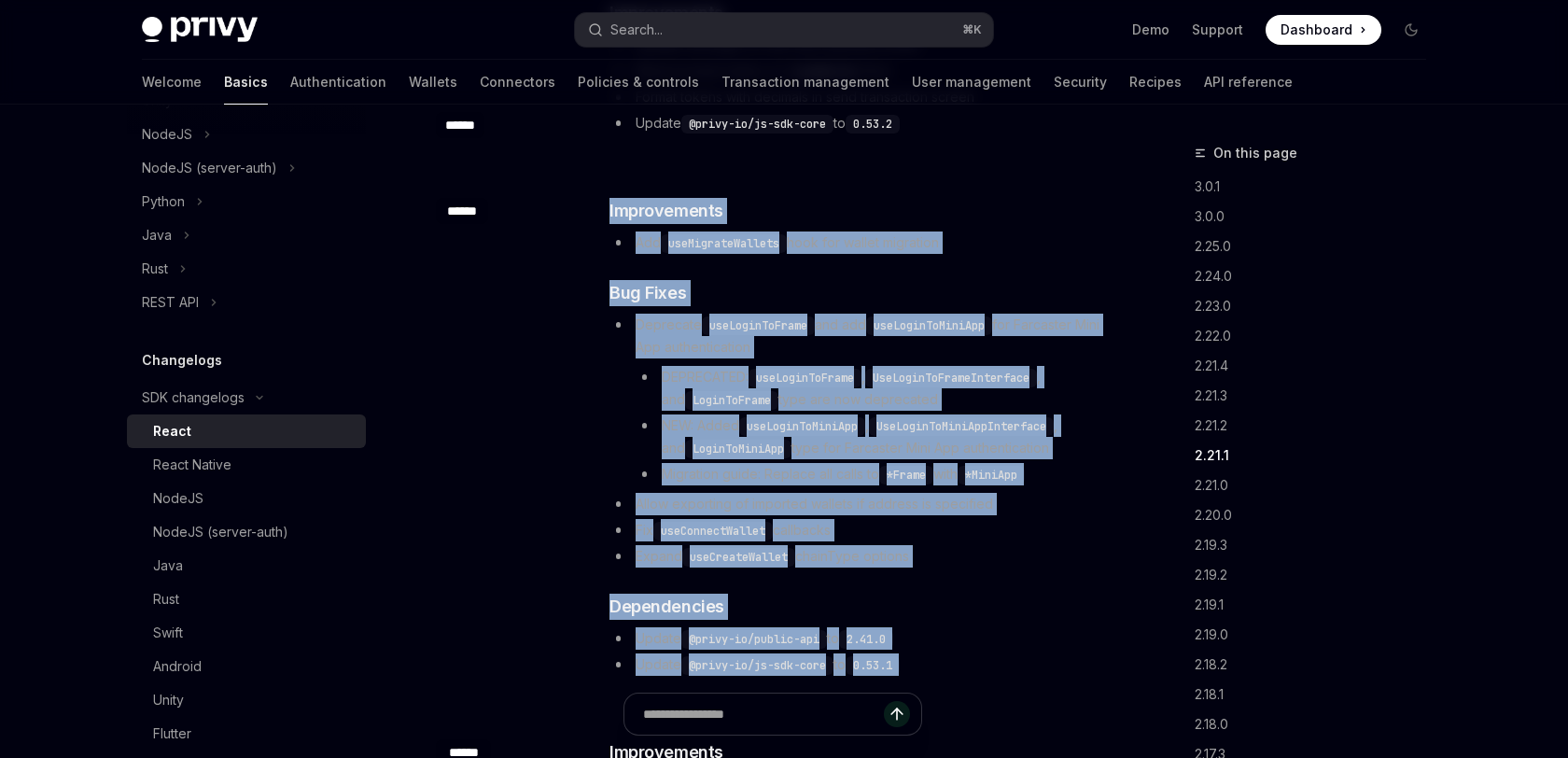
click at [1068, 168] on div "​ ****** ​ Improvements Add useMigrateWallets hook for wallet migration ​ Bug F…" at bounding box center [772, 438] width 673 height 541
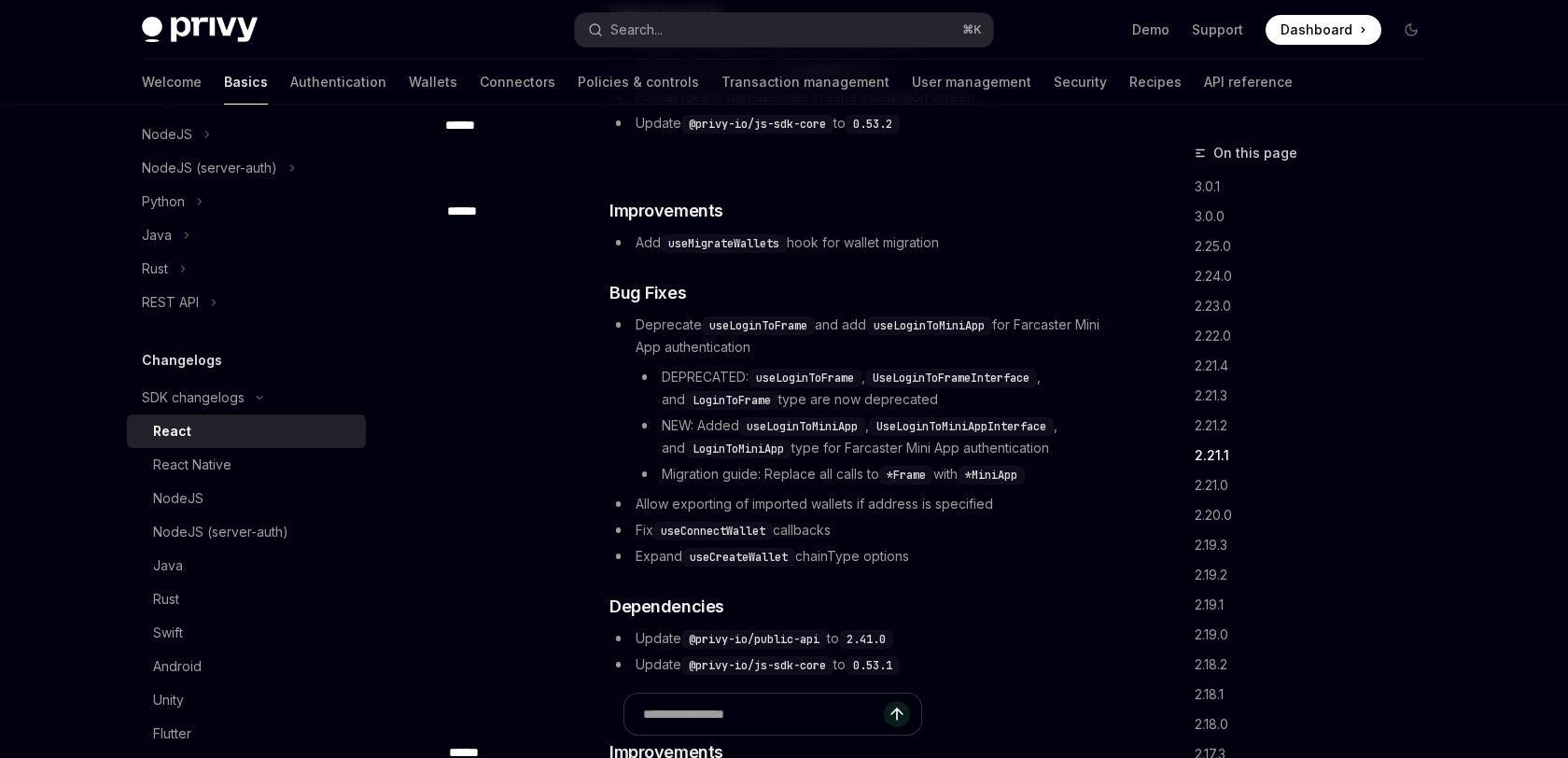
click at [1068, 168] on div "​ ****** ​ Improvements Add useMigrateWallets hook for wallet migration ​ Bug F…" at bounding box center [772, 438] width 673 height 541
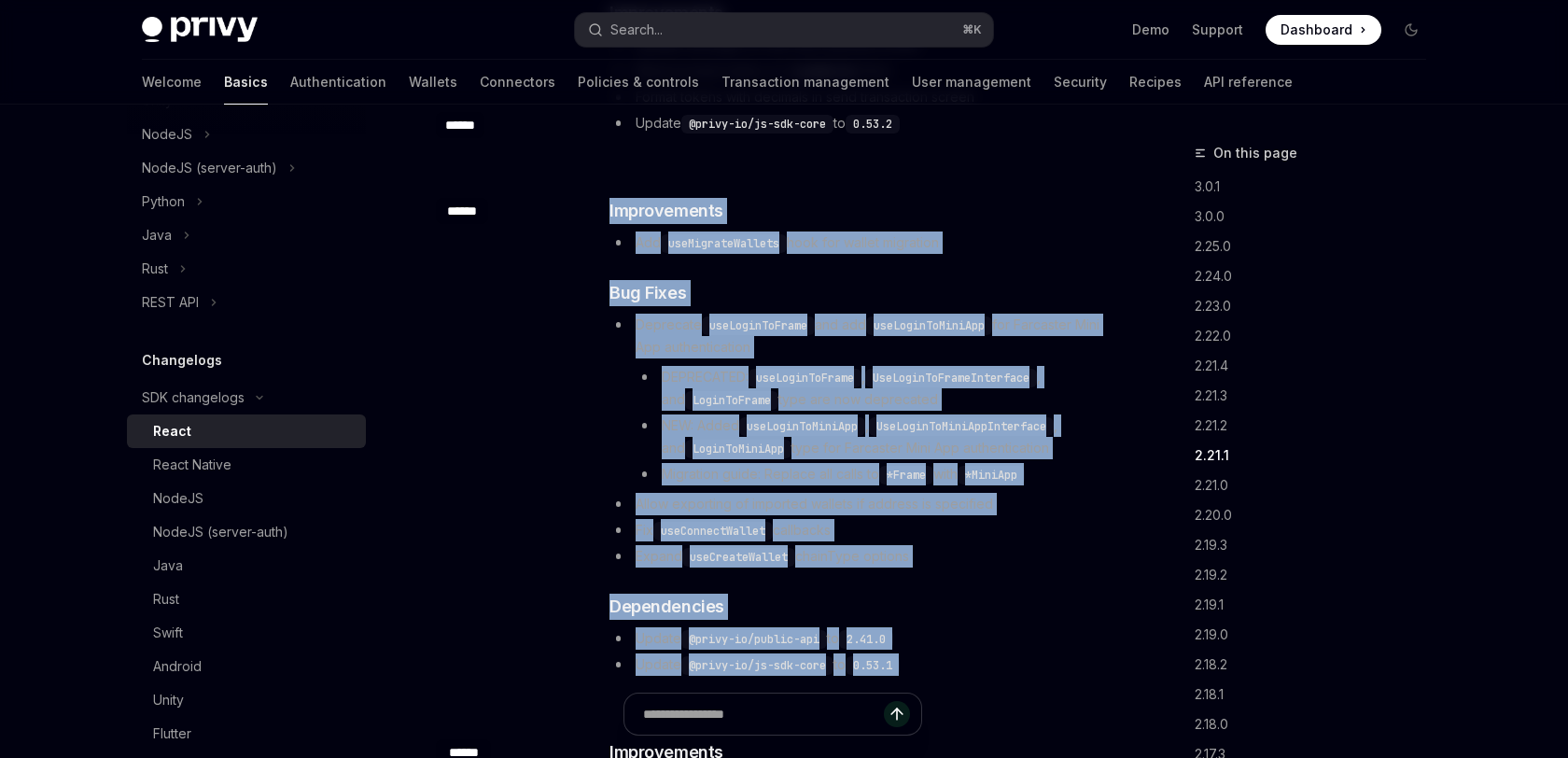
click at [1000, 646] on div "​ ****** ​ Improvements Add useMigrateWallets hook for wallet migration ​ Bug F…" at bounding box center [772, 438] width 673 height 541
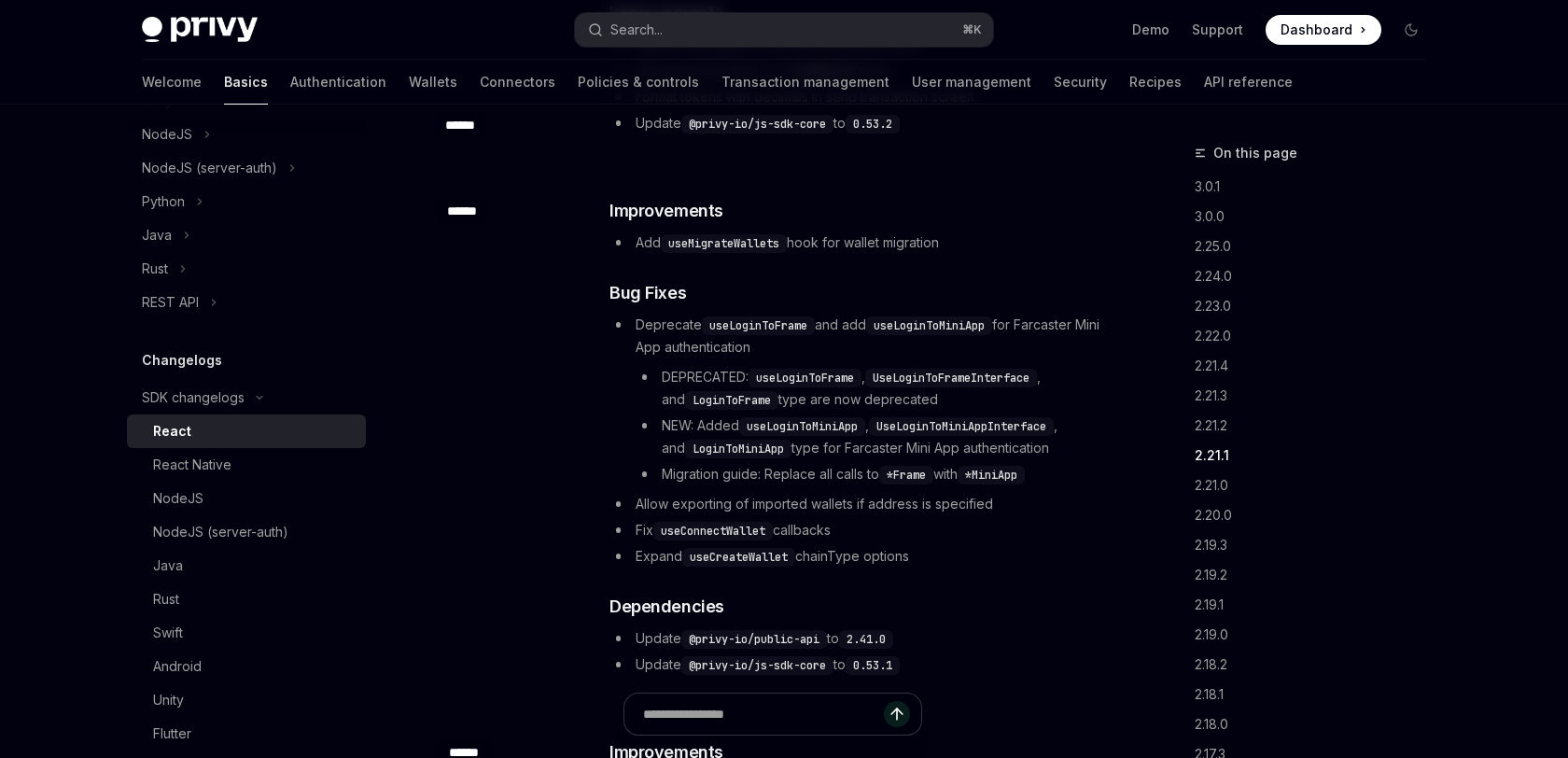
click at [1000, 646] on div "​ ****** ​ Improvements Add useMigrateWallets hook for wallet migration ​ Bug F…" at bounding box center [772, 438] width 673 height 541
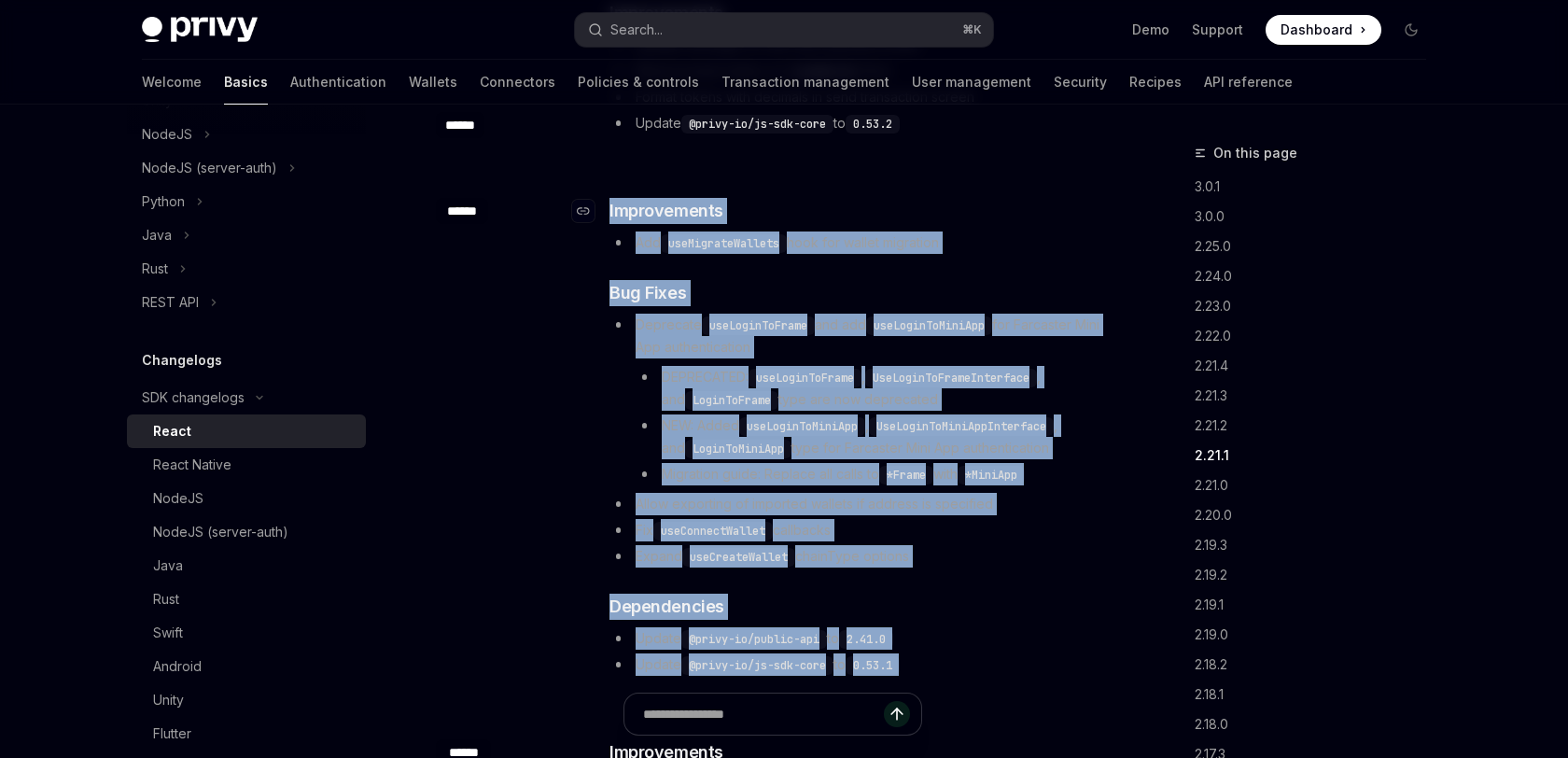
click at [1068, 168] on div "​ ****** ​ Improvements Add useMigrateWallets hook for wallet migration ​ Bug F…" at bounding box center [772, 438] width 673 height 541
click at [1068, 198] on h3 "​ Improvements" at bounding box center [857, 211] width 498 height 27
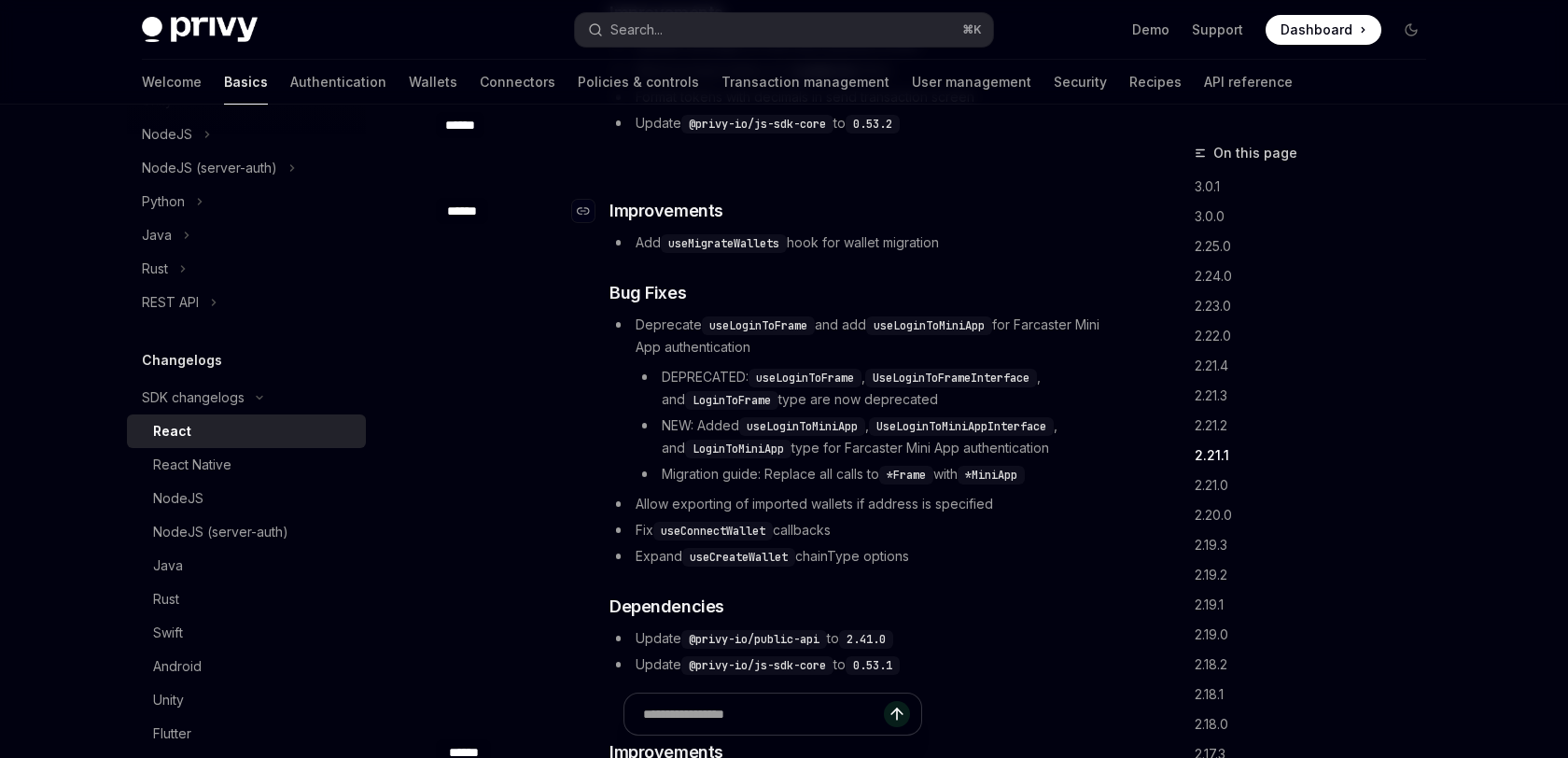
click at [1068, 198] on h3 "​ Improvements" at bounding box center [857, 211] width 498 height 27
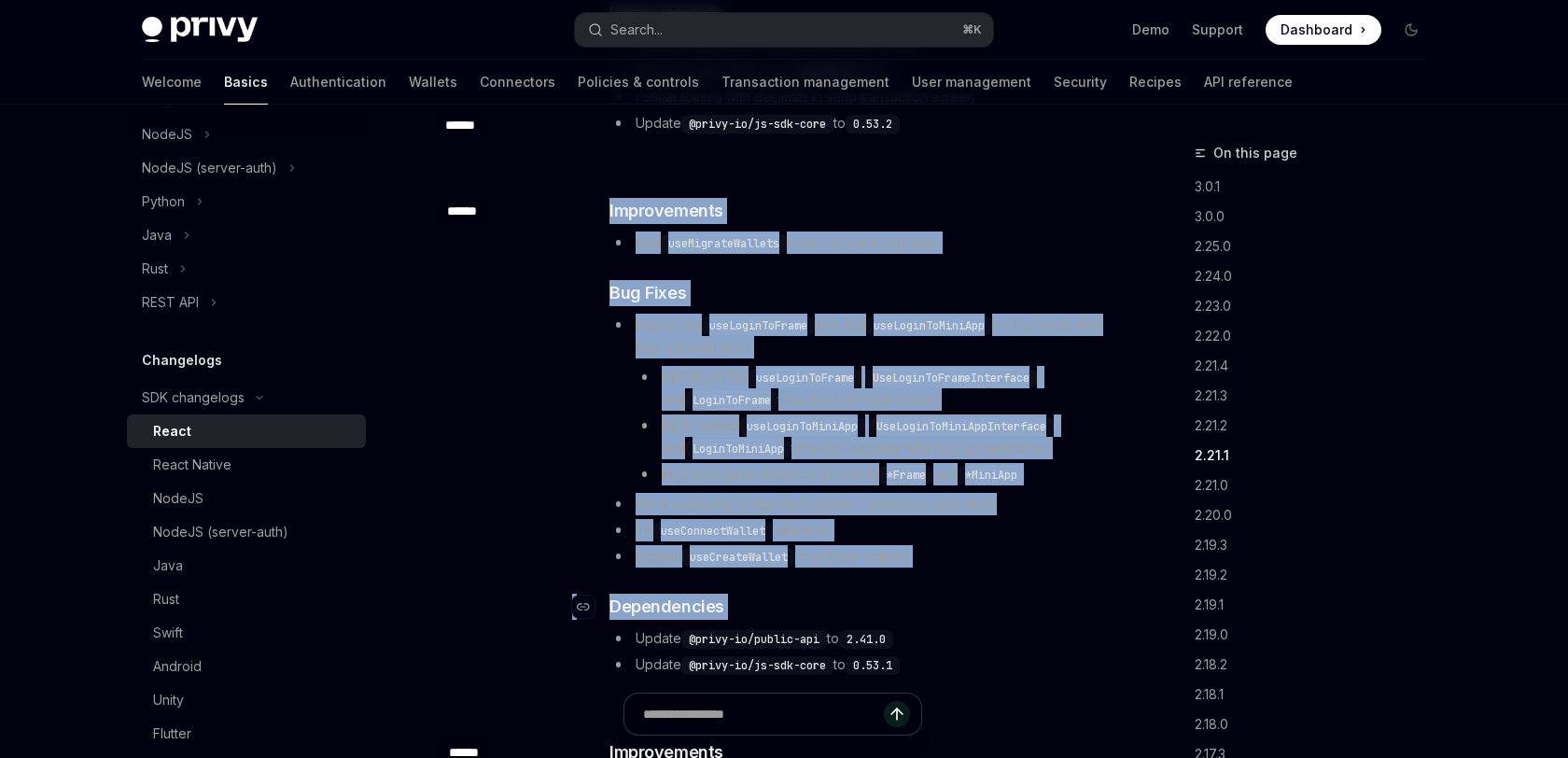
click at [1003, 556] on div "​ Improvements Add useMigrateWallets hook for wallet migration ​ Bug Fixes Depr…" at bounding box center [857, 437] width 498 height 478
click at [1003, 593] on h3 "​ Dependencies" at bounding box center [857, 606] width 498 height 27
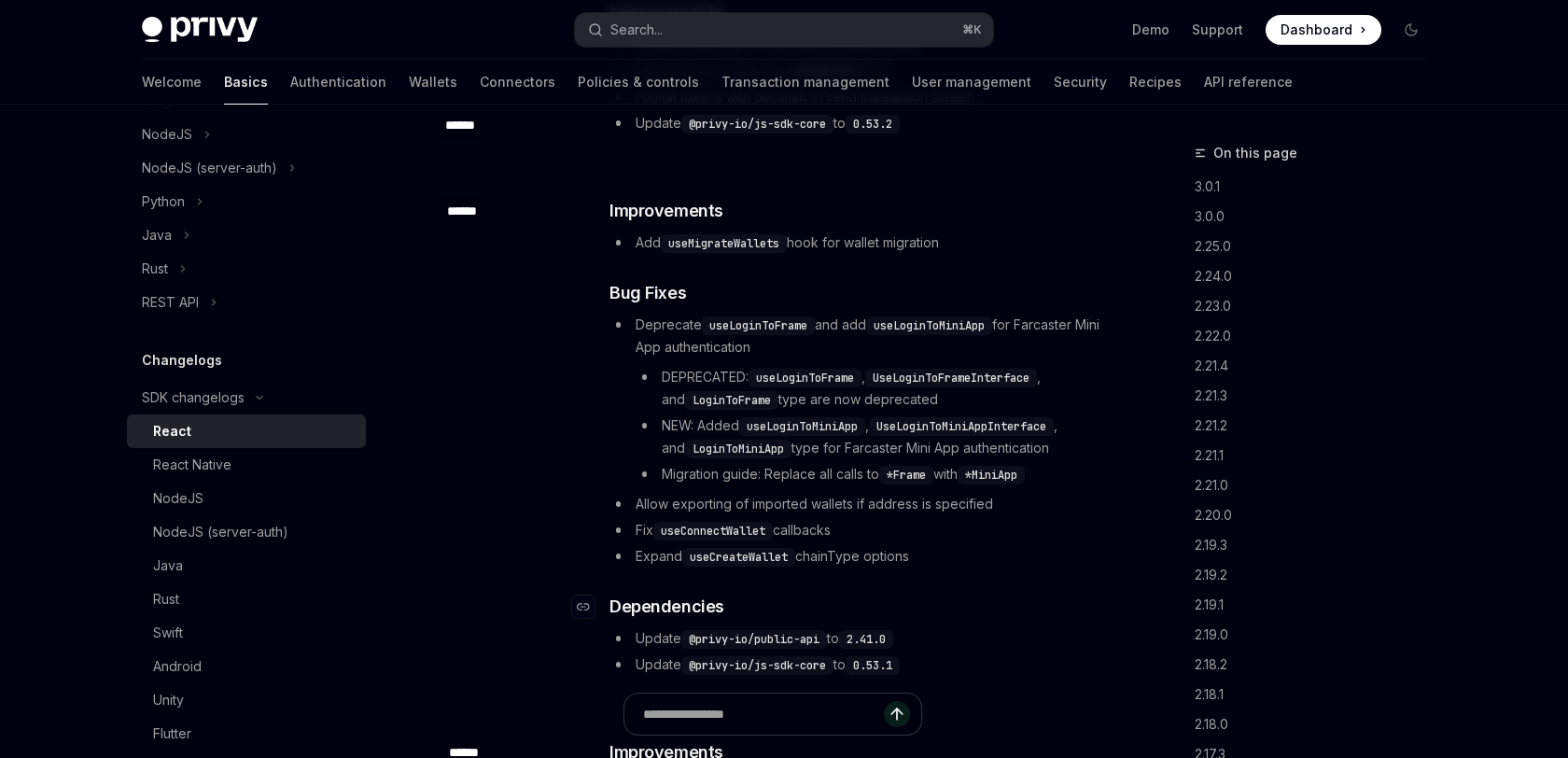
scroll to position [4158, 0]
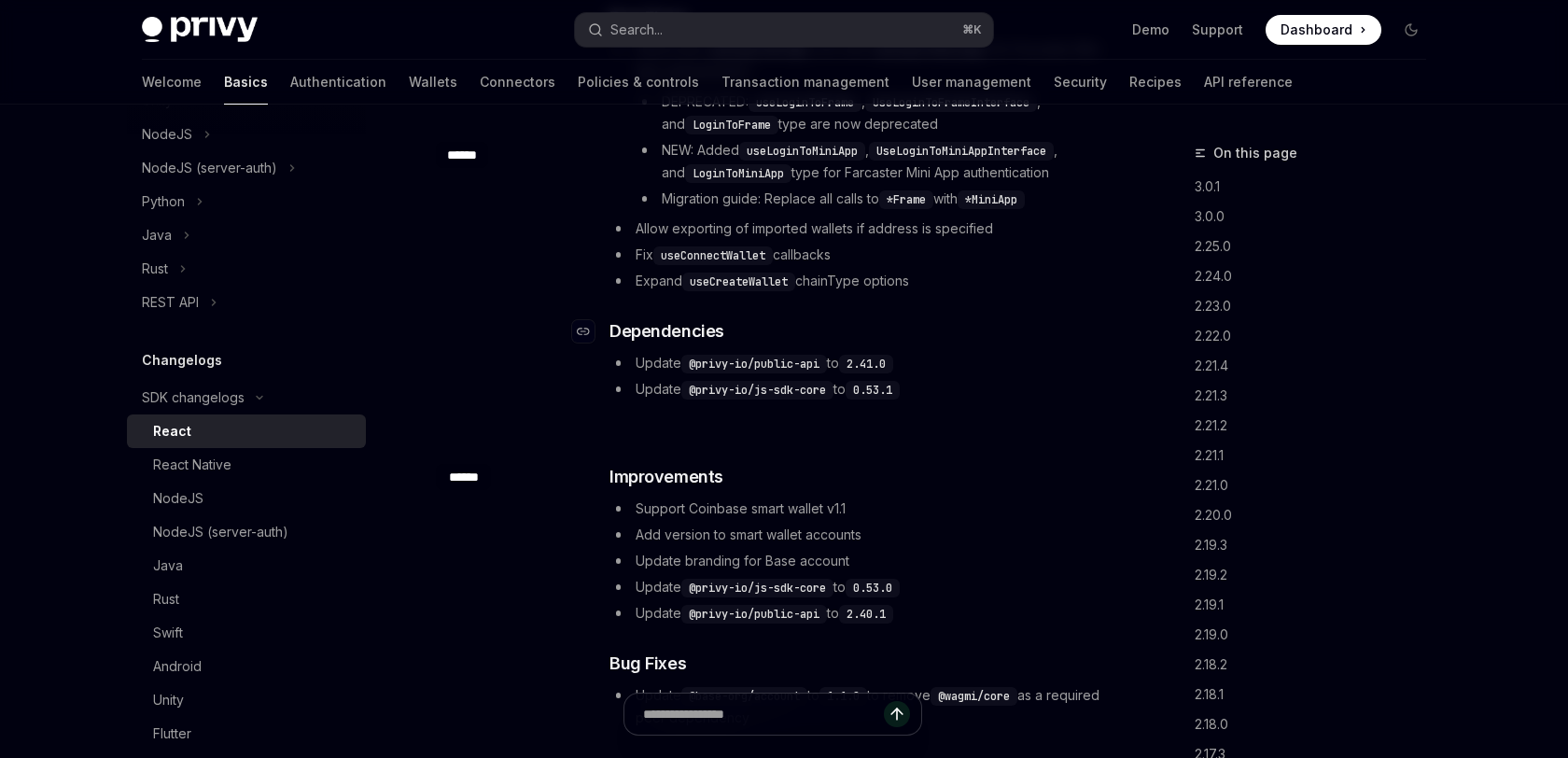
click at [1003, 556] on ul "Support Coinbase smart wallet v1.1 Add version to smart wallet accounts Update …" at bounding box center [857, 561] width 498 height 127
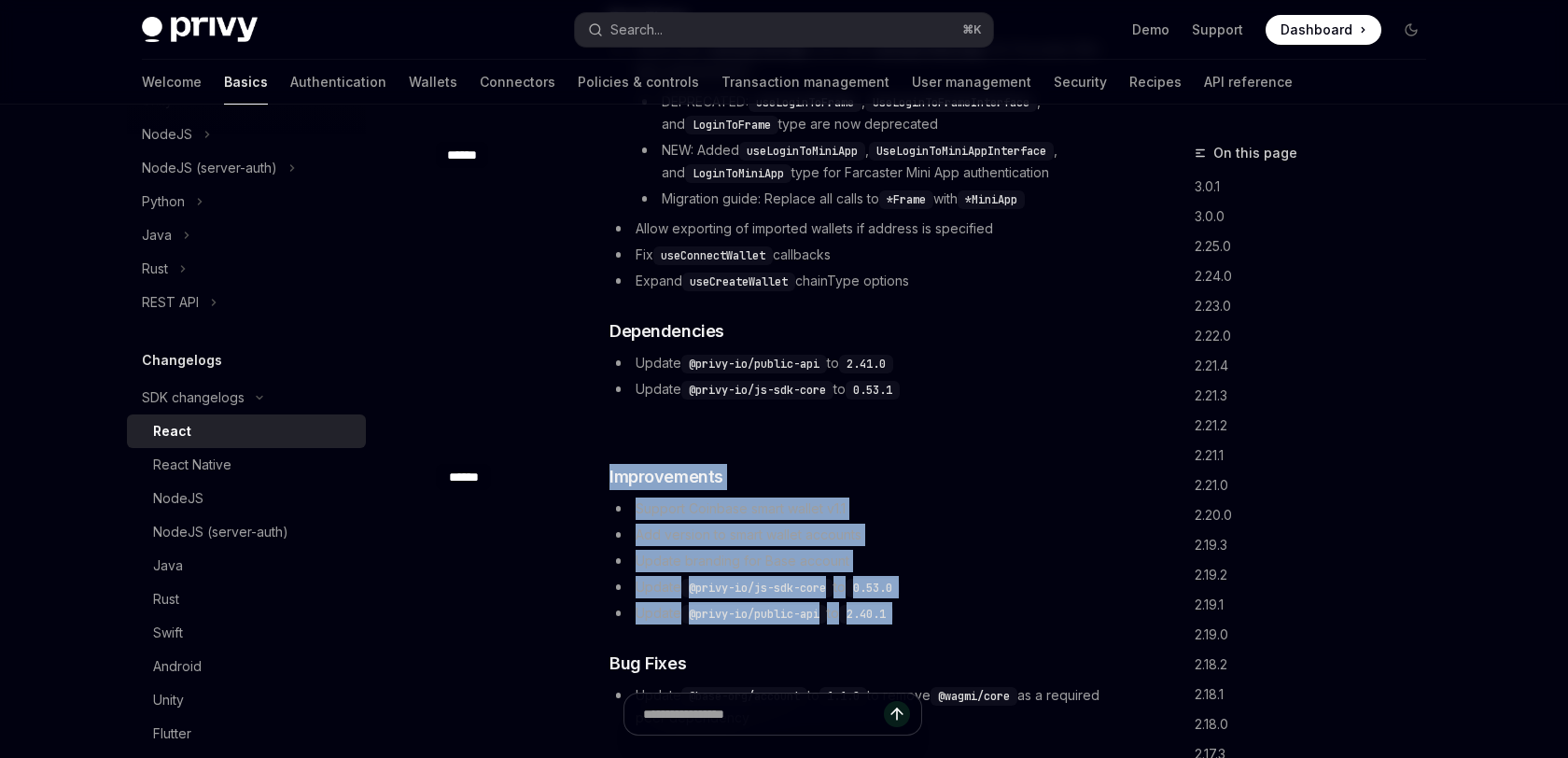
click at [1032, 434] on div "​ ****** ​ Improvements Support Coinbase smart wallet v1.1 Add version to smart…" at bounding box center [772, 597] width 673 height 328
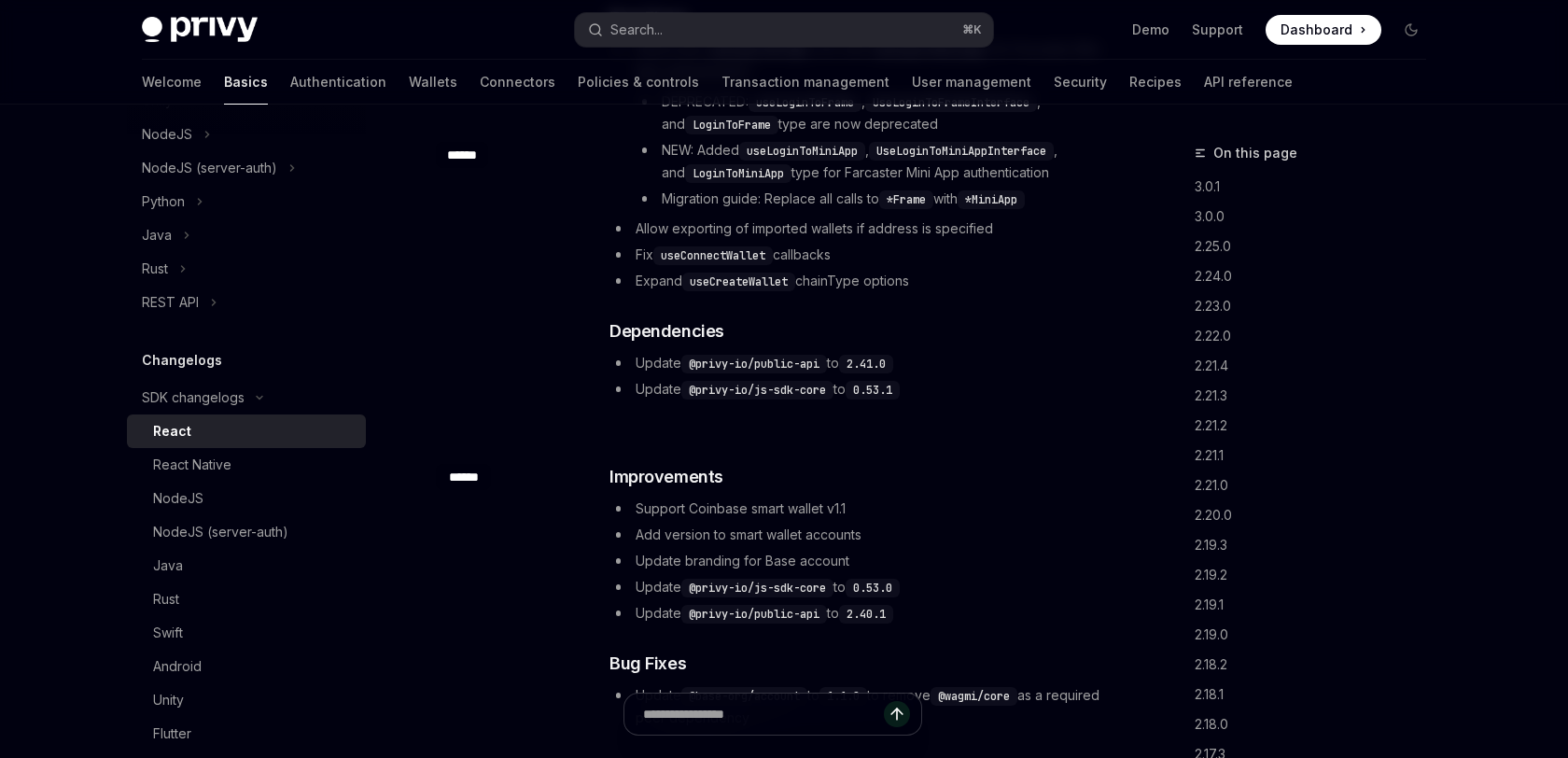
scroll to position [3962, 0]
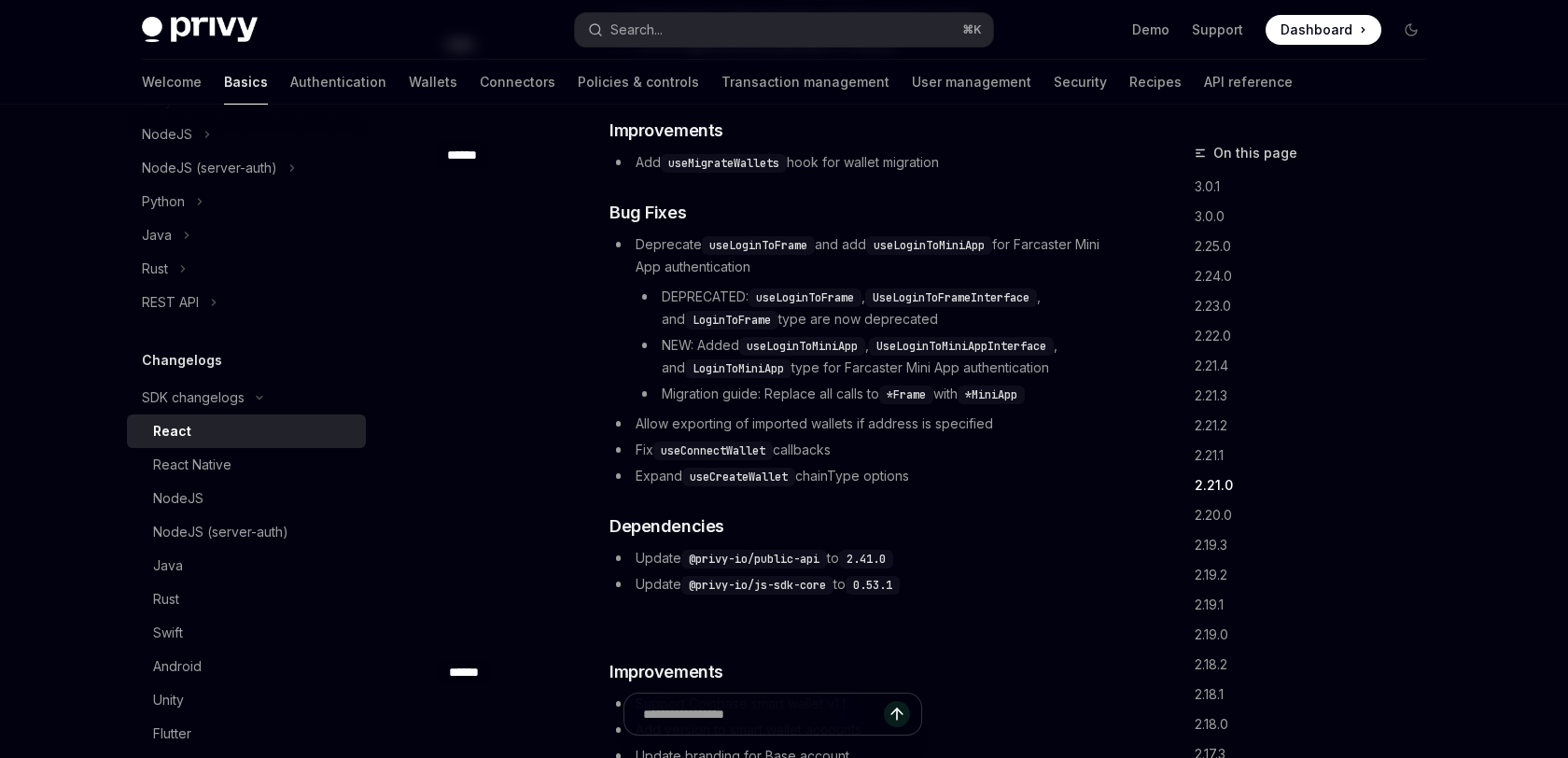
click at [996, 547] on li "Update @privy-io/public-api to 2.41.0" at bounding box center [857, 558] width 498 height 23
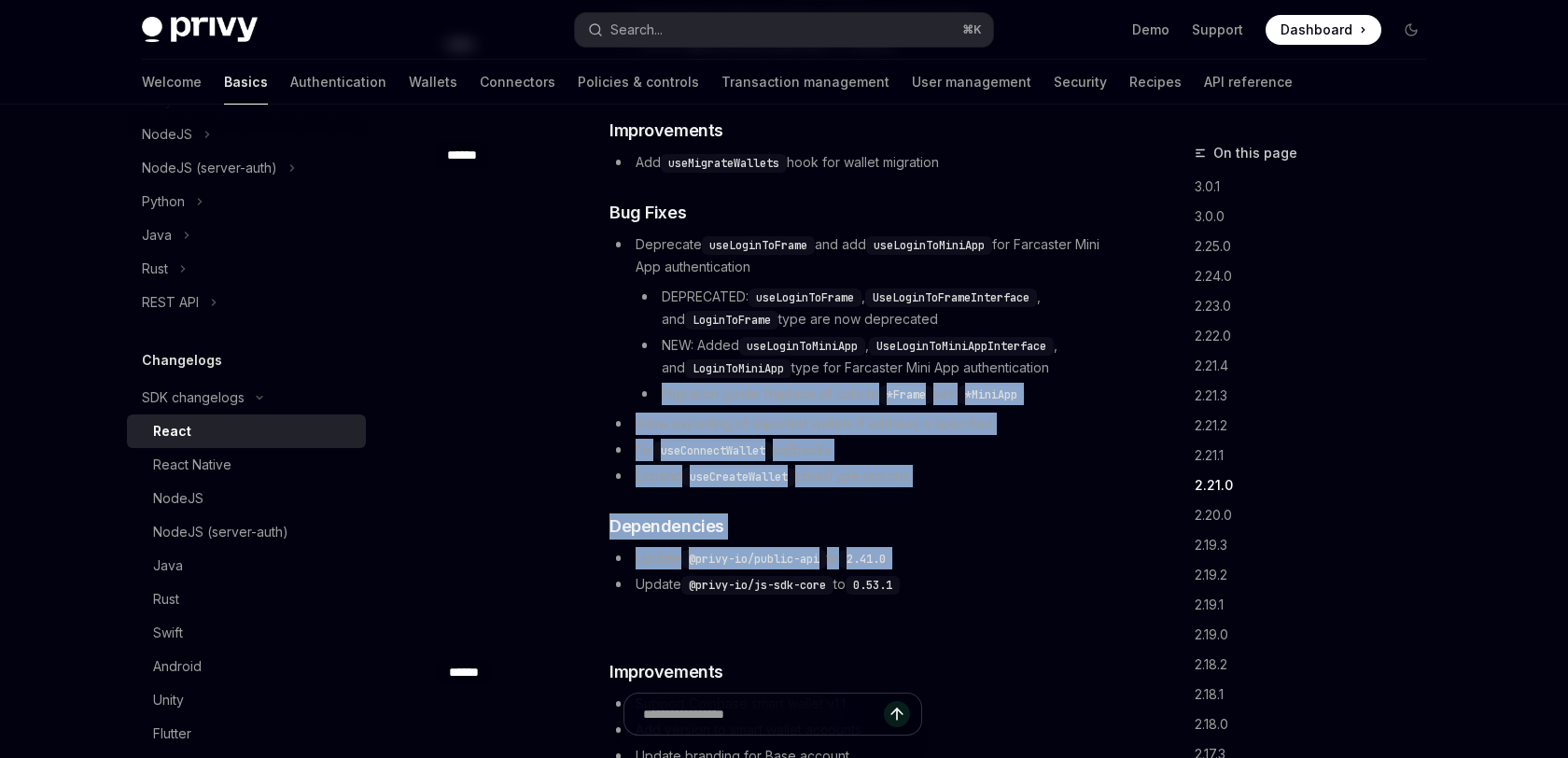
click at [1020, 347] on div "​ Improvements Add useMigrateWallets hook for wallet migration ​ Bug Fixes Depr…" at bounding box center [857, 356] width 498 height 478
click at [1020, 385] on code "*MiniApp" at bounding box center [991, 394] width 67 height 19
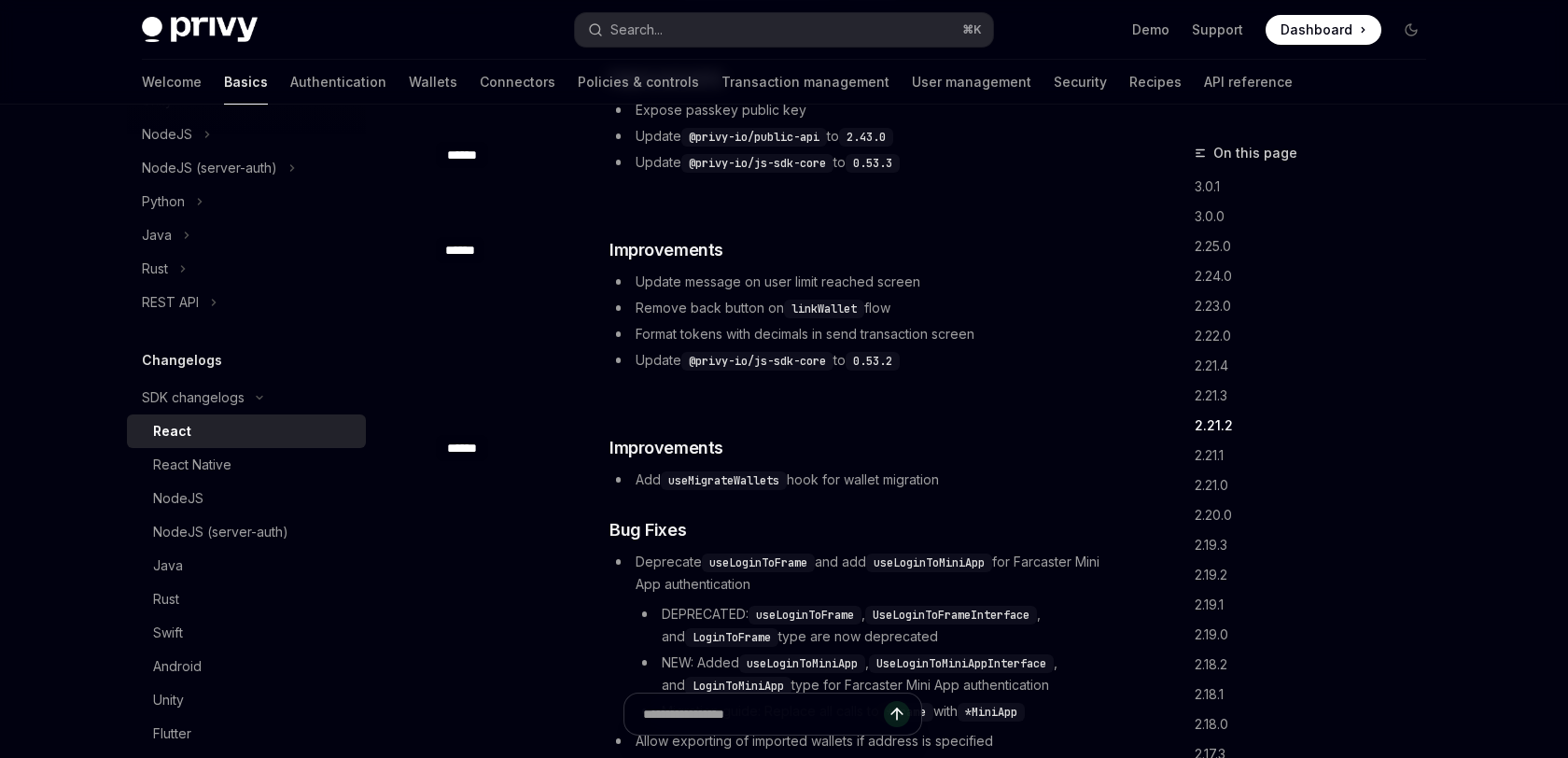
scroll to position [3646, 0]
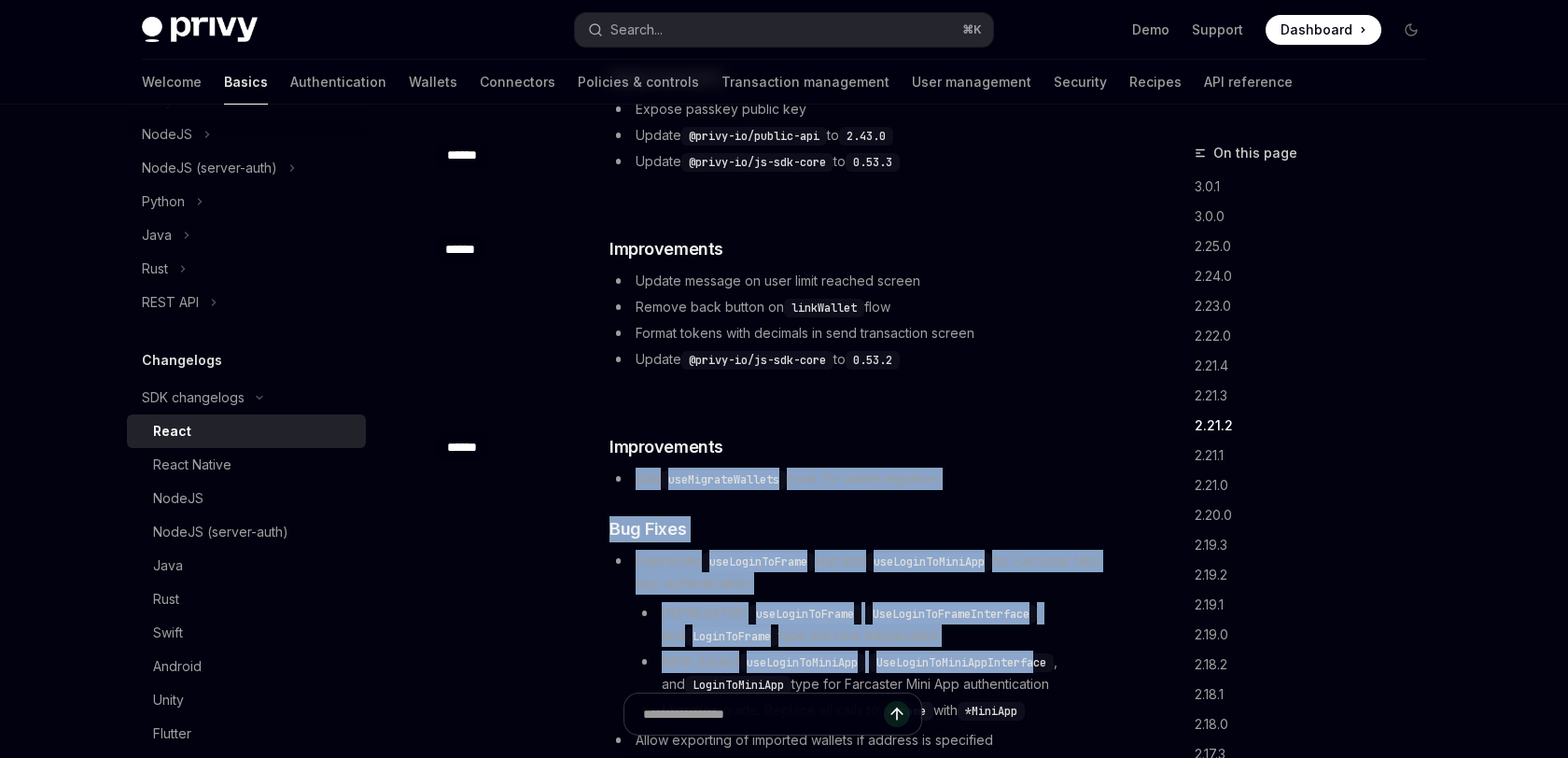
drag, startPoint x: 977, startPoint y: 401, endPoint x: 1047, endPoint y: 618, distance: 228.0
click at [1047, 618] on div "​ Improvements Add useMigrateWallets hook for wallet migration ​ Bug Fixes Depr…" at bounding box center [857, 672] width 498 height 478
click at [1047, 654] on code "UseLoginToMiniAppInterface" at bounding box center [962, 662] width 185 height 19
